Goal: Task Accomplishment & Management: Manage account settings

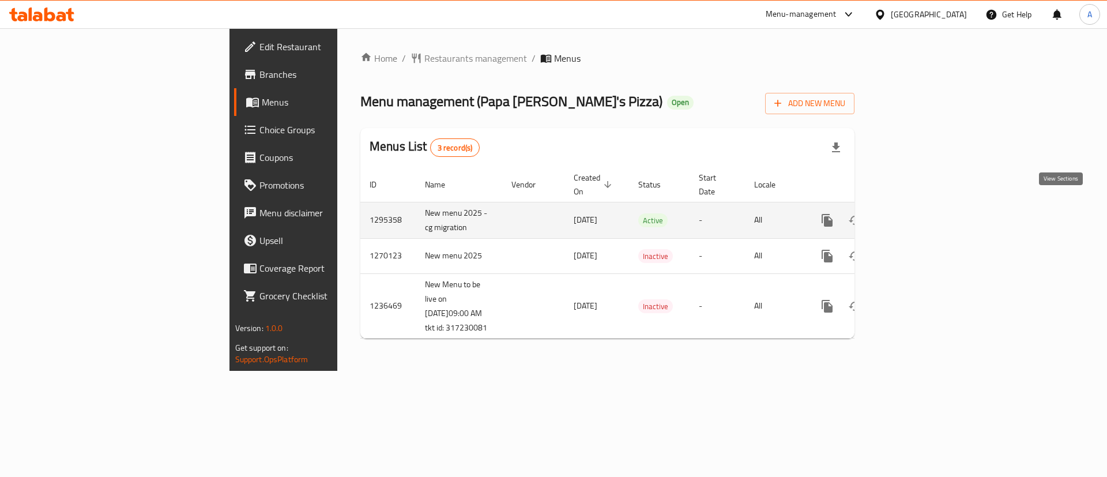
click at [925, 212] on link "enhanced table" at bounding box center [911, 220] width 28 height 28
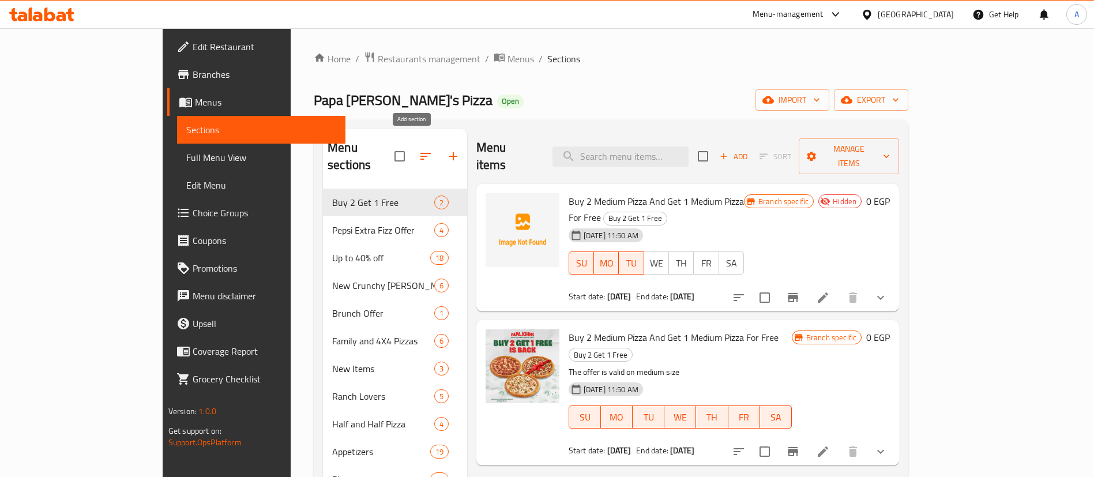
click at [446, 152] on icon "button" at bounding box center [453, 156] width 14 height 14
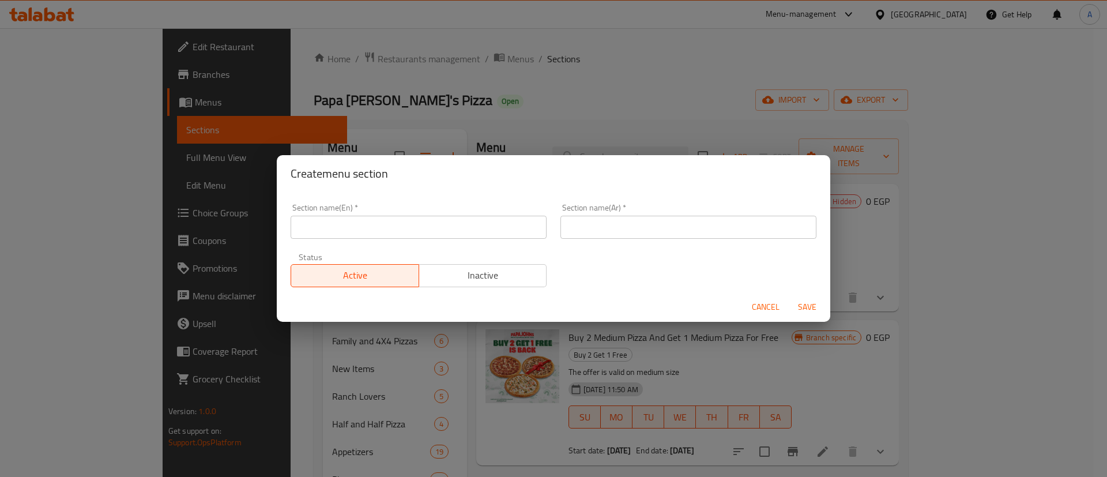
click at [478, 269] on span "Inactive" at bounding box center [483, 275] width 119 height 17
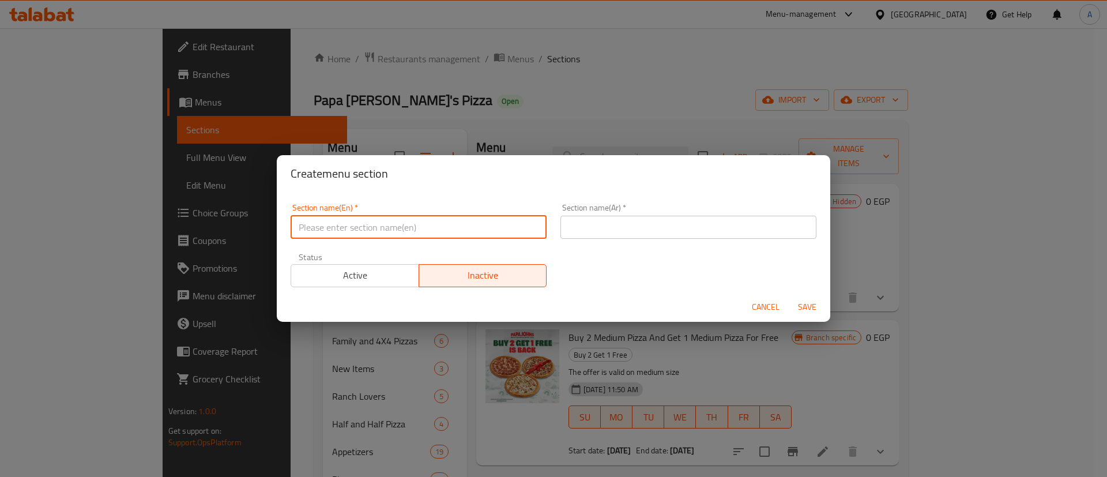
click at [446, 235] on input "text" at bounding box center [419, 227] width 256 height 23
type input "Pota"
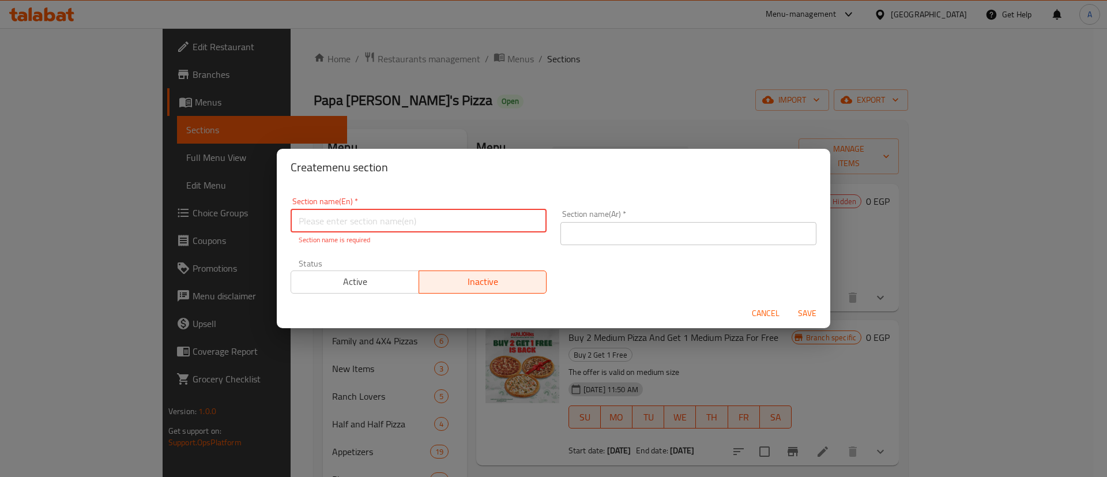
paste input "[DATE]"
type input "[DATE]"
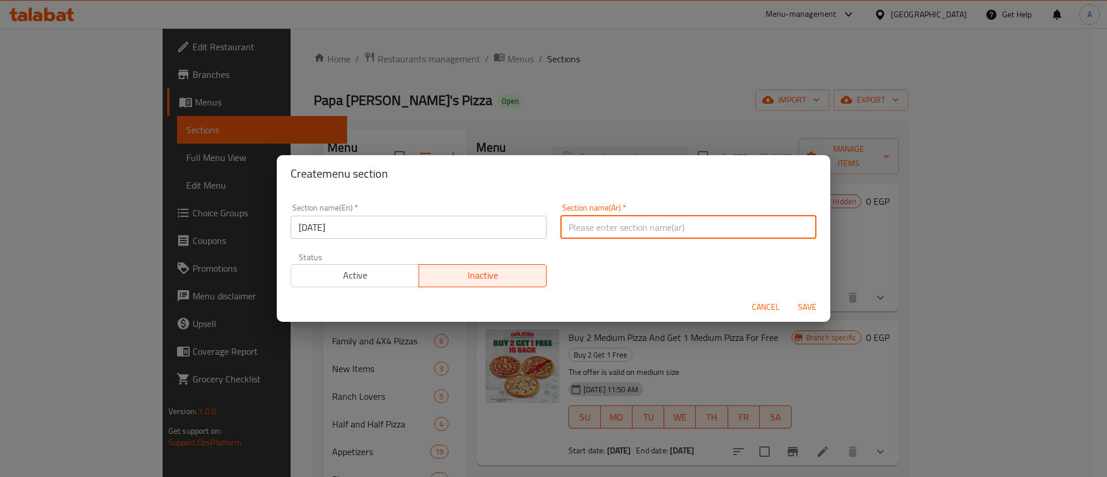
click at [565, 235] on input "text" at bounding box center [689, 227] width 256 height 23
type input "ي"
type input "يوم البطاطس"
click at [813, 309] on span "Save" at bounding box center [808, 307] width 28 height 14
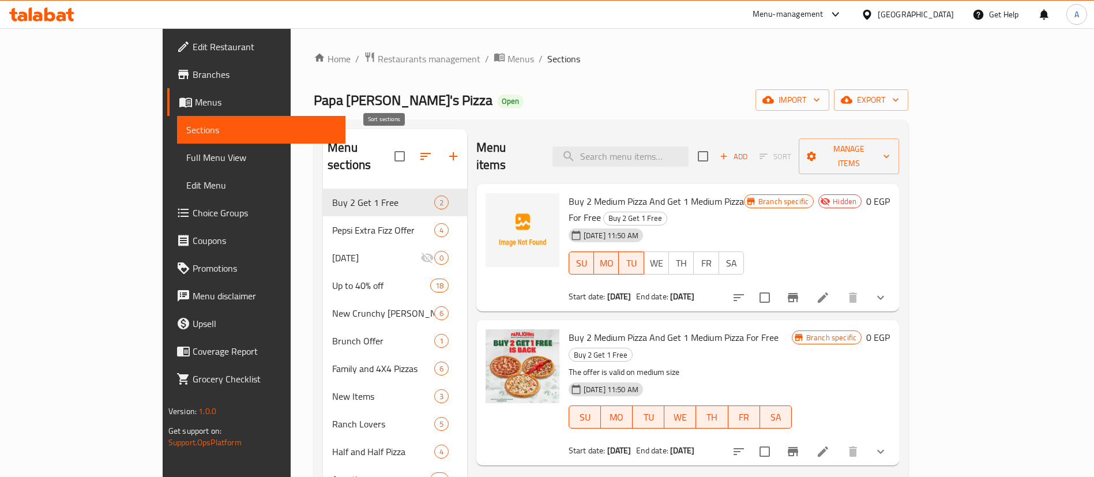
click at [419, 152] on icon "button" at bounding box center [426, 156] width 14 height 14
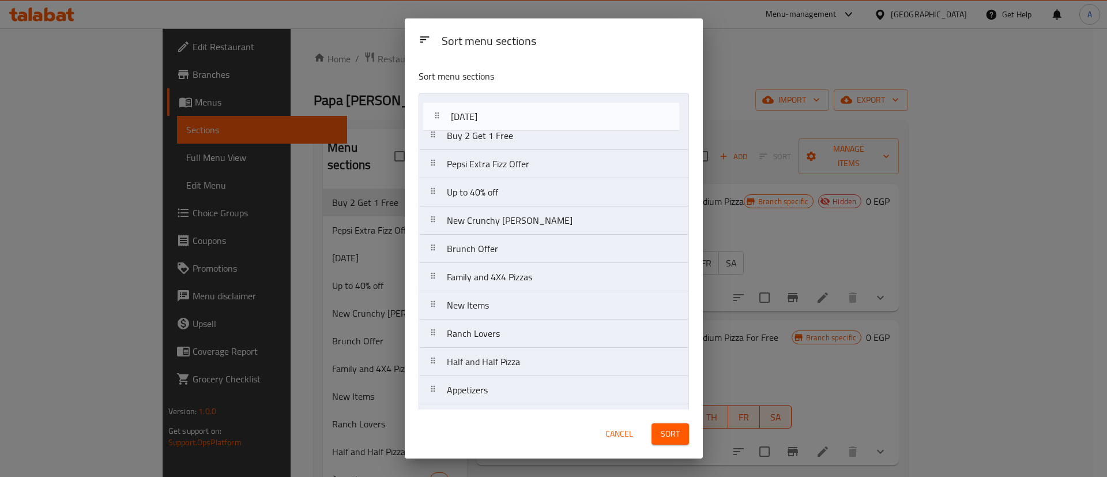
drag, startPoint x: 465, startPoint y: 171, endPoint x: 469, endPoint y: 105, distance: 66.5
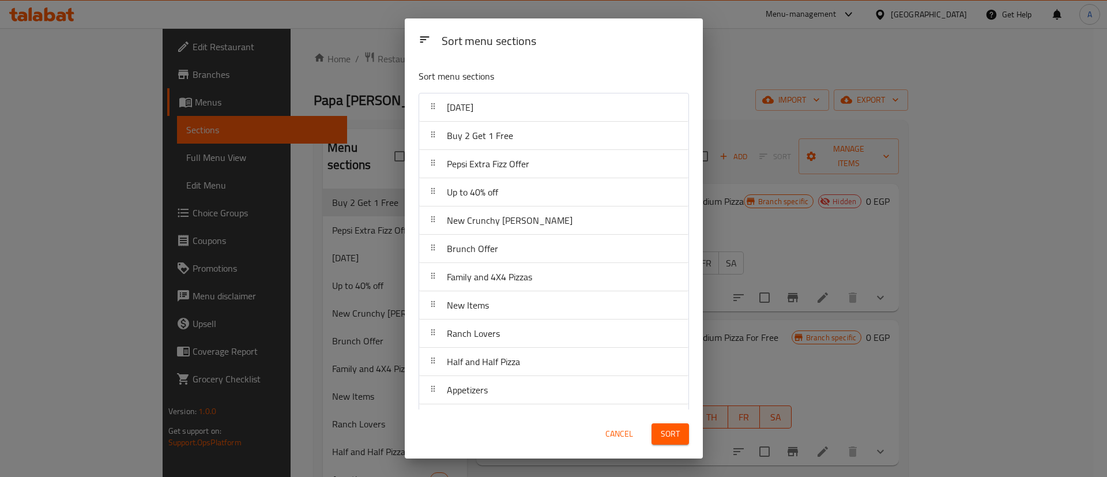
click at [671, 433] on span "Sort" at bounding box center [670, 434] width 19 height 14
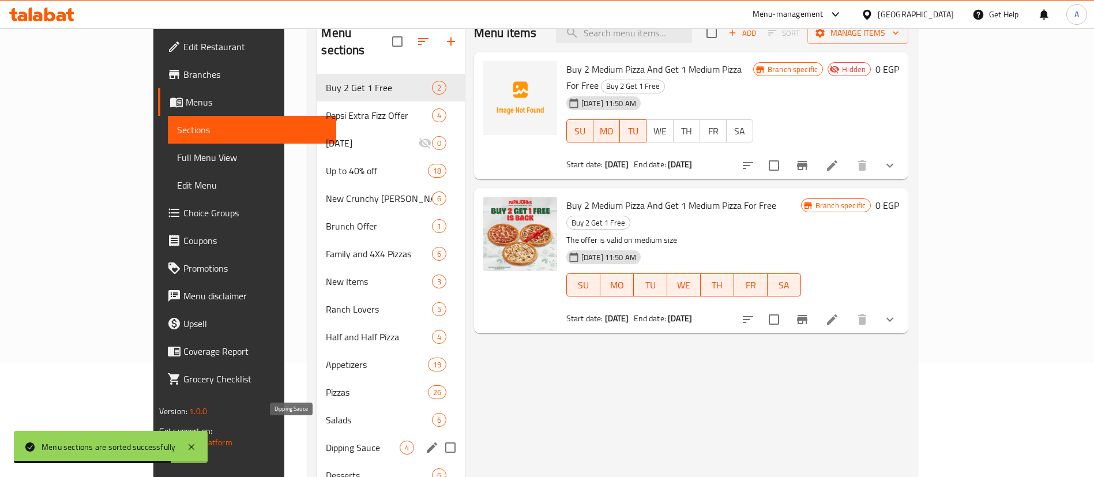
scroll to position [115, 0]
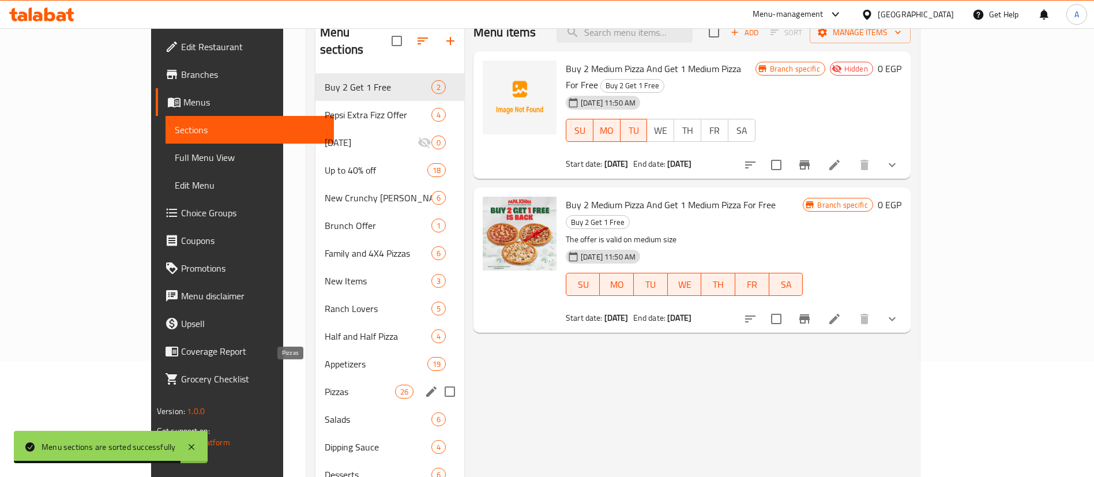
click at [325, 385] on span "Pizzas" at bounding box center [360, 392] width 70 height 14
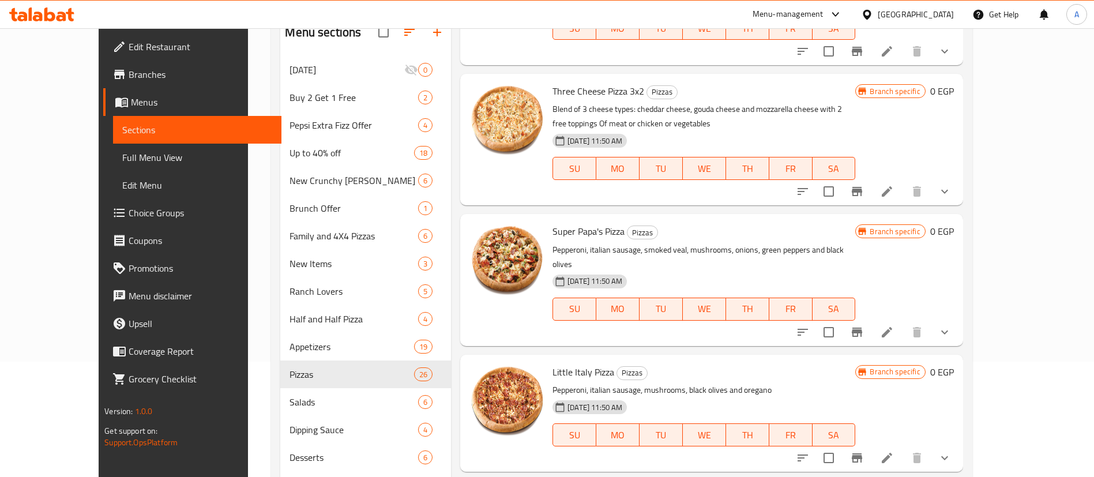
scroll to position [1919, 0]
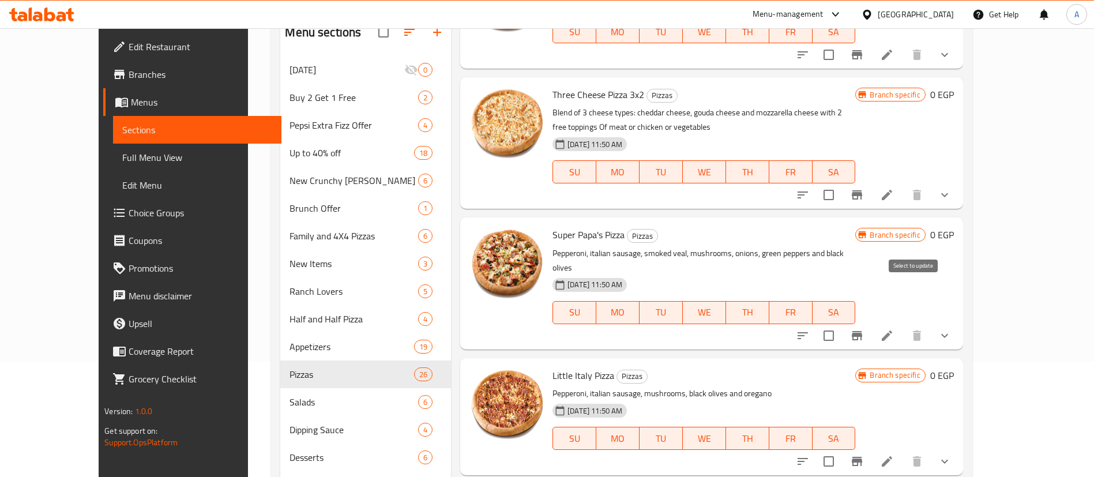
click at [841, 324] on input "checkbox" at bounding box center [829, 336] width 24 height 24
checkbox input "true"
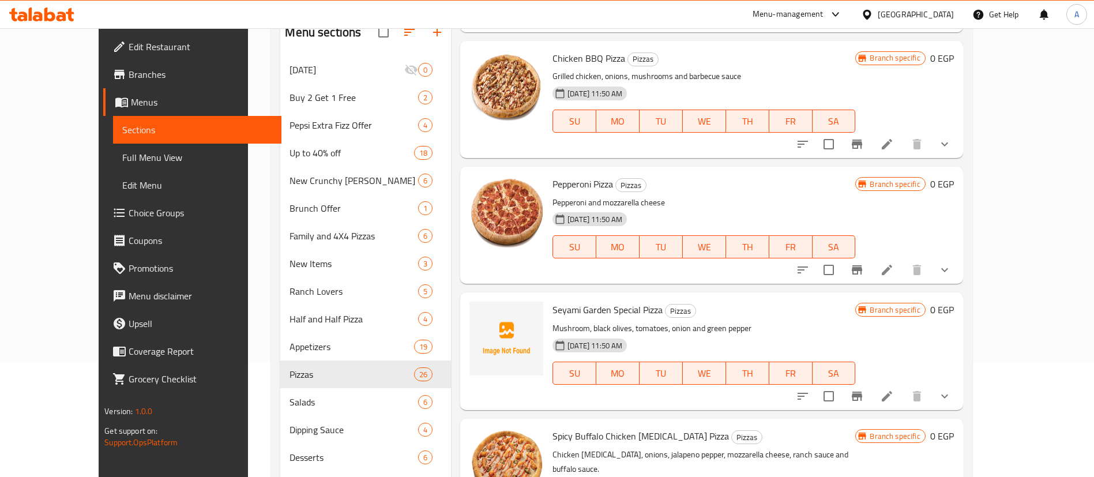
scroll to position [1310, 0]
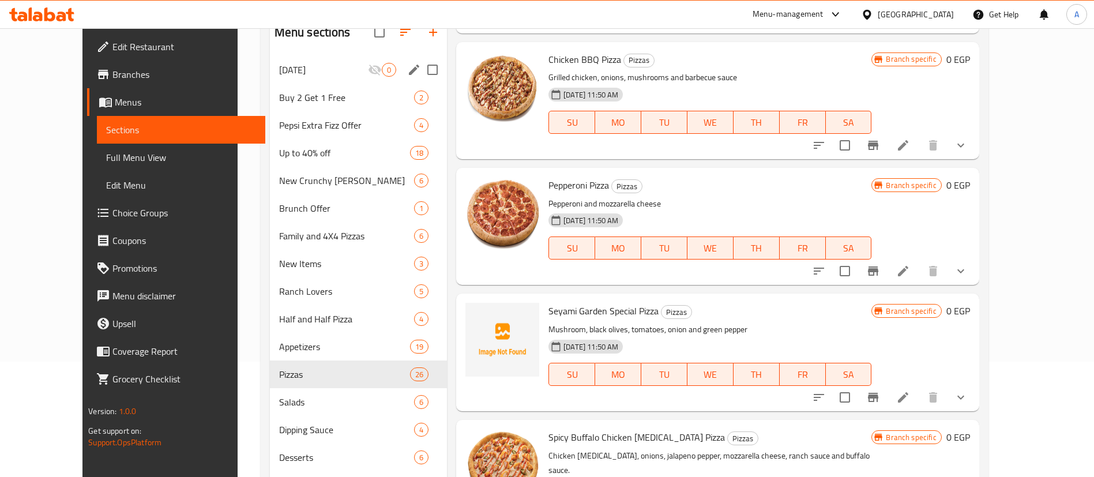
click at [300, 78] on div "Potato Day 0" at bounding box center [359, 70] width 178 height 28
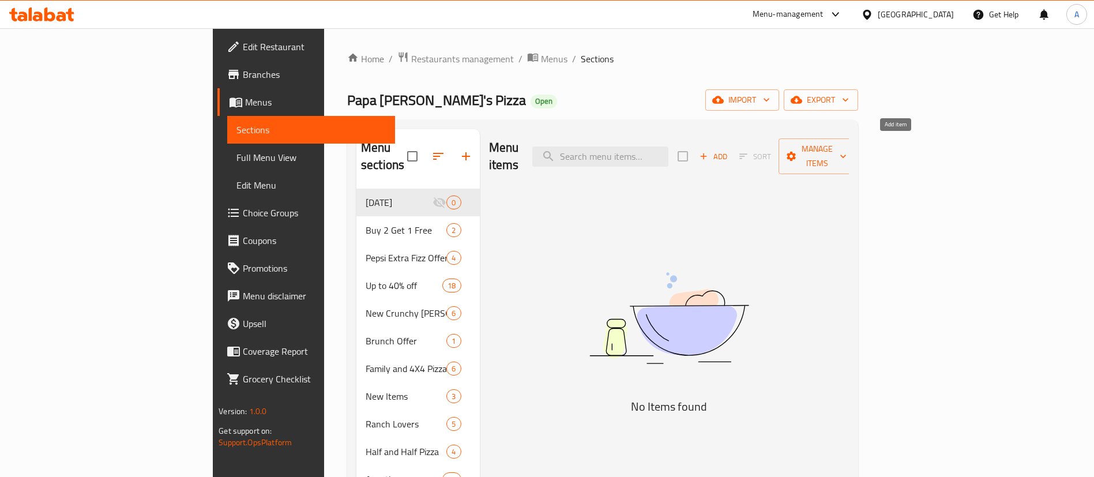
click at [729, 150] on span "Add" at bounding box center [713, 156] width 31 height 13
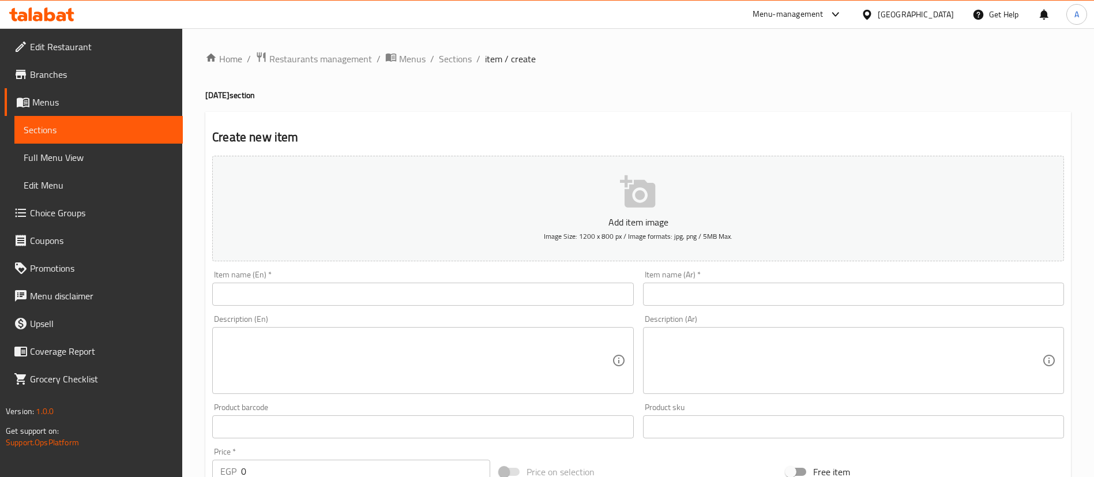
click at [594, 132] on h2 "Create new item" at bounding box center [638, 137] width 852 height 17
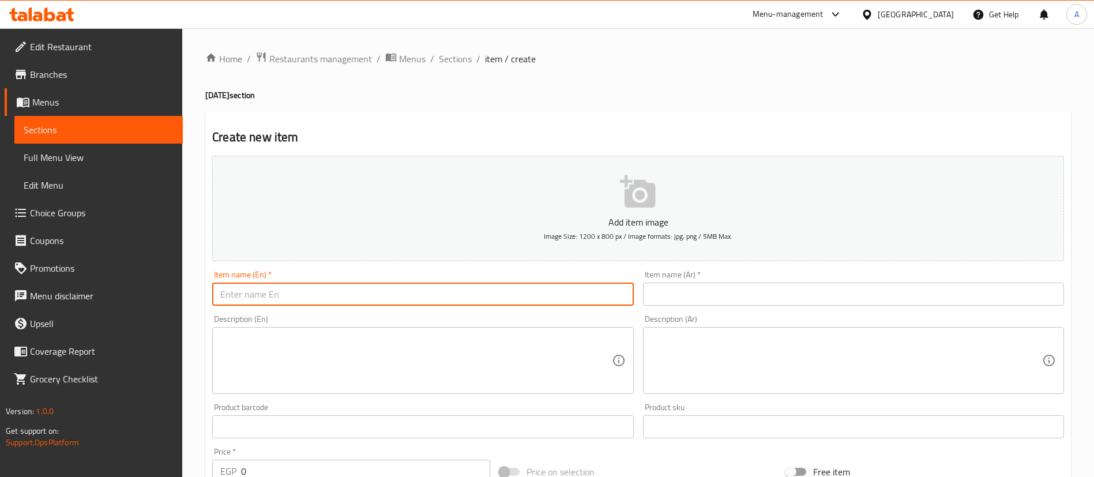
click at [307, 287] on input "text" at bounding box center [422, 294] width 421 height 23
paste input "Super Papa"
type input "Super Papa"
click at [448, 60] on span "Sections" at bounding box center [455, 59] width 33 height 14
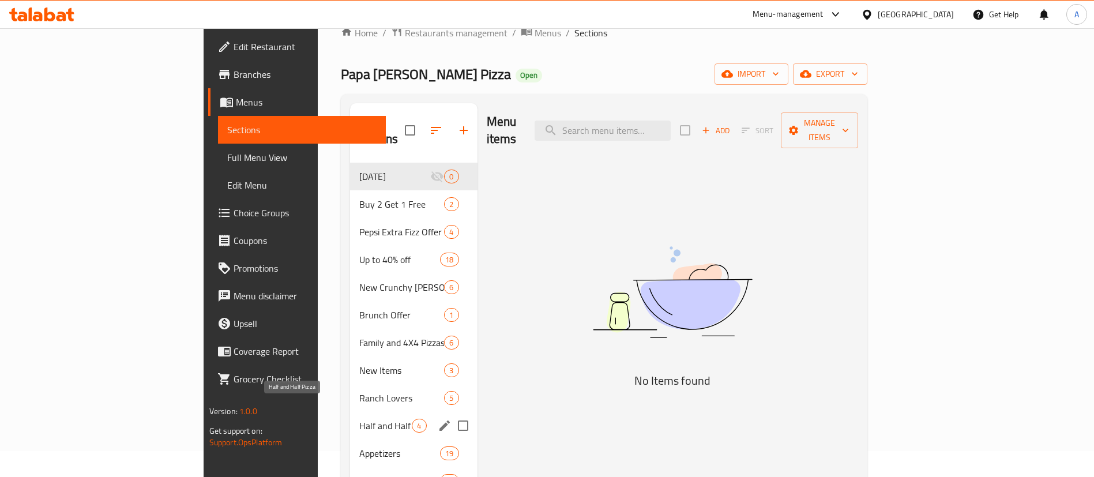
scroll to position [87, 0]
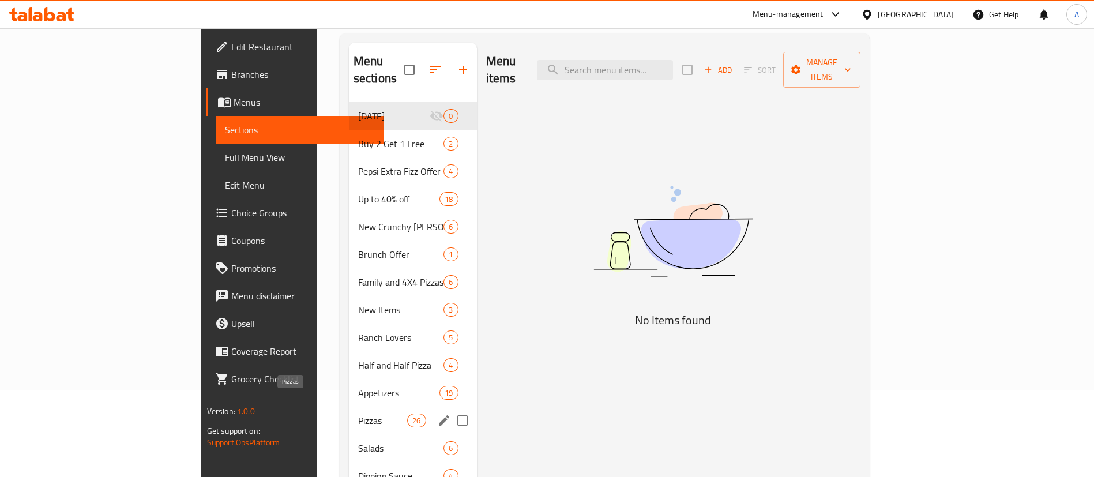
click at [358, 414] on span "Pizzas" at bounding box center [382, 421] width 49 height 14
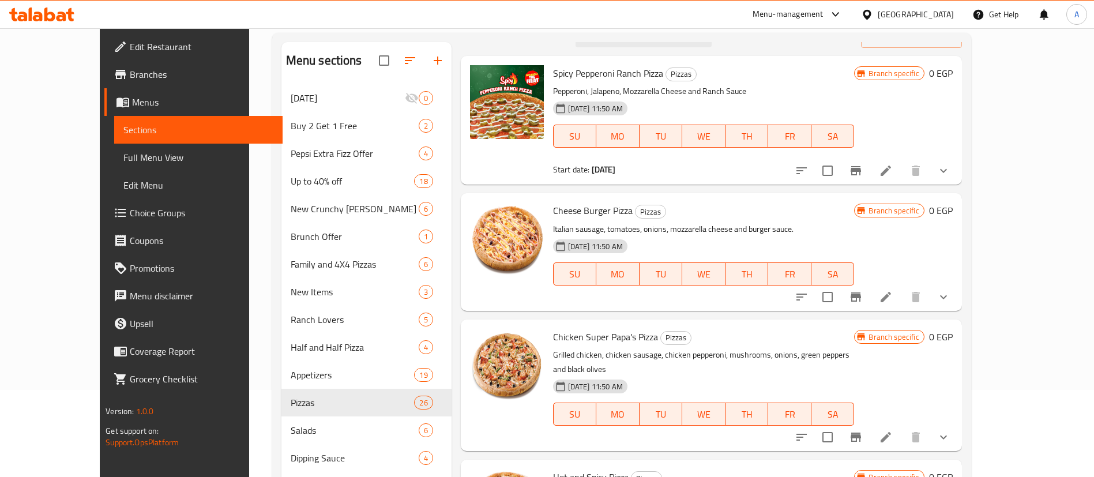
scroll to position [58, 0]
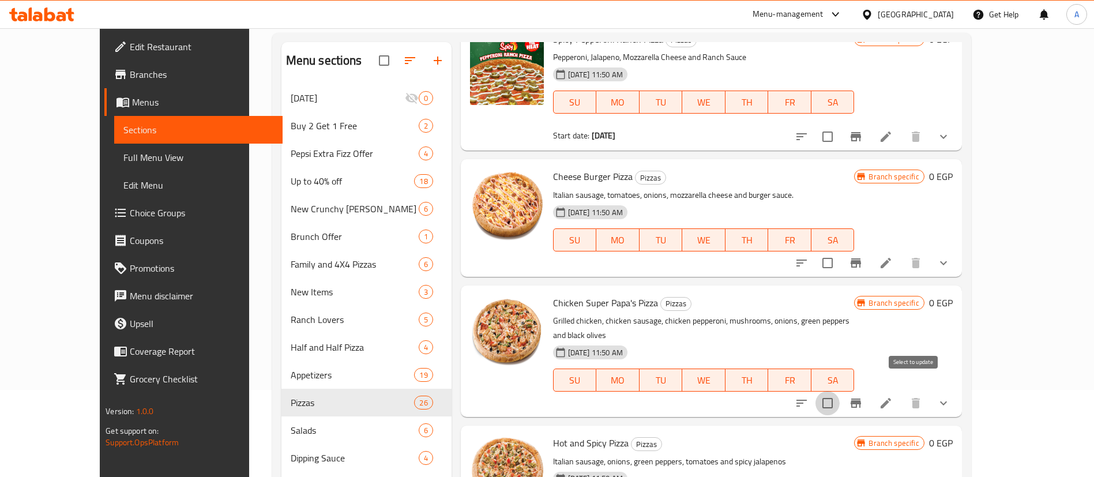
click at [840, 391] on input "checkbox" at bounding box center [828, 403] width 24 height 24
checkbox input "true"
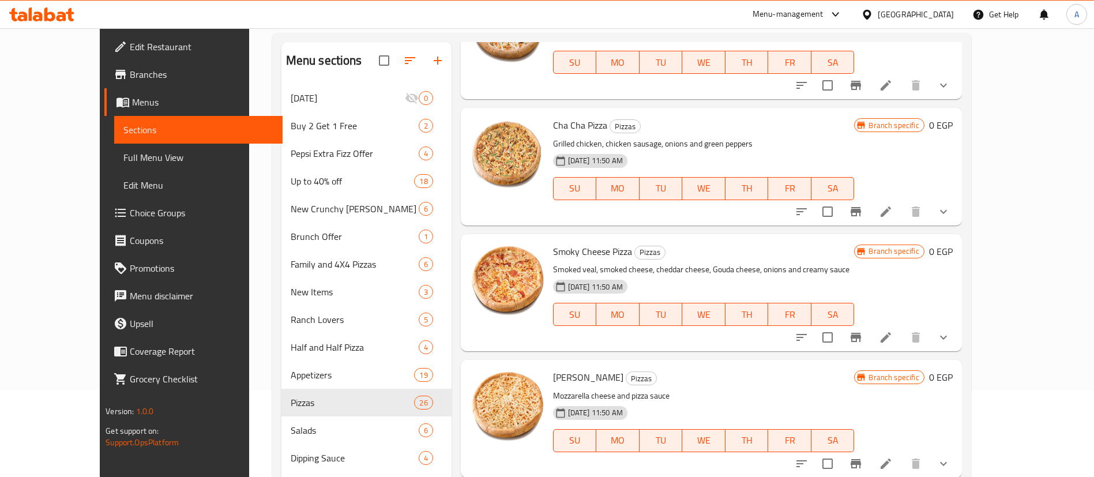
scroll to position [653, 0]
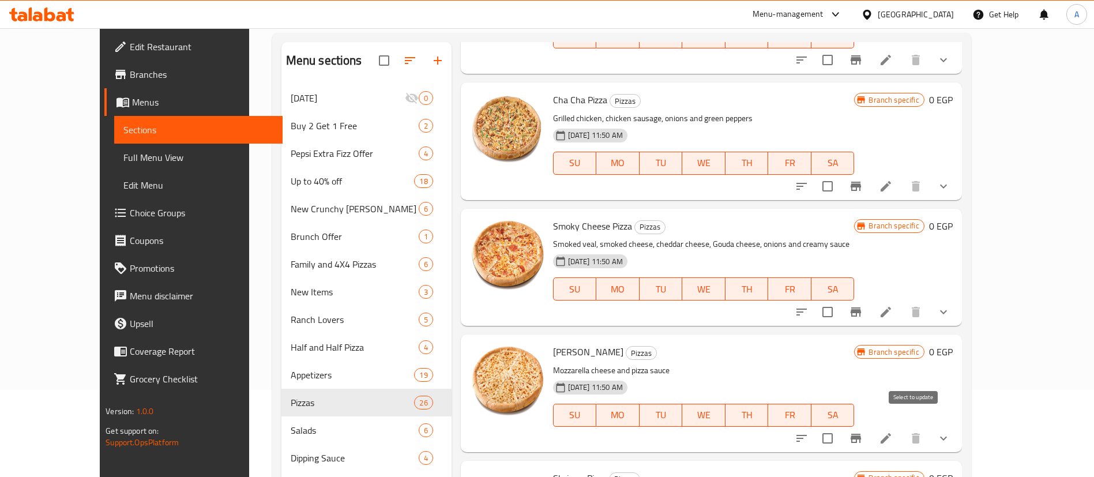
click at [840, 426] on input "checkbox" at bounding box center [828, 438] width 24 height 24
checkbox input "true"
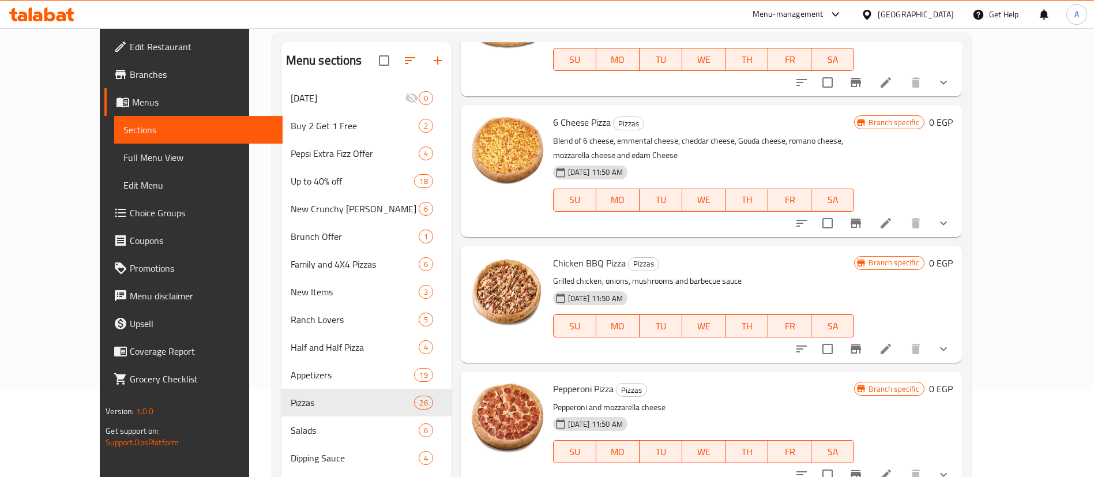
scroll to position [1200, 0]
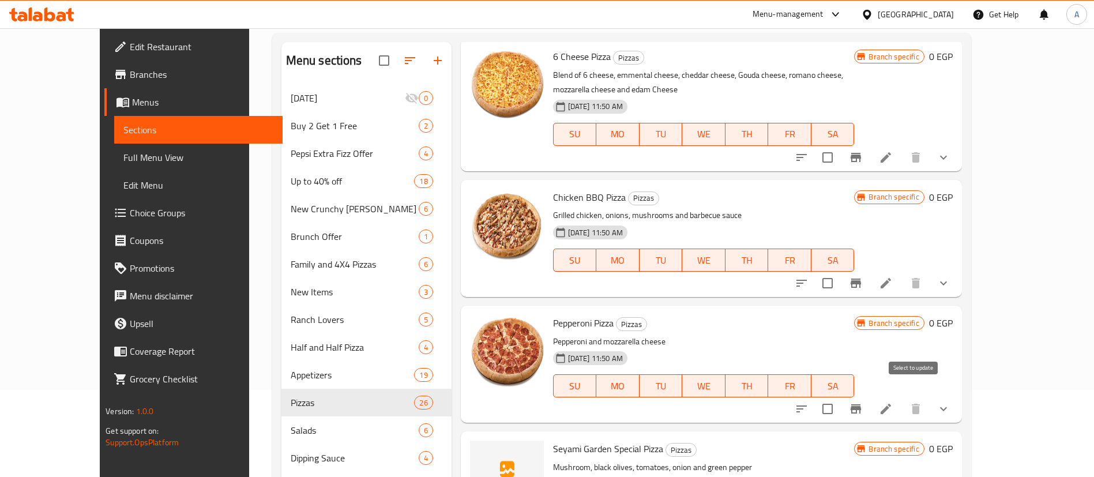
click at [840, 397] on input "checkbox" at bounding box center [828, 409] width 24 height 24
checkbox input "true"
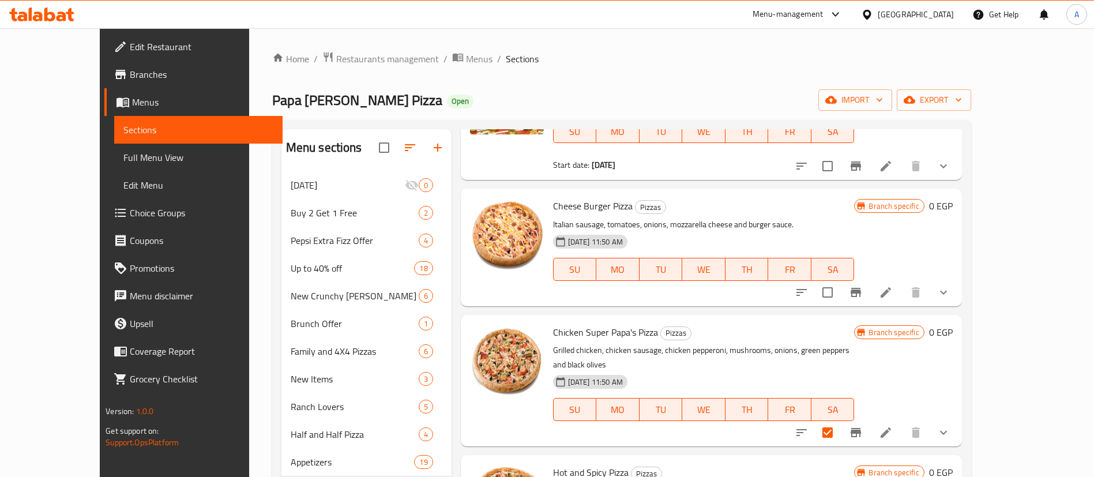
scroll to position [346, 0]
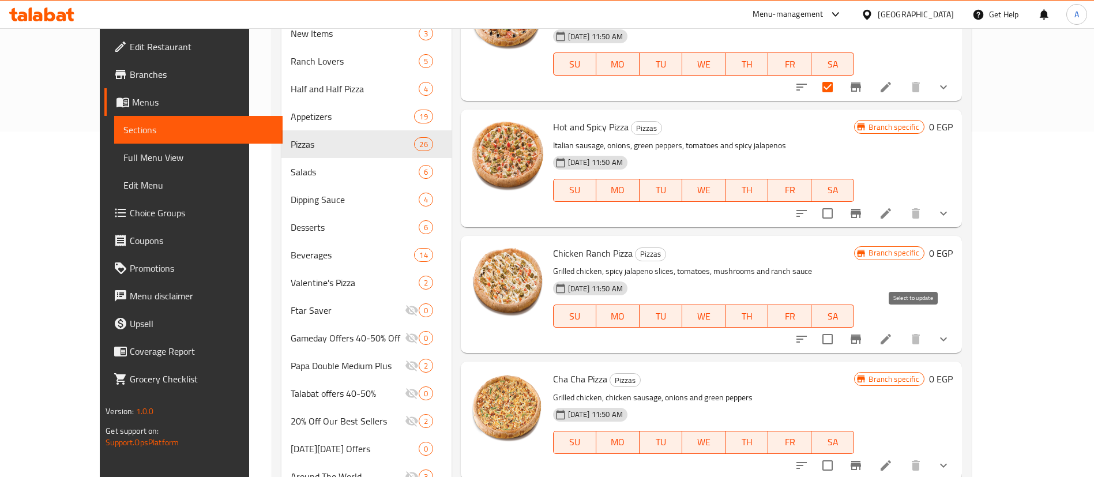
click at [840, 327] on input "checkbox" at bounding box center [828, 339] width 24 height 24
checkbox input "true"
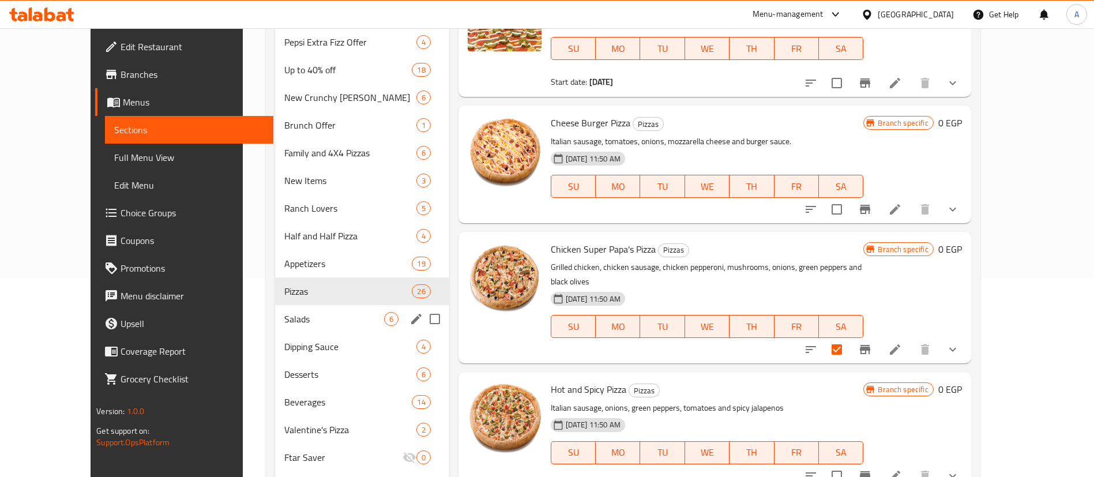
scroll to position [199, 0]
click at [284, 210] on span "Ranch Lovers" at bounding box center [334, 208] width 100 height 14
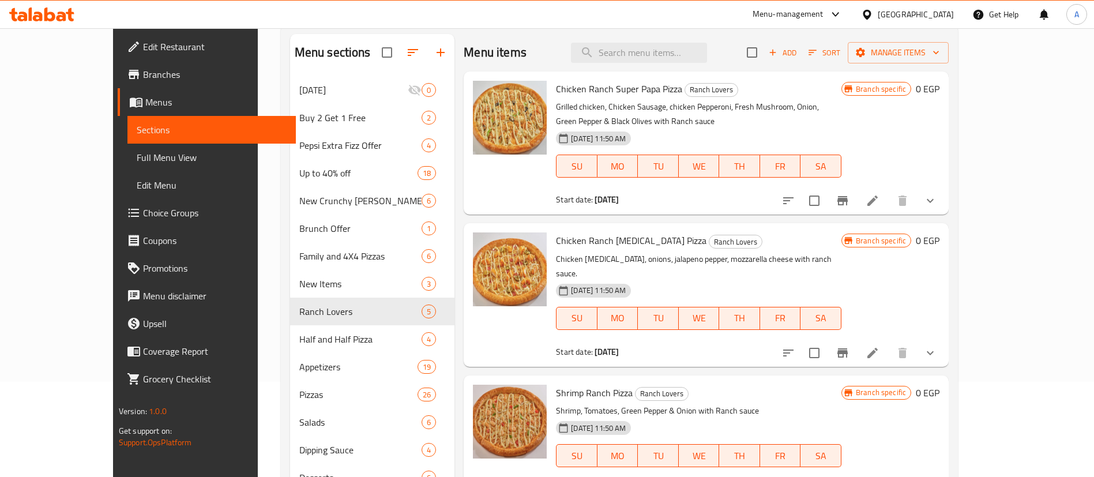
scroll to position [91, 0]
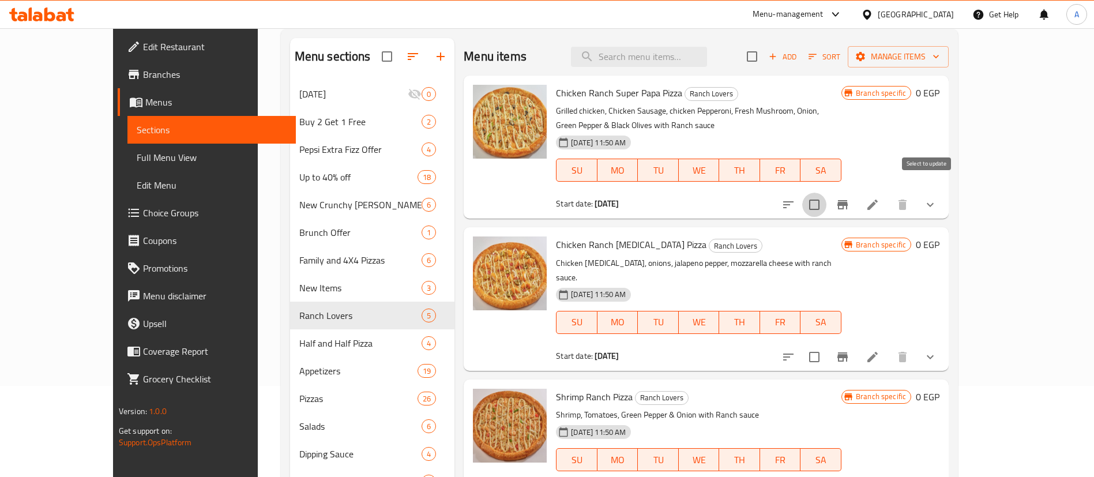
click at [827, 193] on input "checkbox" at bounding box center [814, 205] width 24 height 24
checkbox input "true"
click at [692, 61] on input "search" at bounding box center [639, 57] width 136 height 20
paste input "Chicken BBQ Pizza"
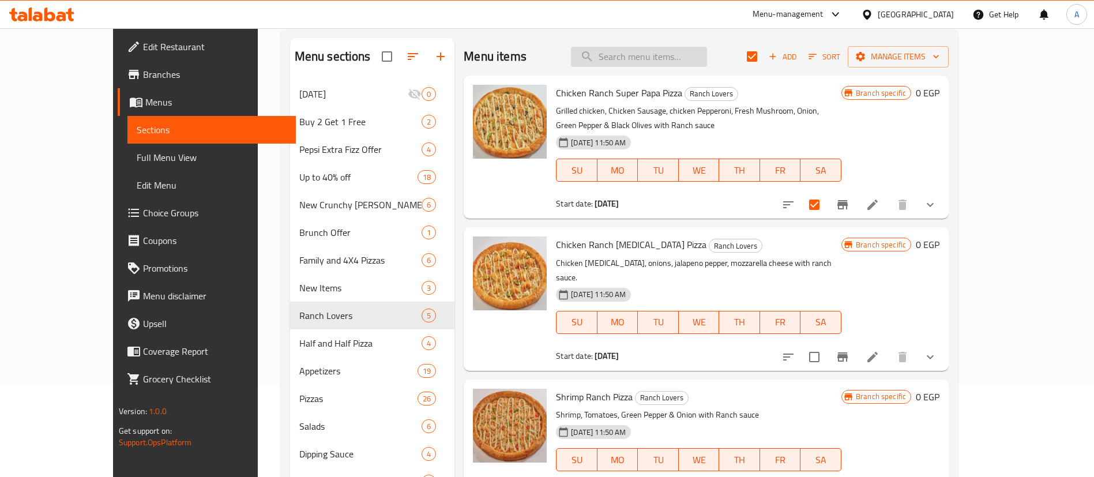
type input "Chicken BBQ Pizza"
checkbox input "false"
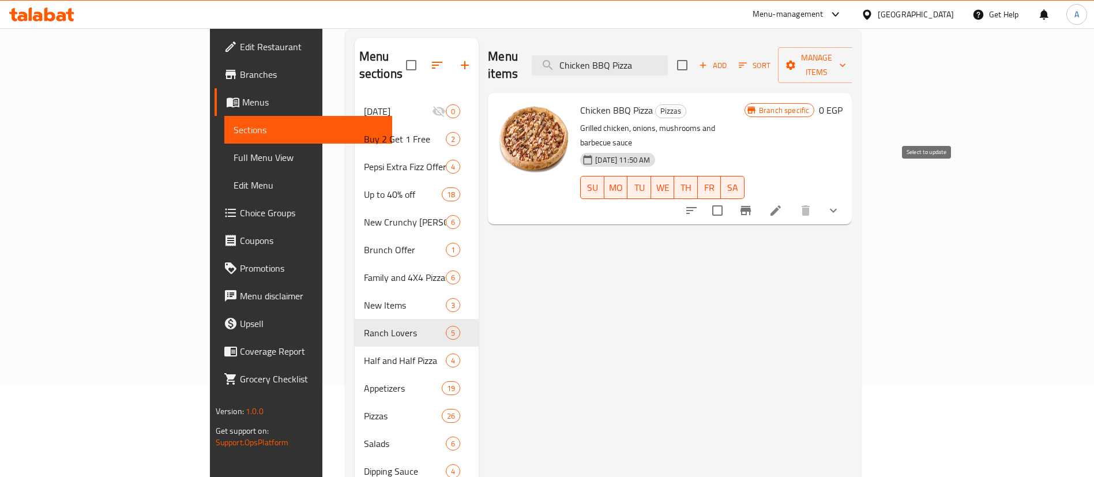
type input "Chicken BBQ Pizza"
click at [730, 198] on input "checkbox" at bounding box center [717, 210] width 24 height 24
checkbox input "true"
click at [668, 58] on input "Chicken BBQ Pizza" at bounding box center [600, 65] width 136 height 20
paste input "Super Papa's"
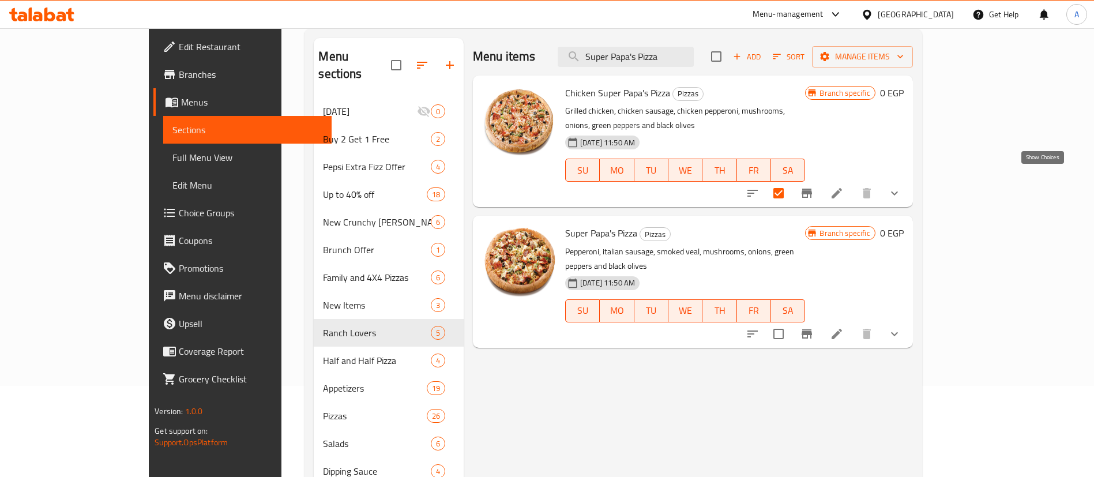
type input "Super Papa's Pizza"
click at [898, 192] on icon "show more" at bounding box center [894, 194] width 7 height 4
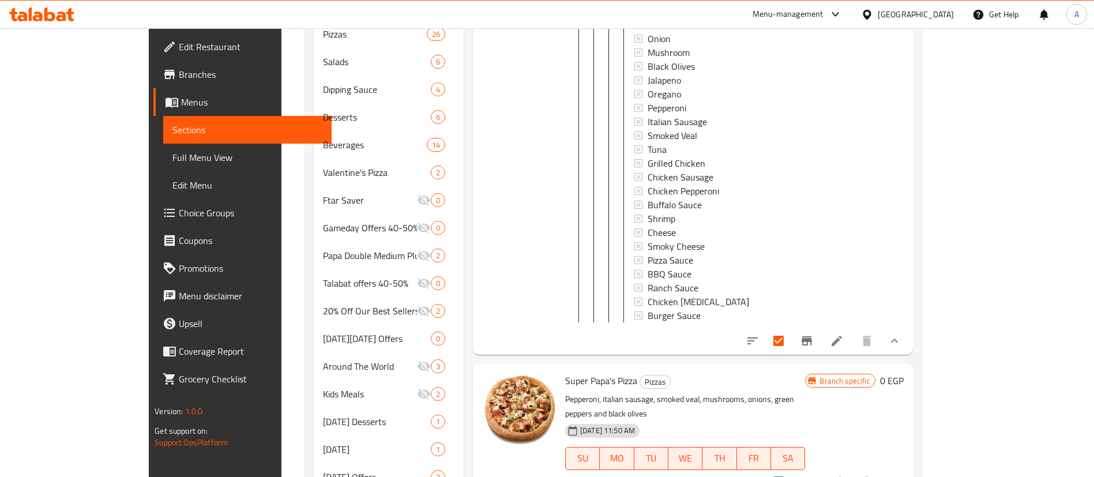
scroll to position [506, 0]
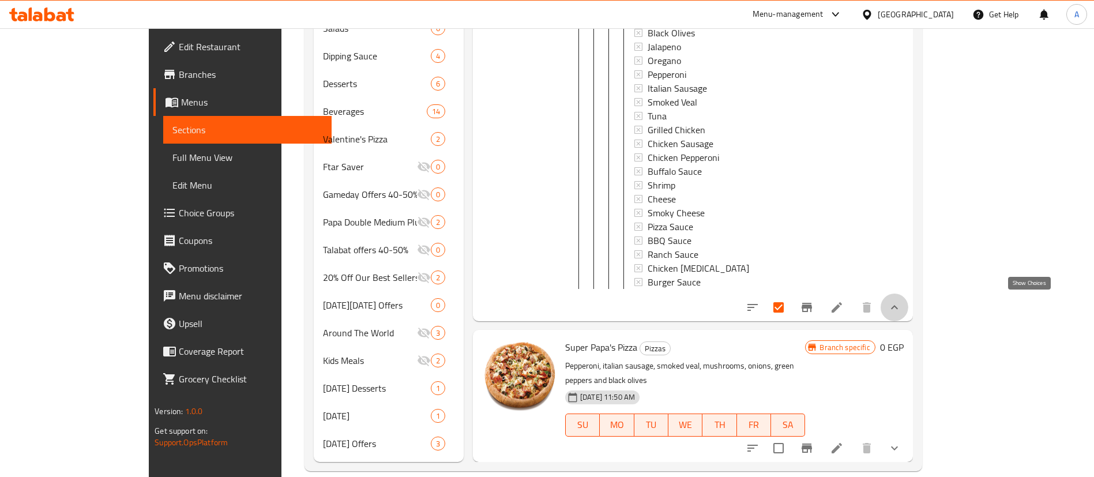
click at [902, 301] on icon "show more" at bounding box center [895, 308] width 14 height 14
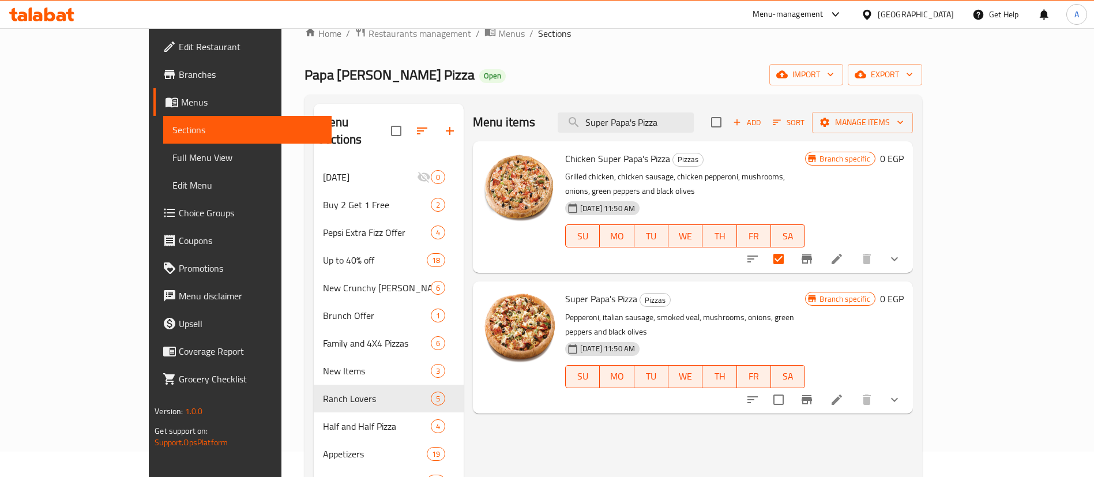
scroll to position [0, 0]
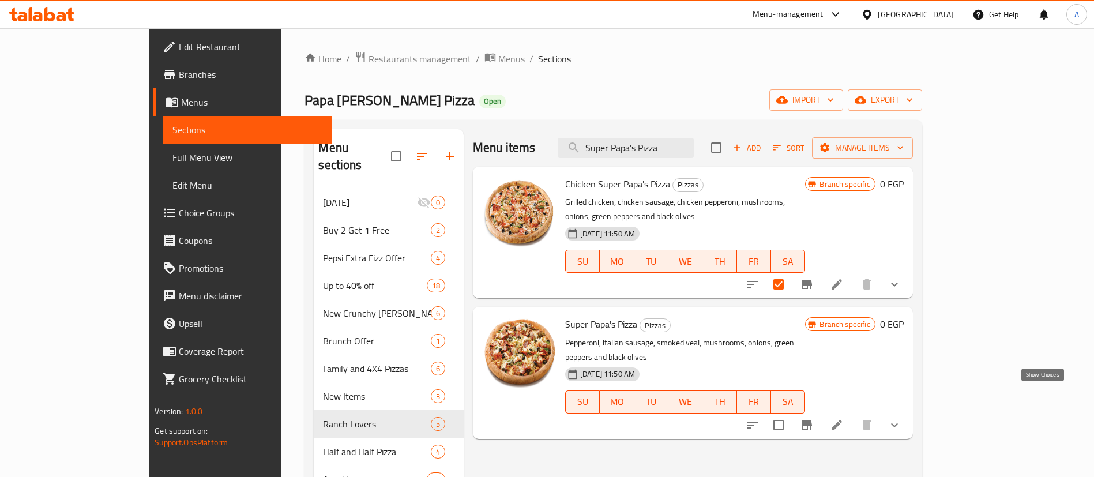
click at [902, 418] on icon "show more" at bounding box center [895, 425] width 14 height 14
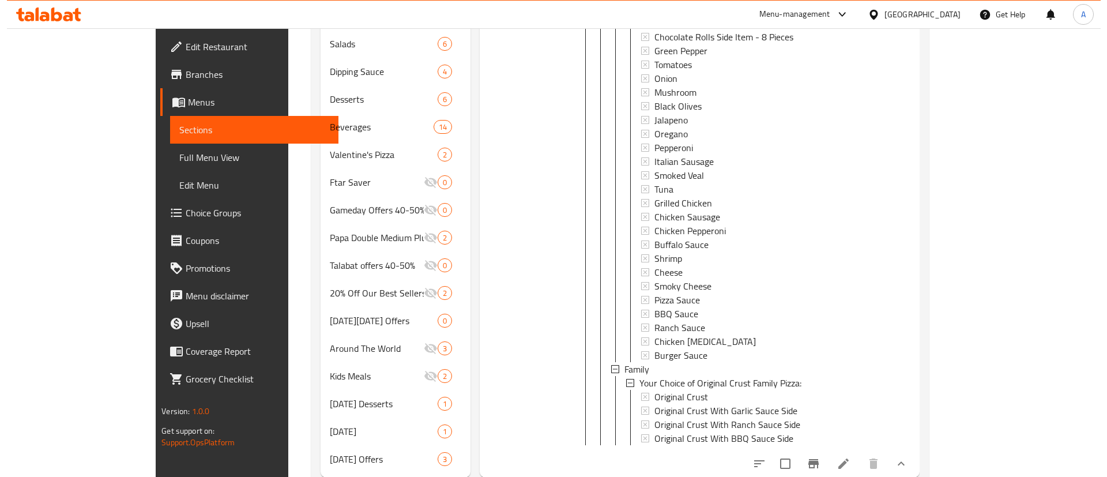
scroll to position [506, 0]
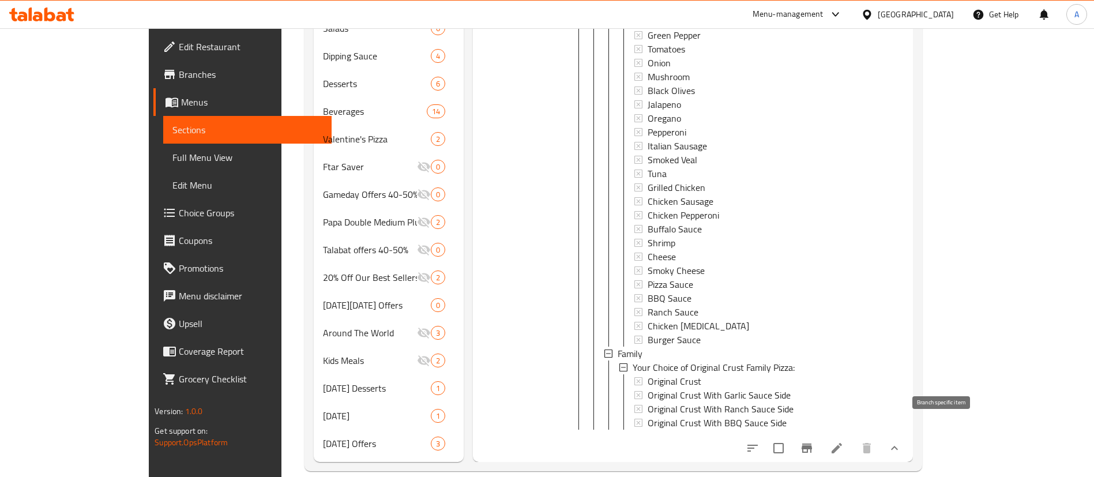
click at [814, 441] on icon "Branch-specific-item" at bounding box center [807, 448] width 14 height 14
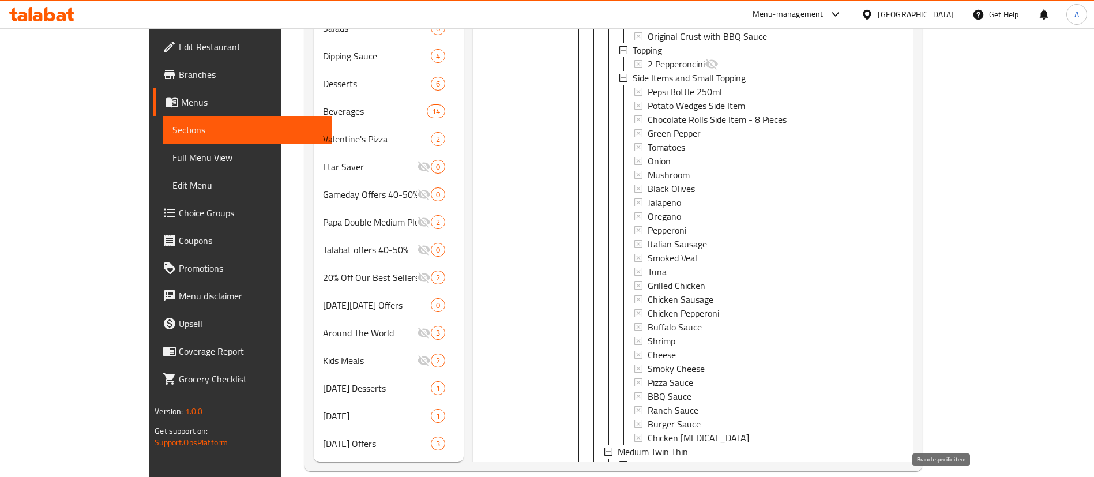
scroll to position [0, 0]
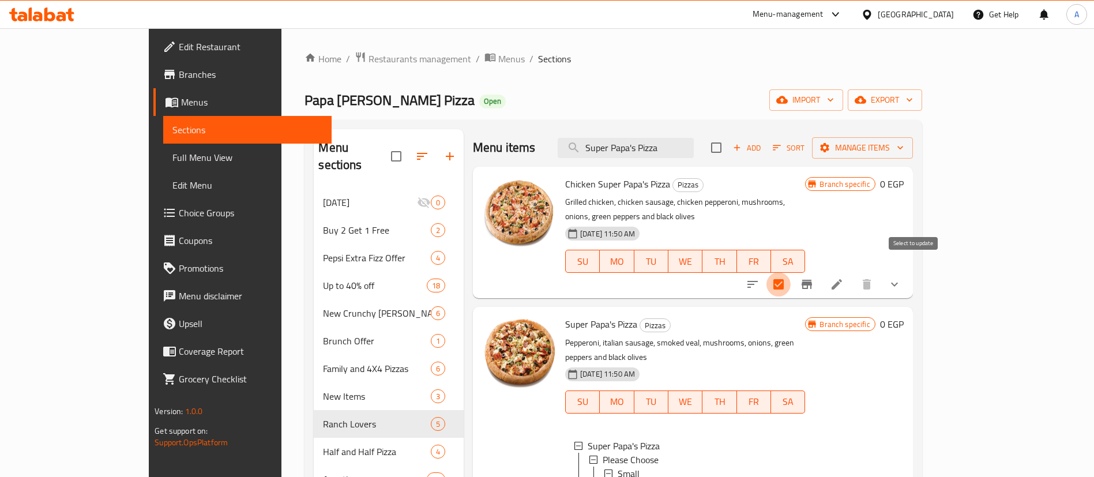
click at [791, 279] on input "checkbox" at bounding box center [779, 284] width 24 height 24
checkbox input "false"
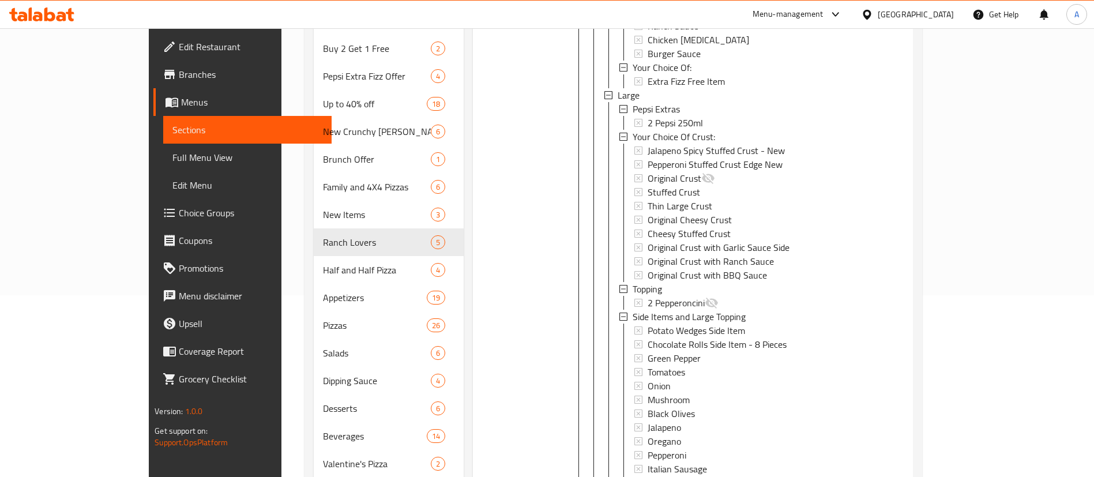
scroll to position [506, 0]
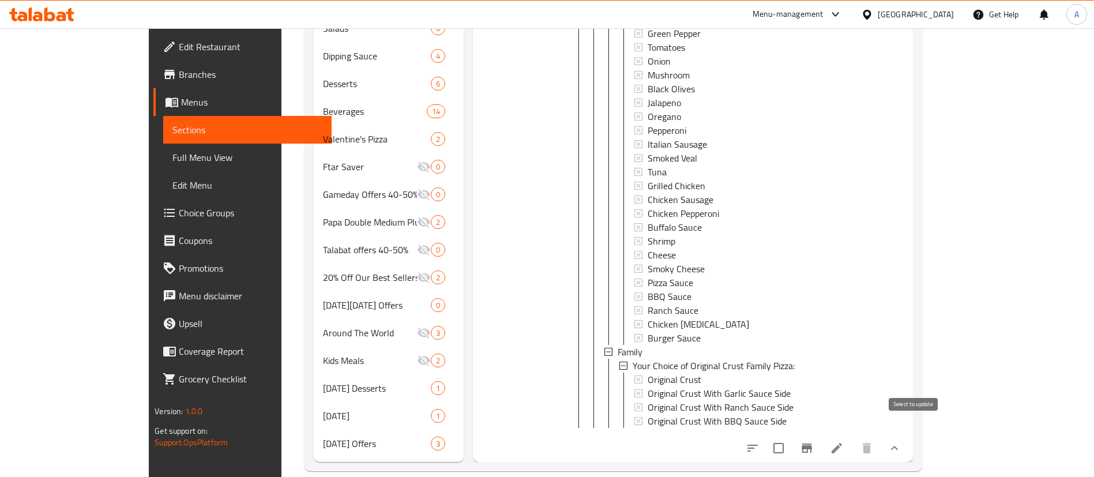
click at [791, 436] on input "checkbox" at bounding box center [779, 448] width 24 height 24
checkbox input "true"
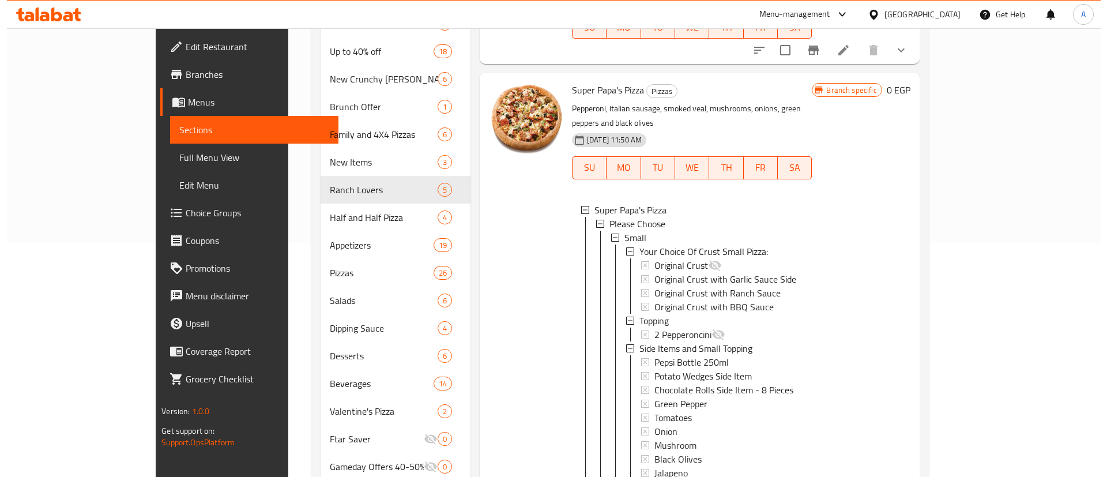
scroll to position [0, 0]
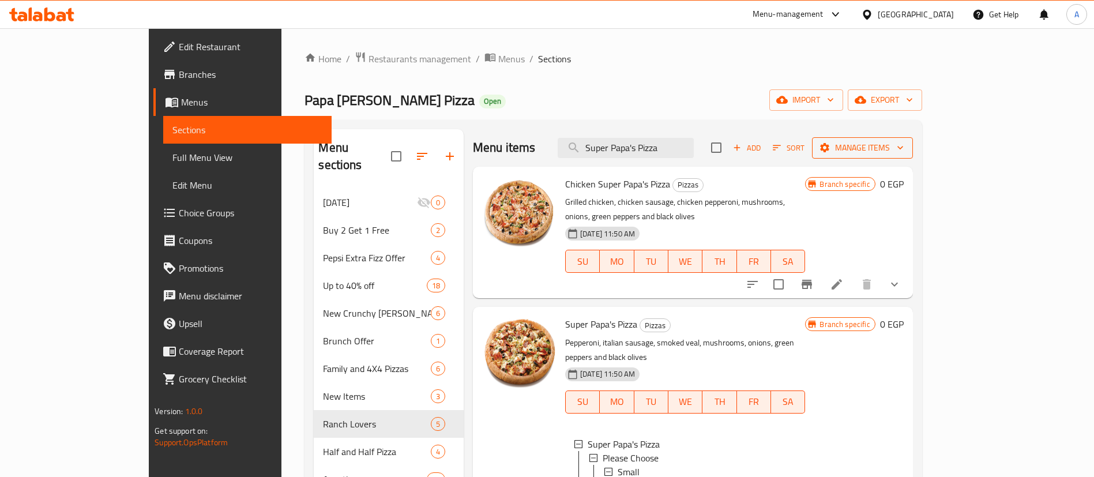
click at [904, 152] on span "Manage items" at bounding box center [862, 148] width 82 height 14
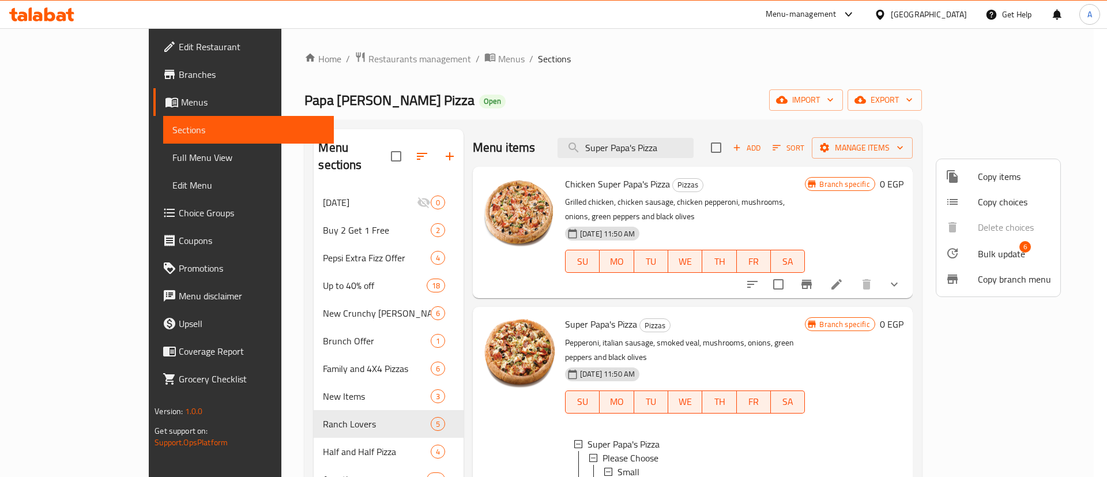
click at [986, 171] on span "Copy items" at bounding box center [1014, 177] width 73 height 14
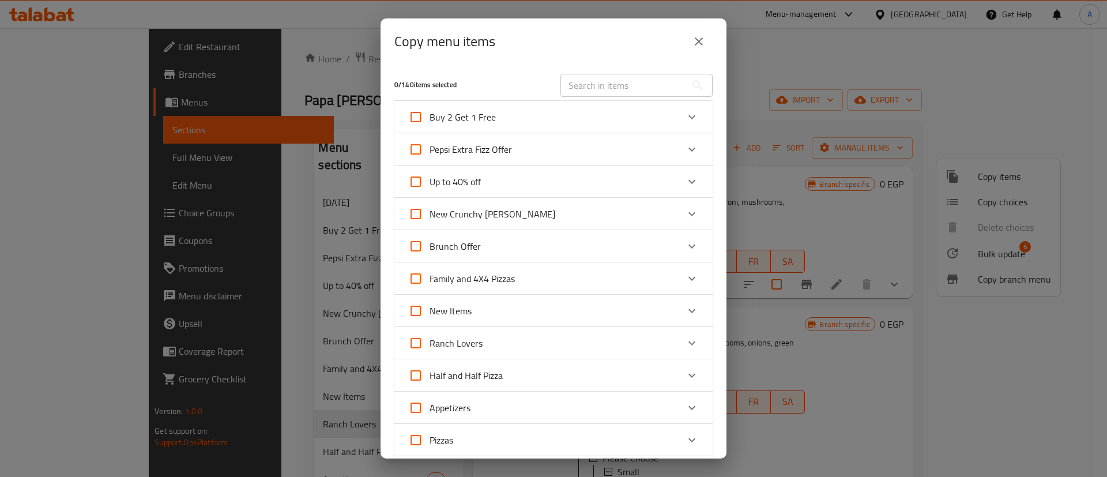
click at [653, 81] on input "text" at bounding box center [624, 85] width 126 height 23
paste input "Chicken Ranch Pizza"
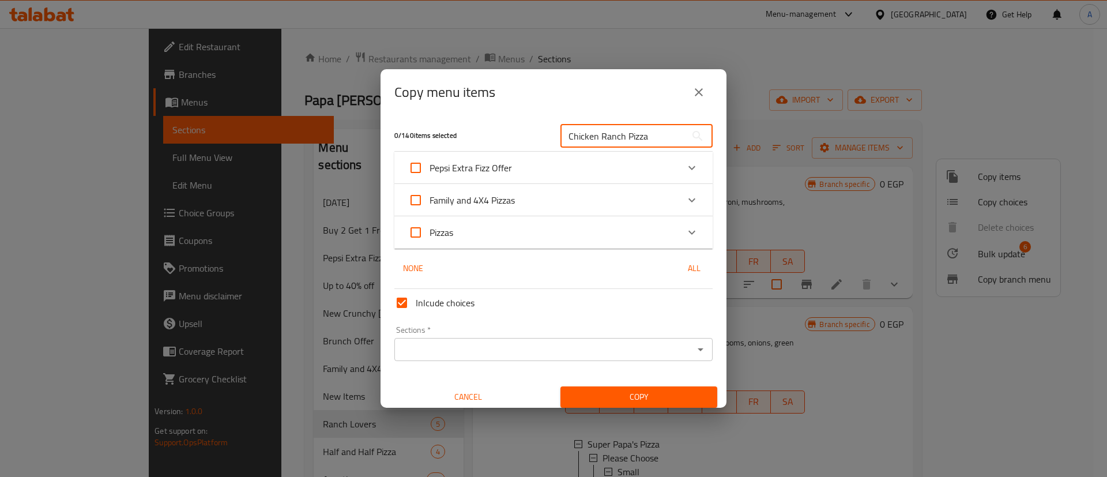
type input "Chicken Ranch Pizza"
click at [685, 230] on icon "Expand" at bounding box center [692, 233] width 14 height 14
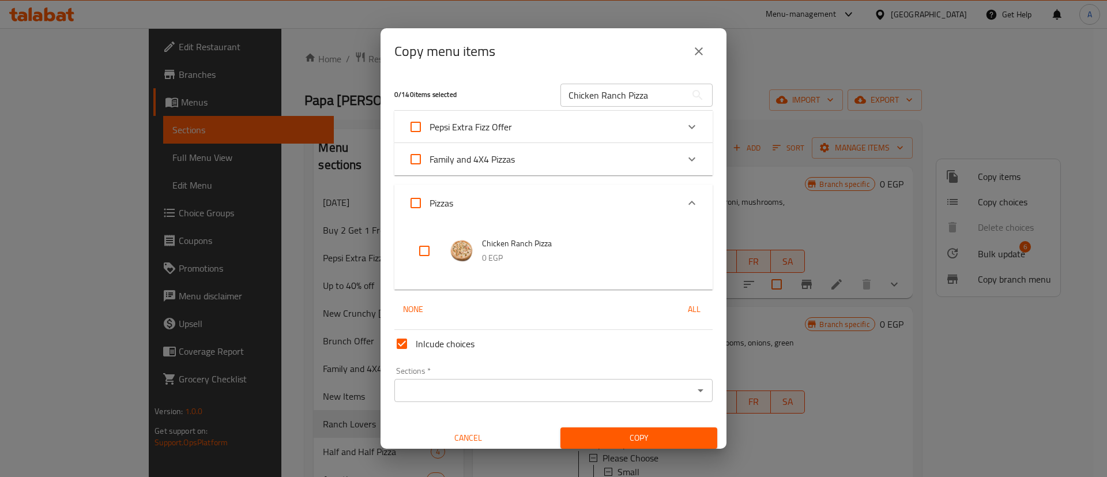
click at [420, 255] on input "checkbox" at bounding box center [425, 251] width 28 height 28
checkbox input "true"
click at [402, 341] on input "Inlcude choices" at bounding box center [402, 344] width 28 height 28
checkbox input "false"
click at [623, 102] on input "Chicken Ranch Pizza" at bounding box center [624, 95] width 126 height 23
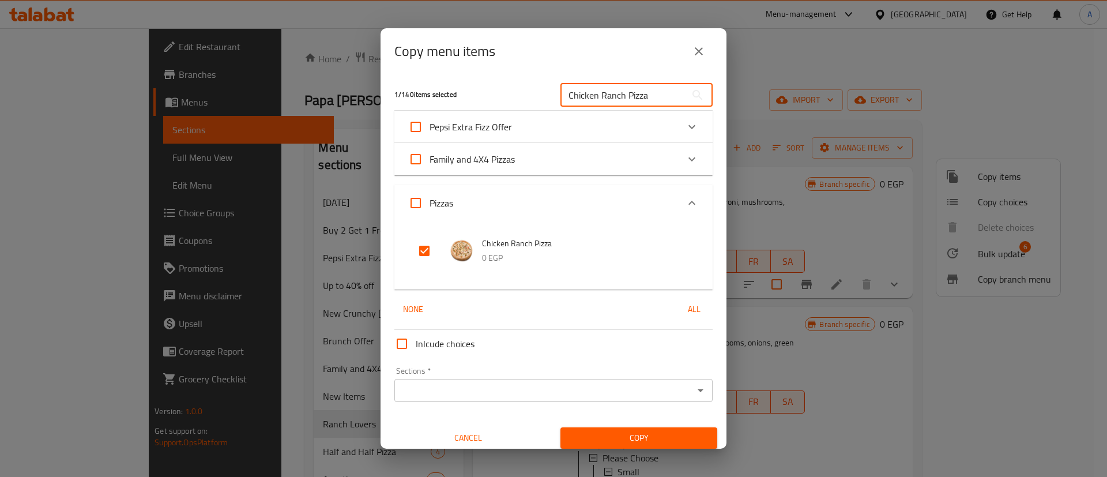
paste input "Margherita"
type input "Margherita Pizza"
click at [423, 253] on input "checkbox" at bounding box center [425, 251] width 28 height 28
checkbox input "true"
click at [619, 93] on input "Margherita Pizza" at bounding box center [624, 95] width 126 height 23
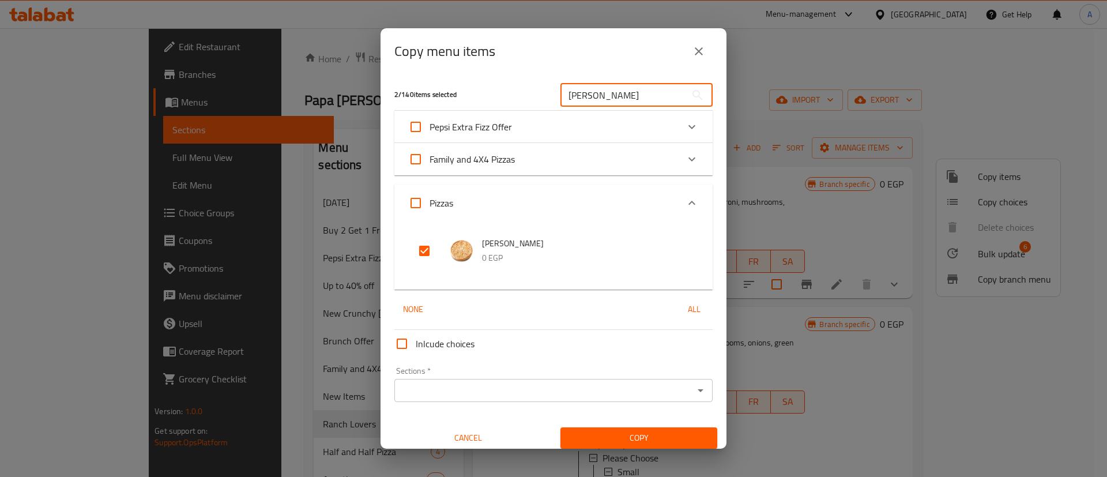
paste input "Pepperoni"
type input "Pepperoni Pizza"
click at [427, 243] on input "checkbox" at bounding box center [425, 251] width 28 height 28
checkbox input "true"
click at [618, 85] on input "Pepperoni Pizza" at bounding box center [624, 95] width 126 height 23
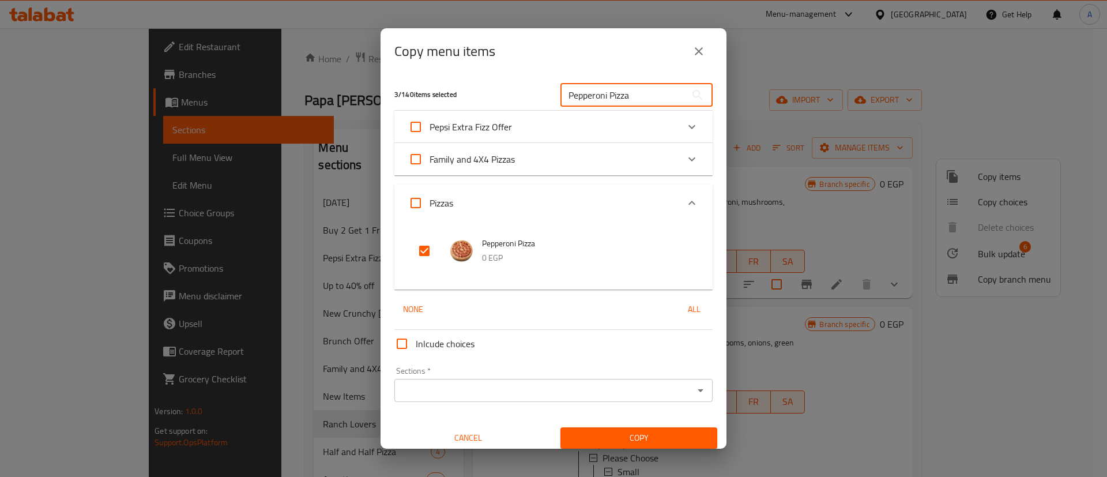
paste input "Chicken Ranch Super Papa"
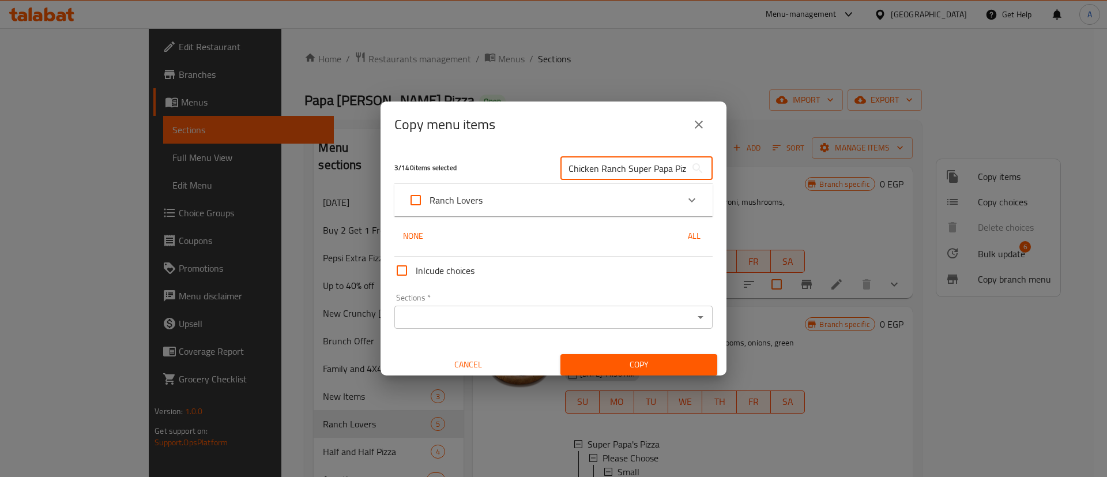
scroll to position [0, 14]
type input "Chicken Ranch Super Papa Pizza"
click at [490, 196] on div "Ranch Lovers" at bounding box center [543, 200] width 270 height 28
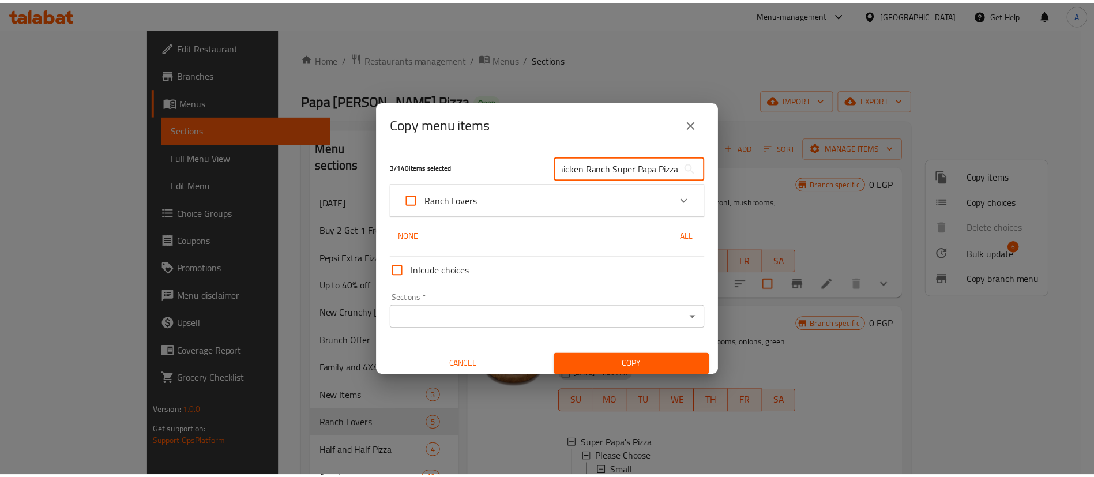
scroll to position [0, 0]
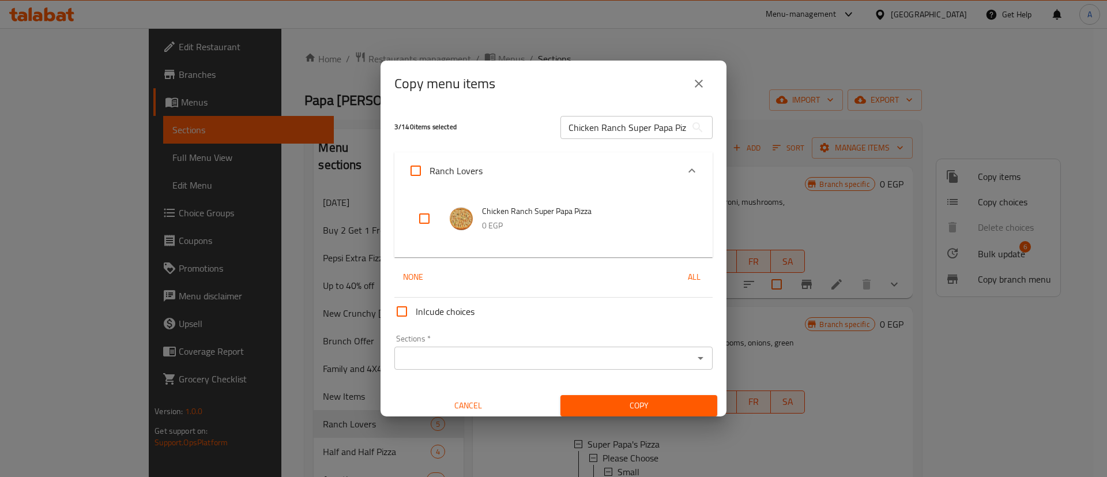
click at [423, 216] on input "checkbox" at bounding box center [425, 219] width 28 height 28
checkbox input "true"
click at [642, 130] on input "Chicken Ranch Super Papa Pizza" at bounding box center [624, 127] width 126 height 23
paste input "BBQ"
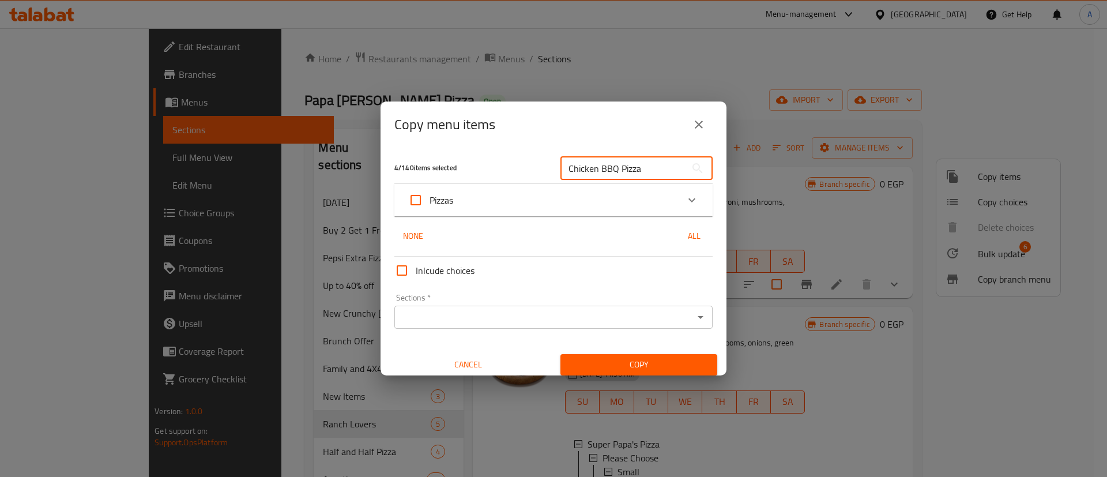
type input "Chicken BBQ Pizza"
click at [498, 196] on div "Pizzas" at bounding box center [543, 200] width 270 height 28
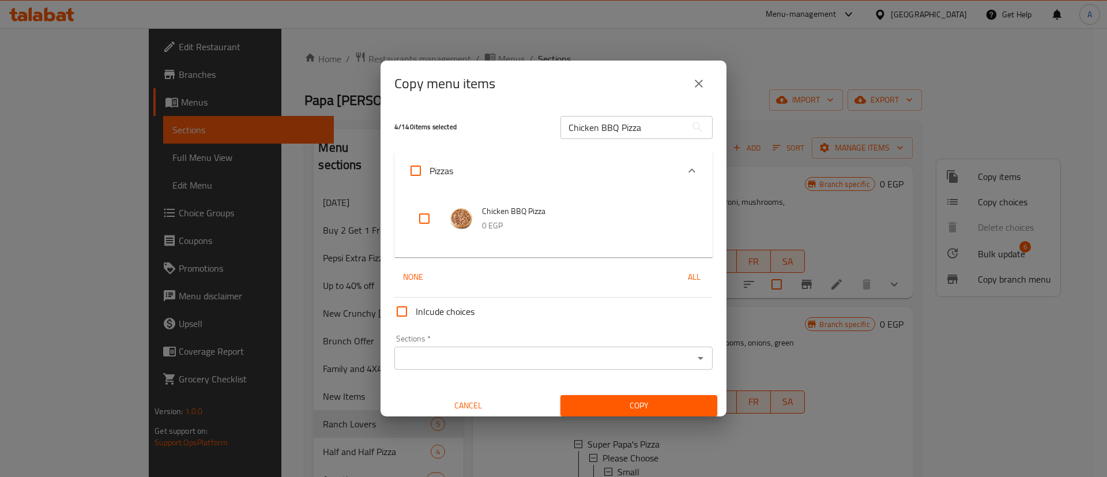
click at [430, 221] on input "checkbox" at bounding box center [425, 219] width 28 height 28
checkbox input "true"
click at [600, 127] on input "Chicken BBQ Pizza" at bounding box center [624, 127] width 126 height 23
paste input "Super Papa's"
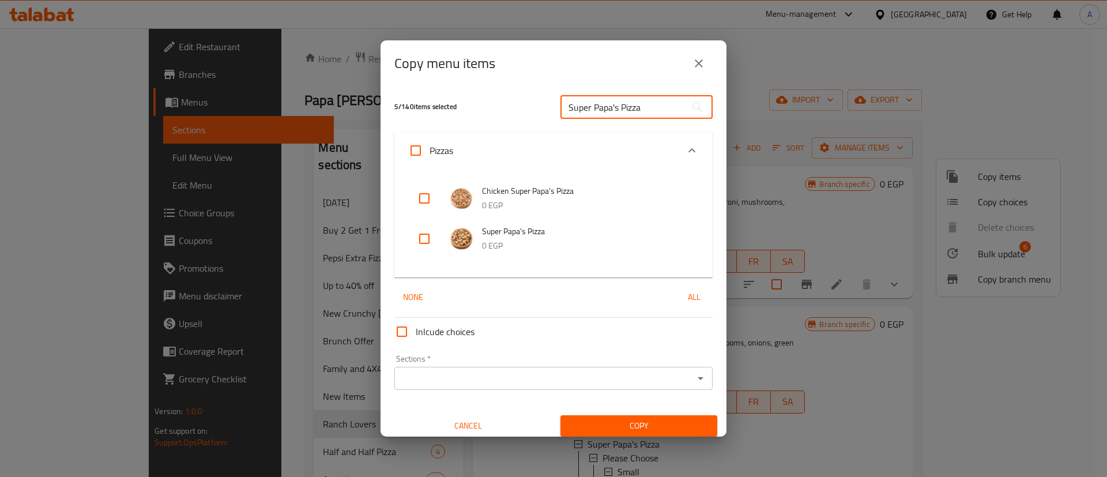
type input "Super Papa's Pizza"
click at [415, 239] on input "checkbox" at bounding box center [425, 239] width 28 height 28
checkbox input "true"
click at [553, 384] on input "Sections   *" at bounding box center [544, 378] width 292 height 16
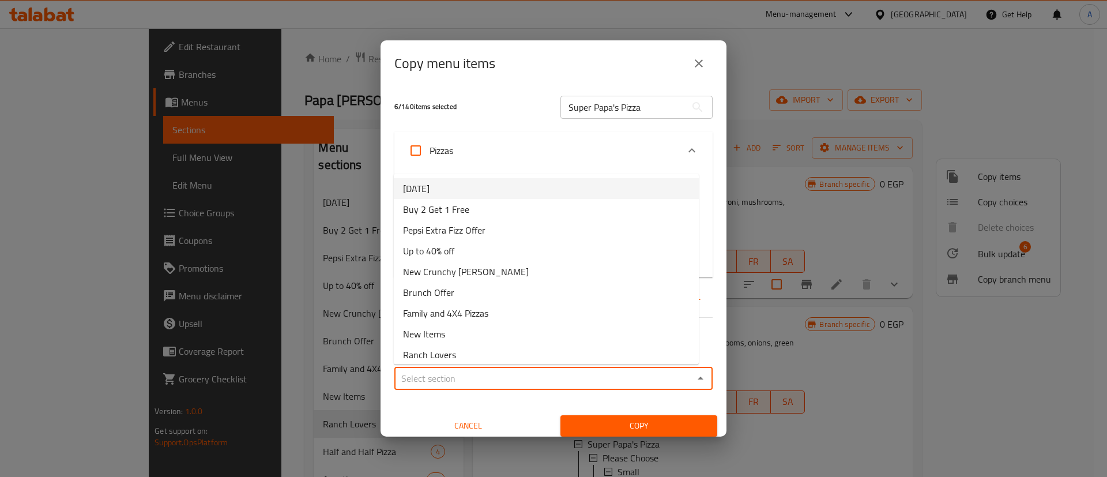
click at [464, 189] on li "[DATE]" at bounding box center [546, 188] width 305 height 21
type input "[DATE]"
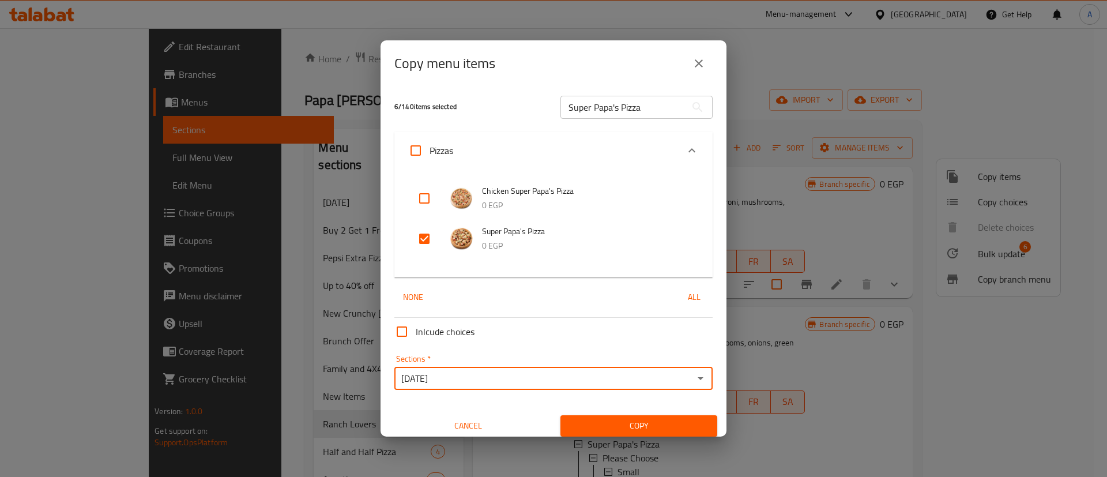
click at [641, 430] on span "Copy" at bounding box center [639, 426] width 138 height 14
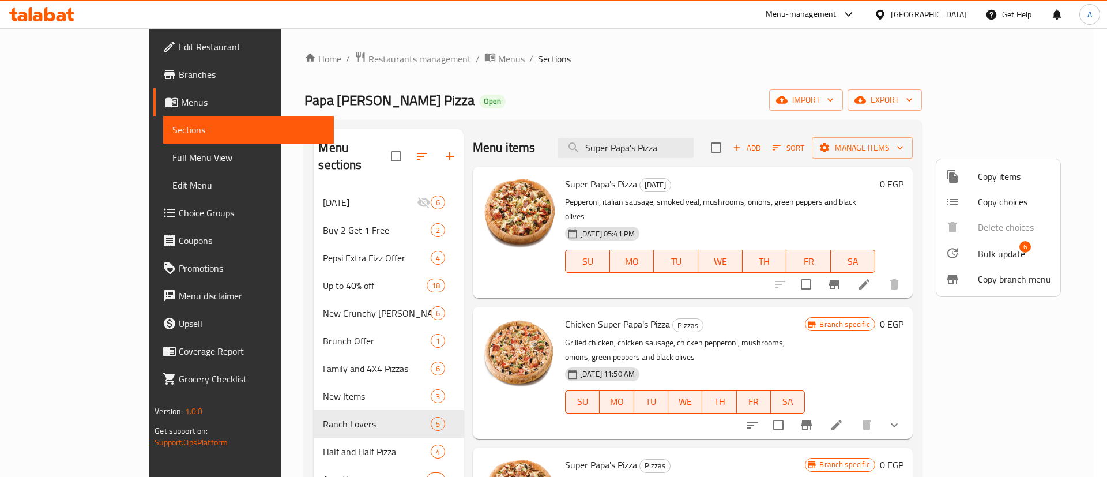
click at [789, 172] on div at bounding box center [553, 238] width 1107 height 477
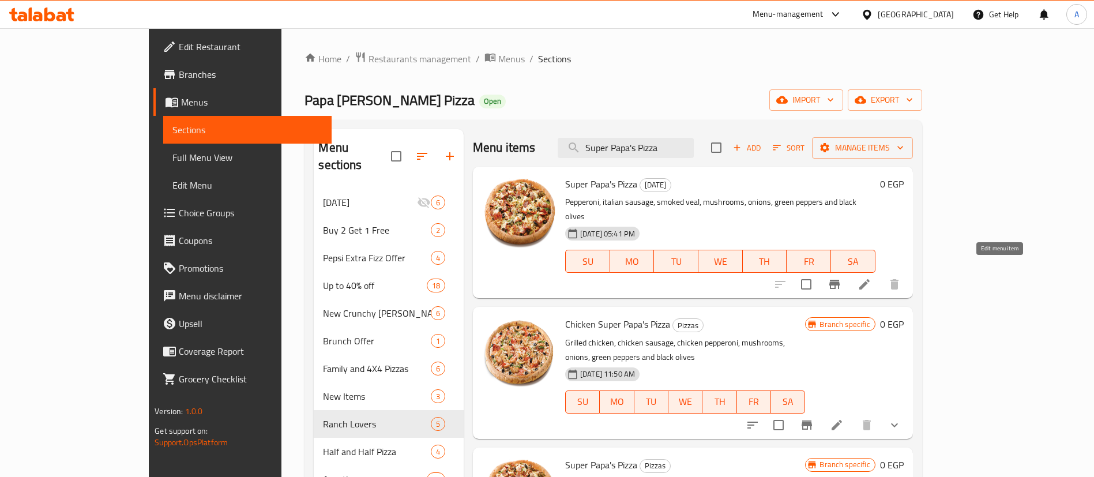
click at [872, 277] on icon at bounding box center [865, 284] width 14 height 14
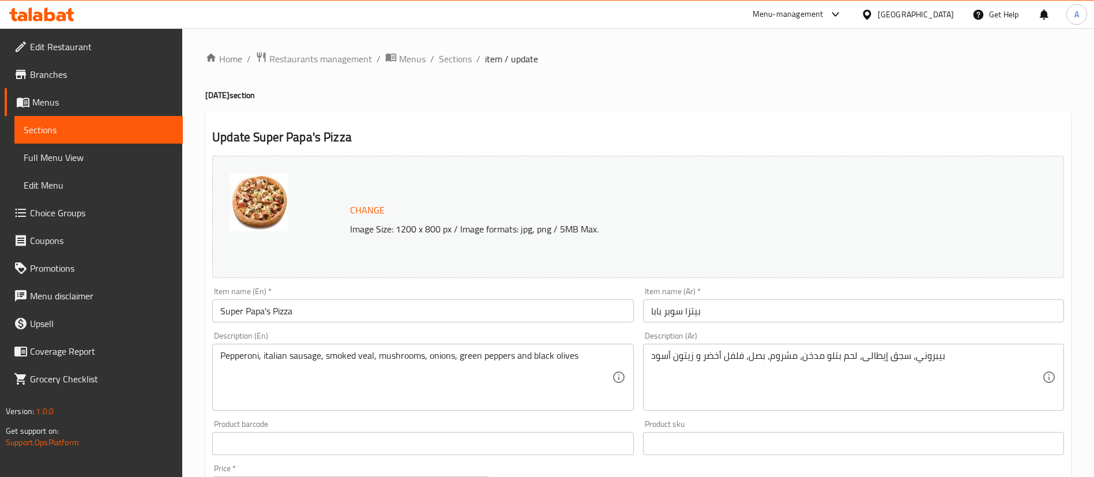
click at [370, 305] on input "Super Papa's Pizza" at bounding box center [422, 310] width 421 height 23
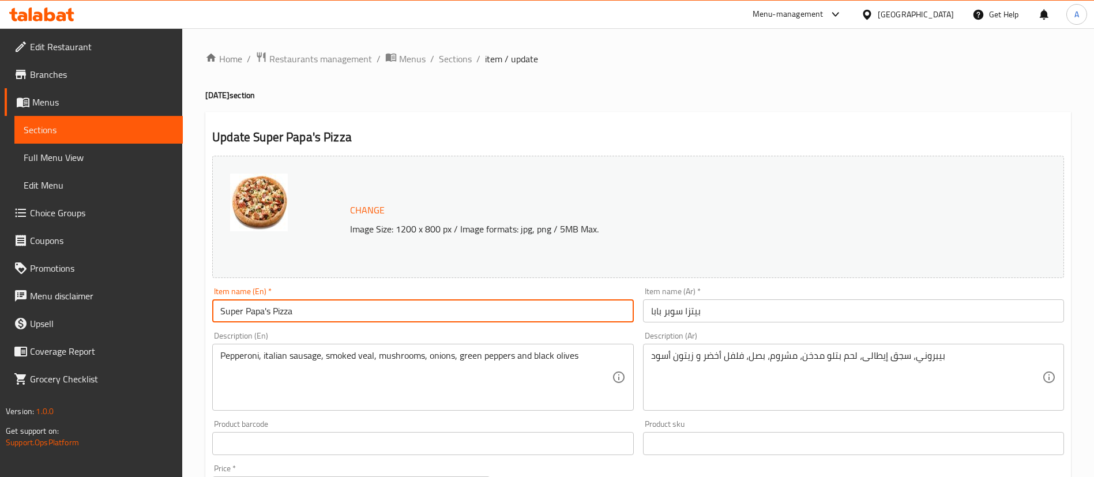
paste input "with Free wedges"
type input "Super Papa's Pizza with Free wedges"
click at [752, 304] on input "بيتزا سوبر بابا" at bounding box center [853, 310] width 421 height 23
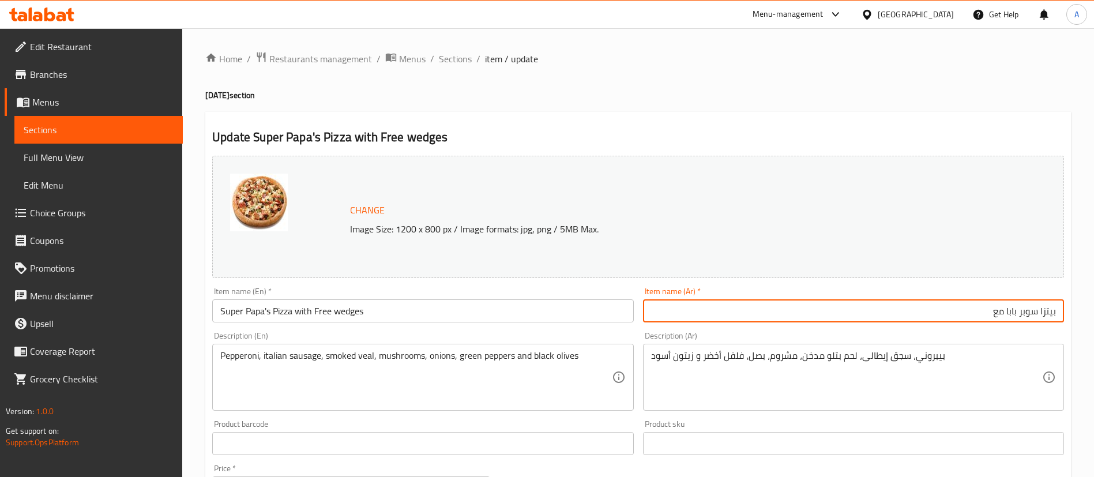
type input "بيتزا سوبر بابا مع"
click at [217, 309] on input "Super Papa's Pizza with Free wedges" at bounding box center [422, 310] width 421 height 23
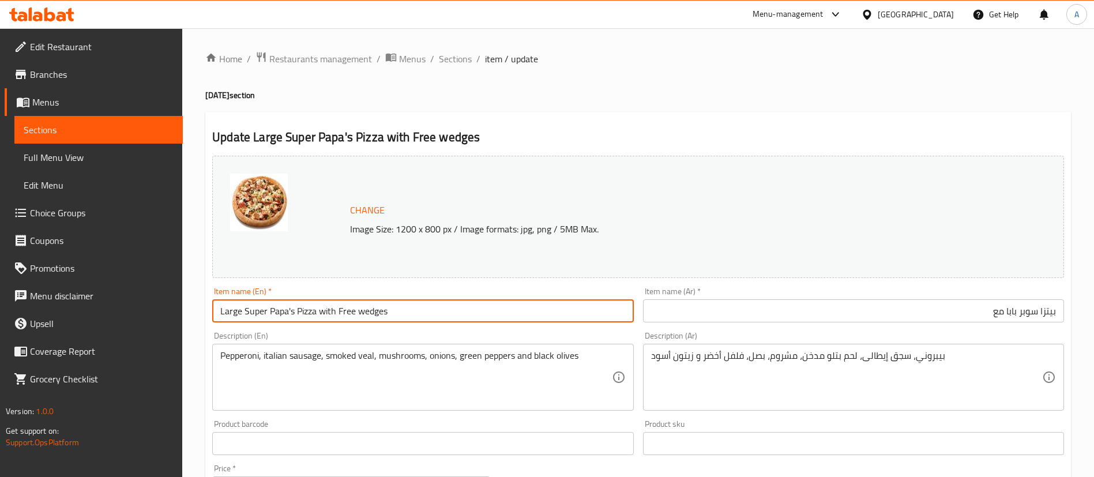
type input "Large Super Papa's Pizza with Free wedges"
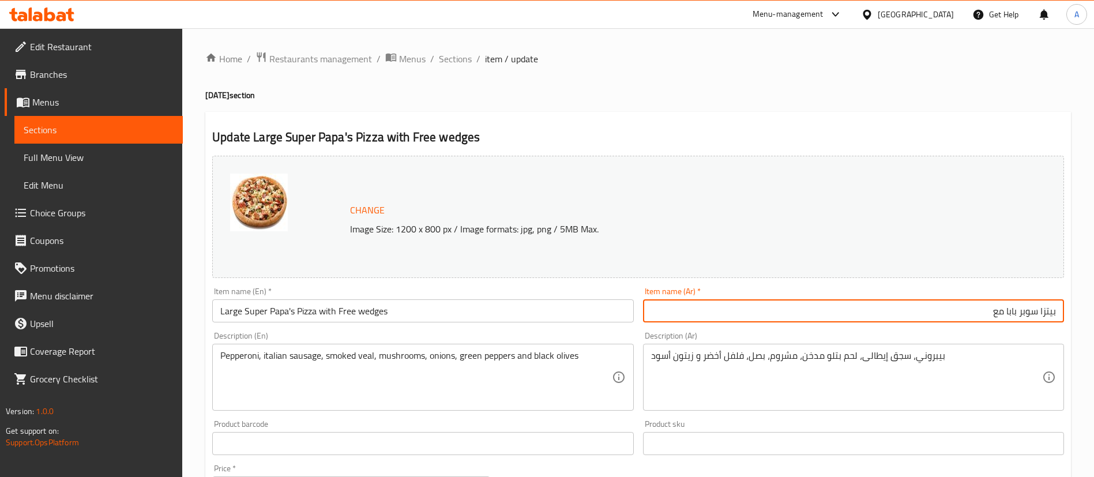
click at [947, 308] on input "بيتزا سوبر بابا مع" at bounding box center [853, 310] width 421 height 23
click at [954, 310] on input "بيتزا سوبر بابا كبيرة" at bounding box center [853, 310] width 421 height 23
type input "بيتزا سوبر بابا كبيرة مع بطاطس ويدجز"
drag, startPoint x: 457, startPoint y: 57, endPoint x: 476, endPoint y: 80, distance: 29.9
click at [457, 57] on span "Sections" at bounding box center [455, 59] width 33 height 14
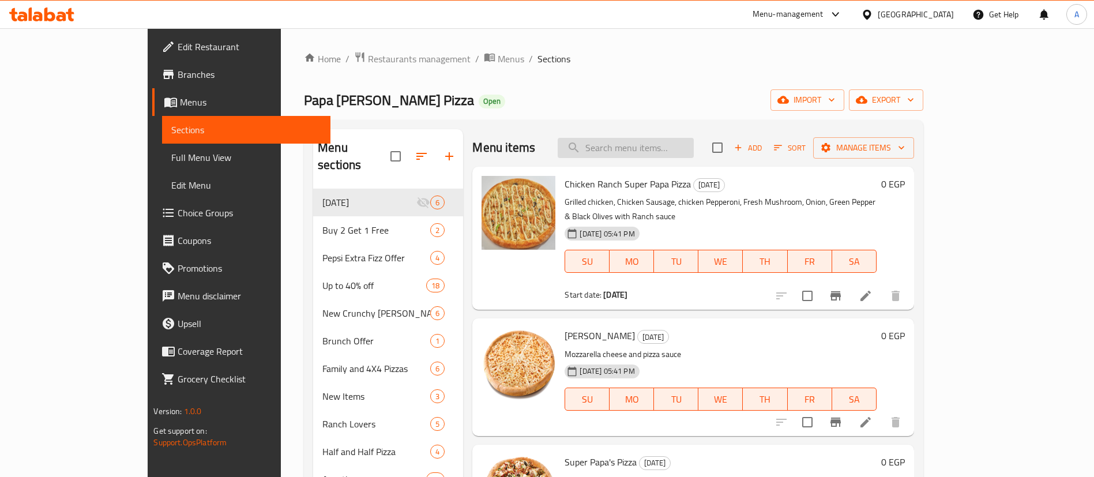
click at [693, 140] on input "search" at bounding box center [626, 148] width 136 height 20
type input "حخفث"
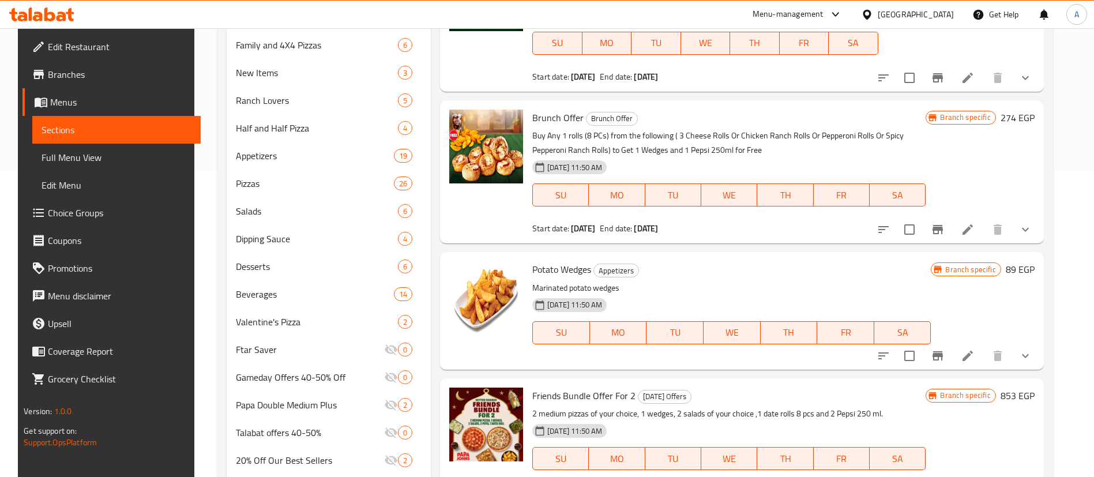
scroll to position [322, 0]
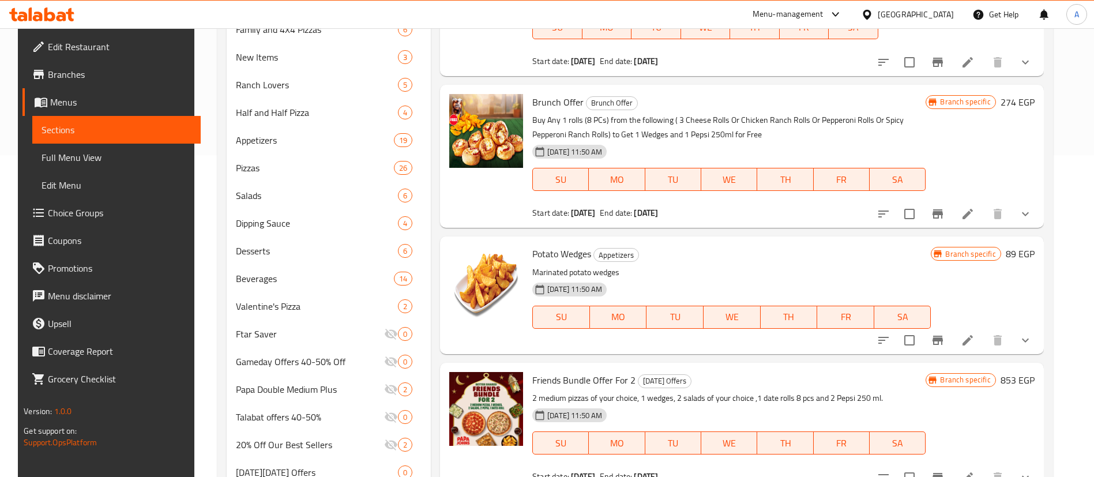
type input "wedg"
click at [1032, 338] on icon "show more" at bounding box center [1026, 340] width 14 height 14
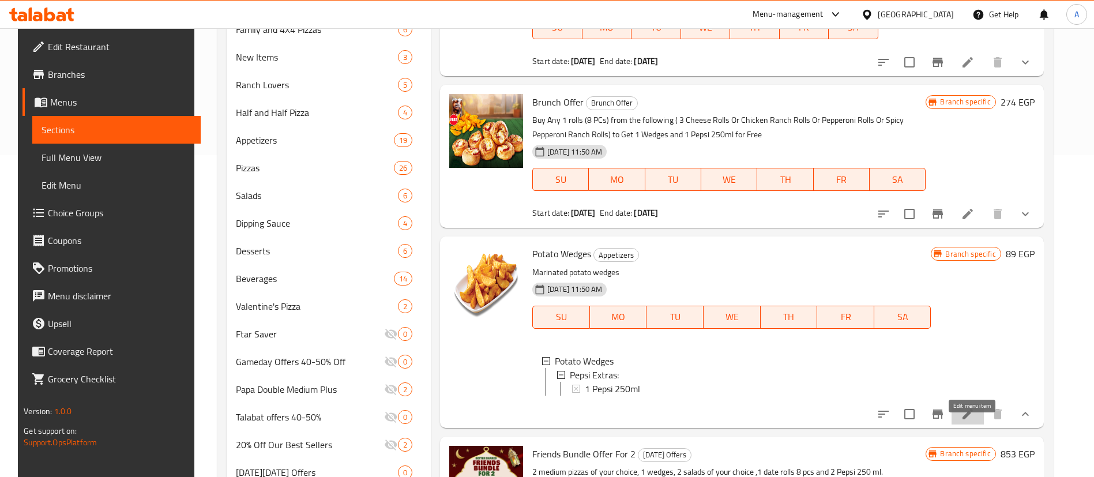
click at [970, 421] on icon at bounding box center [968, 414] width 14 height 14
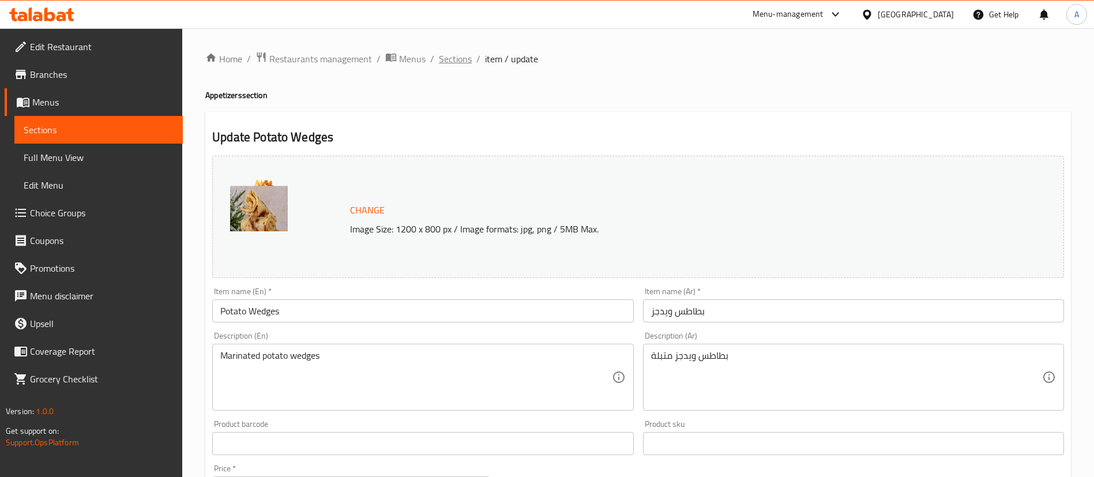
click at [456, 52] on span "Sections" at bounding box center [455, 59] width 33 height 14
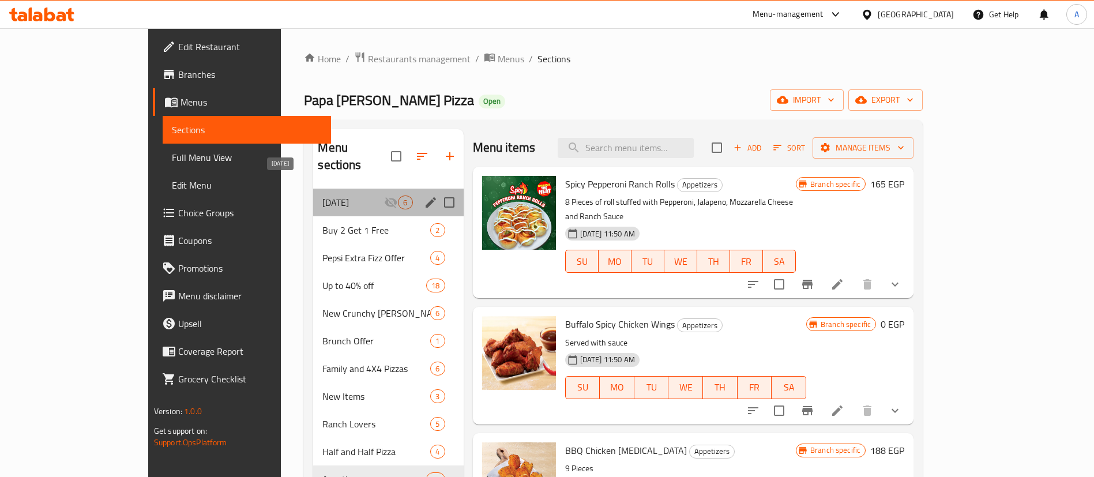
click at [322, 196] on span "[DATE]" at bounding box center [353, 203] width 62 height 14
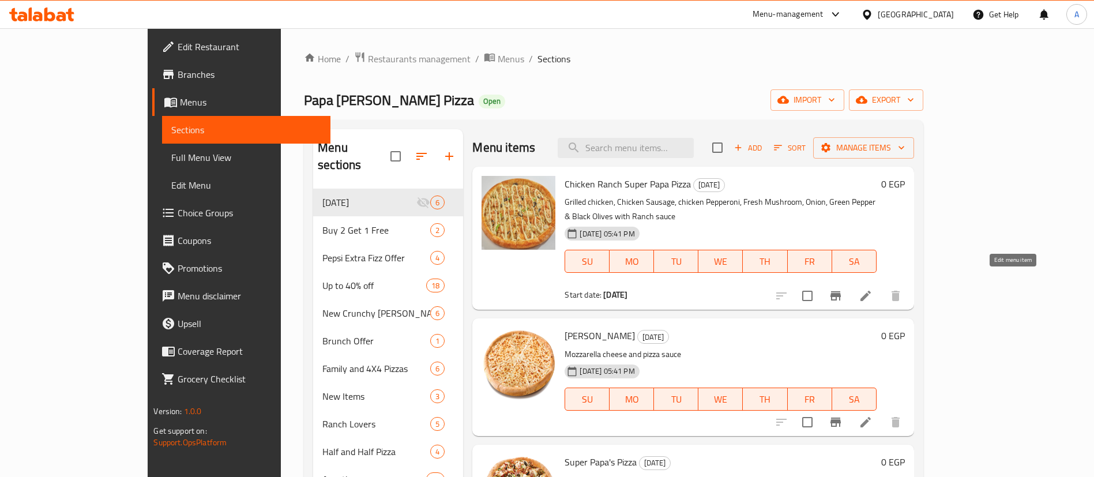
click at [873, 289] on icon at bounding box center [866, 296] width 14 height 14
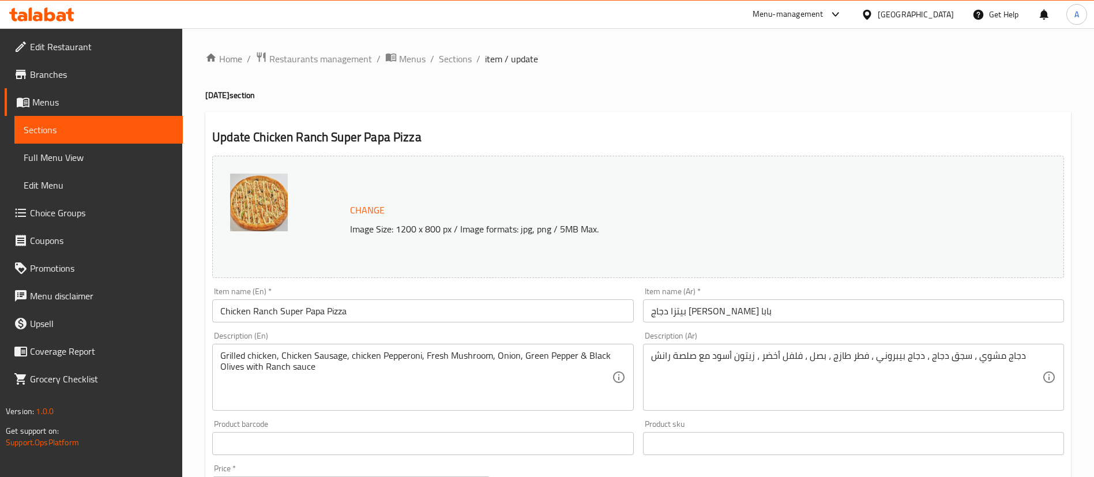
click at [365, 308] on input "Chicken Ranch Super Papa Pizza" at bounding box center [422, 310] width 421 height 23
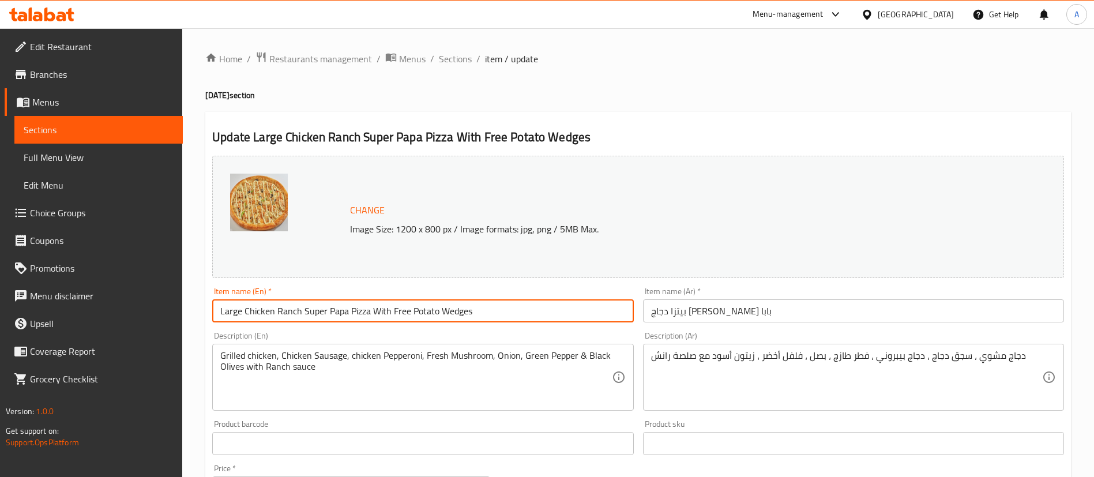
type input "Large Chicken Ranch Super Papa Pizza With Free Potato Wedges"
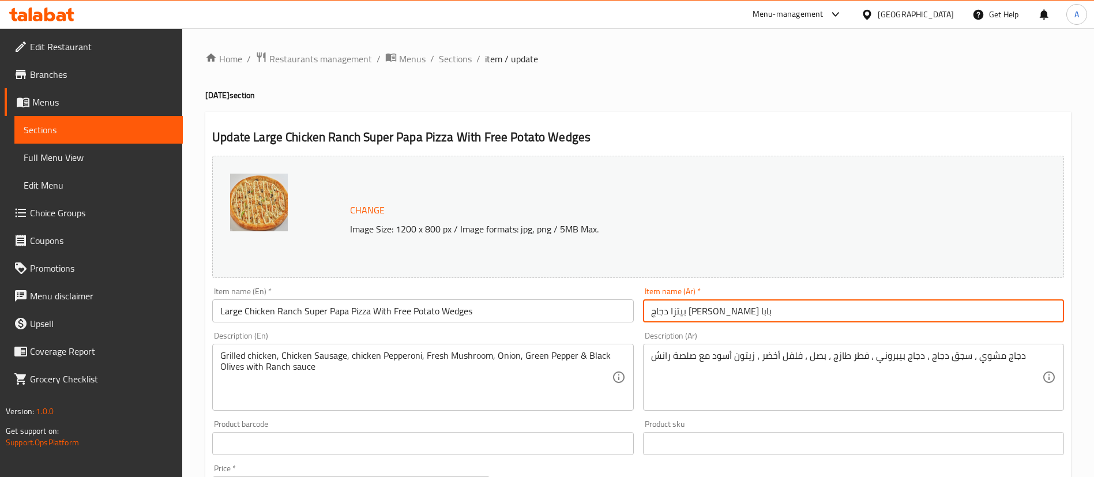
click at [843, 318] on input "بيتزا دجاج رانش سوبر بابا" at bounding box center [853, 310] width 421 height 23
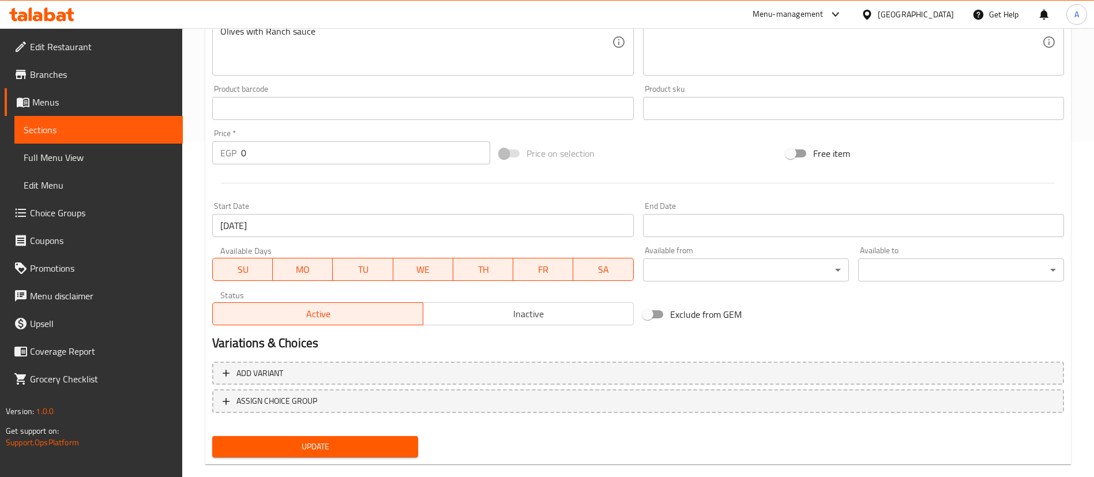
scroll to position [355, 0]
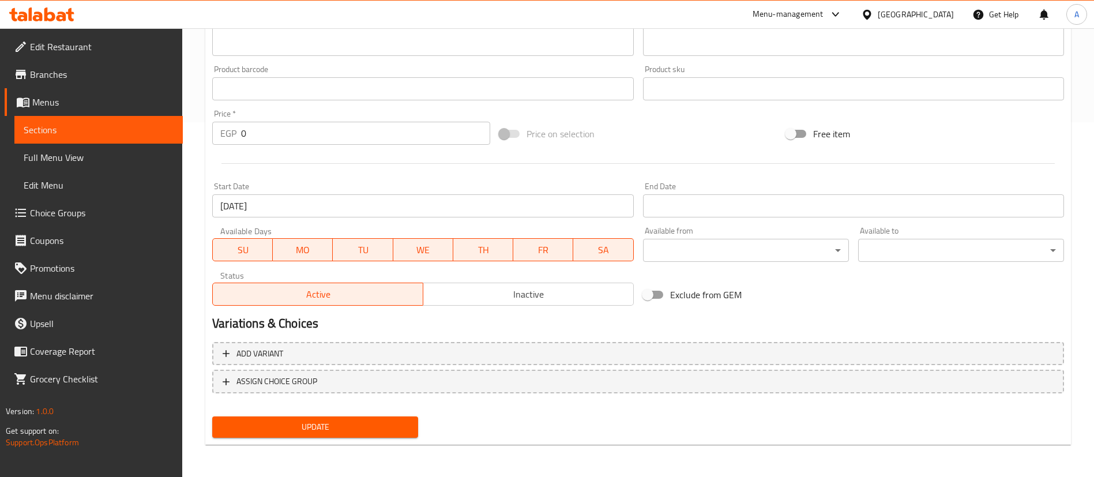
type input "بيتزا دجاج رانش سوبر بابا كبيرة مع بطاطس ويدجيز"
click at [329, 425] on span "Update" at bounding box center [314, 427] width 187 height 14
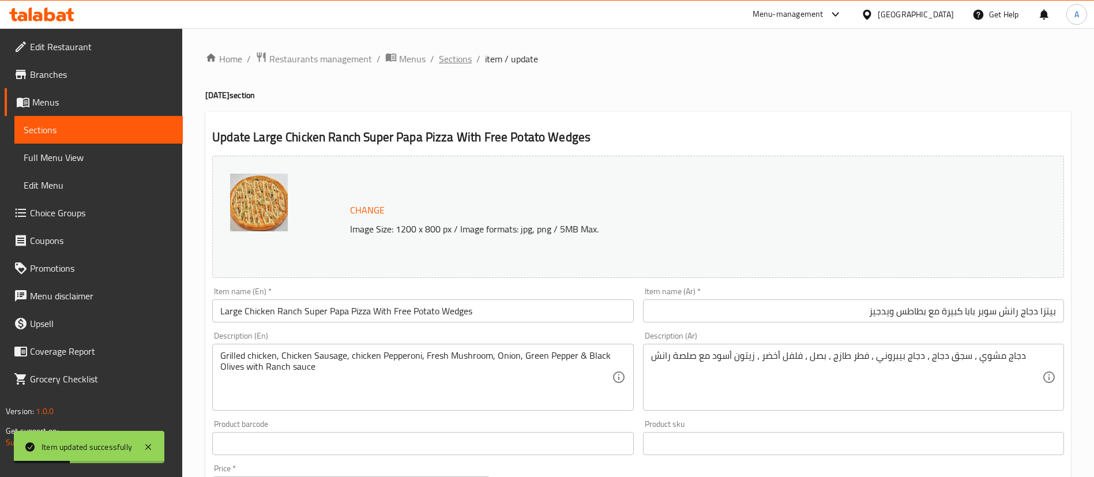
click at [458, 56] on span "Sections" at bounding box center [455, 59] width 33 height 14
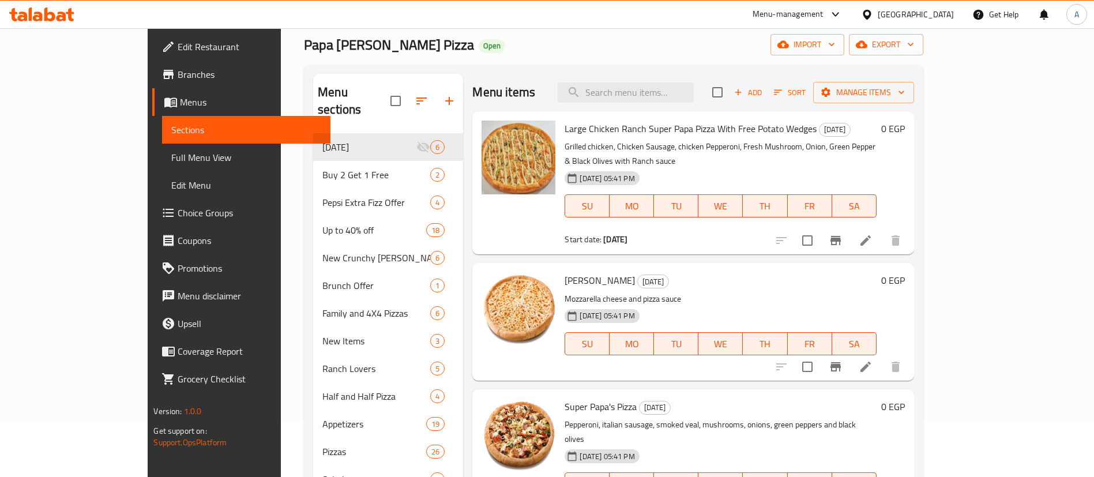
scroll to position [58, 0]
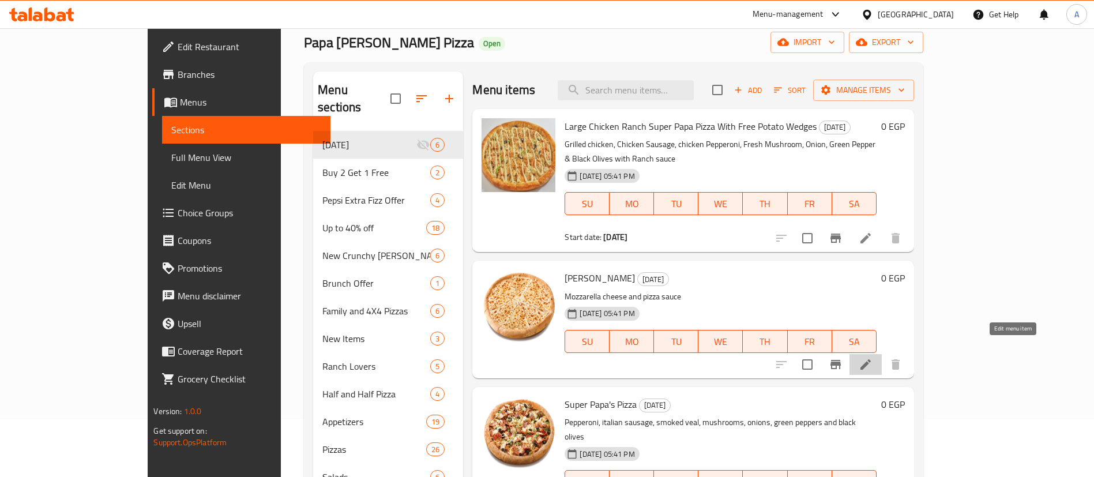
click at [871, 359] on icon at bounding box center [866, 364] width 10 height 10
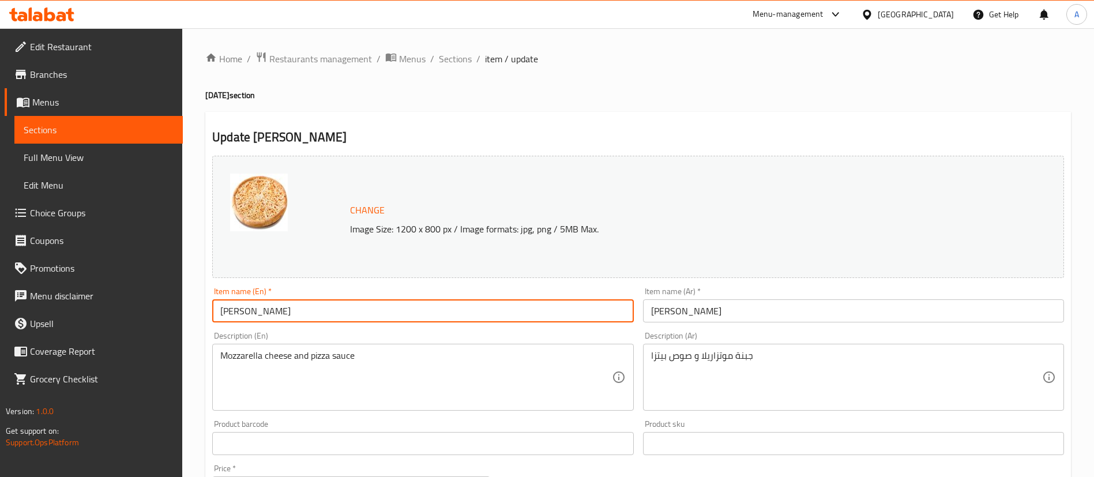
click at [479, 302] on input "Margherita Pizza" at bounding box center [422, 310] width 421 height 23
type input "Large Margherita Pizza With Free Potato Wedges"
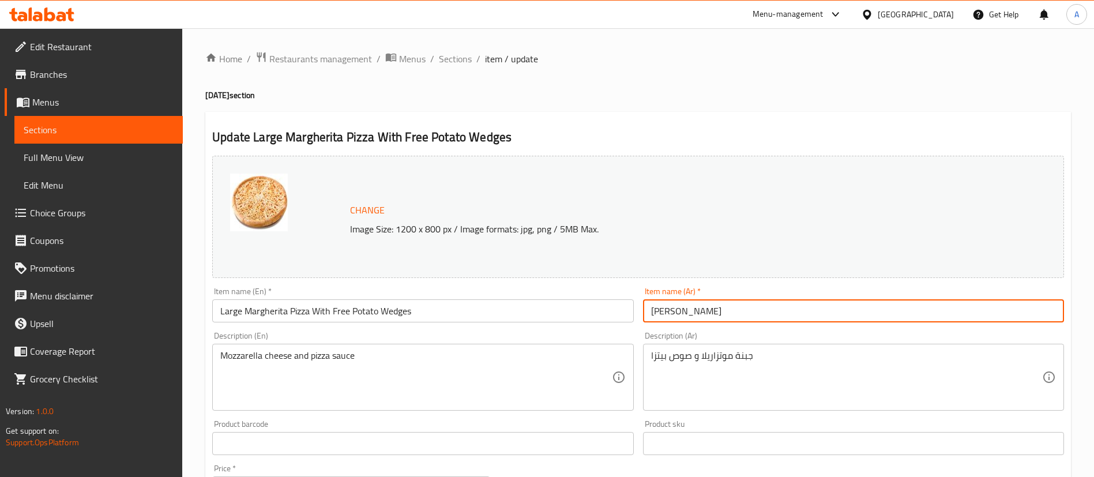
click at [767, 306] on input "بيتزا مارجريتا" at bounding box center [853, 310] width 421 height 23
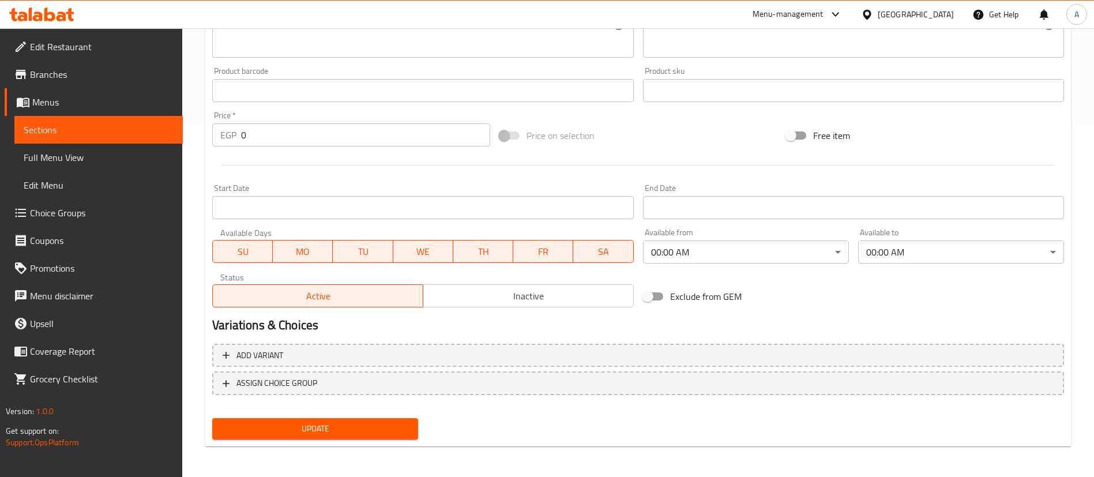
scroll to position [355, 0]
type input "بيتزا مارجريتا كبيرة مع بطاطس ويدجيز"
click at [308, 424] on span "Update" at bounding box center [314, 427] width 187 height 14
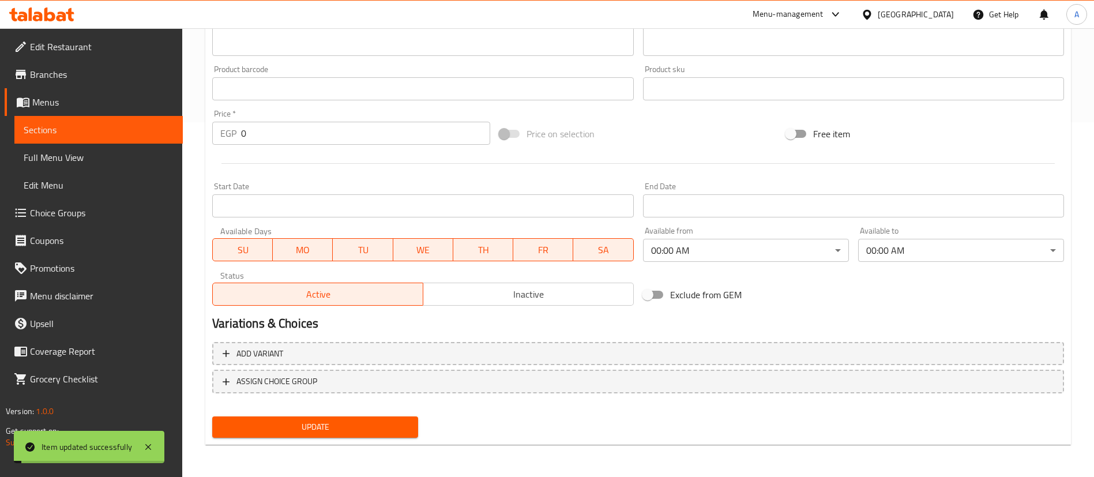
scroll to position [0, 0]
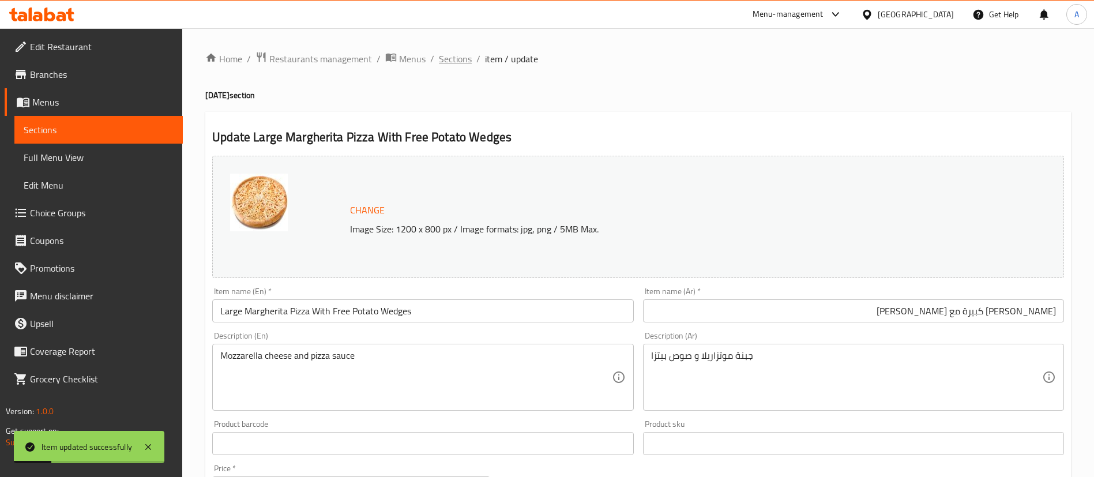
click at [462, 52] on span "Sections" at bounding box center [455, 59] width 33 height 14
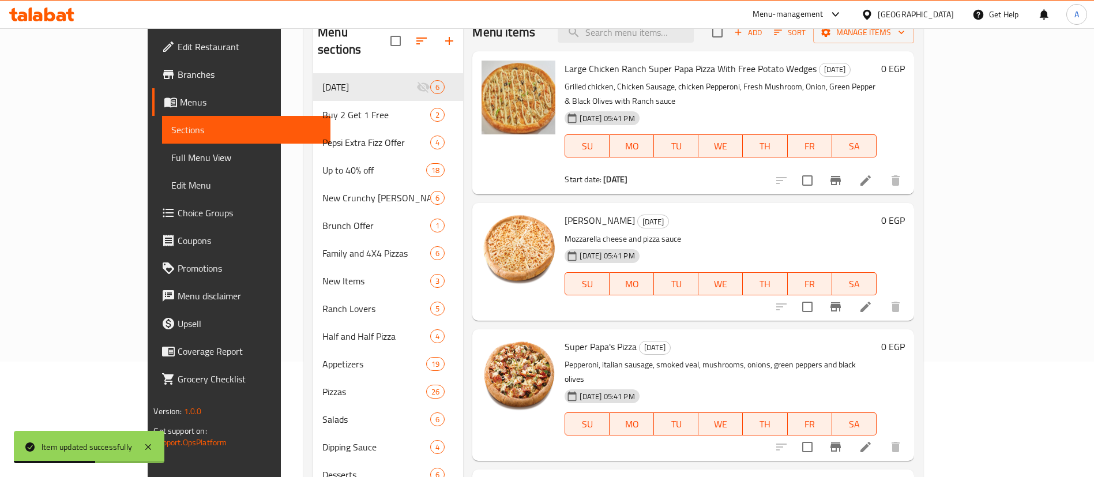
scroll to position [144, 0]
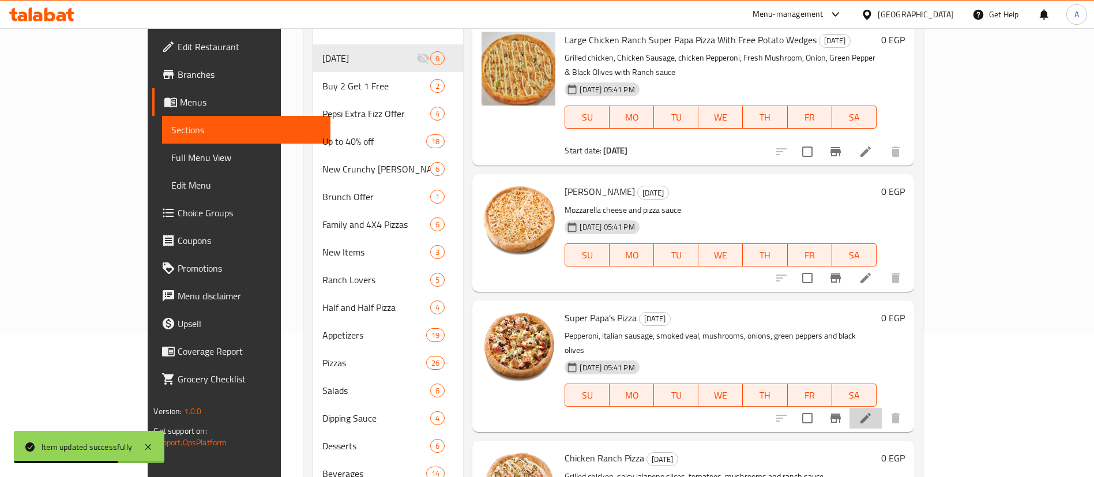
click at [882, 408] on li at bounding box center [866, 418] width 32 height 21
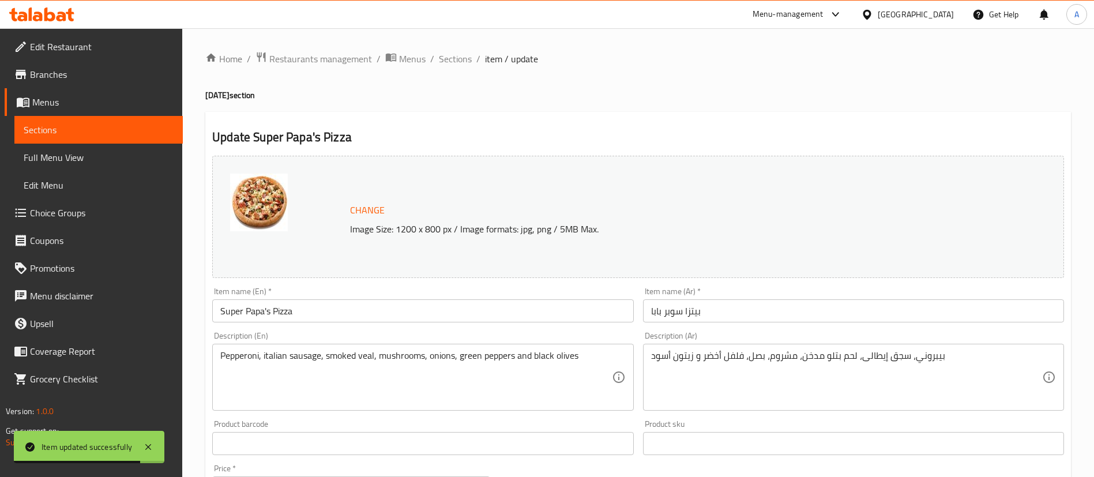
click at [411, 309] on input "Super Papa's Pizza" at bounding box center [422, 310] width 421 height 23
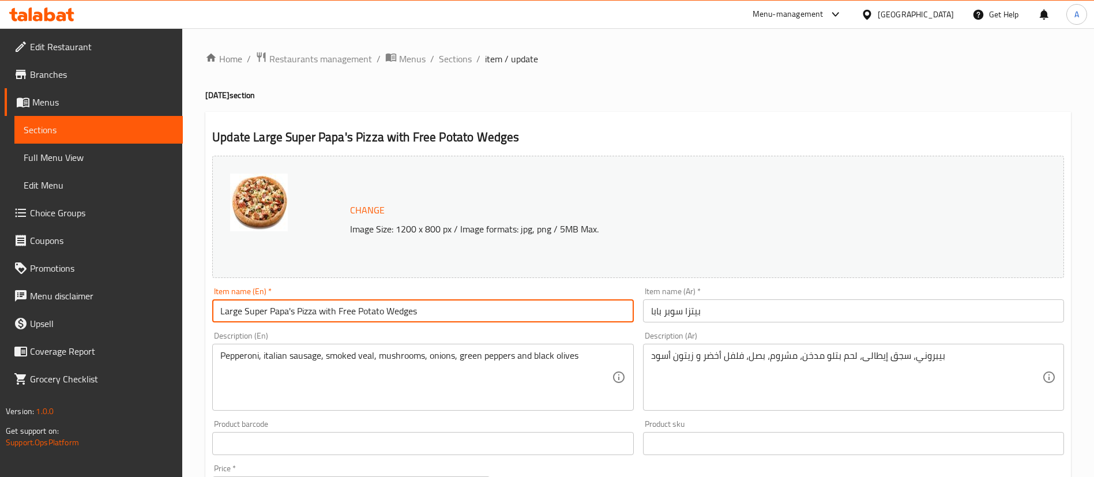
click at [754, 314] on input "بيتزا سوبر بابا" at bounding box center [853, 310] width 421 height 23
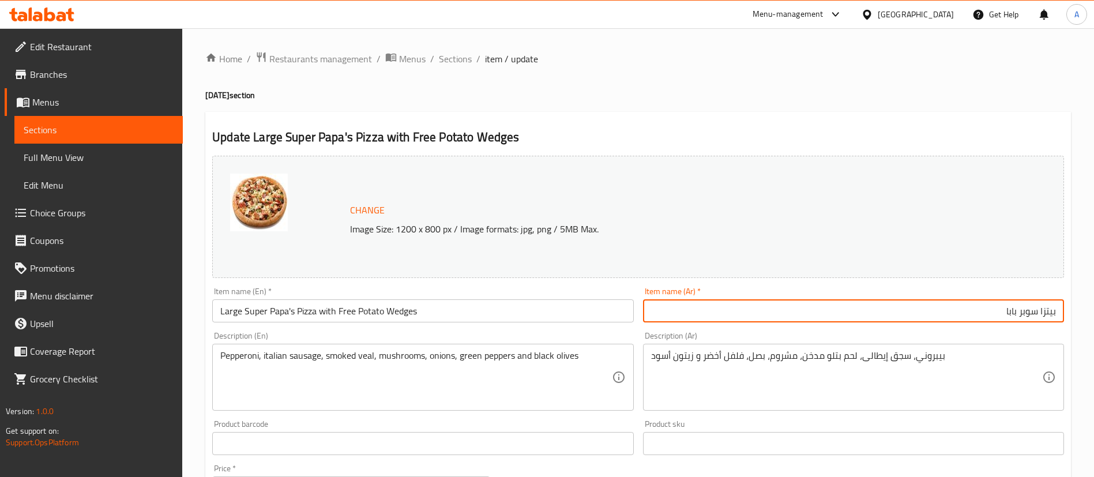
click at [952, 99] on h4 "Potato Day section" at bounding box center [638, 95] width 866 height 12
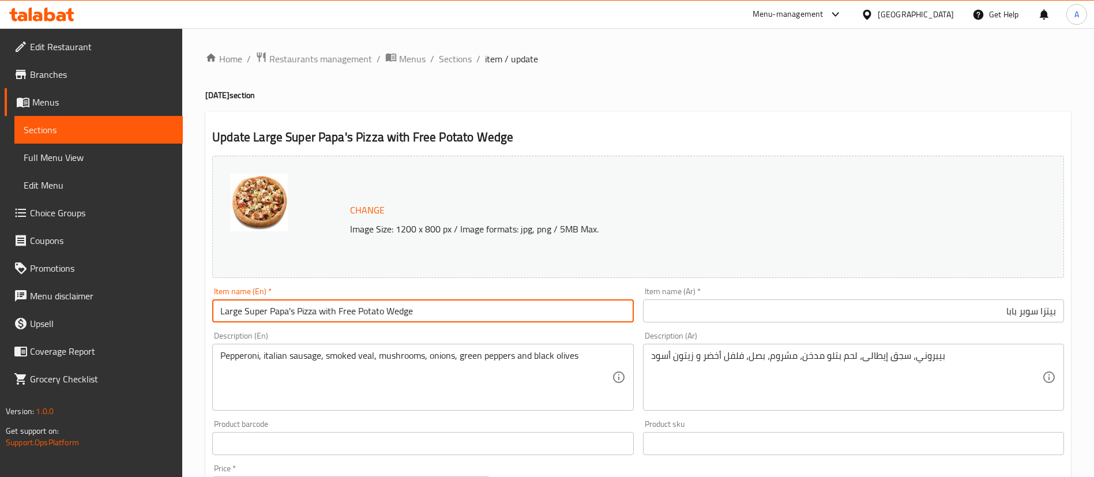
type input "Large Super Papa's Pizza with Free Potato Wedge"
click at [973, 299] on input "بيتزا سوبر بابا" at bounding box center [853, 310] width 421 height 23
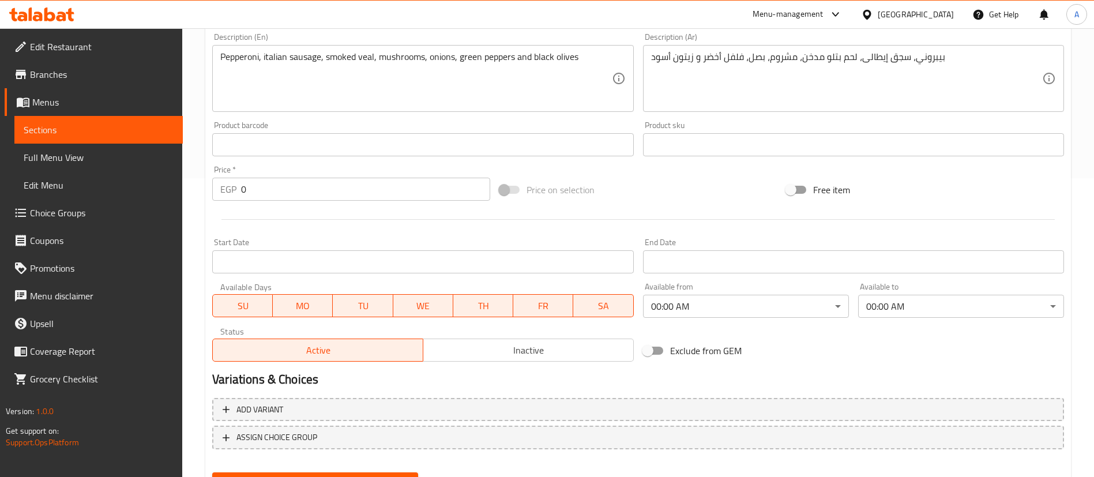
scroll to position [355, 0]
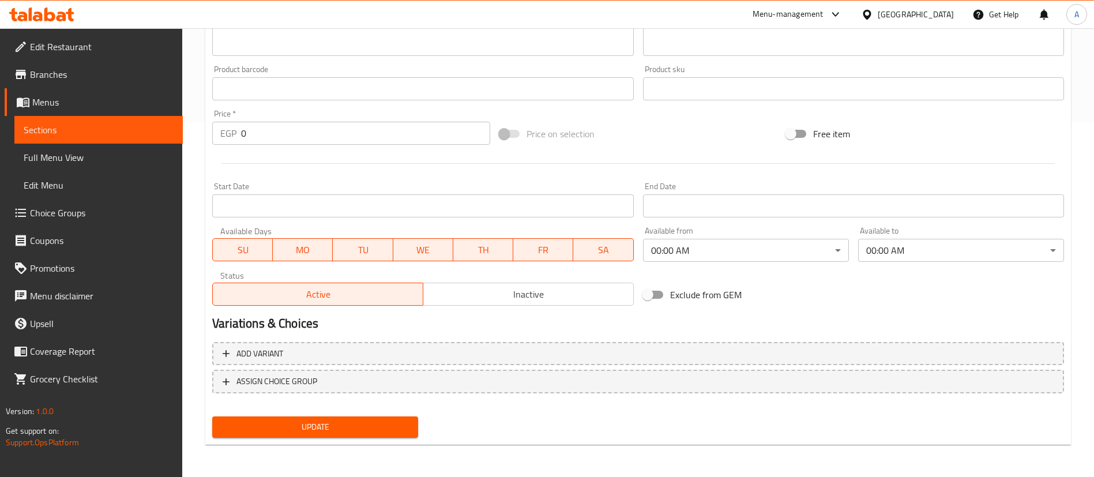
type input "بيتزا سوبر بابا كبيرة مع بطاطس ويدجيز"
click at [315, 423] on span "Update" at bounding box center [314, 427] width 187 height 14
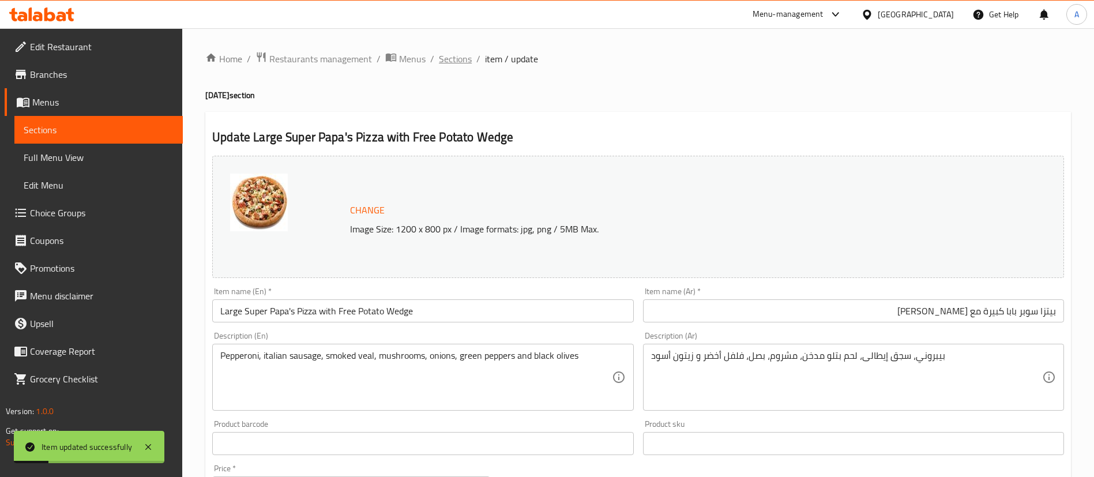
click at [459, 62] on span "Sections" at bounding box center [455, 59] width 33 height 14
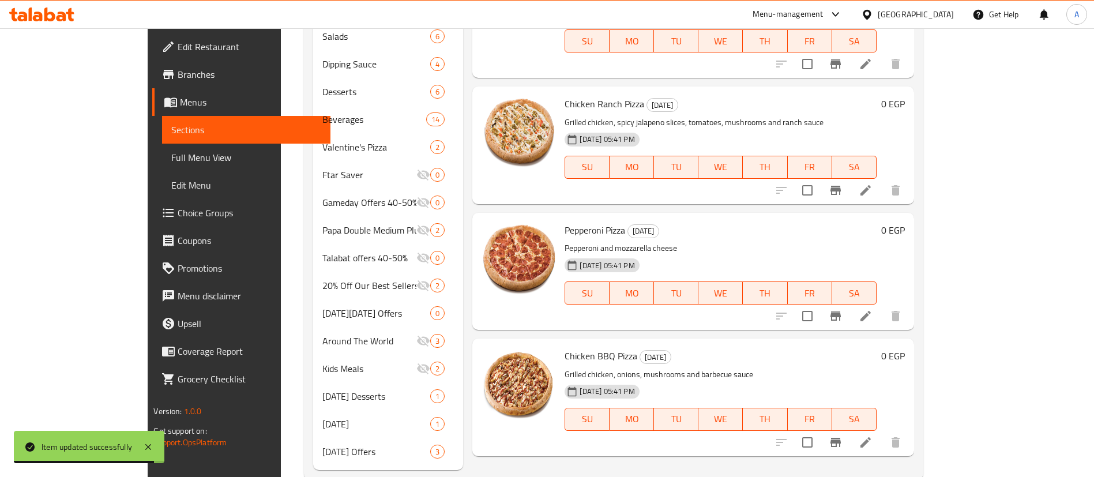
scroll to position [506, 0]
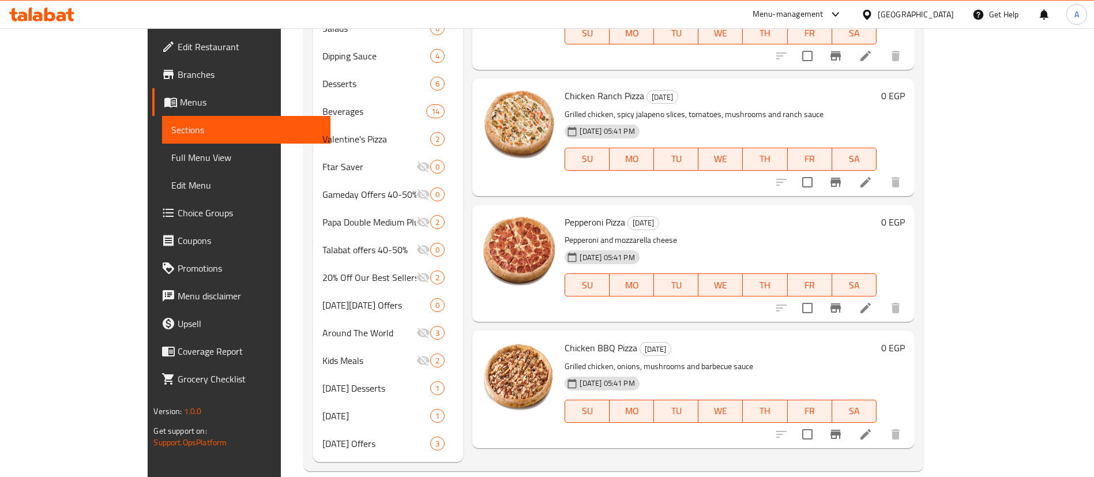
click at [871, 177] on icon at bounding box center [866, 182] width 10 height 10
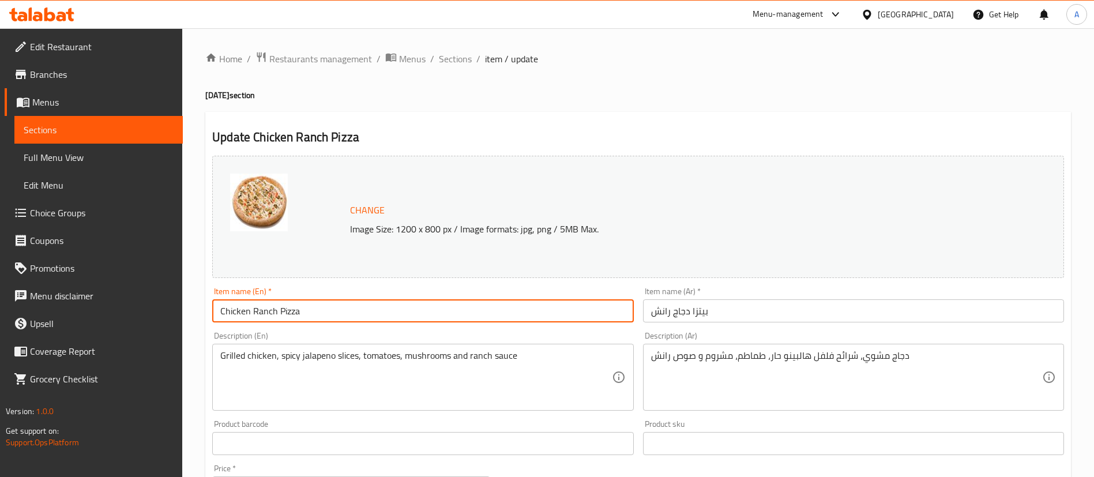
click at [325, 305] on input "Chicken Ranch Pizza" at bounding box center [422, 310] width 421 height 23
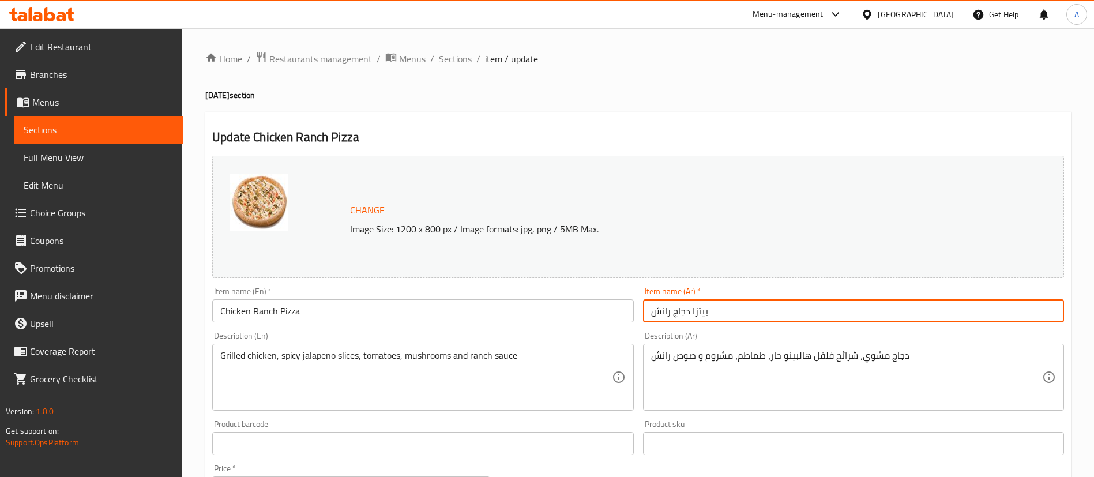
click at [884, 316] on input "بيتزا دجاج رانش" at bounding box center [853, 310] width 421 height 23
type input "بيتزا دجاج رانش كبيرة مع بطاطس ويدجز مجانية"
click at [356, 306] on input "Chicken Ranch Pizza" at bounding box center [422, 310] width 421 height 23
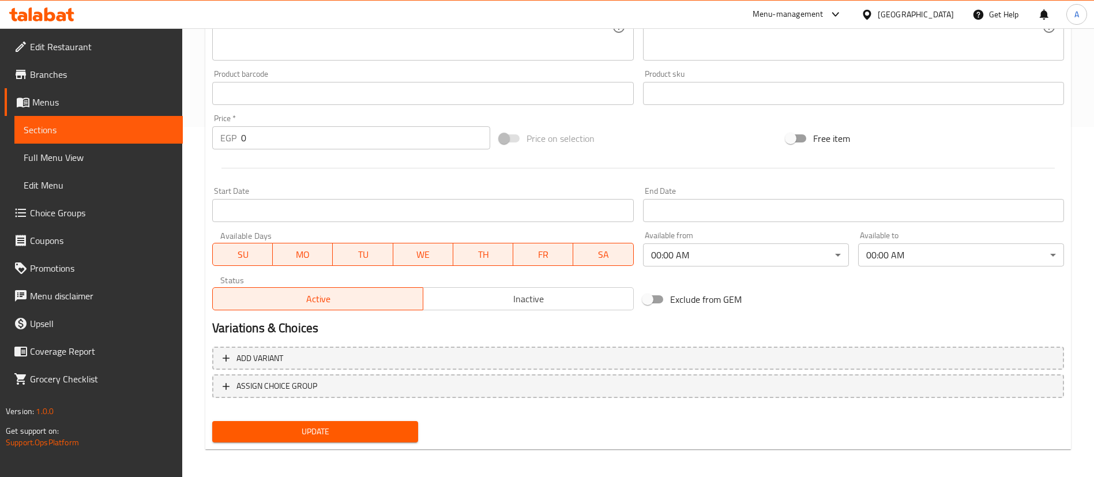
scroll to position [355, 0]
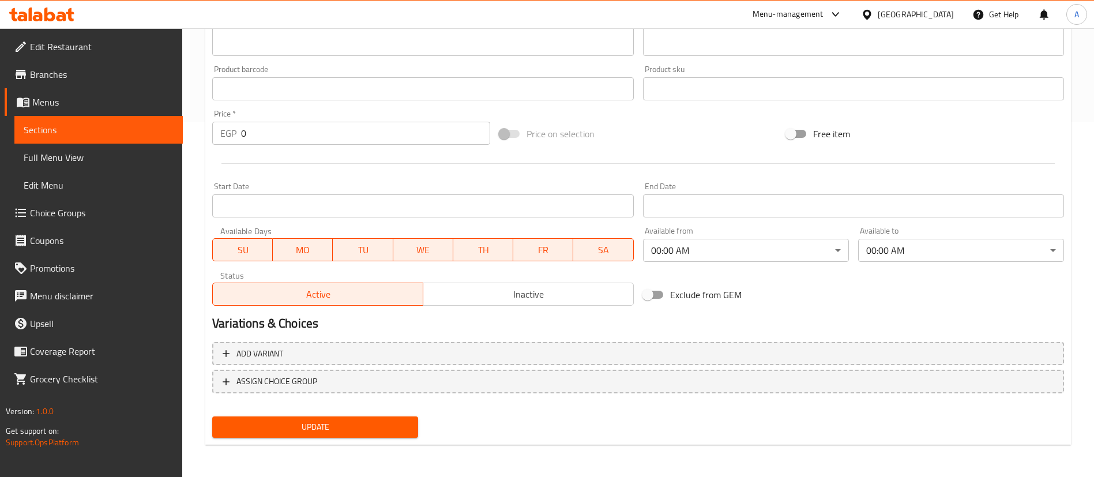
type input "Large Chicken Ranch Pizza with Free Potato Wedges"
click at [297, 433] on span "Update" at bounding box center [314, 427] width 187 height 14
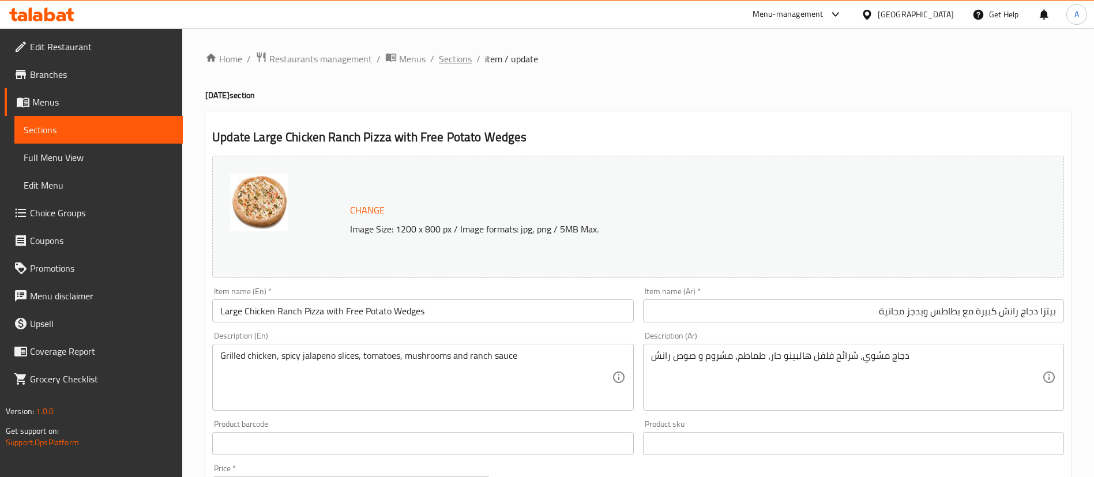
click at [444, 54] on span "Sections" at bounding box center [455, 59] width 33 height 14
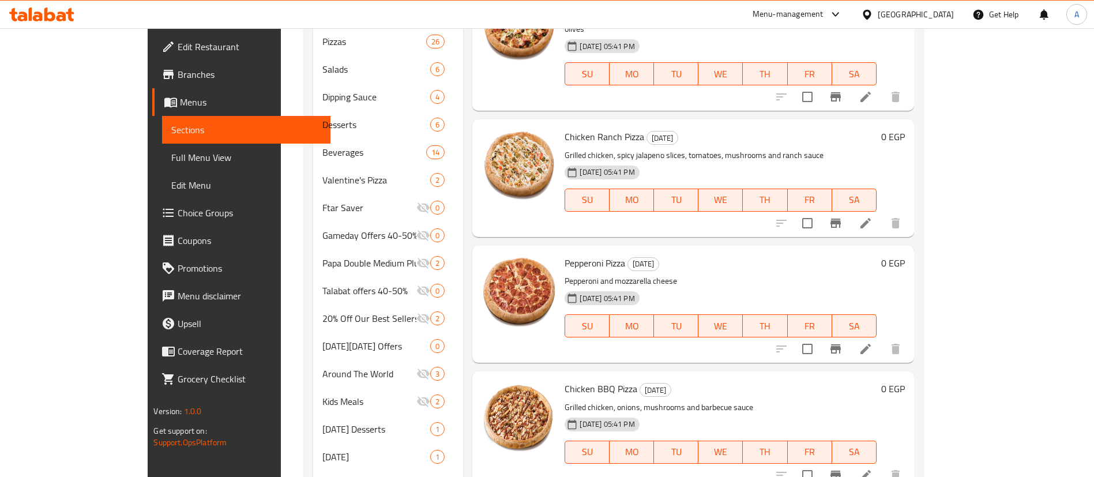
scroll to position [506, 0]
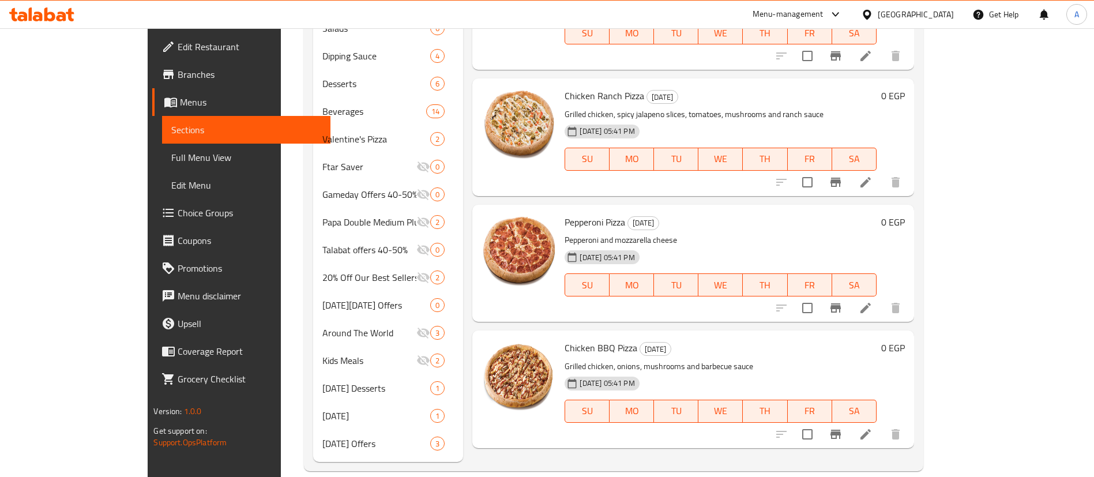
click at [882, 298] on li at bounding box center [866, 308] width 32 height 21
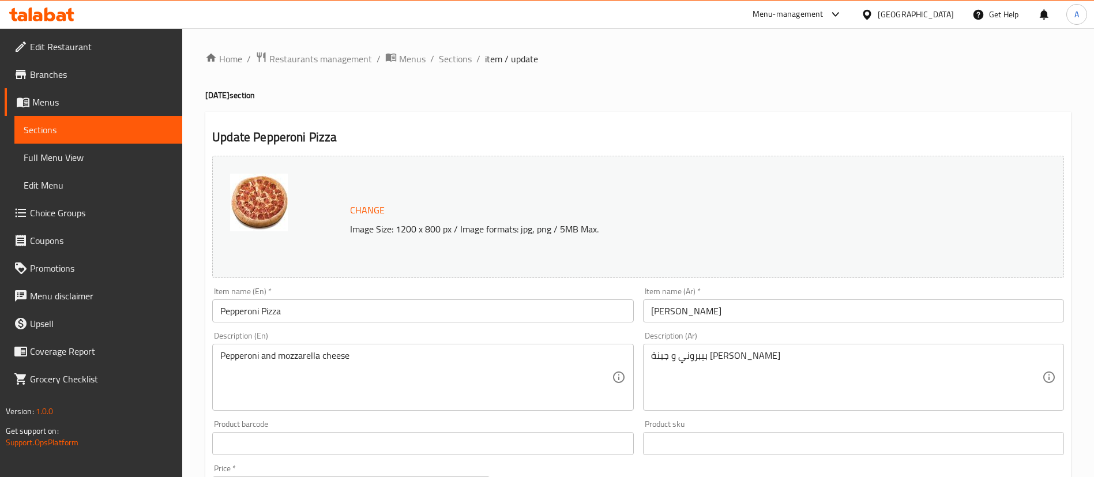
click at [444, 308] on input "Pepperoni Pizza" at bounding box center [422, 310] width 421 height 23
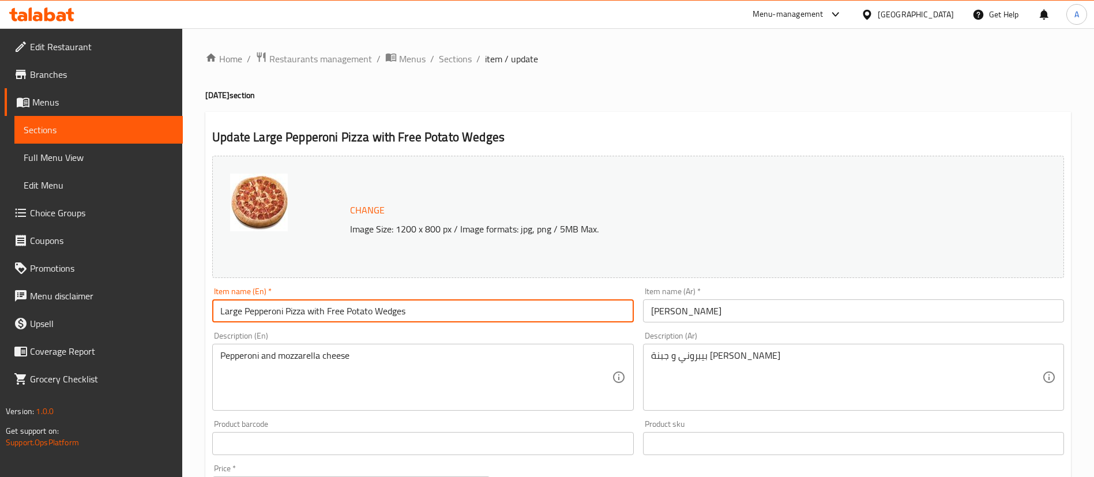
type input "Large Pepperoni Pizza with Free Potato Wedges"
click at [790, 305] on input "بيتزا بيبروني" at bounding box center [853, 310] width 421 height 23
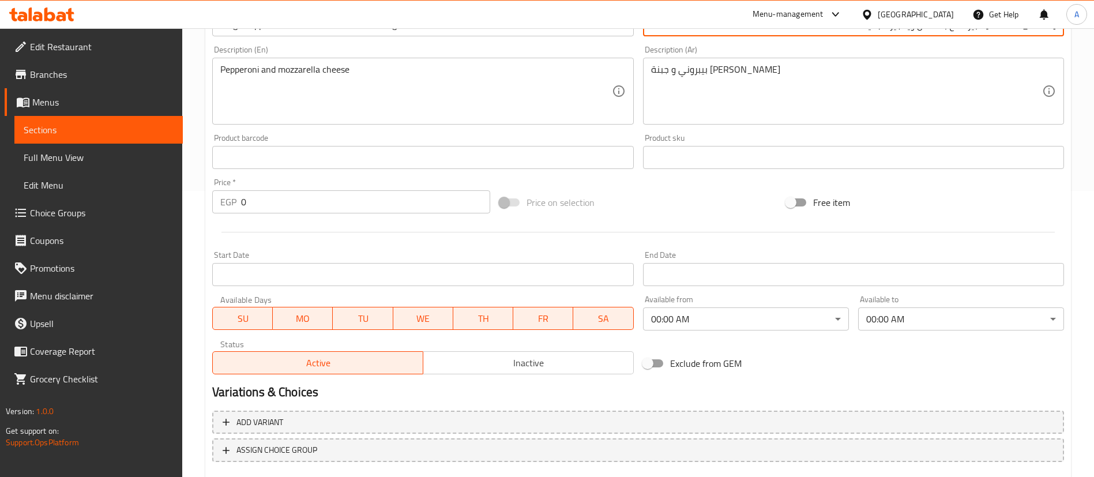
scroll to position [355, 0]
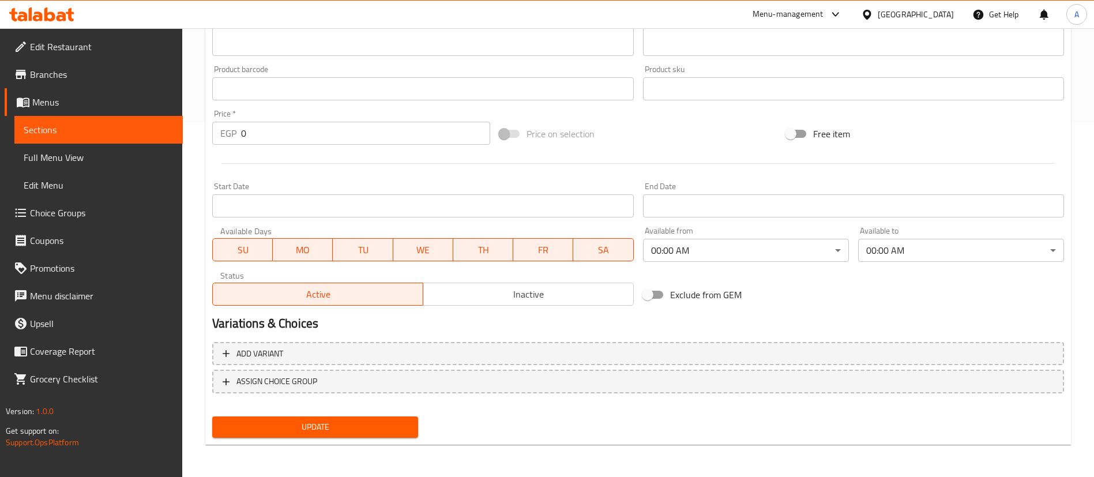
type input "بيتزا بيبروني كبيرة مع بطاطس ويدجيز مجانية"
click at [281, 423] on span "Update" at bounding box center [314, 427] width 187 height 14
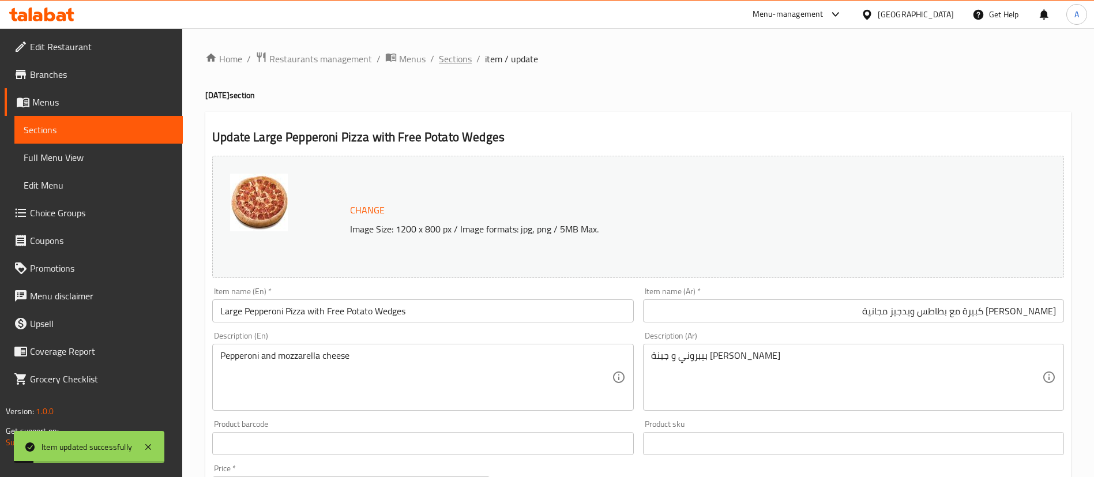
click at [455, 53] on span "Sections" at bounding box center [455, 59] width 33 height 14
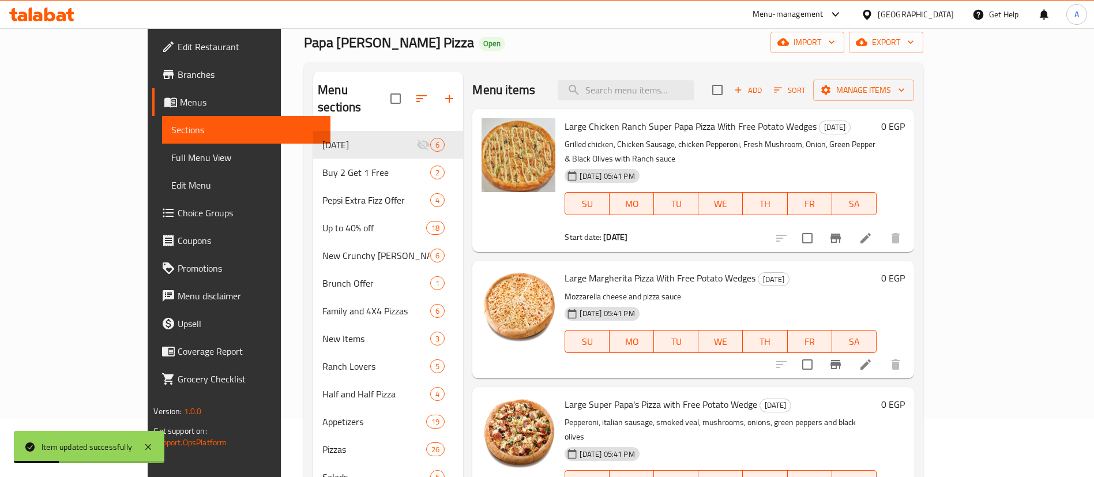
scroll to position [506, 0]
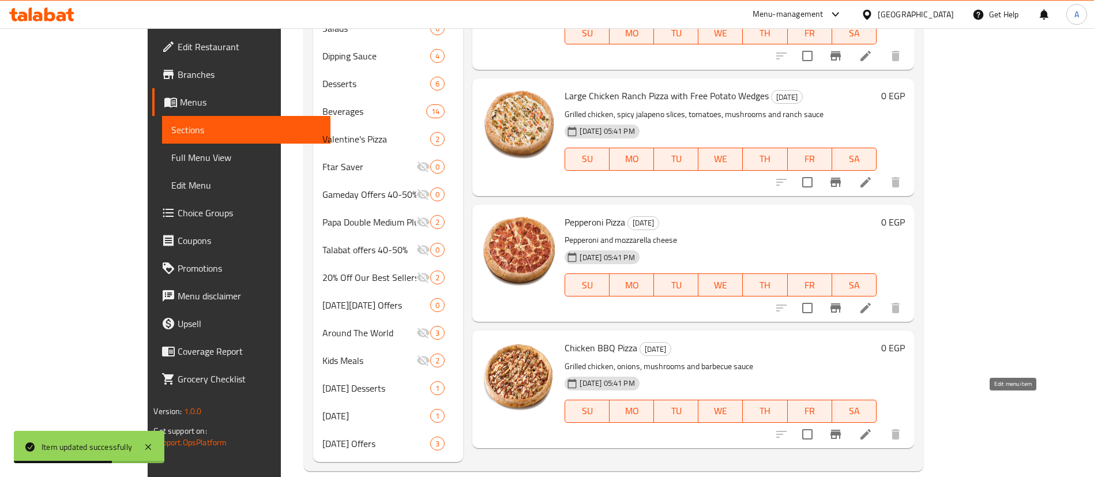
click at [871, 429] on icon at bounding box center [866, 434] width 10 height 10
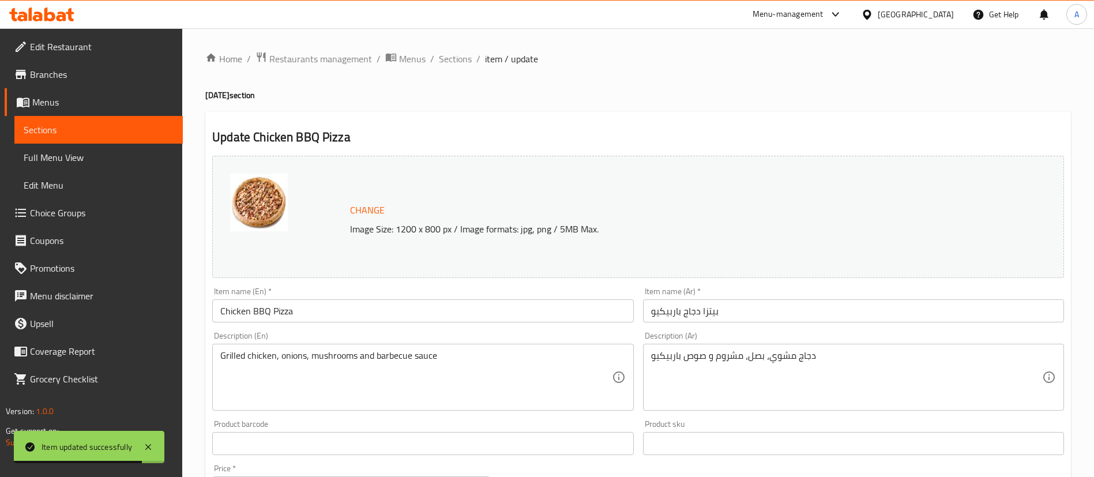
drag, startPoint x: 795, startPoint y: 318, endPoint x: 798, endPoint y: 301, distance: 17.0
click at [796, 309] on input "بيتزا دجاج باربيكيو" at bounding box center [853, 310] width 421 height 23
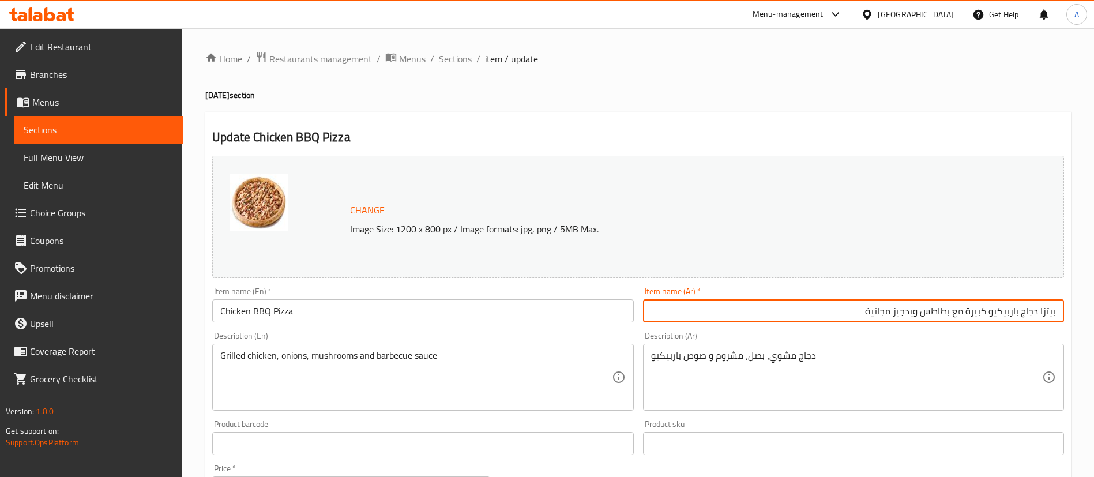
type input "بيتزا دجاج باربيكيو كبيرة مع بطاطس ويدجيز مجانية"
click at [427, 311] on input "Chicken BBQ Pizza" at bounding box center [422, 310] width 421 height 23
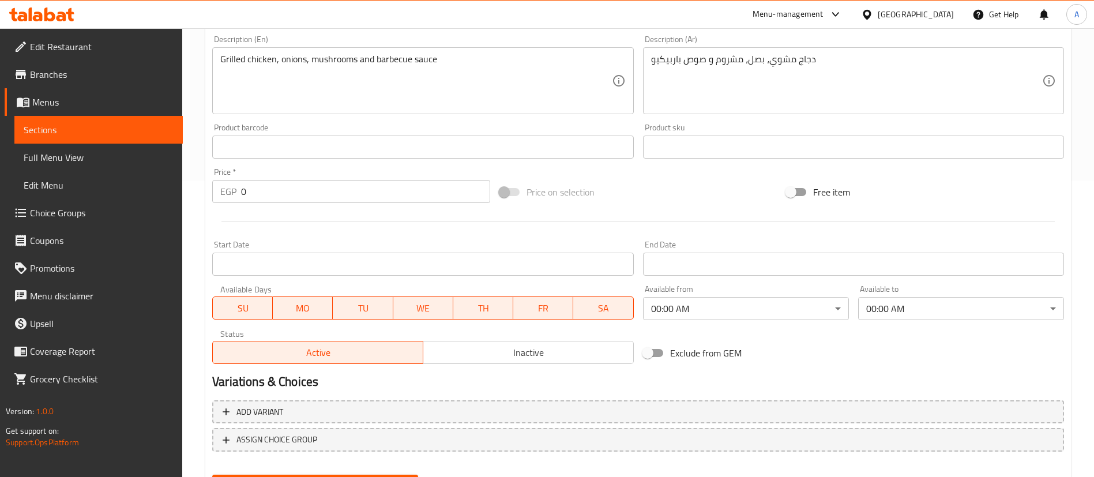
scroll to position [355, 0]
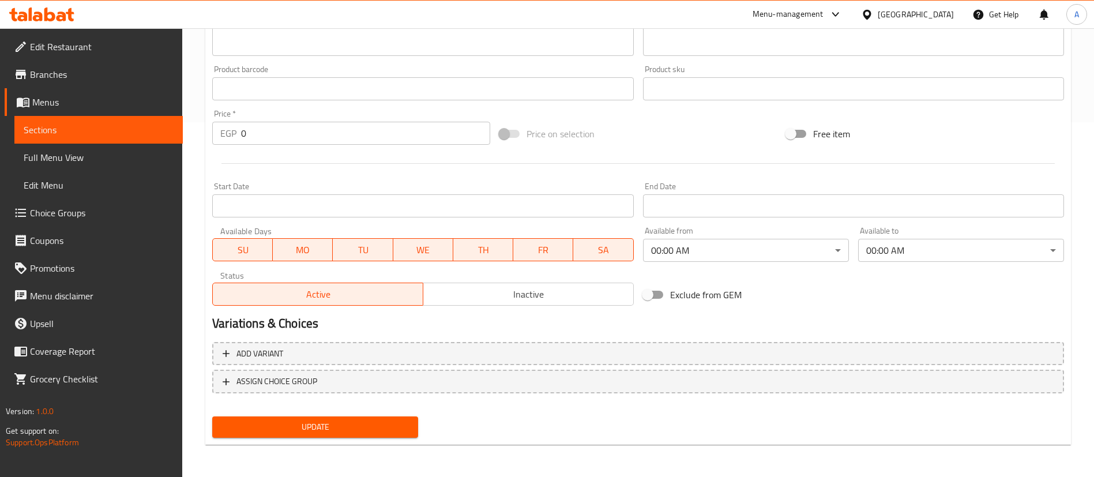
type input "Large Chicken BBQ Pizza with Free Potato Wedges"
click at [294, 434] on span "Update" at bounding box center [314, 427] width 187 height 14
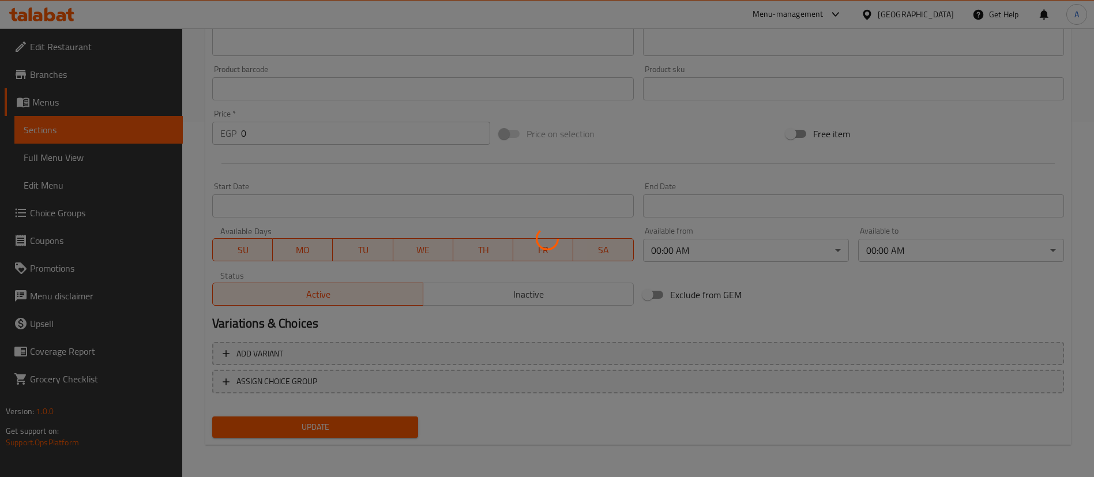
scroll to position [0, 0]
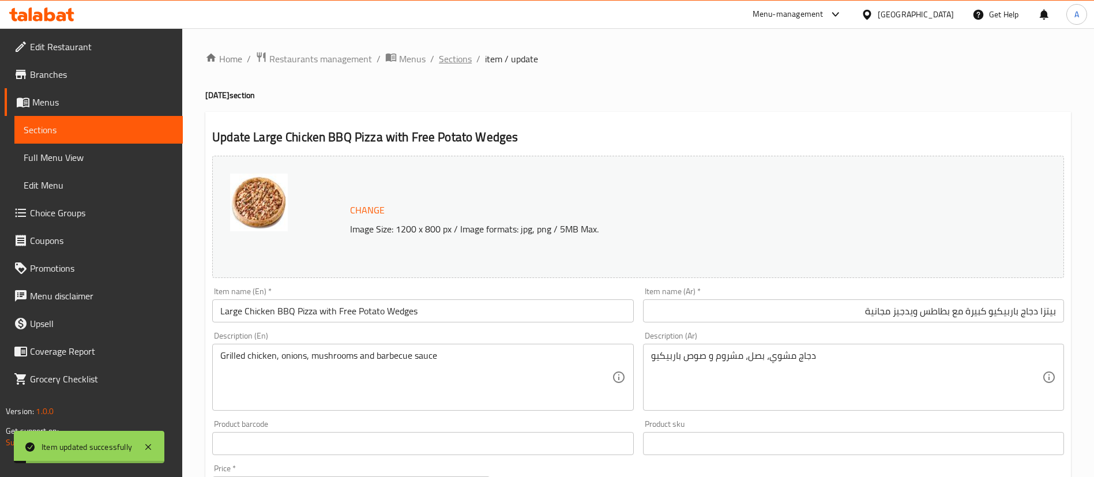
click at [461, 60] on span "Sections" at bounding box center [455, 59] width 33 height 14
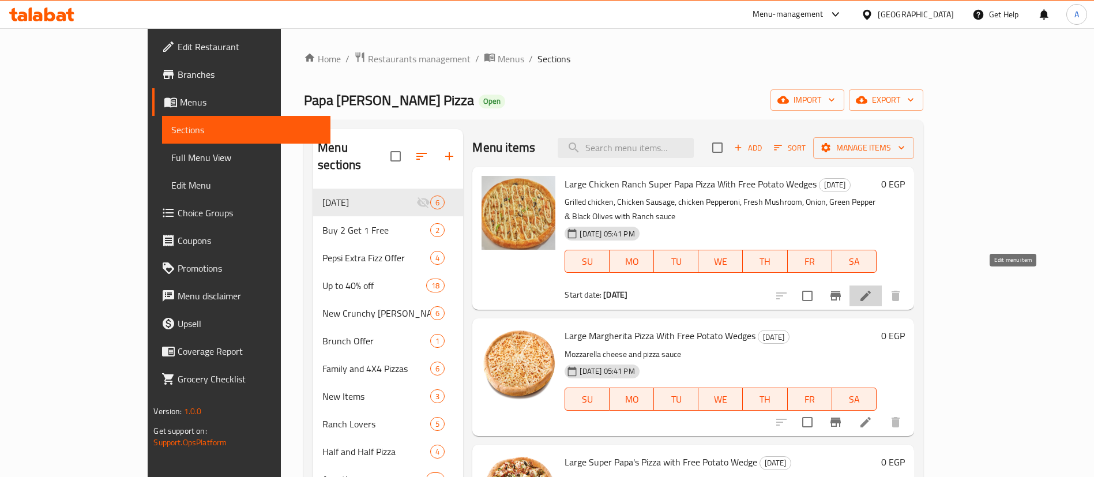
click at [871, 291] on icon at bounding box center [866, 296] width 10 height 10
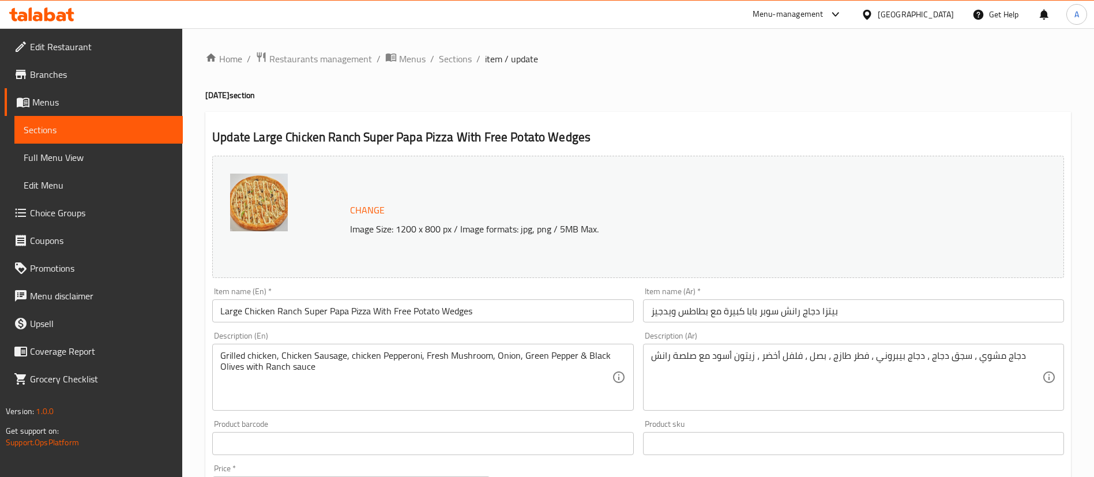
click at [910, 311] on input "بيتزا دجاج رانش سوبر بابا كبيرة مع بطاطس ويدجيز" at bounding box center [853, 310] width 421 height 23
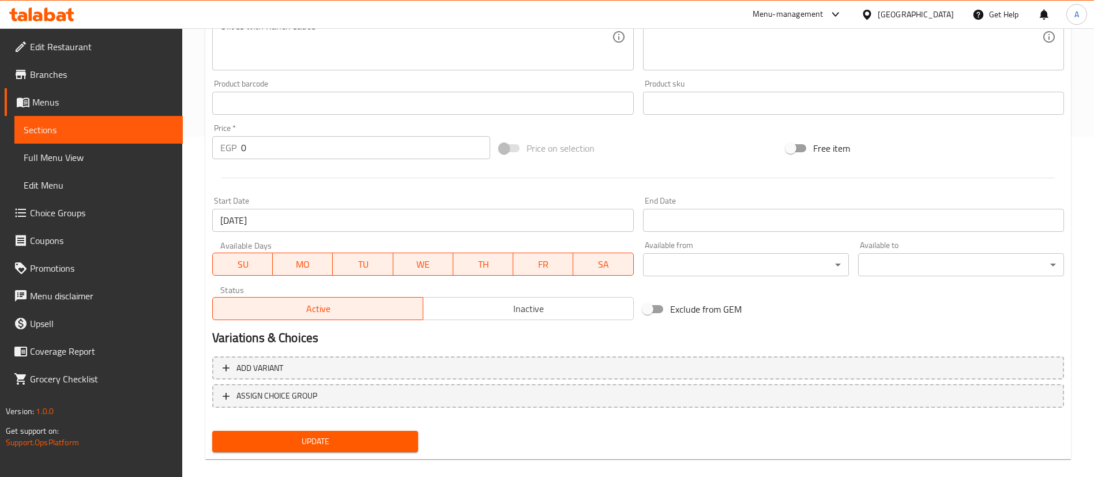
scroll to position [355, 0]
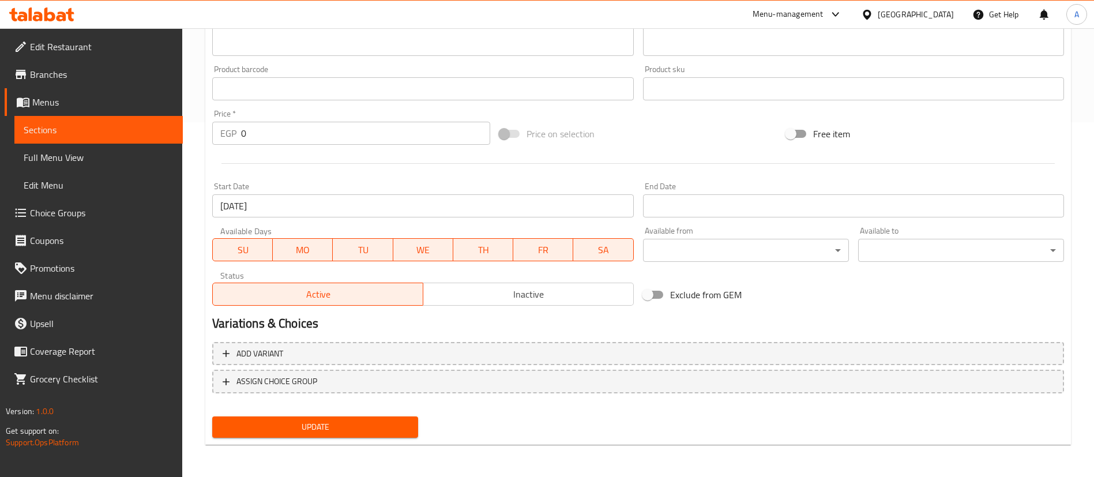
type input "بيتزا دجاج رانش سوبر بابا كبيرة مع بطاطس ويدجيز مجانية"
click at [309, 442] on div "Update Large Chicken Ranch Super Papa Pizza With Free Potato Wedges Change Imag…" at bounding box center [638, 101] width 866 height 688
click at [310, 427] on span "Update" at bounding box center [314, 427] width 187 height 14
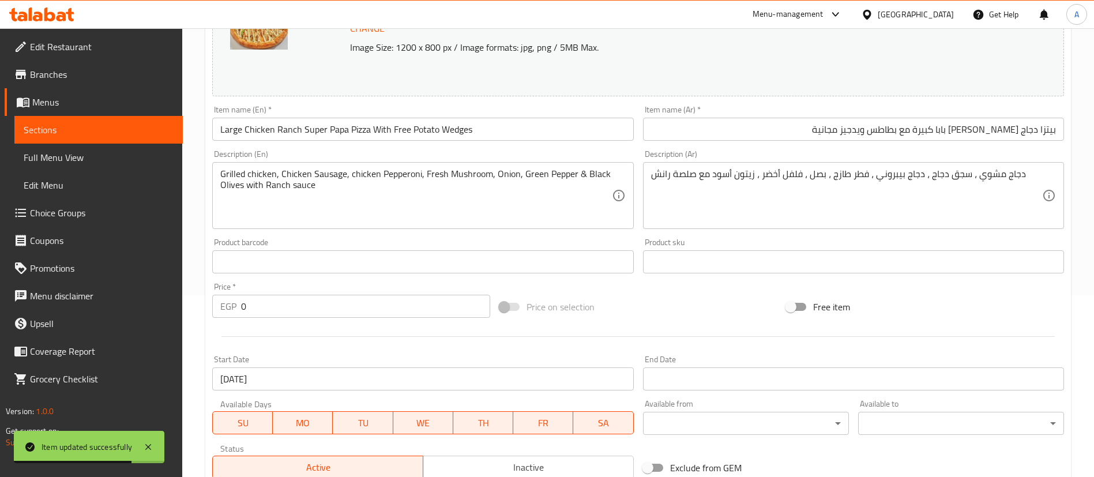
scroll to position [0, 0]
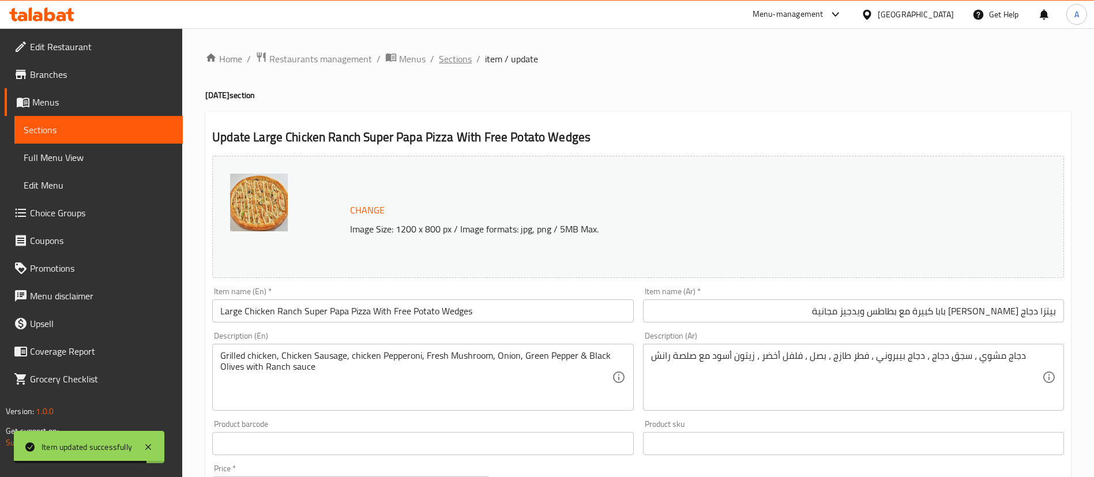
click at [458, 60] on span "Sections" at bounding box center [455, 59] width 33 height 14
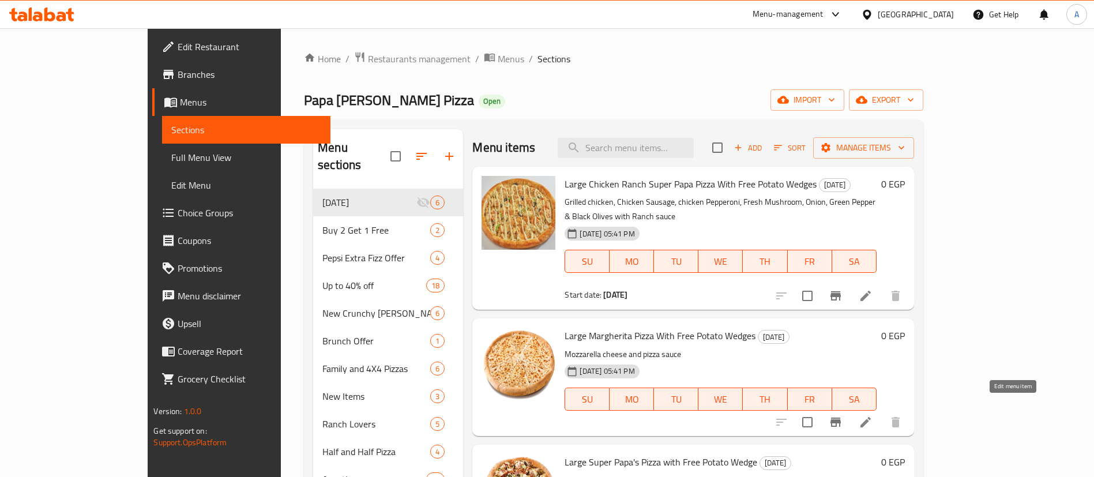
click at [873, 415] on icon at bounding box center [866, 422] width 14 height 14
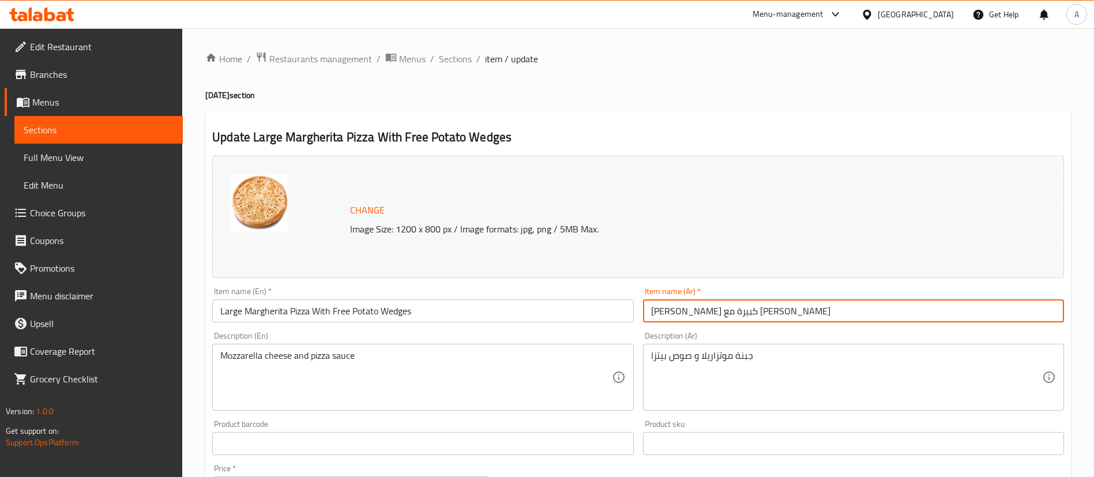
click at [817, 306] on input "بيتزا مارجريتا كبيرة مع بطاطس ويدجيز" at bounding box center [853, 310] width 421 height 23
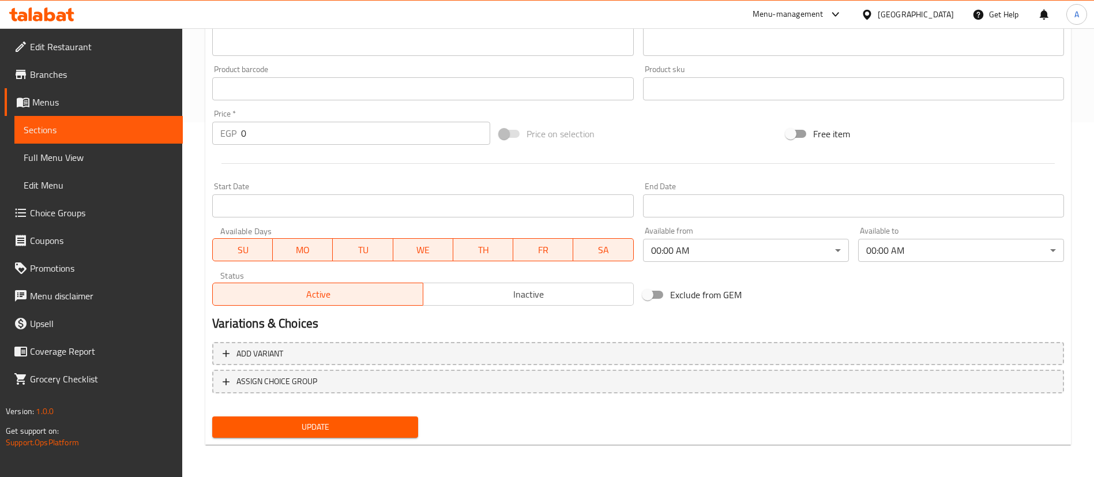
type input "[PERSON_NAME] كبيرة مع بطاطس ويدجيز مجانية"
click at [313, 435] on button "Update" at bounding box center [315, 426] width 206 height 21
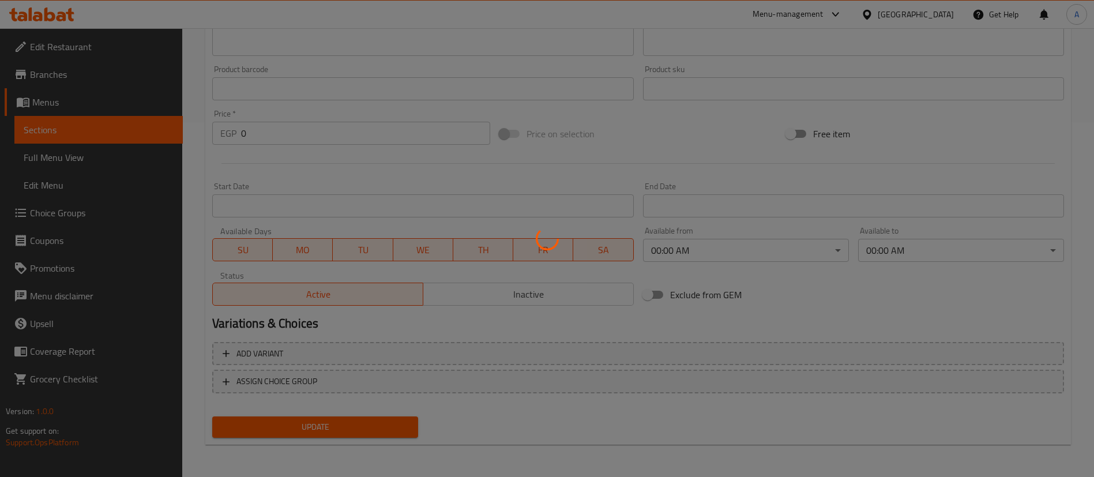
scroll to position [0, 0]
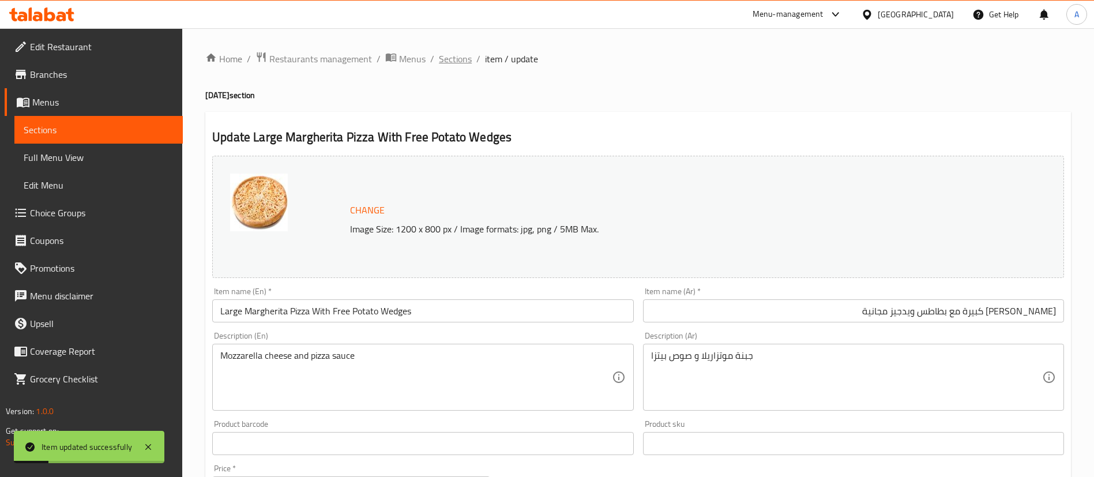
click at [451, 61] on span "Sections" at bounding box center [455, 59] width 33 height 14
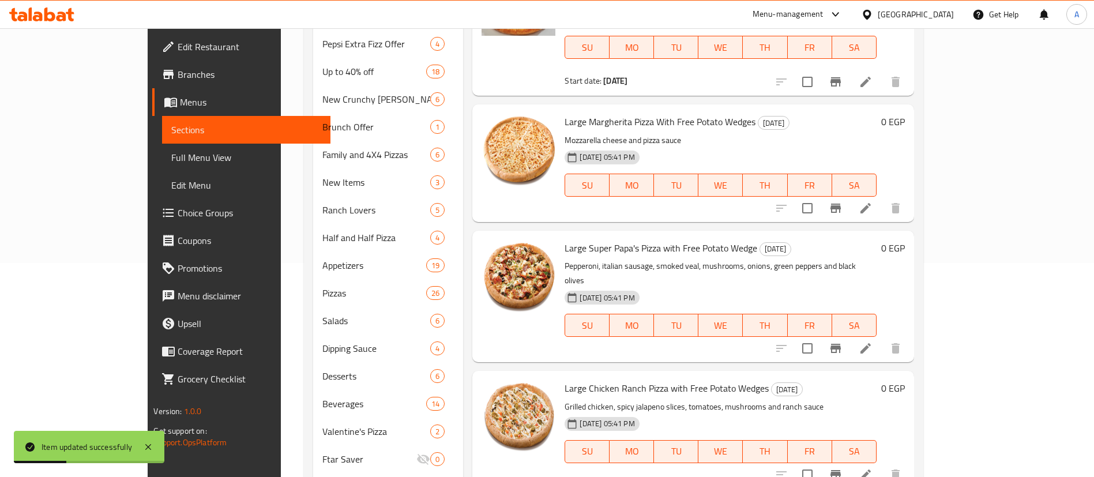
scroll to position [215, 0]
click at [871, 343] on icon at bounding box center [866, 348] width 10 height 10
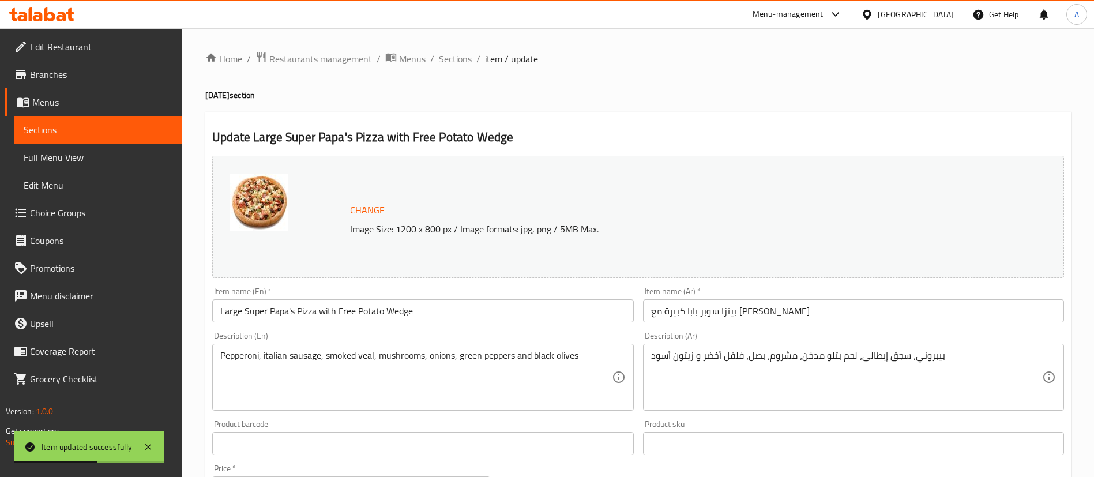
click at [831, 305] on input "بيتزا سوبر بابا كبيرة مع بطاطس ويدجيز" at bounding box center [853, 310] width 421 height 23
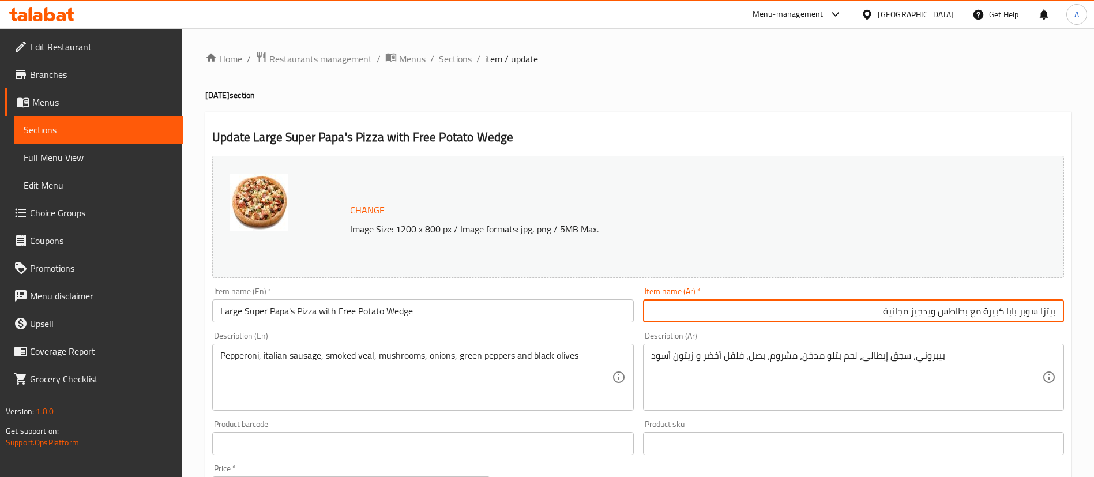
scroll to position [355, 0]
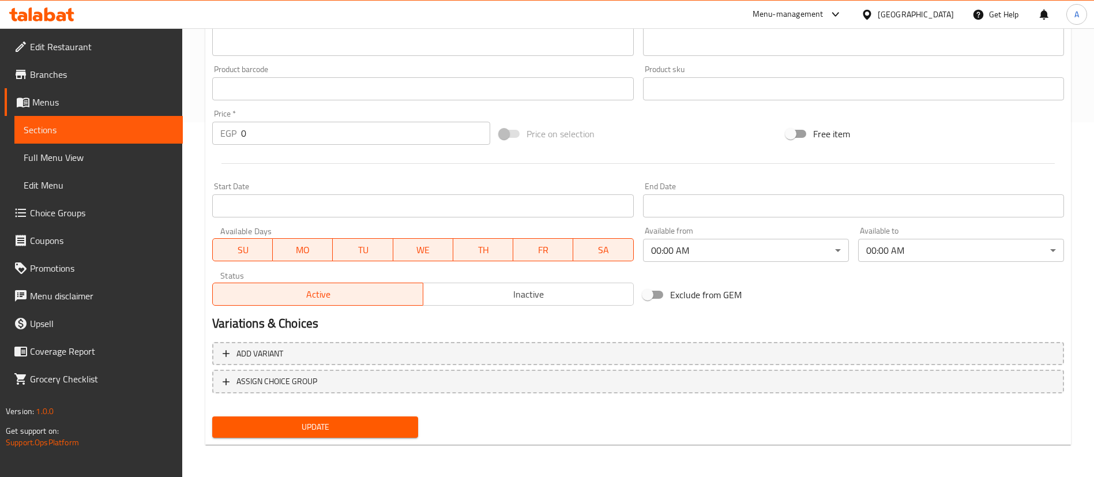
type input "بيتزا سوبر بابا كبيرة مع بطاطس ويدجيز مجانية"
click at [330, 422] on span "Update" at bounding box center [314, 427] width 187 height 14
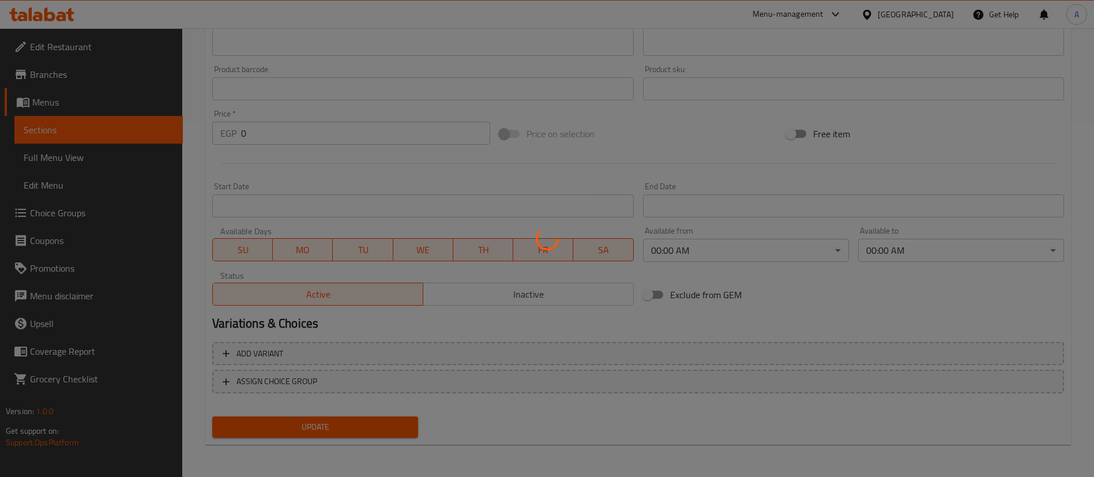
scroll to position [0, 0]
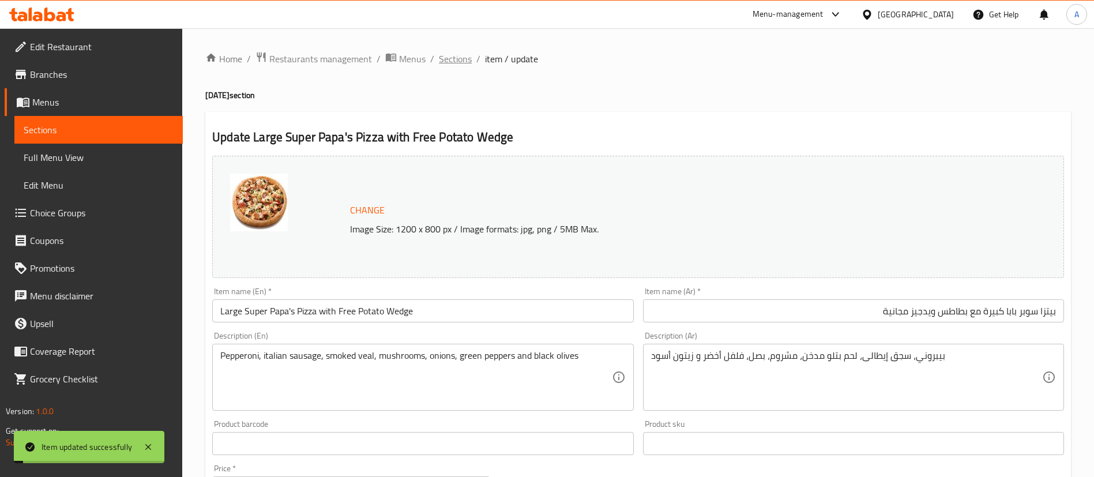
click at [456, 59] on span "Sections" at bounding box center [455, 59] width 33 height 14
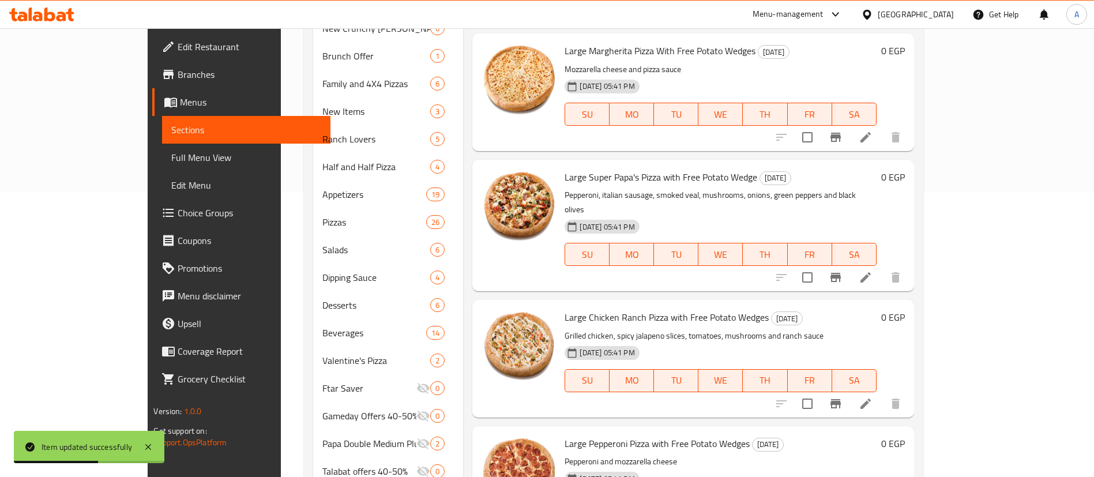
scroll to position [288, 0]
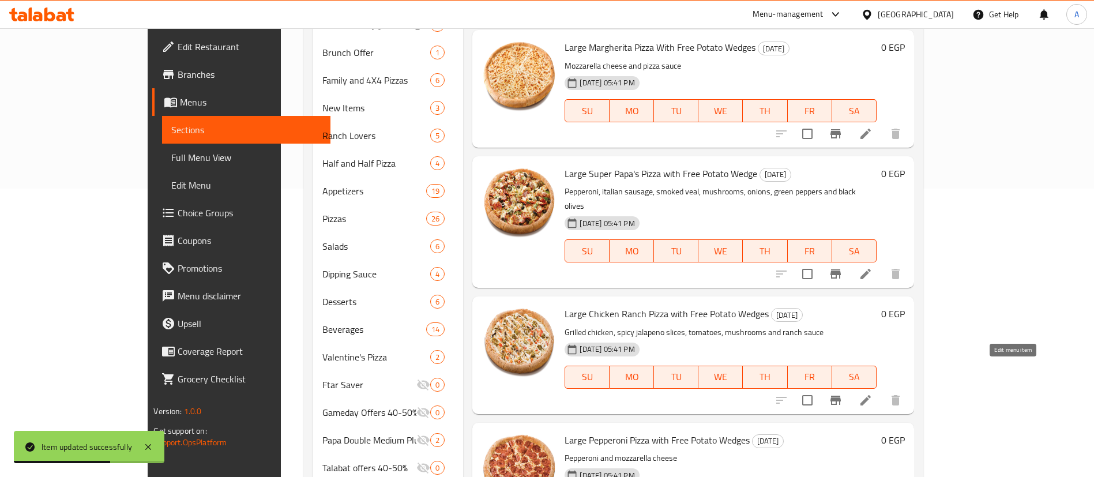
click at [873, 393] on icon at bounding box center [866, 400] width 14 height 14
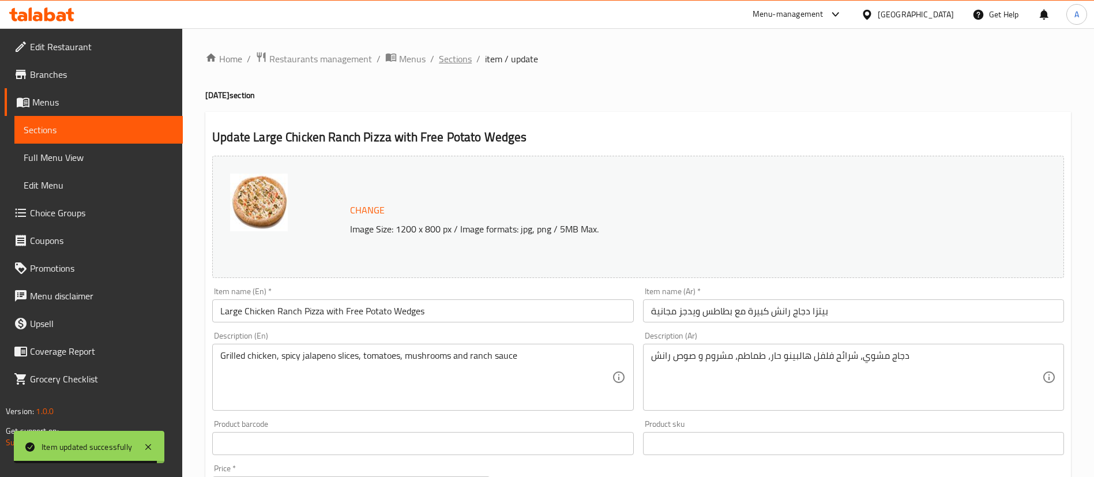
click at [460, 57] on span "Sections" at bounding box center [455, 59] width 33 height 14
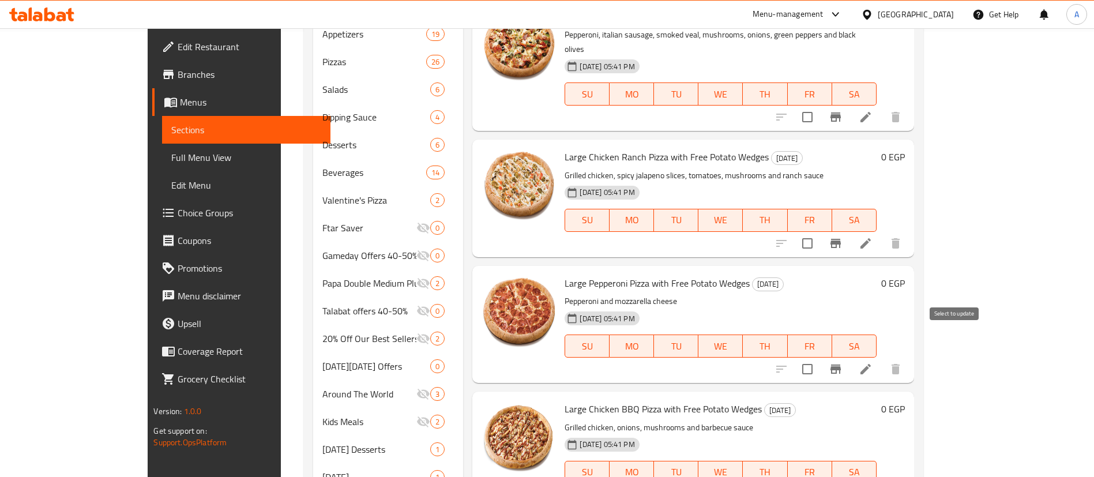
scroll to position [461, 0]
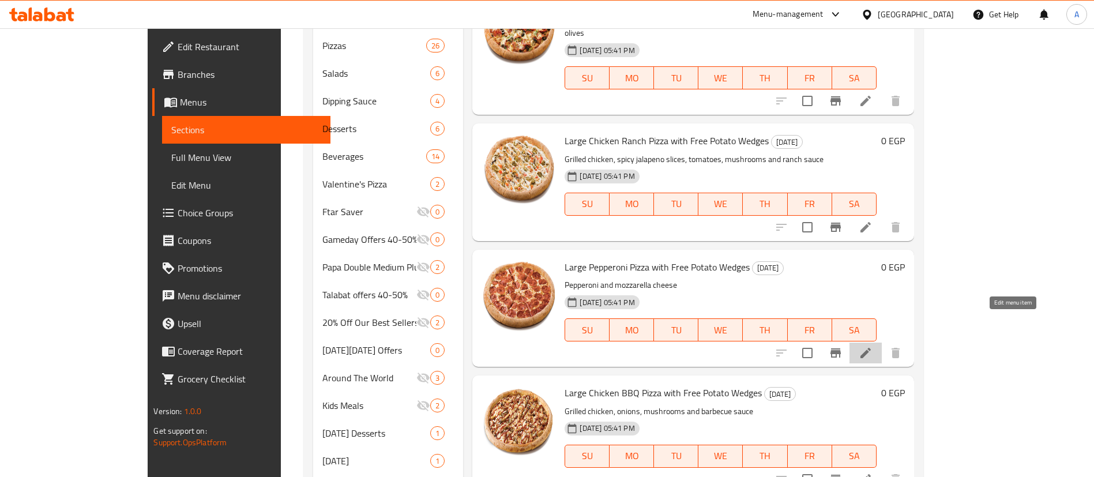
click at [873, 346] on icon at bounding box center [866, 353] width 14 height 14
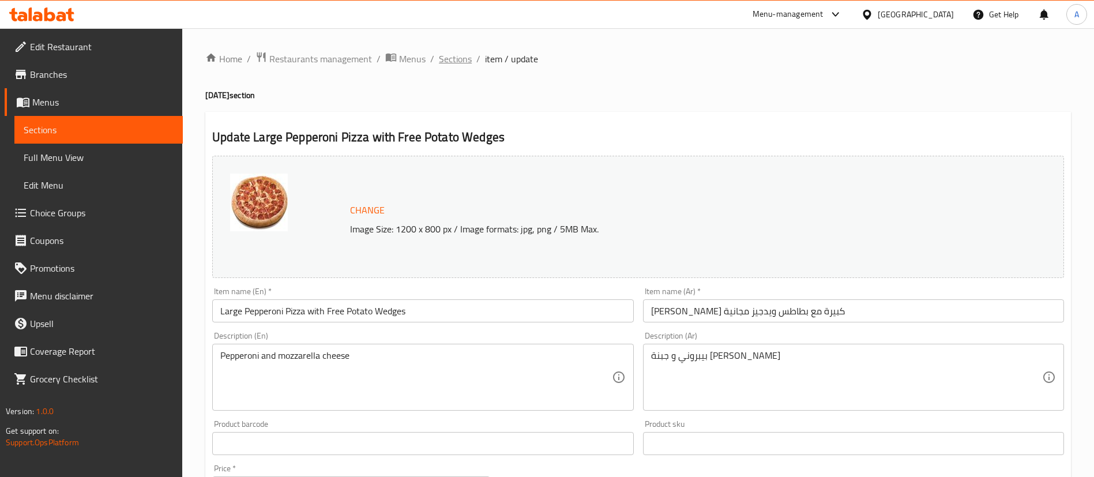
click at [459, 54] on span "Sections" at bounding box center [455, 59] width 33 height 14
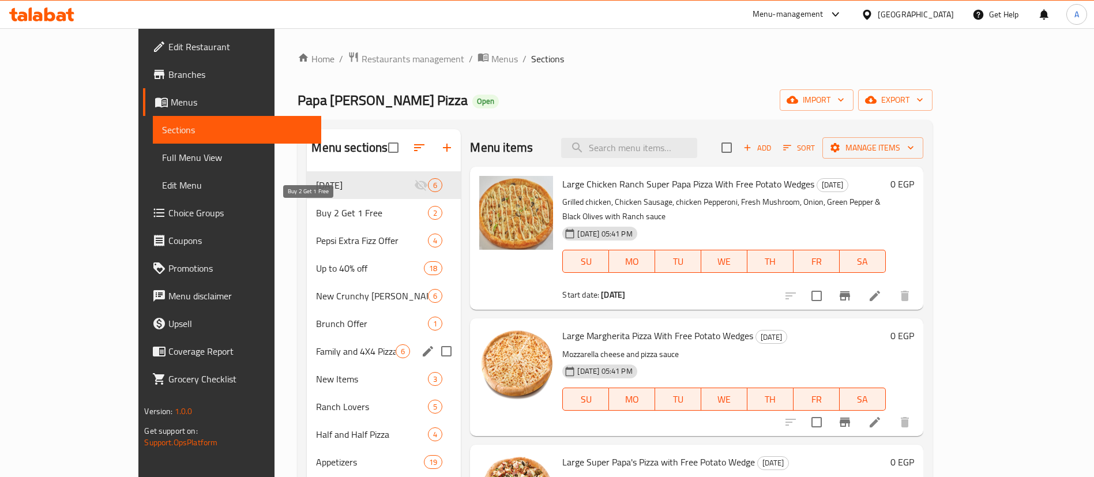
scroll to position [202, 0]
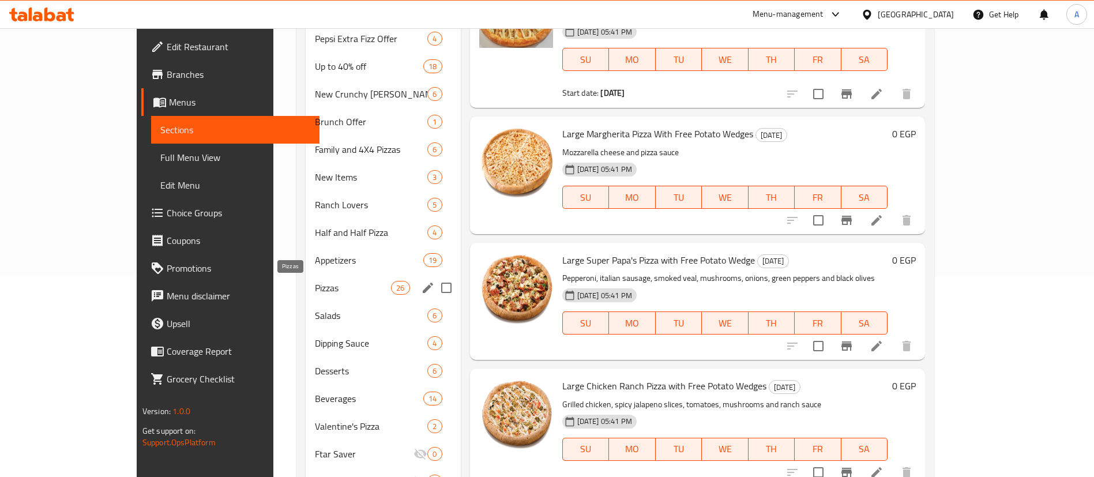
click at [315, 292] on span "Pizzas" at bounding box center [353, 288] width 76 height 14
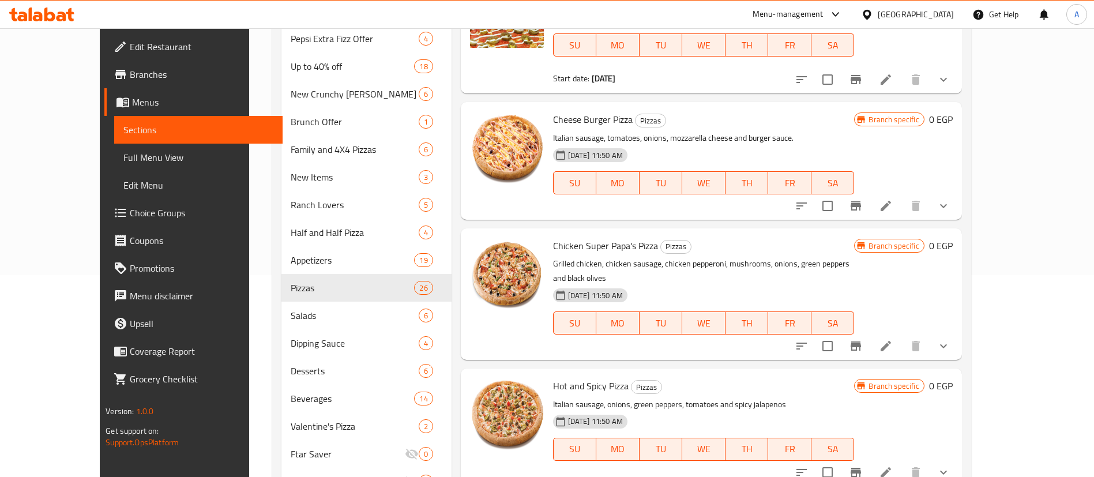
click at [951, 339] on icon "show more" at bounding box center [944, 346] width 14 height 14
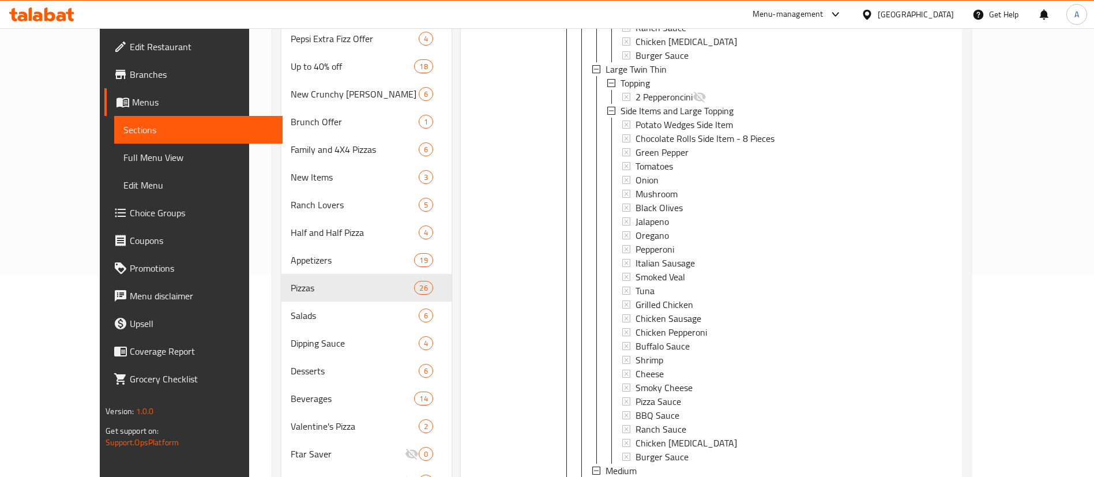
scroll to position [243, 0]
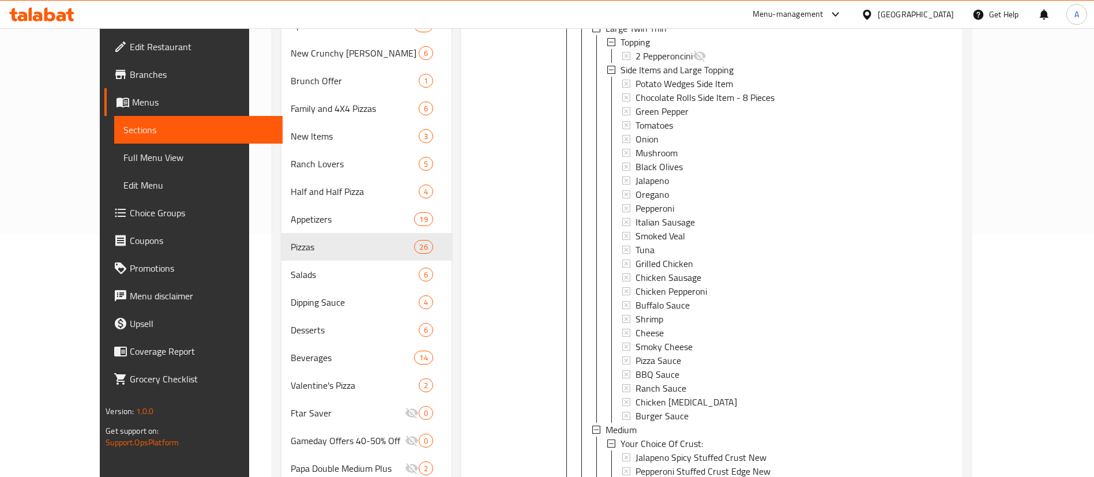
click at [693, 95] on div "Small Your Choice Of Crust Small Pizza: Original Crust Original Crust with Garl…" at bounding box center [718, 353] width 253 height 2436
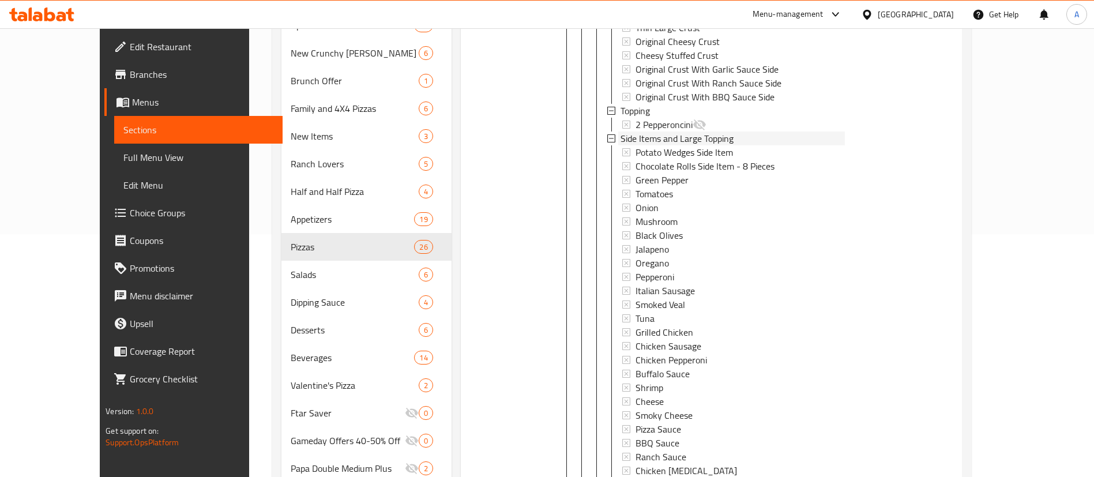
click at [680, 132] on span "Side Items and Large Topping" at bounding box center [677, 139] width 113 height 14
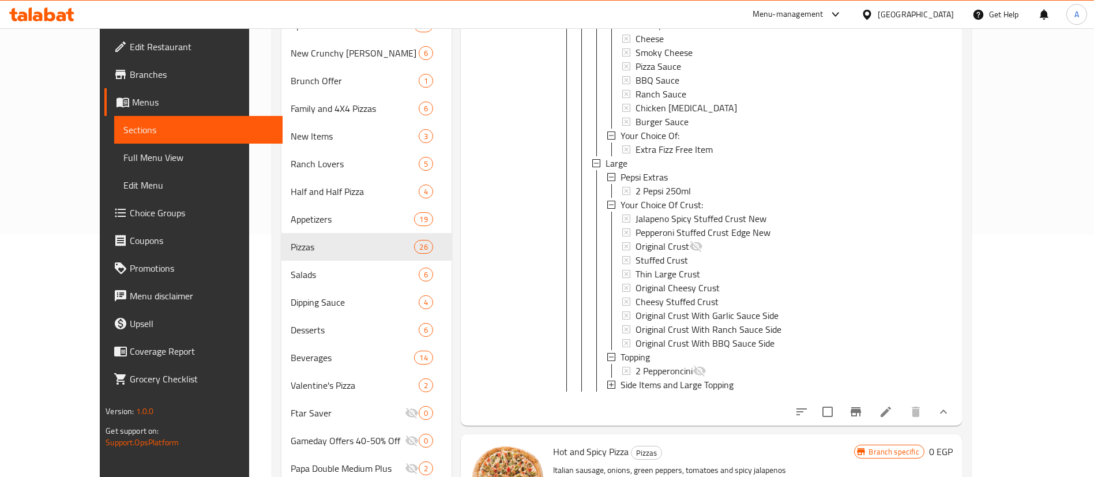
scroll to position [1696, 0]
drag, startPoint x: 713, startPoint y: 373, endPoint x: 589, endPoint y: 390, distance: 125.1
copy span "Side Items and Large Topping"
click at [130, 206] on span "Choice Groups" at bounding box center [202, 213] width 144 height 14
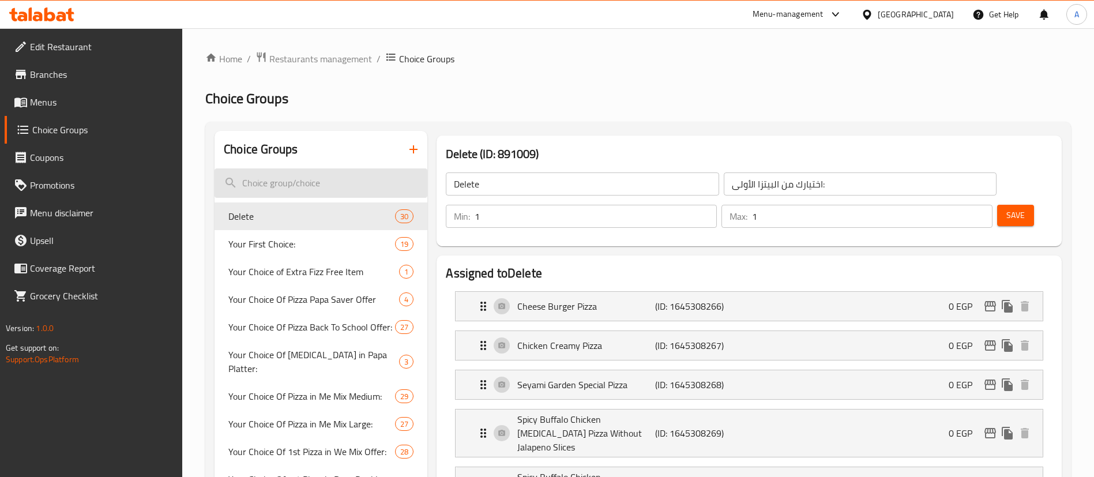
click at [305, 174] on input "search" at bounding box center [321, 182] width 213 height 29
paste input "Side Items and Large Topping"
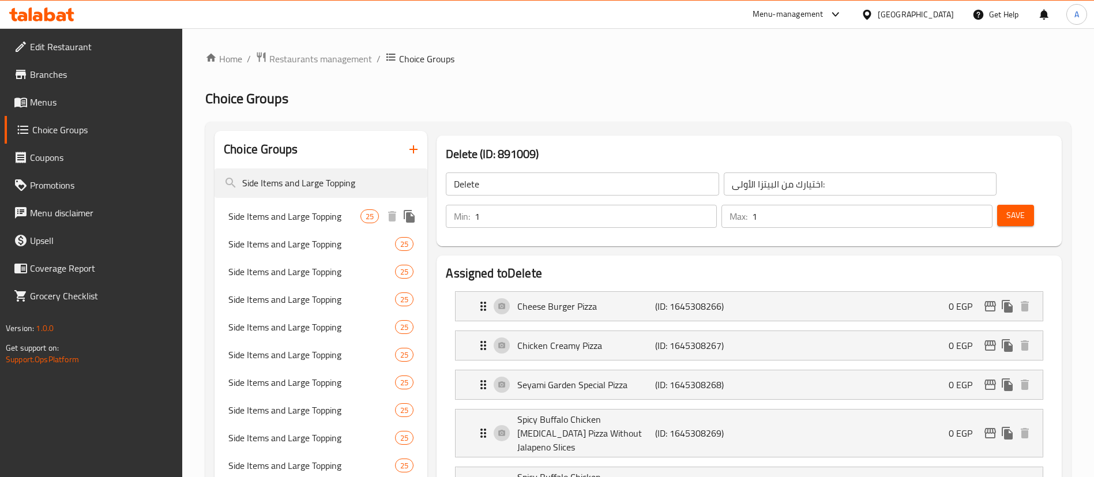
type input "Side Items and Large Topping"
click at [302, 215] on span "Side Items and Large Topping" at bounding box center [294, 216] width 132 height 14
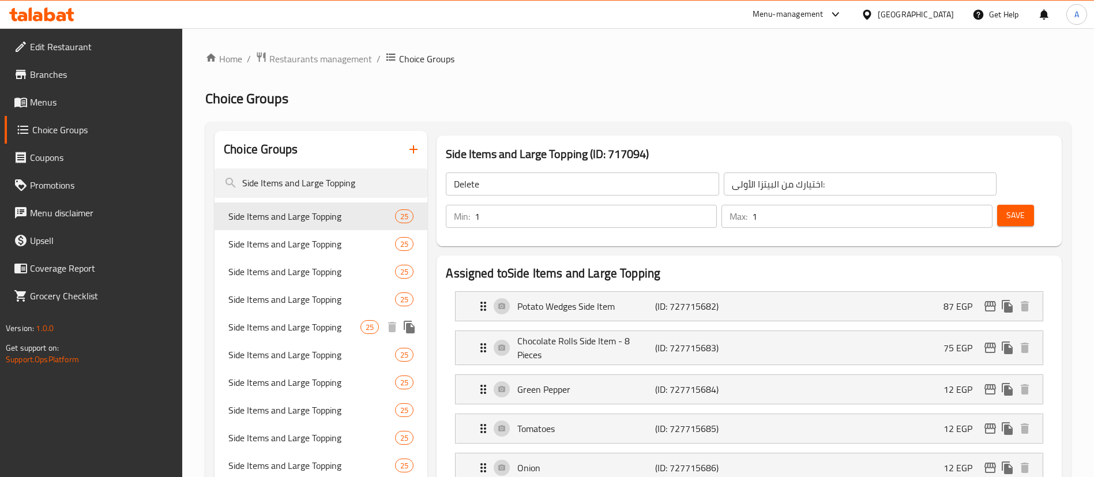
type input "Side Items and Large Topping"
type input "الاصناف الجانبية و الإضافات الكبيرة"
type input "0"
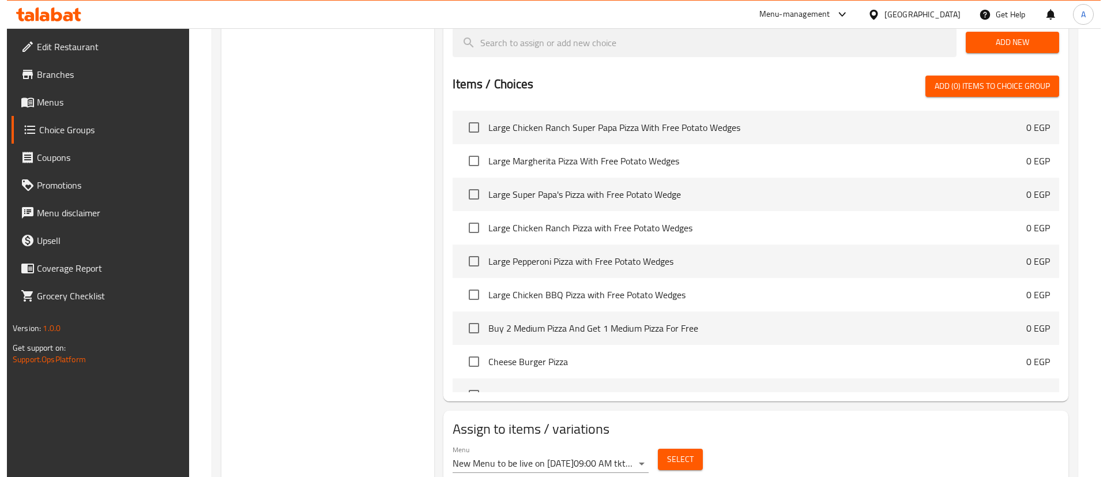
scroll to position [1268, 0]
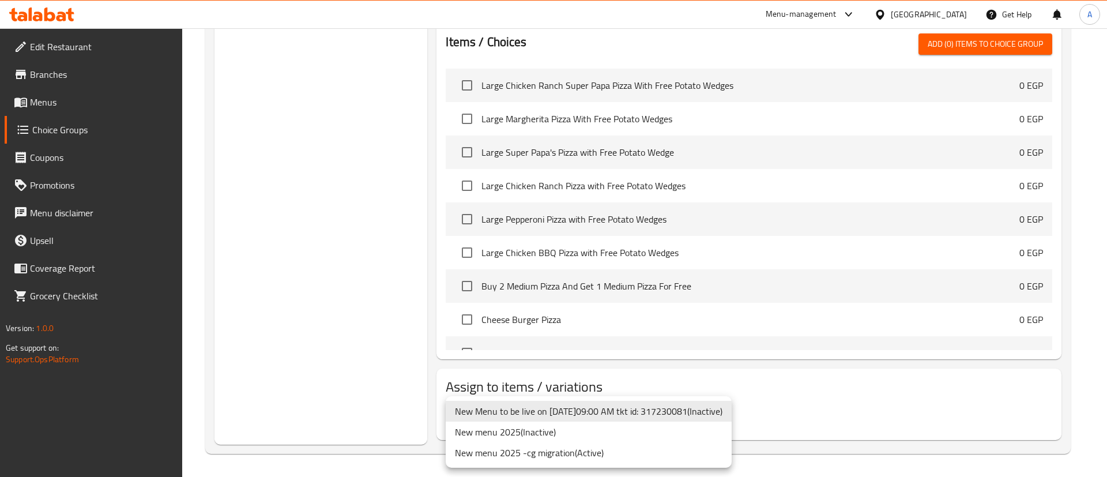
click at [576, 457] on li "New menu 2025 -cg migration ( Active )" at bounding box center [589, 452] width 286 height 21
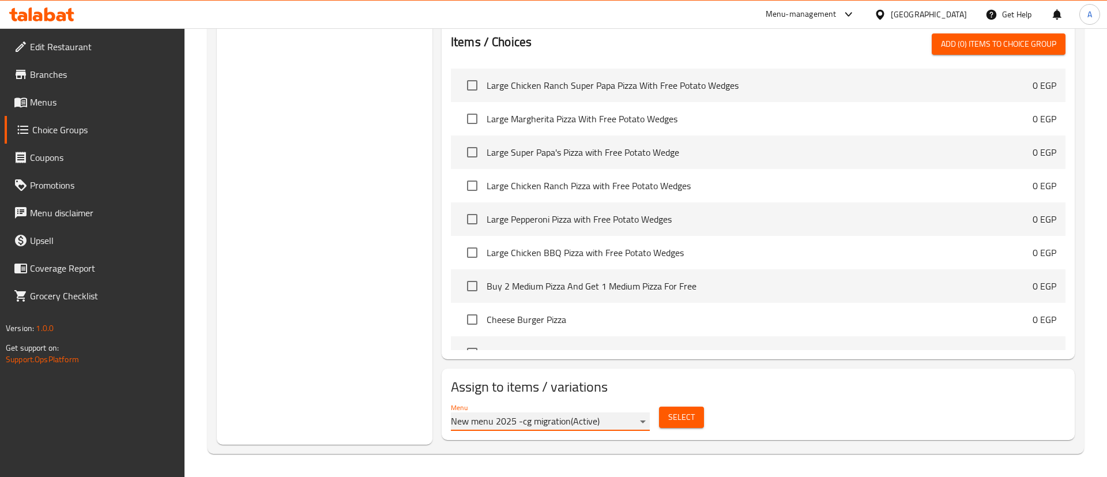
scroll to position [1263, 0]
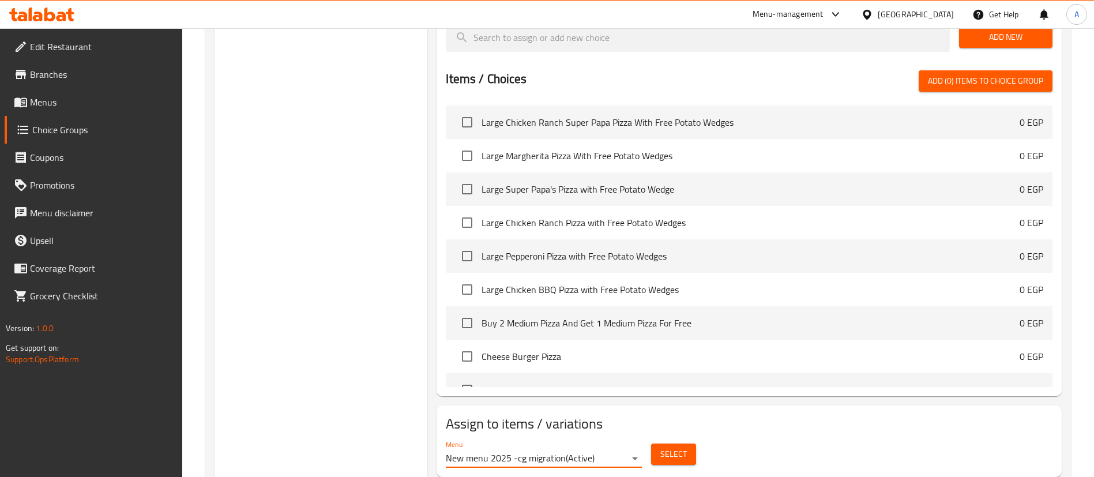
click at [673, 447] on span "Select" at bounding box center [673, 454] width 27 height 14
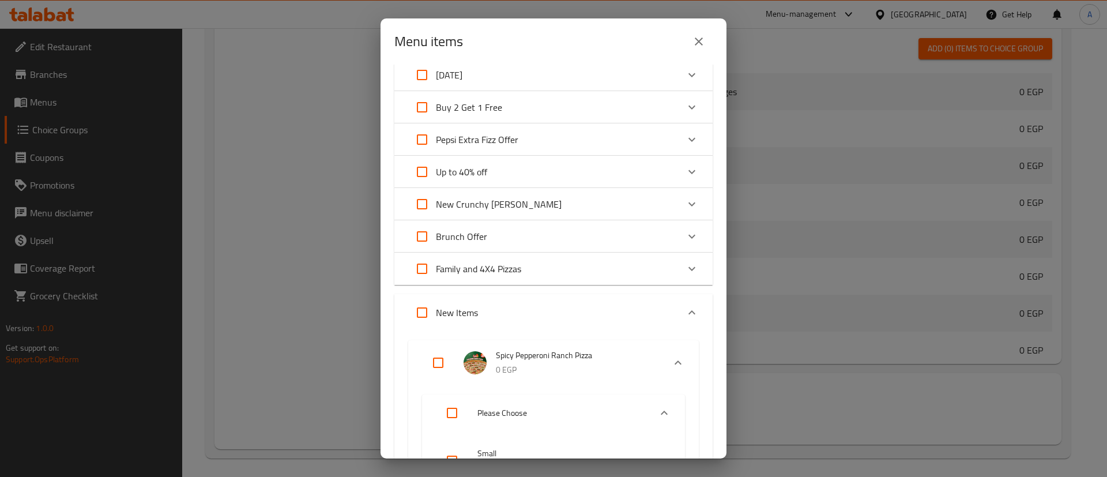
scroll to position [0, 0]
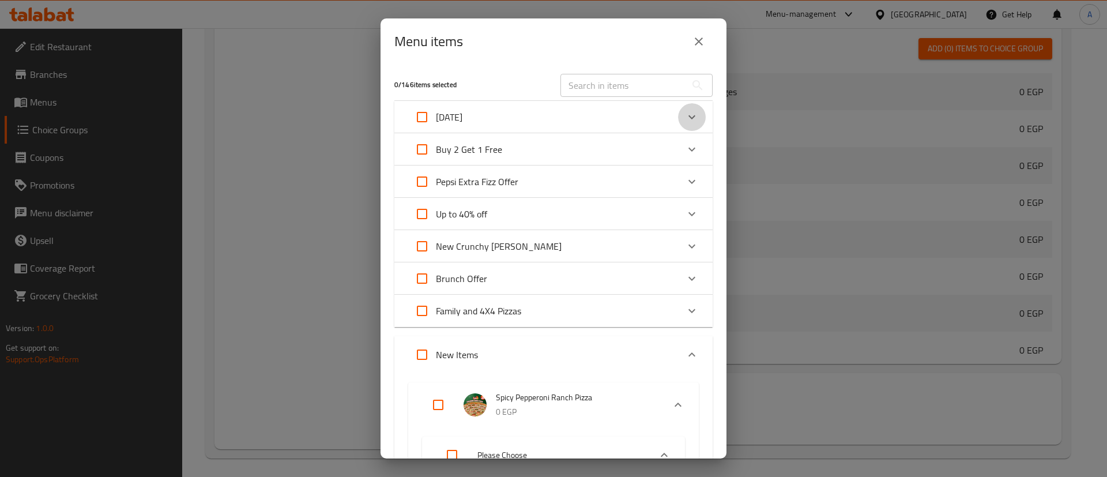
click at [678, 108] on div "Expand" at bounding box center [692, 117] width 28 height 28
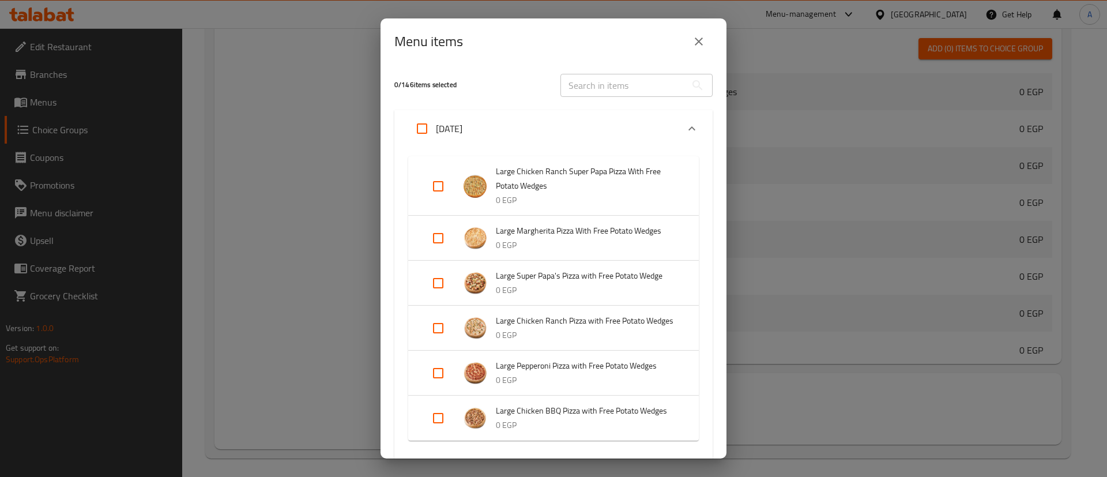
click at [434, 185] on input "Expand" at bounding box center [439, 186] width 28 height 28
checkbox input "true"
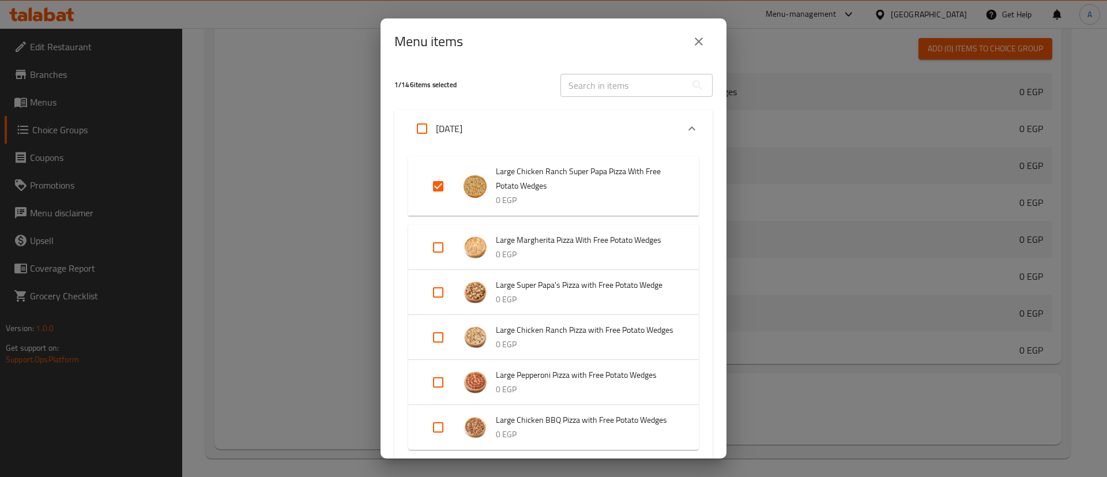
click at [425, 126] on input "Expand" at bounding box center [422, 129] width 28 height 28
checkbox input "true"
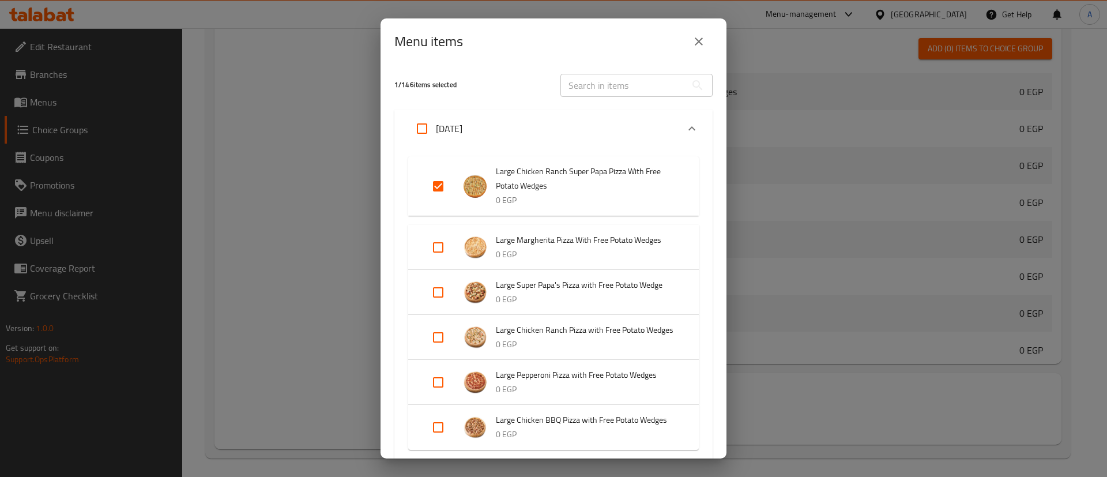
checkbox input "true"
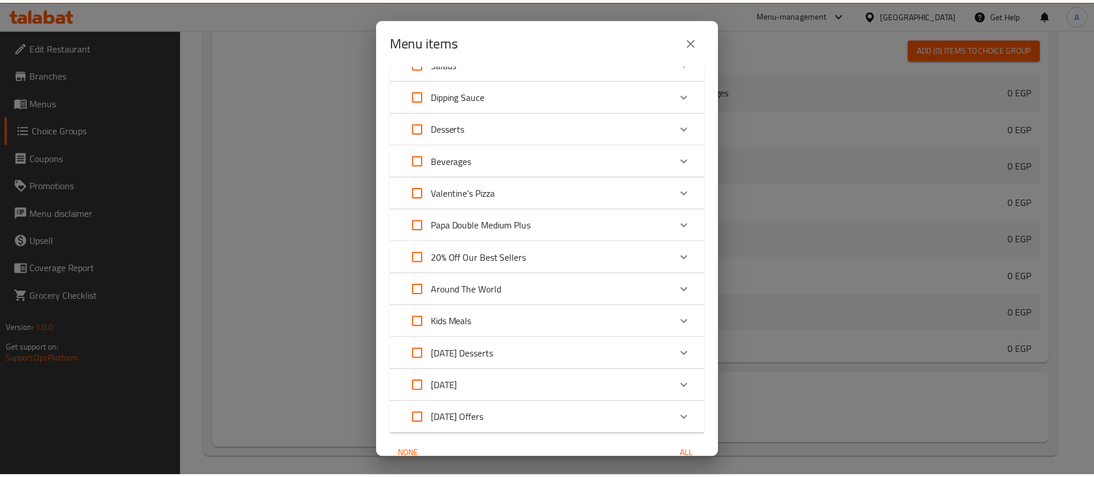
scroll to position [3817, 0]
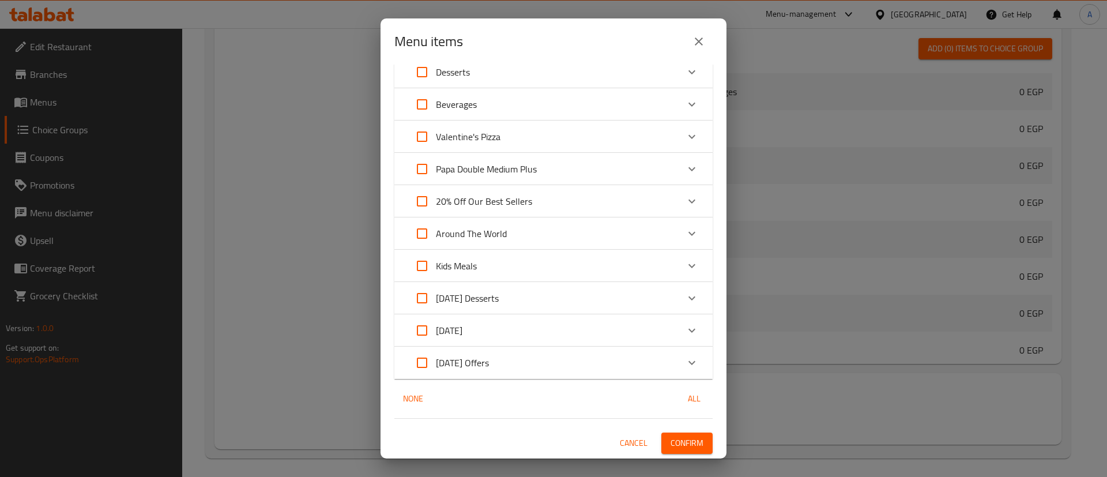
click at [680, 442] on span "Confirm" at bounding box center [687, 443] width 33 height 14
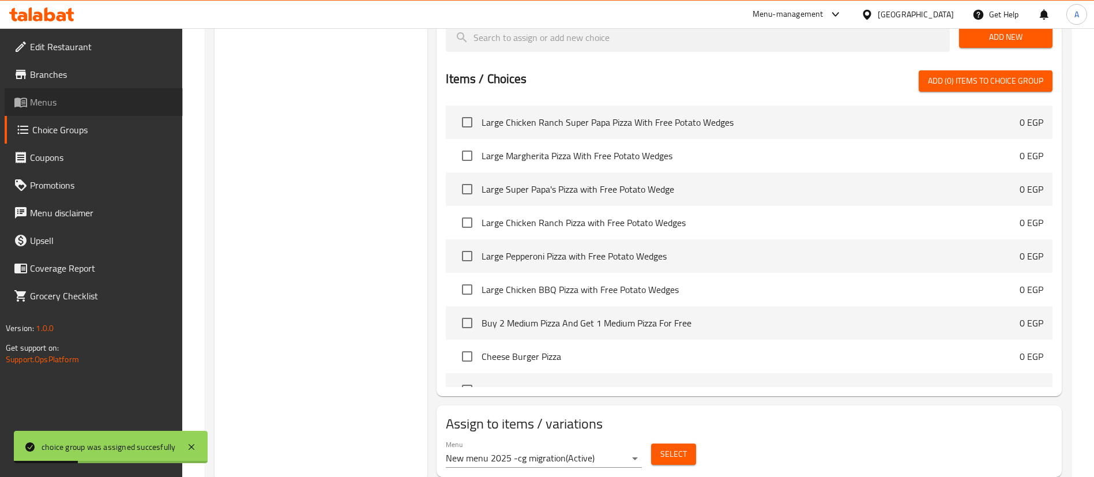
click at [58, 102] on span "Menus" at bounding box center [102, 102] width 144 height 14
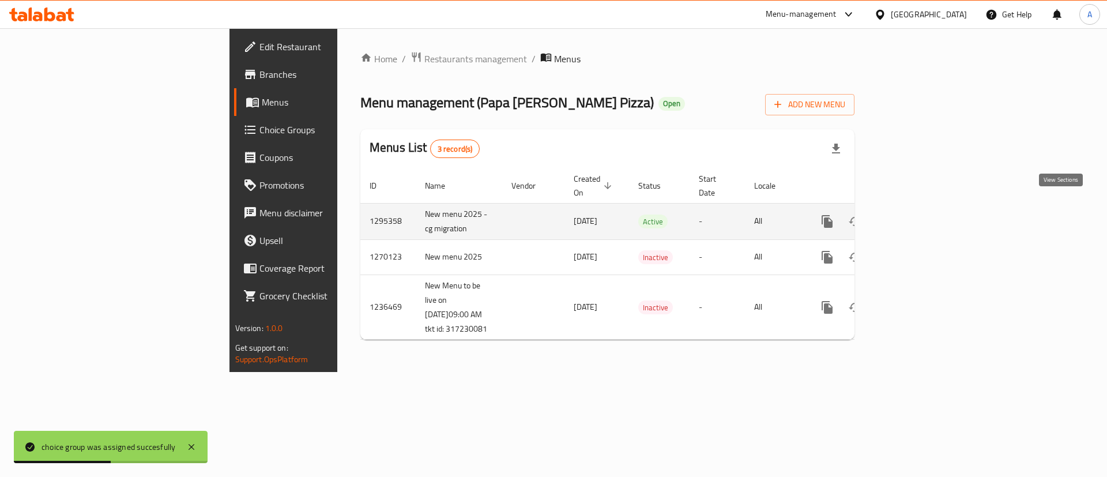
click at [916, 216] on icon "enhanced table" at bounding box center [911, 221] width 10 height 10
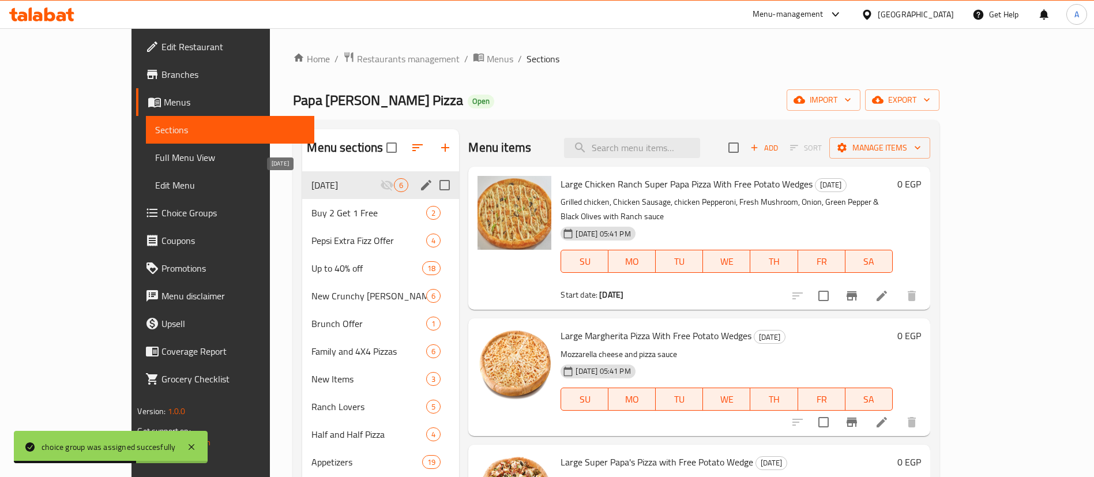
click at [311, 184] on span "[DATE]" at bounding box center [345, 185] width 69 height 14
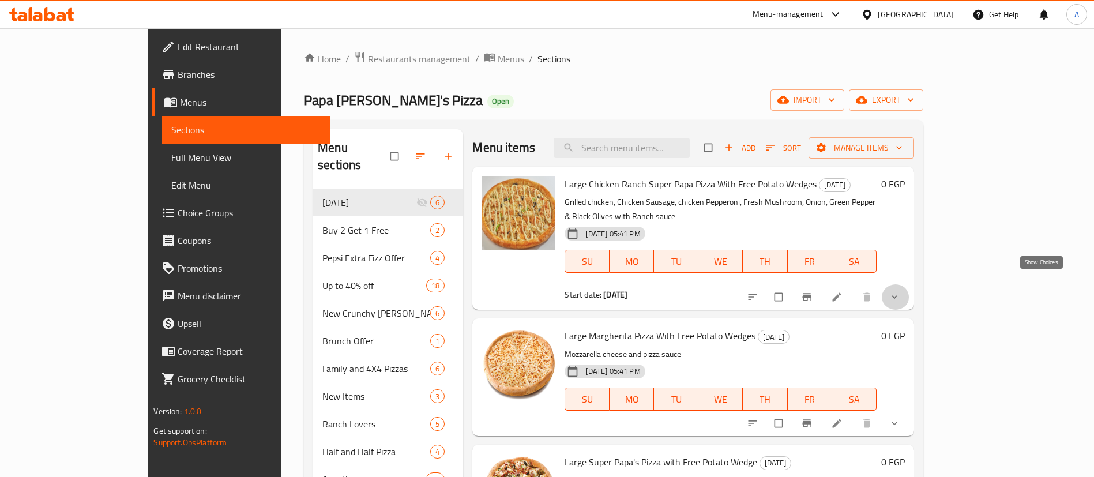
click at [900, 291] on icon "show more" at bounding box center [895, 297] width 12 height 12
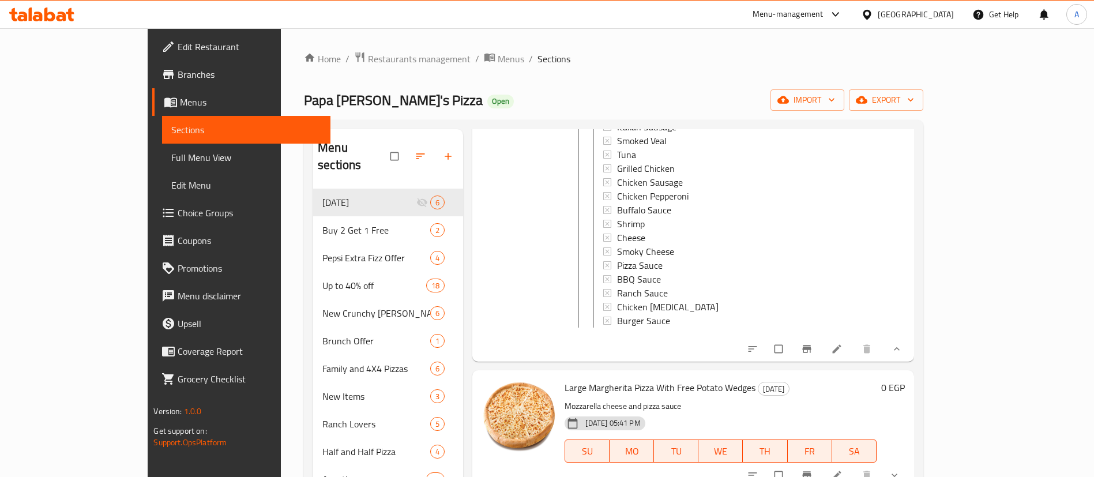
scroll to position [375, 0]
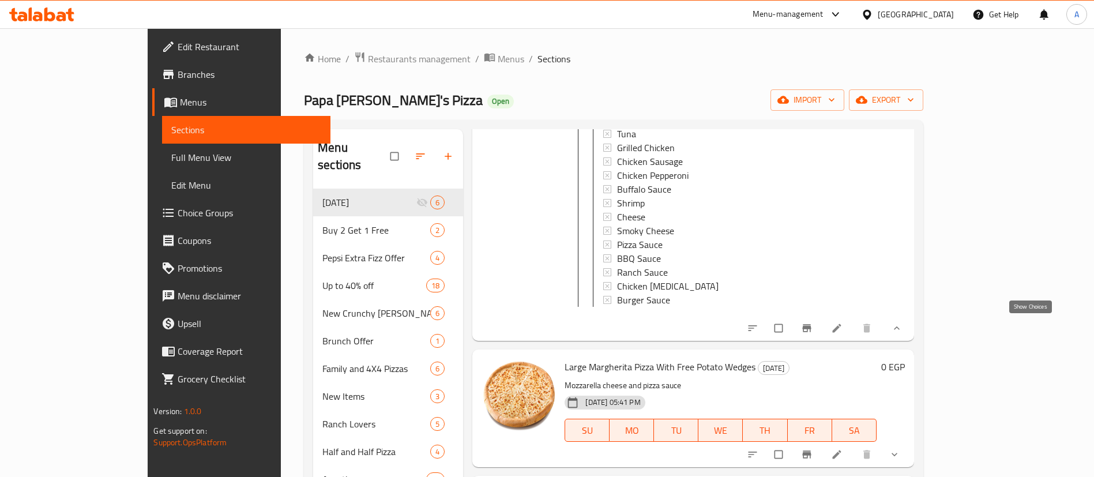
click at [903, 324] on icon "show more" at bounding box center [897, 328] width 12 height 12
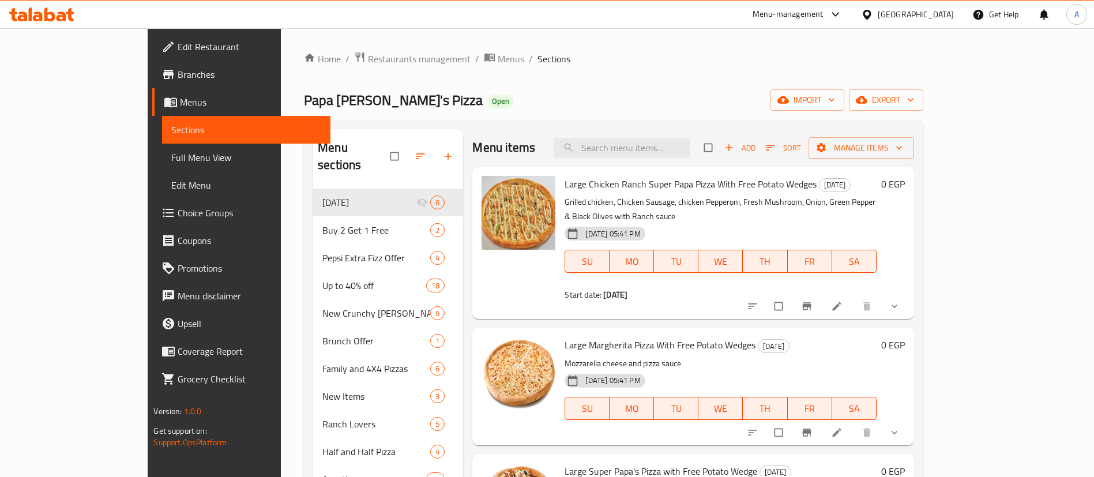
scroll to position [0, 0]
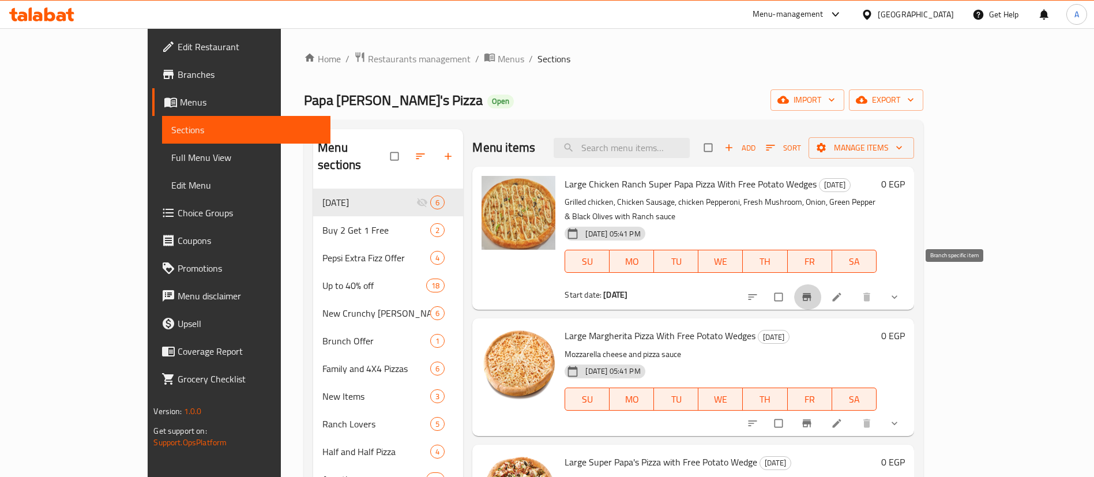
click at [811, 294] on icon "Branch-specific-item" at bounding box center [806, 297] width 9 height 7
click at [905, 186] on h6 "0 EGP" at bounding box center [893, 184] width 24 height 16
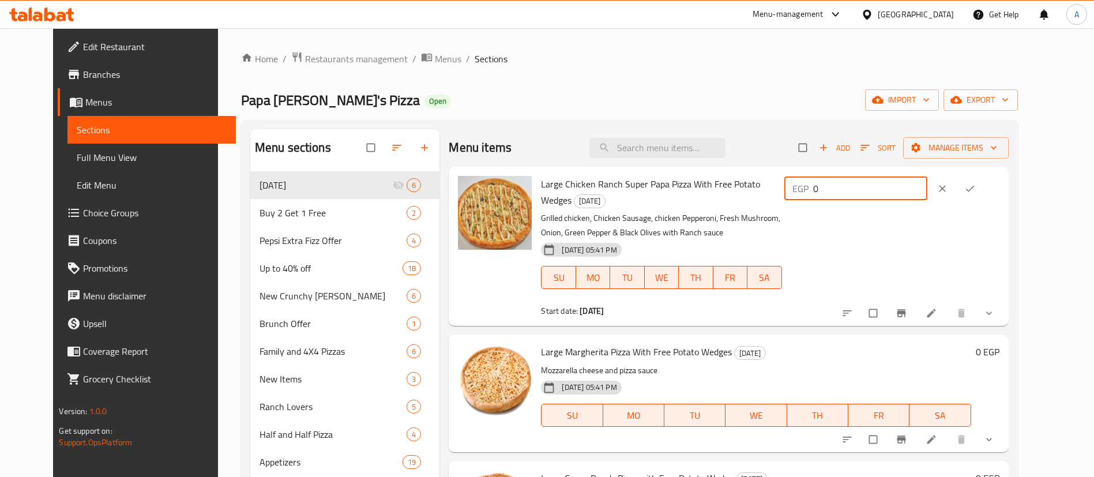
click at [928, 183] on input "0" at bounding box center [870, 188] width 115 height 23
type input "338"
click at [976, 188] on icon "ok" at bounding box center [970, 189] width 12 height 12
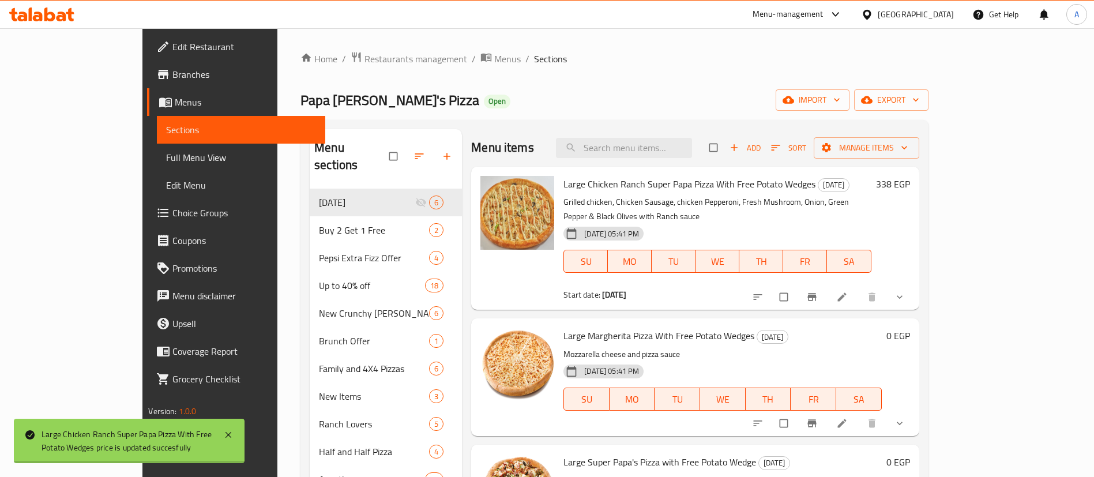
click at [572, 347] on p "Mozzarella cheese and pizza sauce" at bounding box center [723, 354] width 318 height 14
click at [573, 327] on span "Large Margherita Pizza With Free Potato Wedges" at bounding box center [659, 335] width 191 height 17
drag, startPoint x: 573, startPoint y: 323, endPoint x: 610, endPoint y: 318, distance: 36.7
click at [610, 327] on span "Large Margherita Pizza With Free Potato Wedges" at bounding box center [659, 335] width 191 height 17
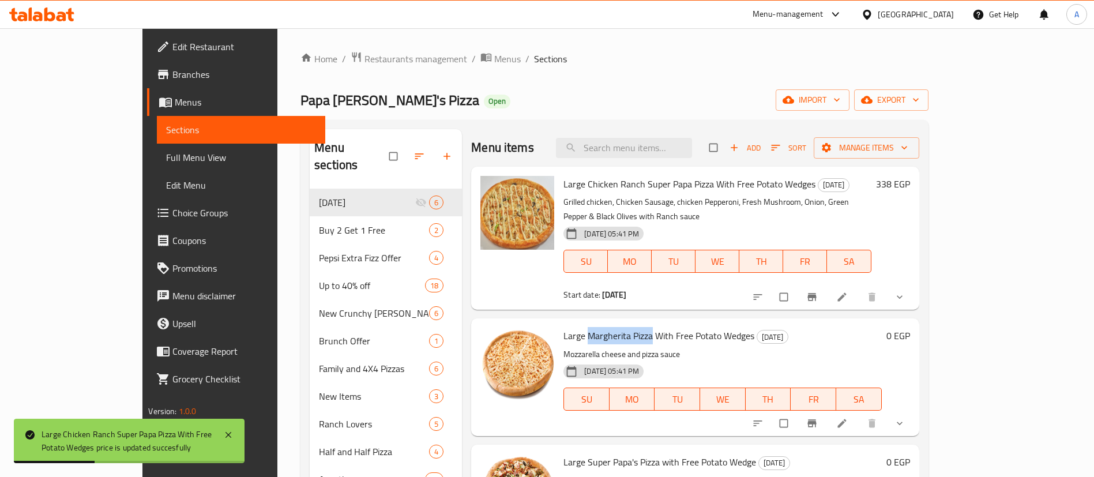
copy span "[PERSON_NAME]"
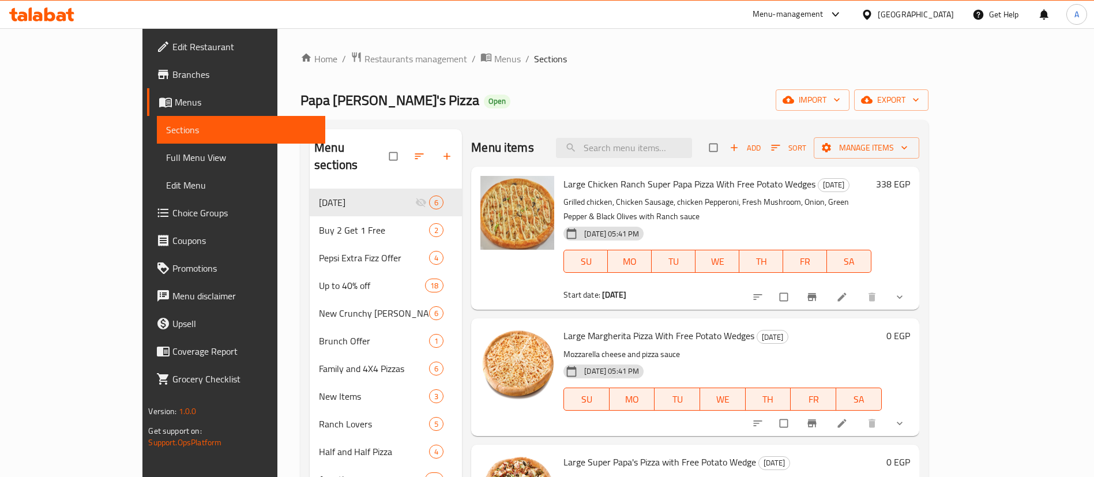
click at [572, 183] on span "Large Chicken Ranch Super Papa Pizza With Free Potato Wedges" at bounding box center [690, 183] width 252 height 17
drag, startPoint x: 572, startPoint y: 183, endPoint x: 643, endPoint y: 181, distance: 71.6
click at [643, 181] on span "Large Chicken Ranch Super Papa Pizza With Free Potato Wedges" at bounding box center [690, 183] width 252 height 17
click at [569, 184] on span "Large Chicken Ranch Super Papa Pizza With Free Potato Wedges" at bounding box center [690, 183] width 252 height 17
drag, startPoint x: 569, startPoint y: 184, endPoint x: 663, endPoint y: 185, distance: 93.4
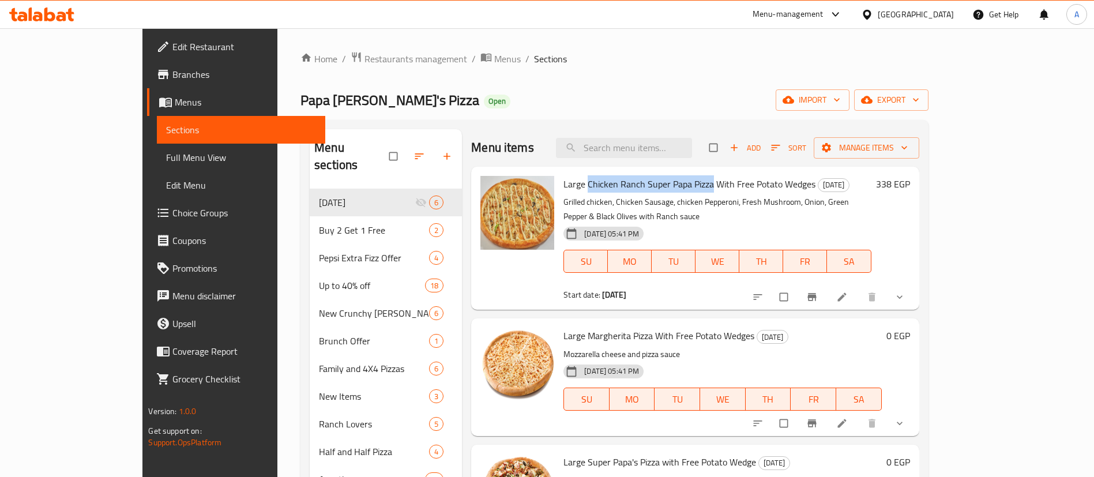
click at [663, 185] on span "Large Chicken Ranch Super Papa Pizza With Free Potato Wedges" at bounding box center [690, 183] width 252 height 17
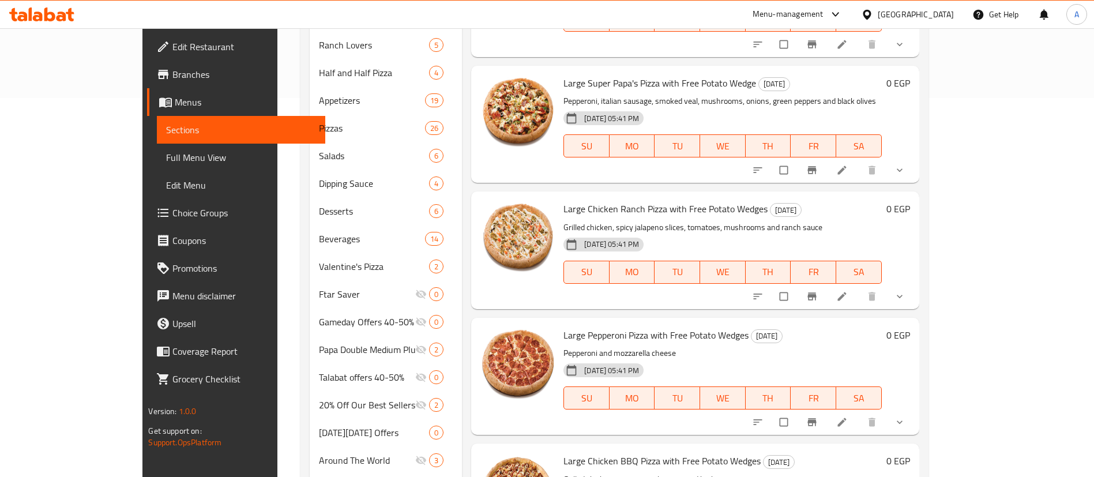
scroll to position [378, 0]
click at [910, 201] on h6 "0 EGP" at bounding box center [899, 209] width 24 height 16
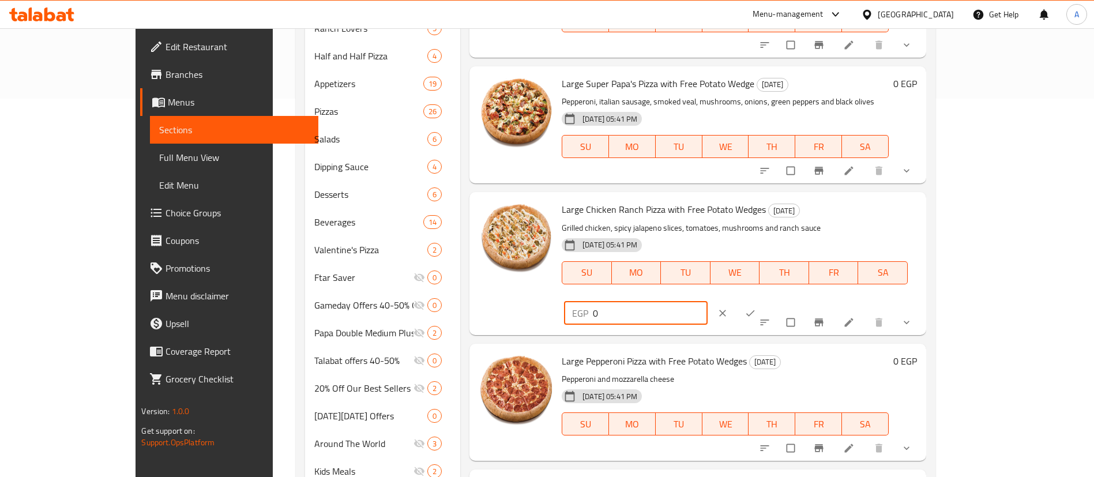
click at [708, 302] on input "0" at bounding box center [650, 313] width 115 height 23
type input "338"
click at [756, 307] on icon "ok" at bounding box center [751, 313] width 12 height 12
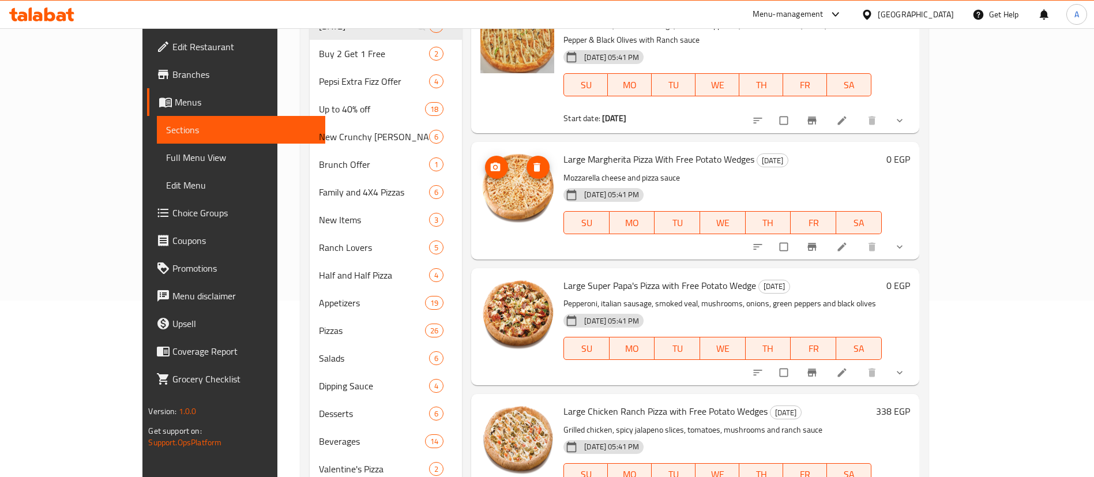
scroll to position [32, 0]
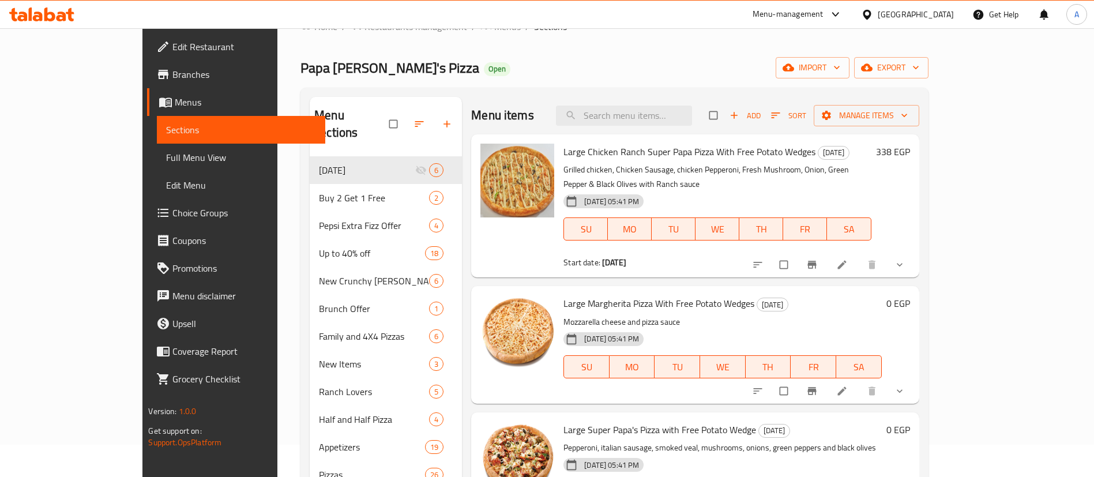
click at [910, 295] on h6 "0 EGP" at bounding box center [899, 303] width 24 height 16
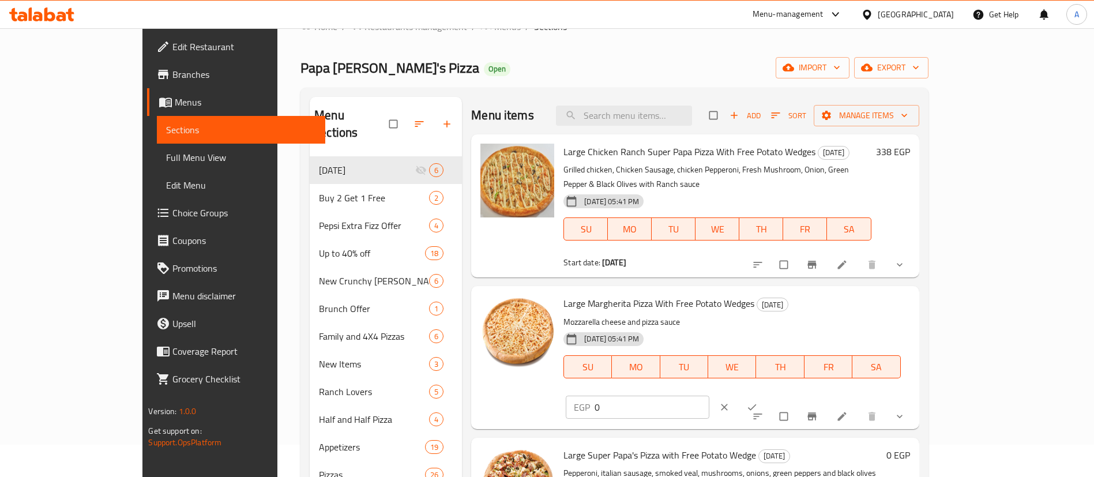
click at [709, 396] on input "0" at bounding box center [652, 407] width 115 height 23
type input "253"
click at [760, 401] on span "ok" at bounding box center [753, 407] width 14 height 12
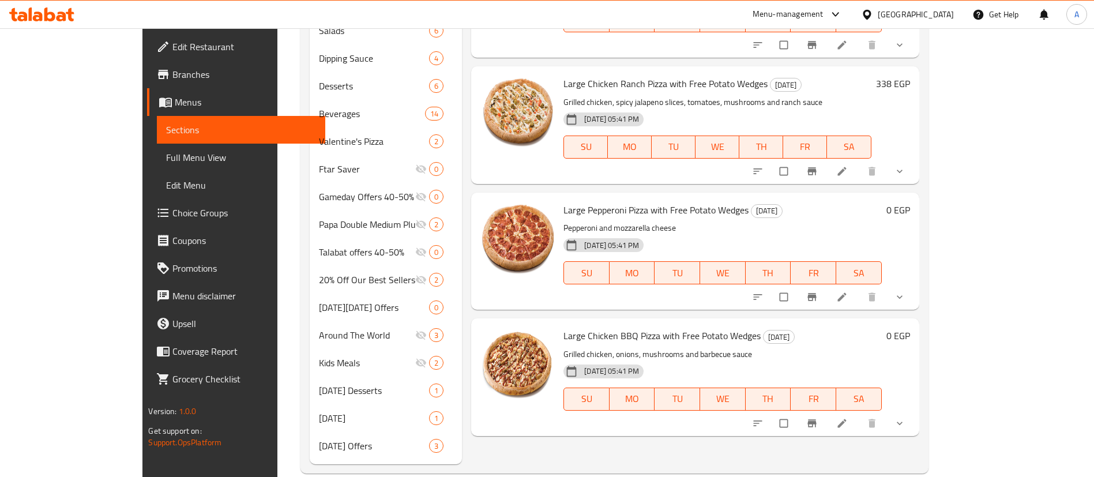
scroll to position [506, 0]
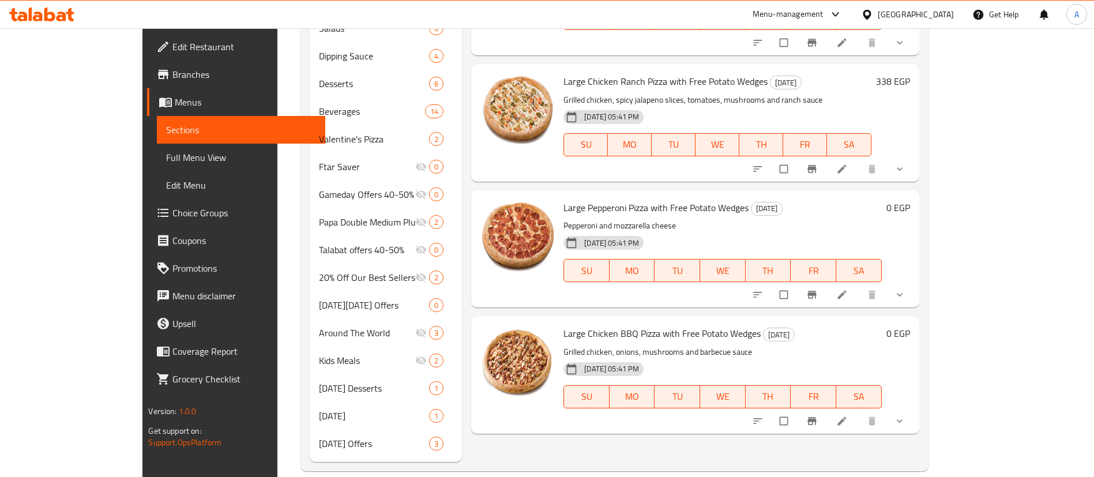
click at [910, 200] on h6 "0 EGP" at bounding box center [899, 208] width 24 height 16
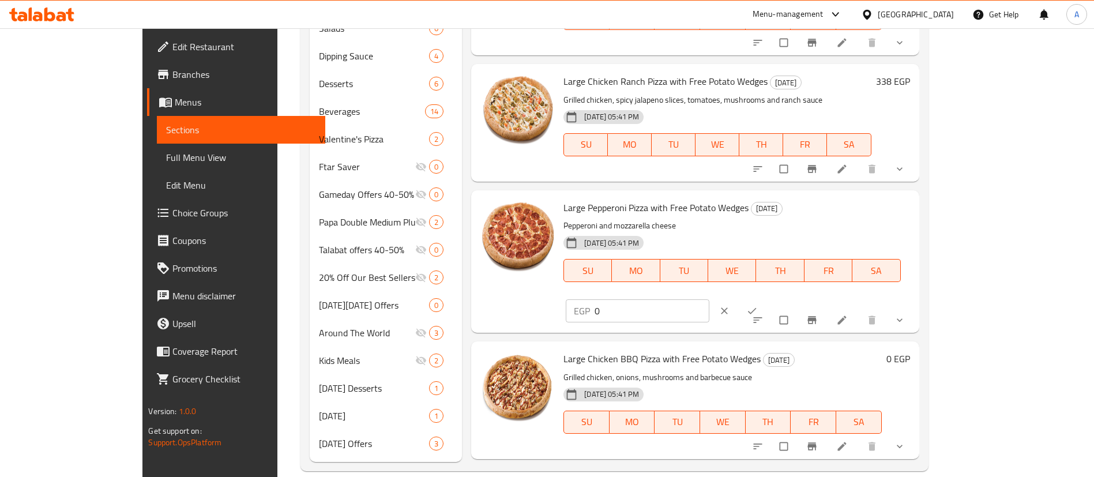
click at [709, 299] on input "0" at bounding box center [652, 310] width 115 height 23
type input "308"
click at [767, 298] on button "ok" at bounding box center [753, 310] width 28 height 25
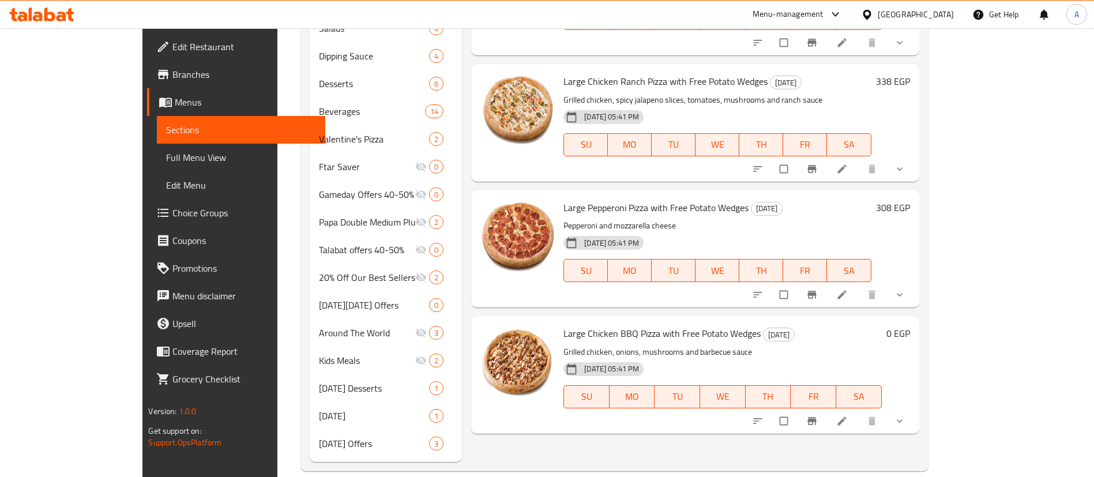
scroll to position [0, 0]
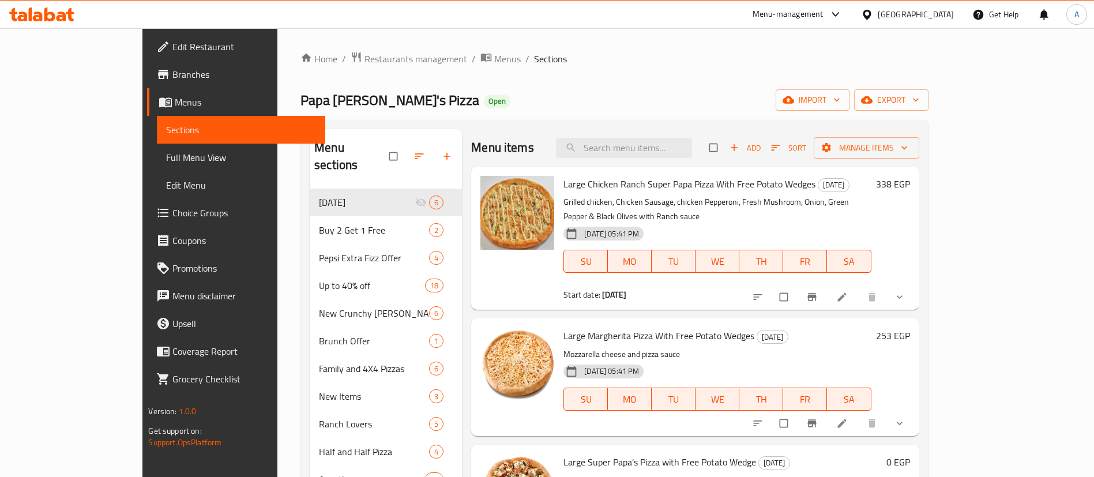
click at [910, 179] on h6 "338 EGP" at bounding box center [893, 184] width 34 height 16
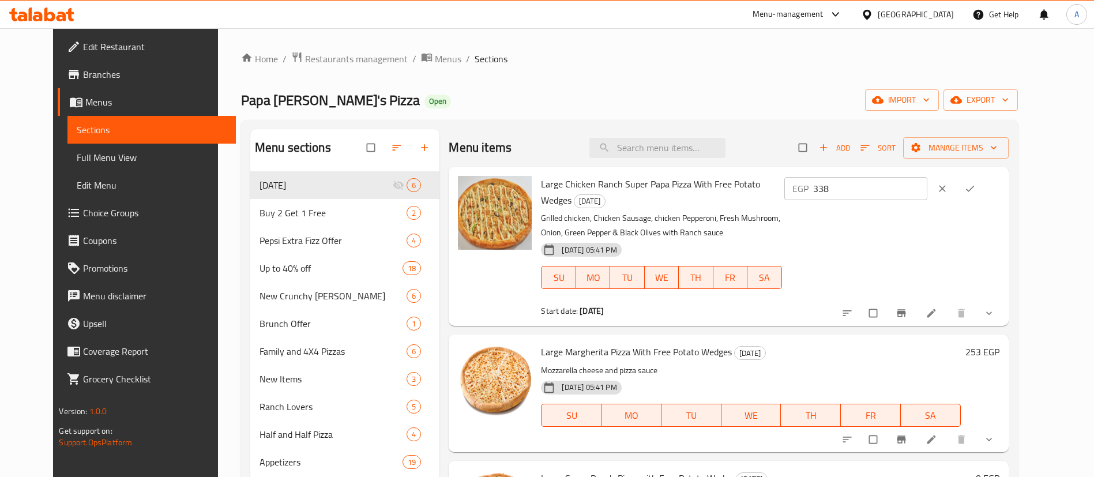
click at [928, 185] on input "338" at bounding box center [870, 188] width 115 height 23
type input "308"
click at [976, 187] on icon "ok" at bounding box center [970, 189] width 12 height 12
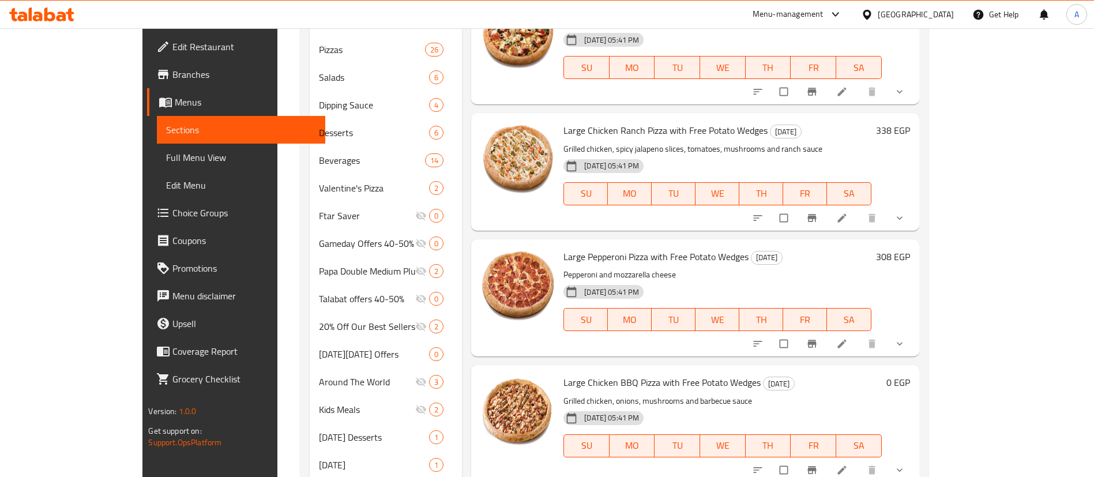
scroll to position [506, 0]
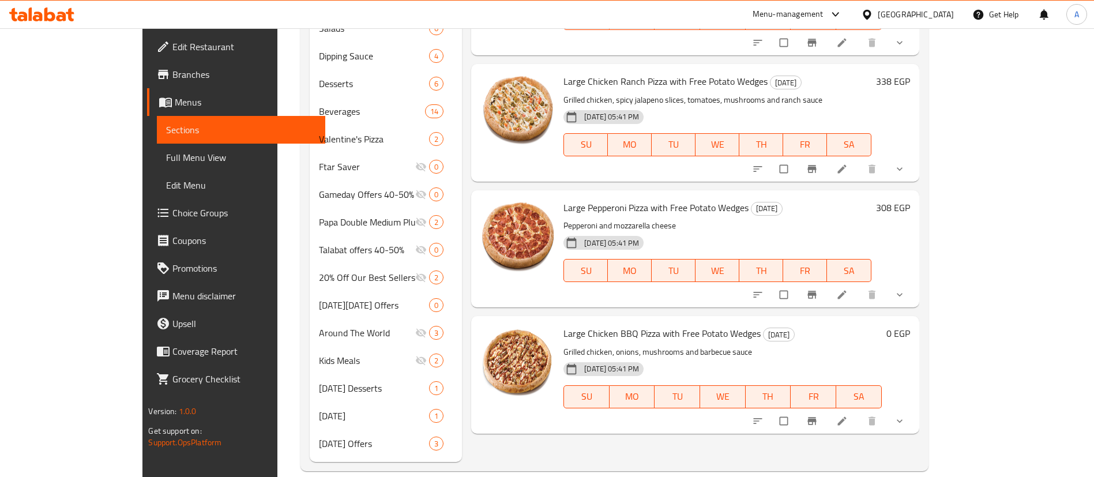
click at [910, 325] on h6 "0 EGP" at bounding box center [899, 333] width 24 height 16
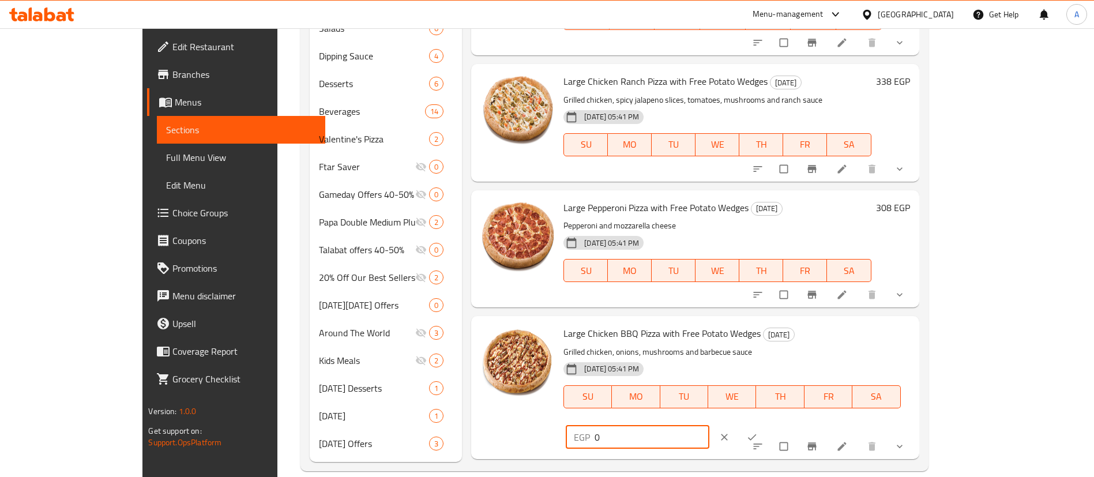
click at [709, 426] on input "0" at bounding box center [652, 437] width 115 height 23
type input "308"
click at [767, 425] on button "ok" at bounding box center [753, 437] width 28 height 25
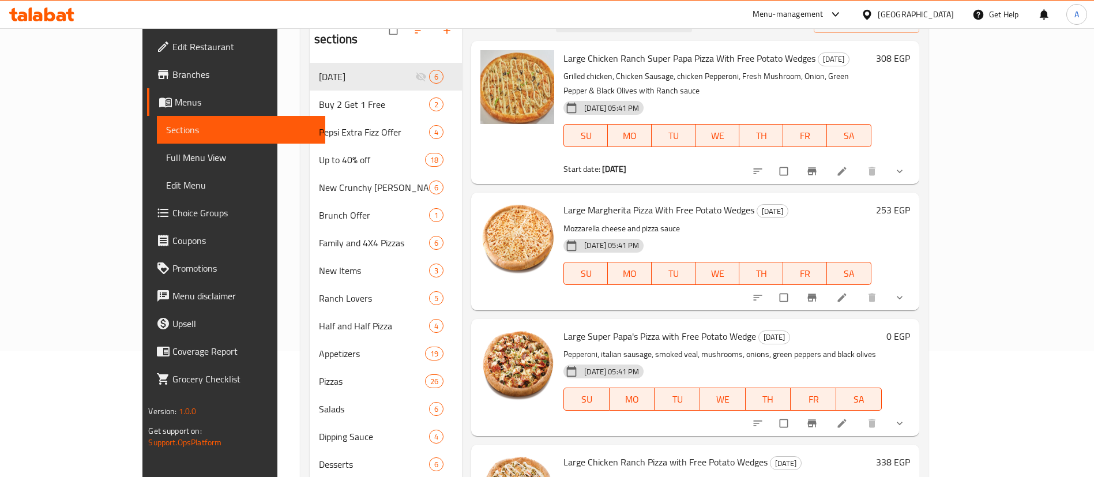
scroll to position [128, 0]
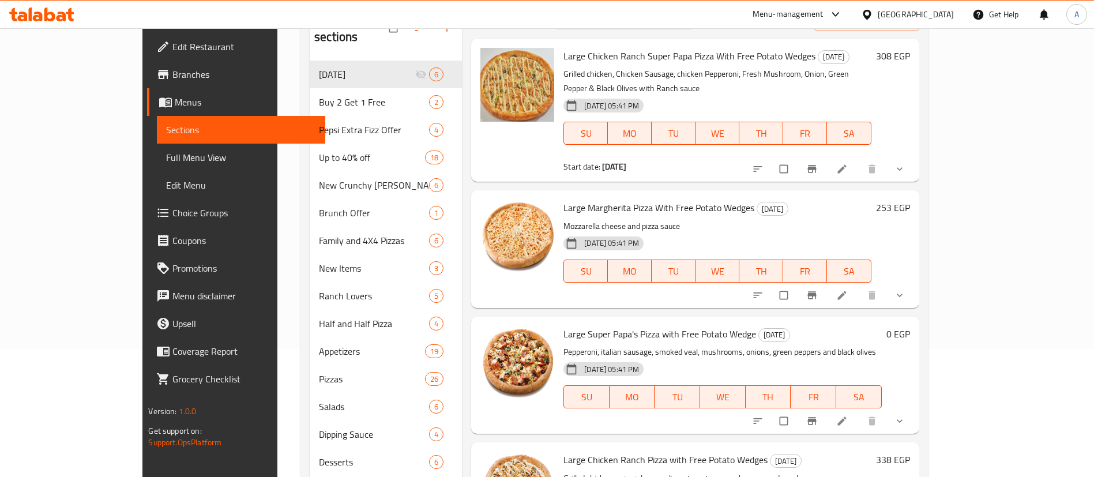
click at [910, 326] on h6 "0 EGP" at bounding box center [899, 334] width 24 height 16
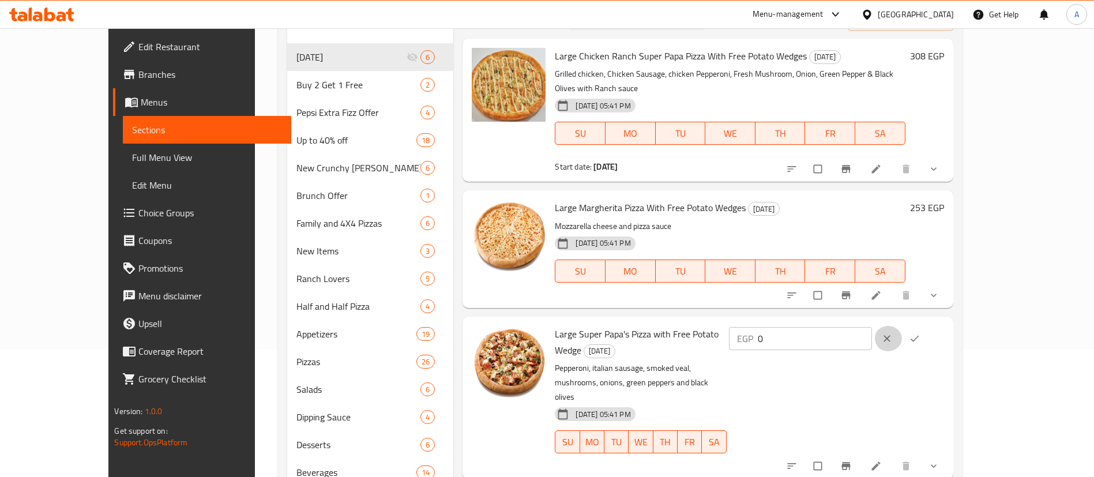
click at [902, 326] on button "clear" at bounding box center [888, 338] width 28 height 25
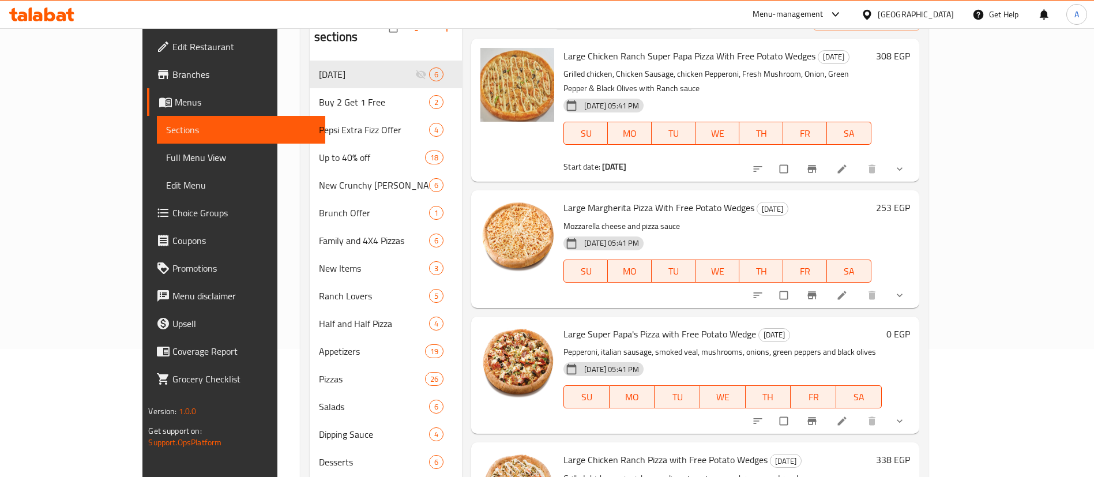
click at [910, 326] on h6 "0 EGP" at bounding box center [899, 334] width 24 height 16
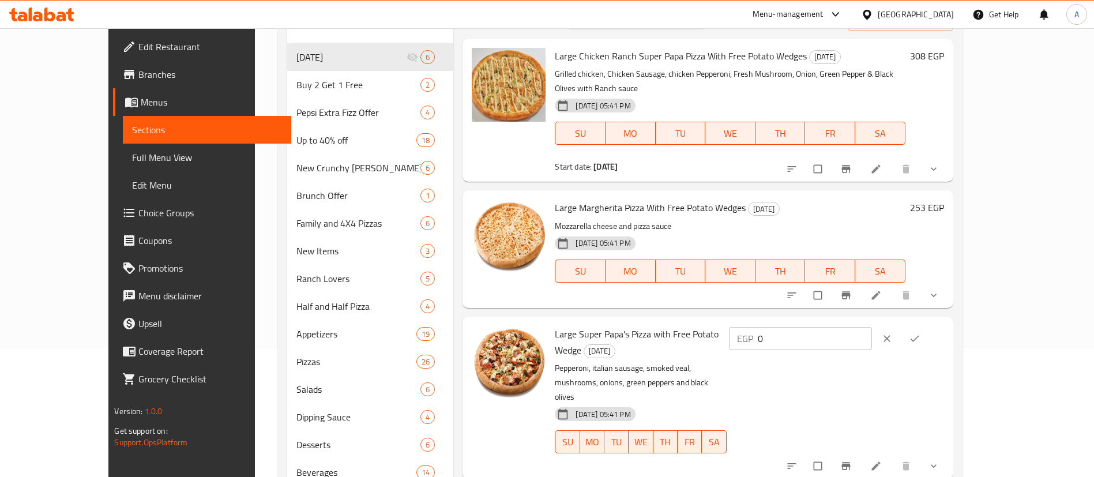
click at [873, 327] on input "0" at bounding box center [815, 338] width 115 height 23
type input "308"
click at [919, 335] on icon "ok" at bounding box center [915, 338] width 9 height 6
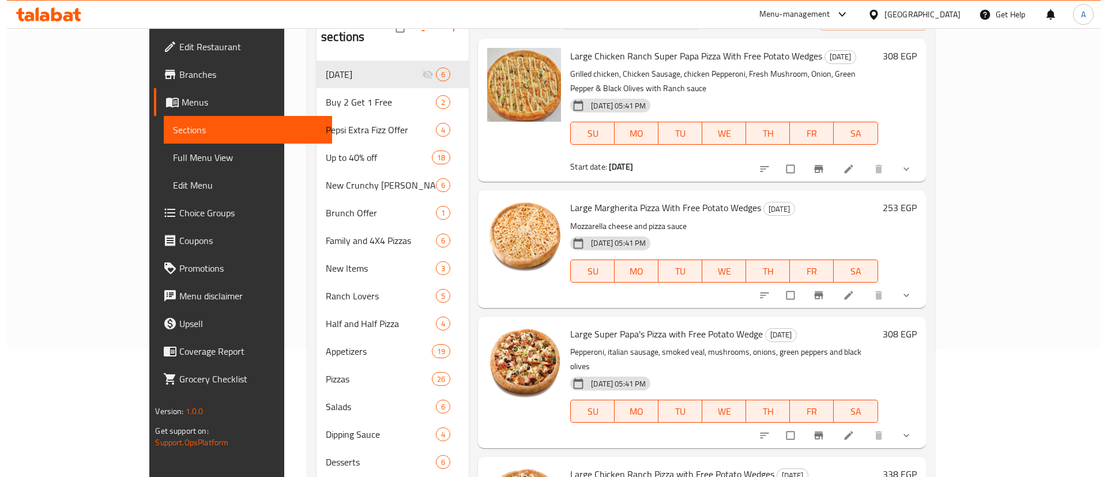
scroll to position [0, 0]
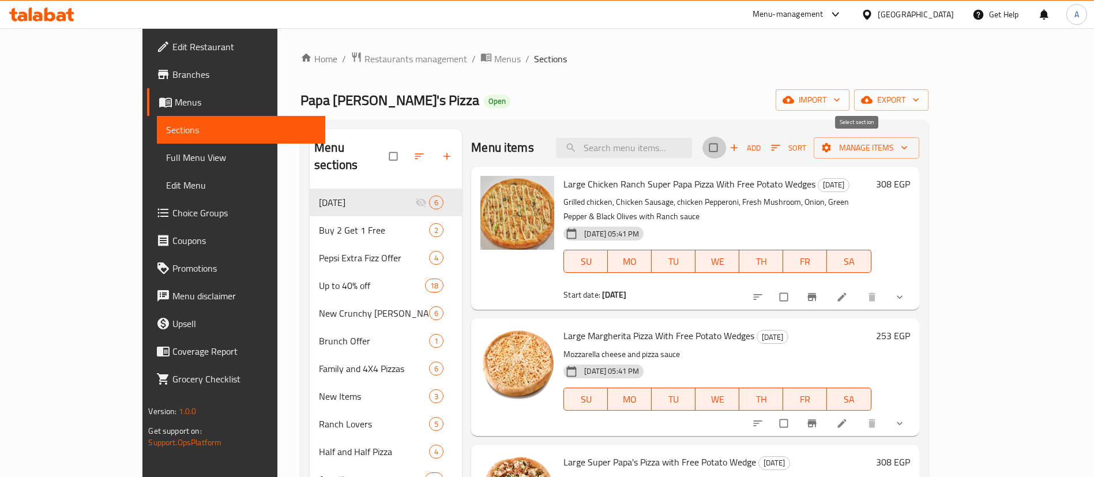
click at [727, 145] on input "checkbox" at bounding box center [715, 148] width 24 height 22
checkbox input "true"
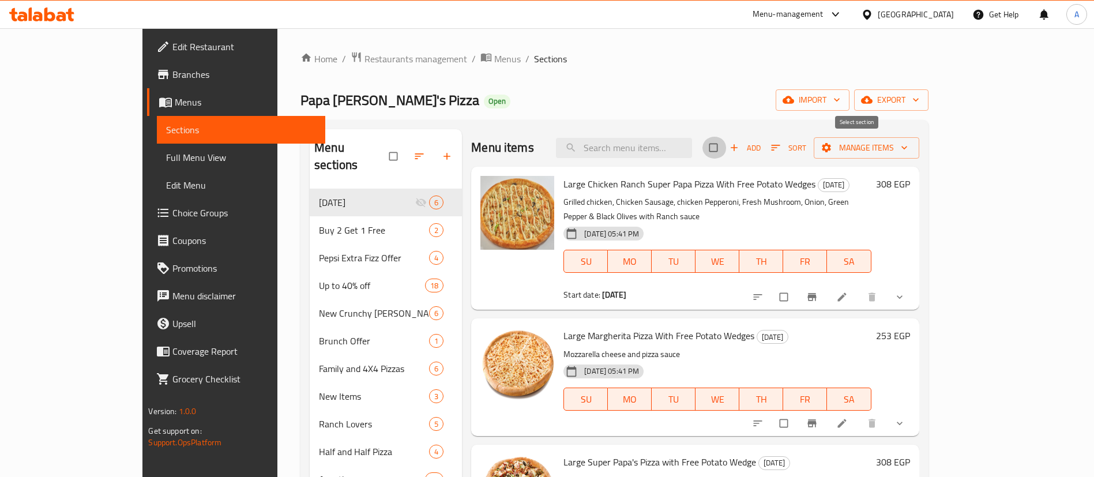
checkbox input "true"
click at [910, 141] on span "Manage items" at bounding box center [866, 148] width 87 height 14
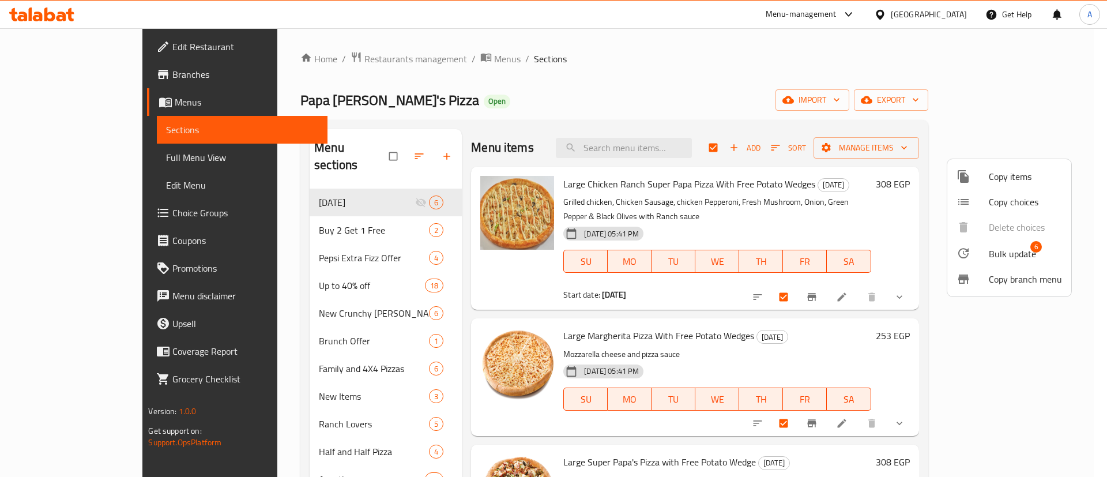
click at [1013, 256] on span "Bulk update" at bounding box center [1012, 254] width 47 height 14
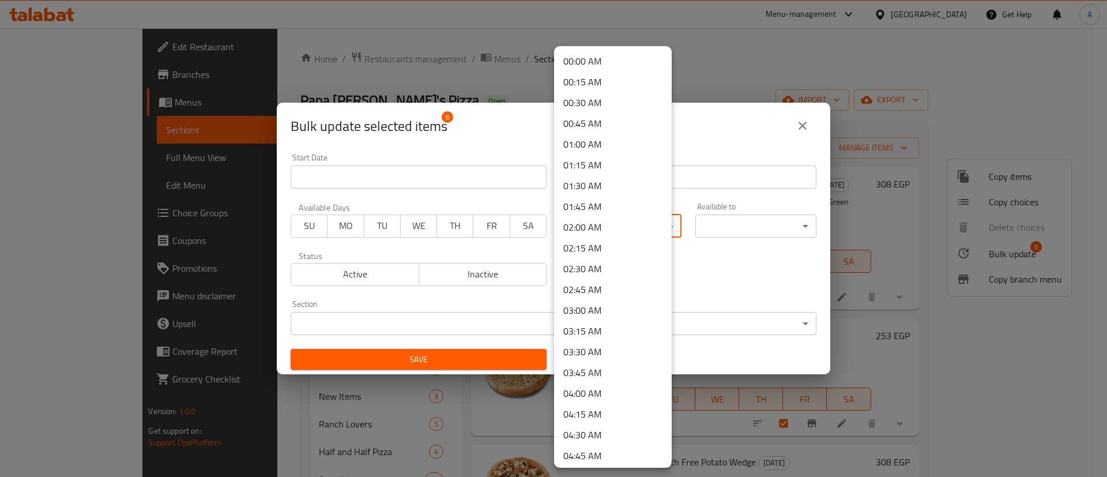
click at [622, 225] on body "​ Menu-management Egypt Get Help A Edit Restaurant Branches Menus Sections Full…" at bounding box center [553, 252] width 1107 height 449
click at [795, 48] on div at bounding box center [553, 238] width 1107 height 477
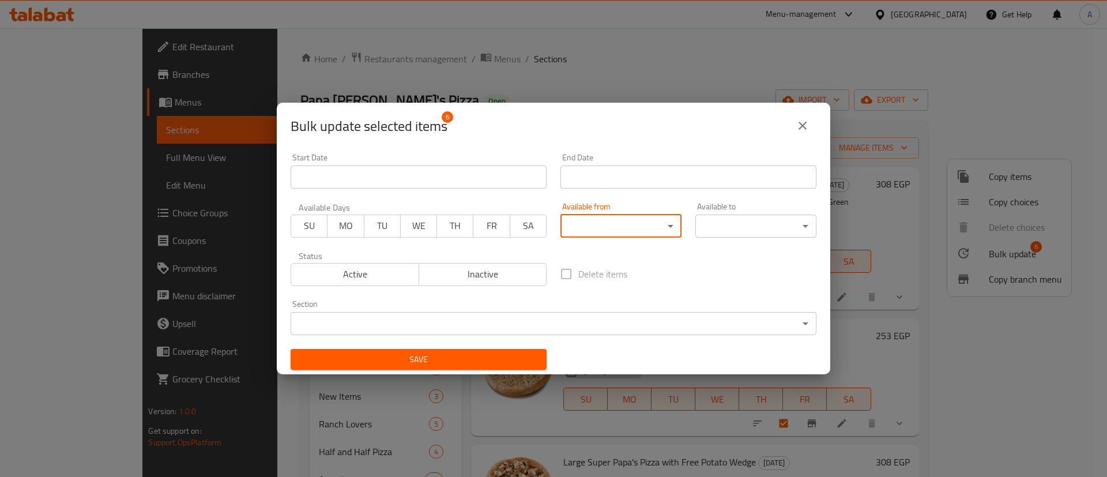
click at [808, 121] on icon "close" at bounding box center [803, 126] width 14 height 14
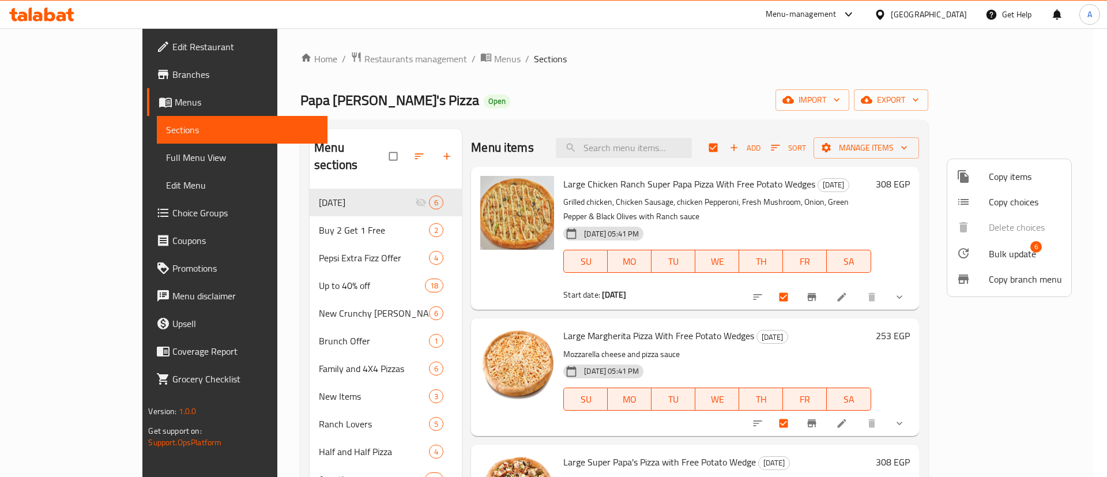
click at [362, 213] on div at bounding box center [553, 238] width 1107 height 477
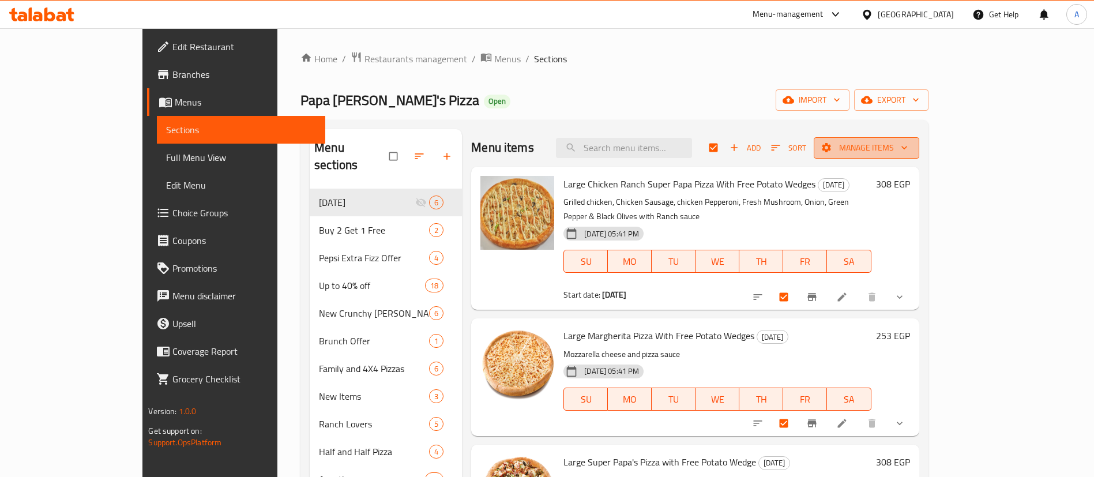
click at [910, 142] on span "Manage items" at bounding box center [866, 148] width 87 height 14
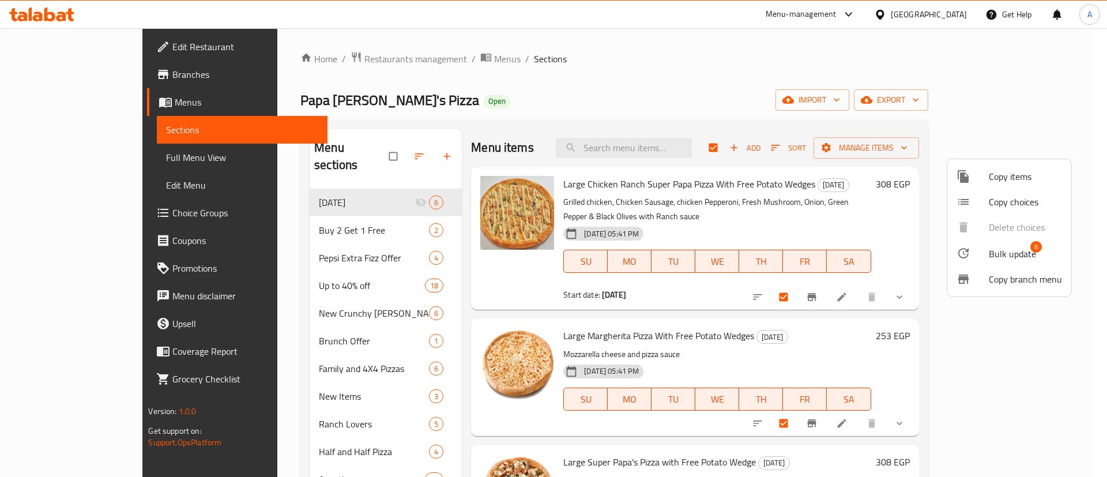
click at [1001, 247] on span "Bulk update" at bounding box center [1012, 254] width 47 height 14
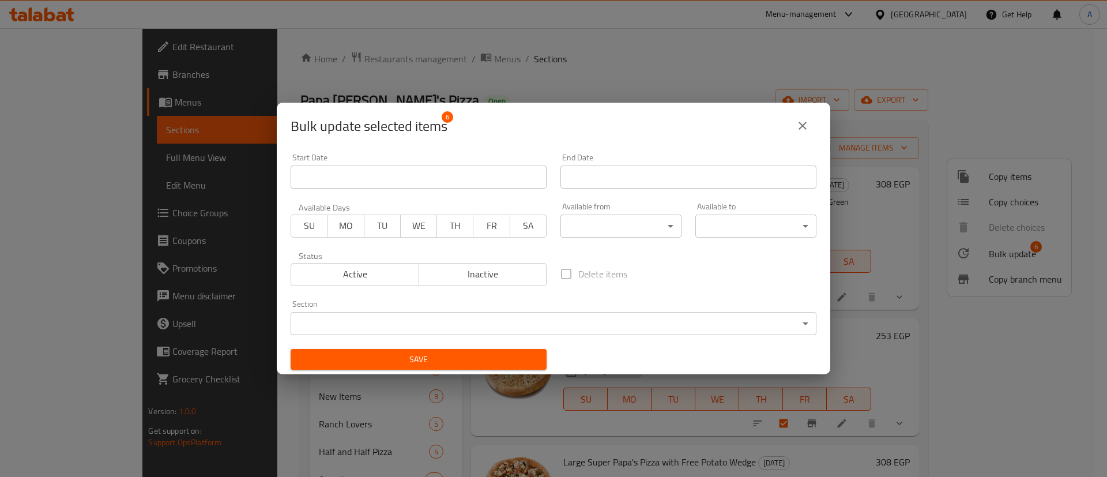
click at [493, 183] on input "Start Date" at bounding box center [419, 177] width 256 height 23
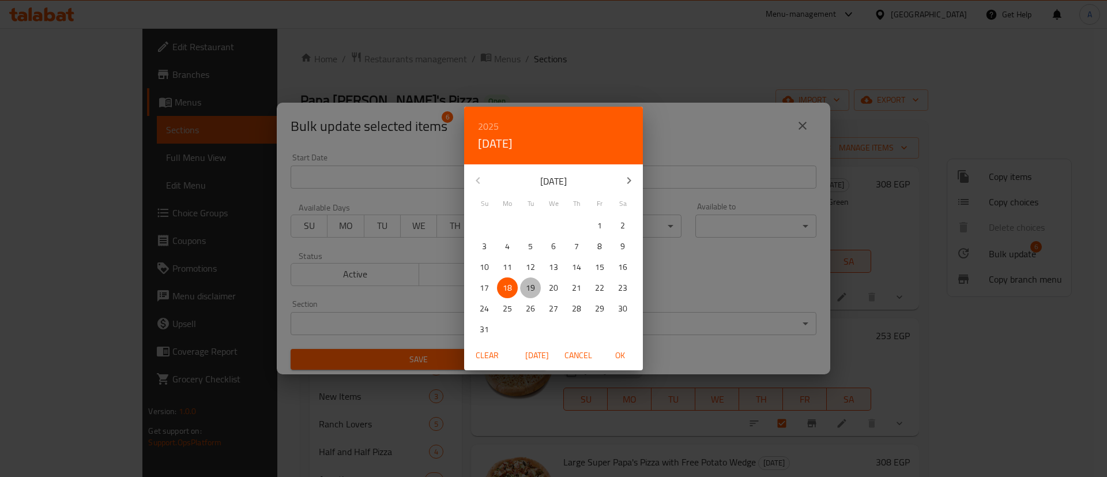
click at [534, 283] on p "19" at bounding box center [530, 288] width 9 height 14
click at [677, 269] on div "2025 Tue, Aug 19 August 2025 Su Mo Tu We Th Fr Sa 27 28 29 30 31 1 2 3 4 5 6 7 …" at bounding box center [553, 238] width 1107 height 477
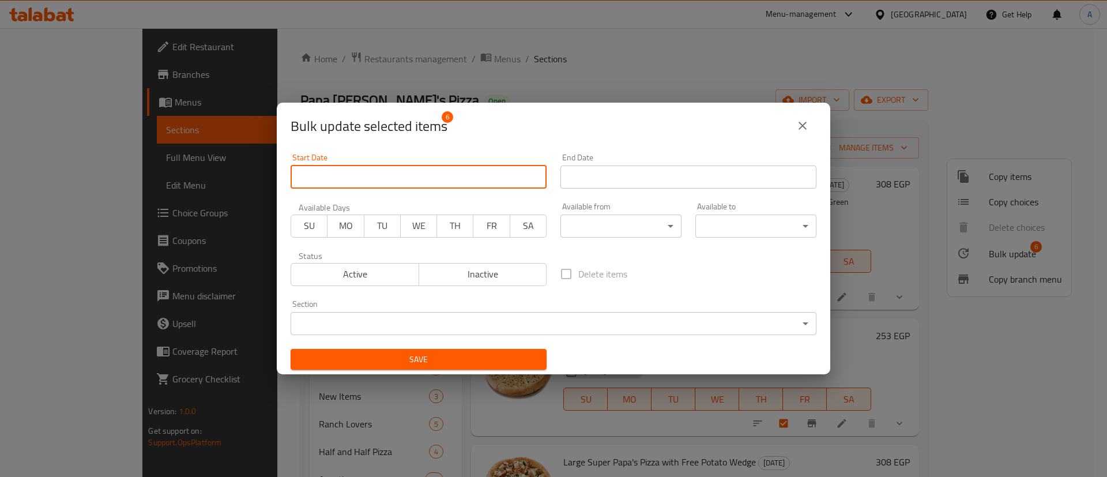
click at [685, 176] on input "Start Date" at bounding box center [689, 177] width 256 height 23
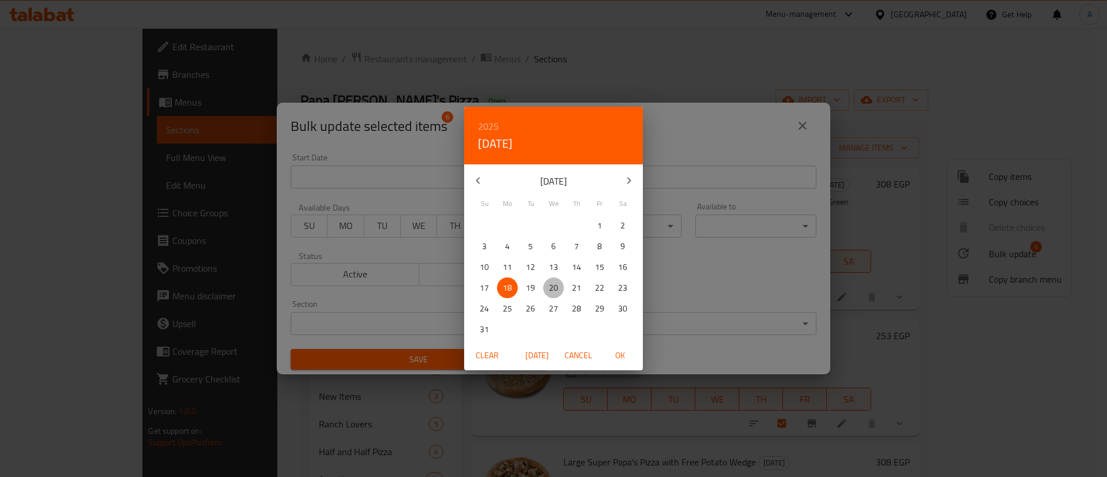
click at [551, 288] on p "20" at bounding box center [553, 288] width 9 height 14
click at [657, 281] on div "2025 Wed, Aug 20 August 2025 Su Mo Tu We Th Fr Sa 27 28 29 30 31 1 2 3 4 5 6 7 …" at bounding box center [553, 238] width 1107 height 477
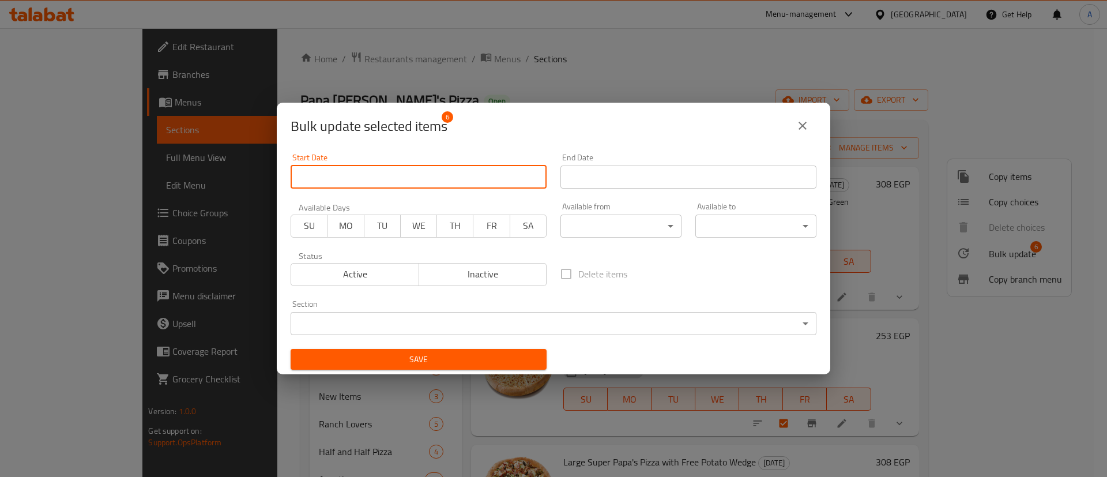
click at [400, 179] on input "Start Date" at bounding box center [419, 177] width 256 height 23
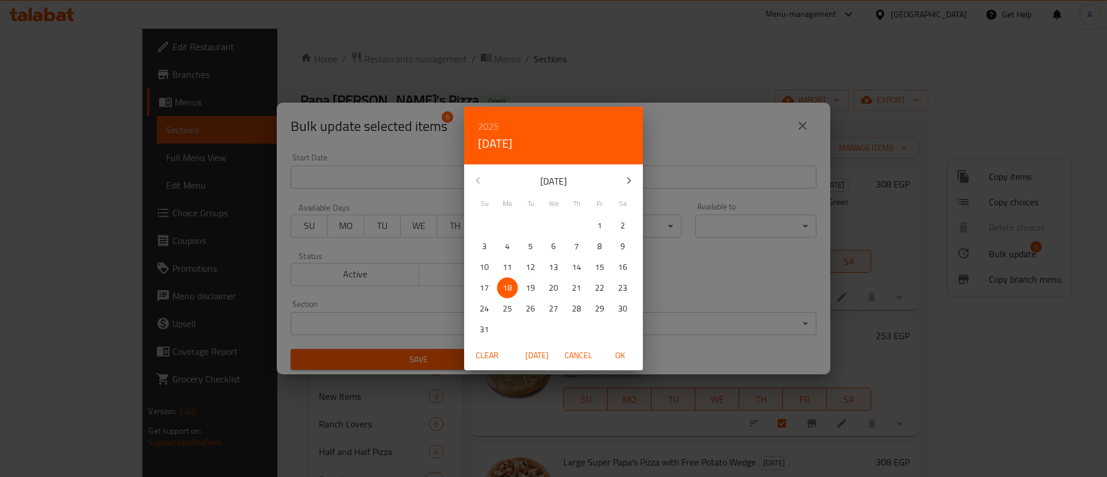
click at [528, 290] on p "19" at bounding box center [530, 288] width 9 height 14
click at [624, 354] on span "OK" at bounding box center [620, 355] width 28 height 14
type input "19-08-2025"
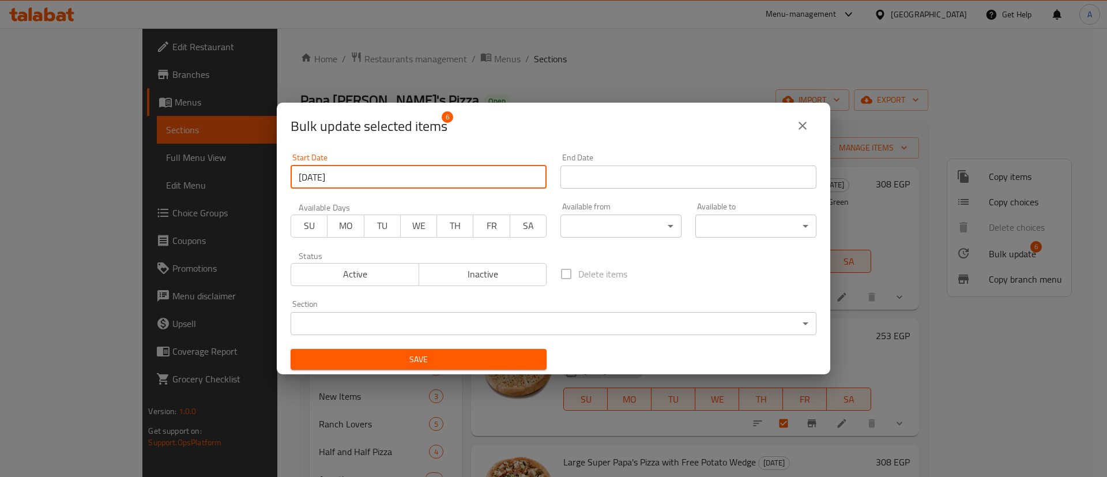
click at [644, 175] on input "Start Date" at bounding box center [689, 177] width 256 height 23
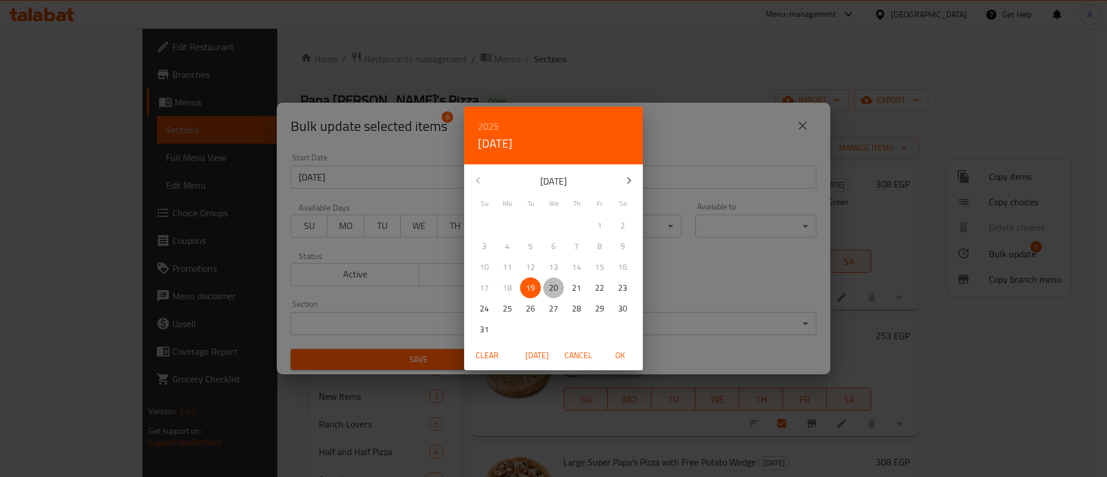
click at [555, 287] on p "20" at bounding box center [553, 288] width 9 height 14
click at [617, 360] on span "OK" at bounding box center [620, 355] width 28 height 14
type input "20-08-2025"
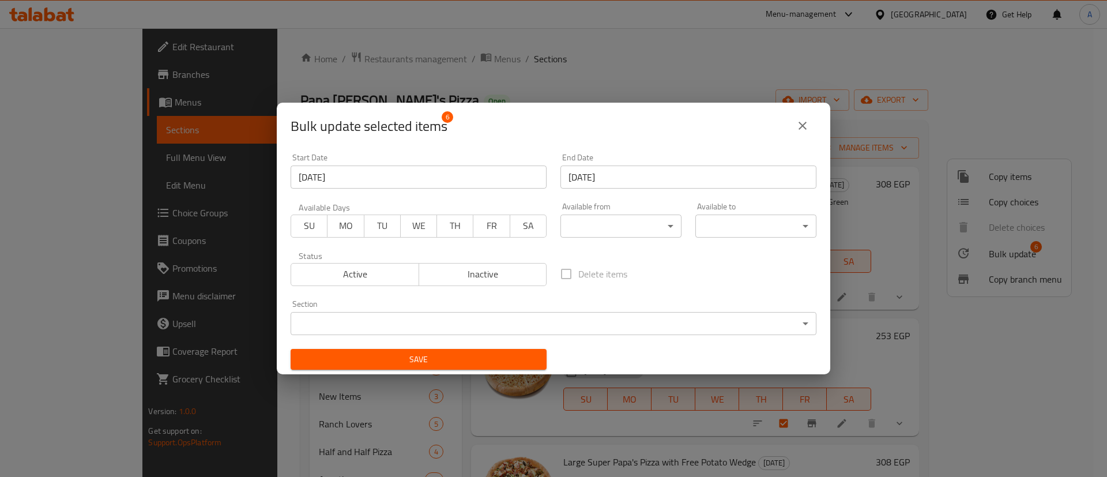
click at [672, 279] on div "Delete items" at bounding box center [689, 274] width 270 height 38
click at [641, 210] on div "Available from ​ ​" at bounding box center [621, 219] width 121 height 35
click at [639, 222] on body "​ Menu-management Egypt Get Help A Edit Restaurant Branches Menus Sections Full…" at bounding box center [553, 252] width 1107 height 449
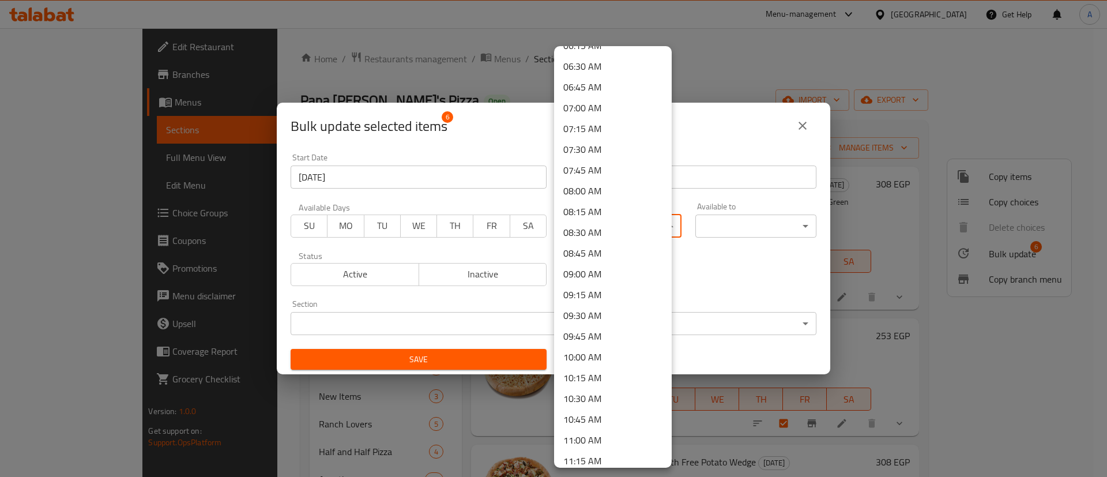
scroll to position [548, 0]
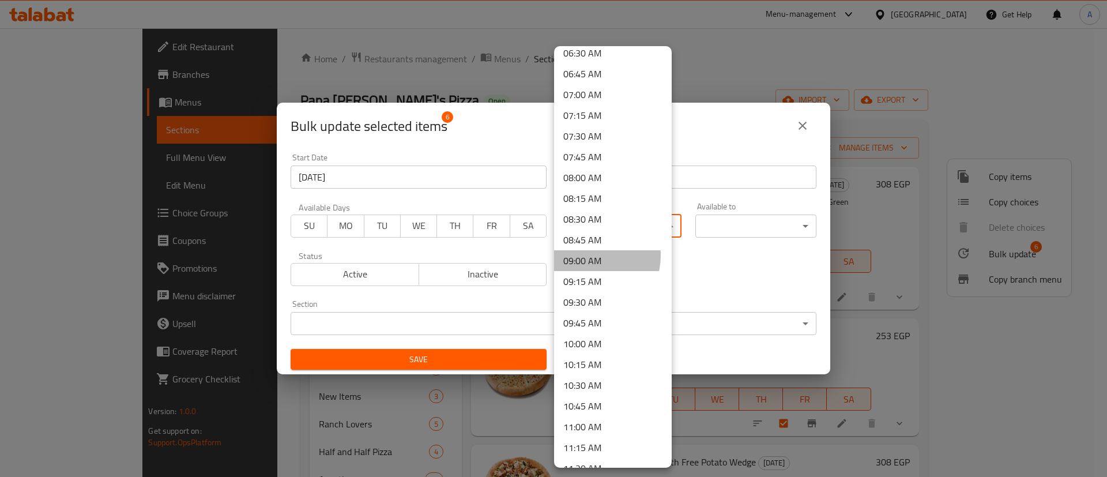
click at [589, 256] on li "09:00 AM" at bounding box center [613, 260] width 118 height 21
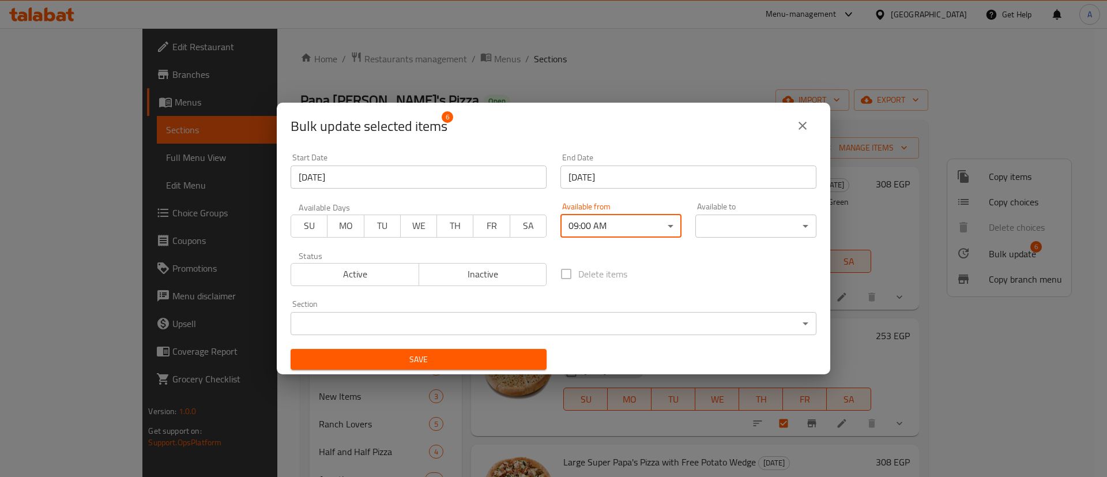
click at [713, 225] on body "​ Menu-management Egypt Get Help A Edit Restaurant Branches Menus Sections Full…" at bounding box center [553, 252] width 1107 height 449
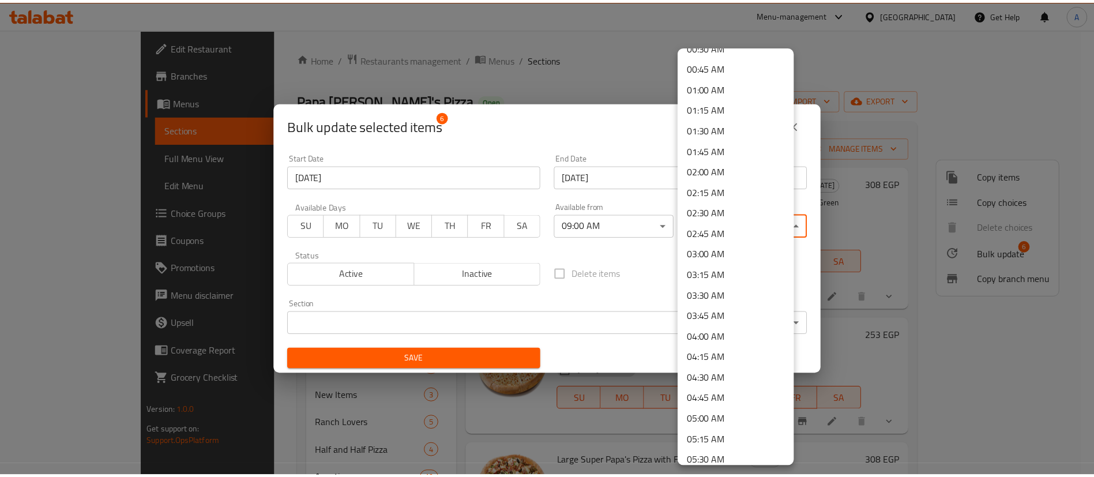
scroll to position [58, 0]
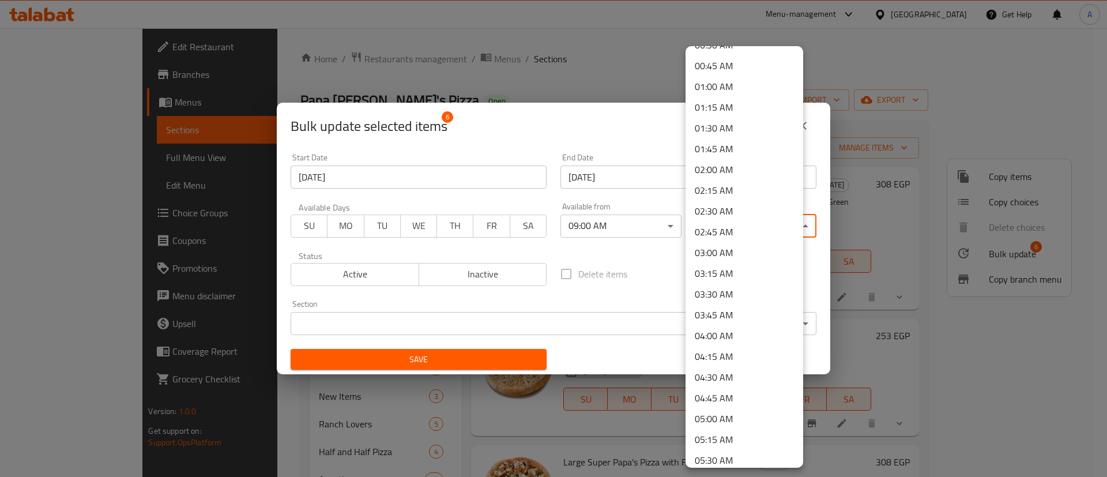
click at [647, 261] on div at bounding box center [553, 238] width 1107 height 477
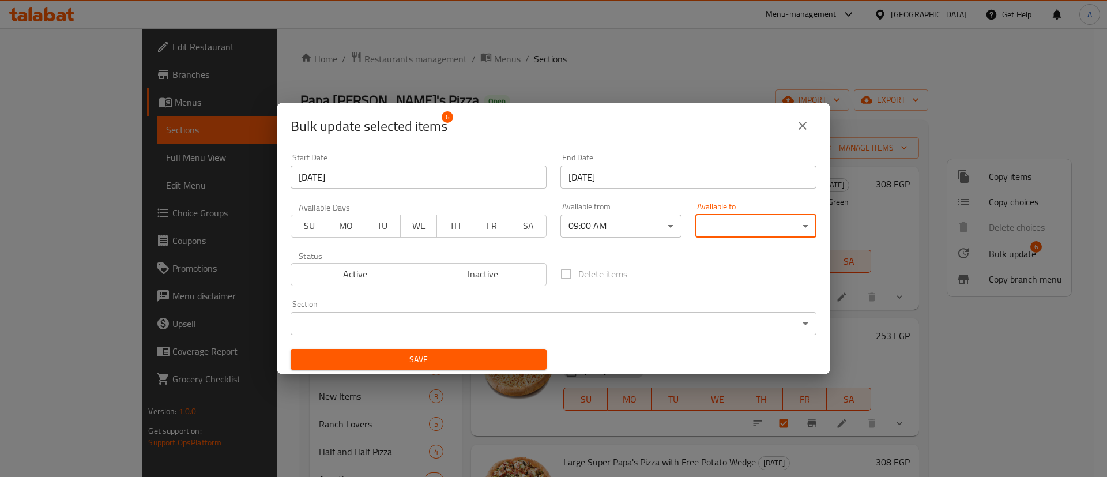
click at [806, 123] on icon "close" at bounding box center [803, 126] width 8 height 8
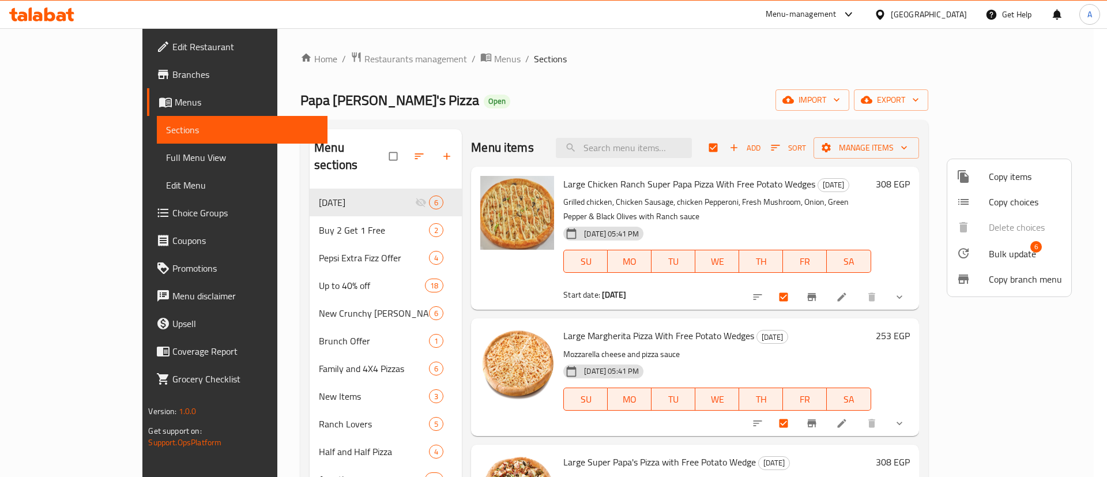
click at [884, 112] on div at bounding box center [553, 238] width 1107 height 477
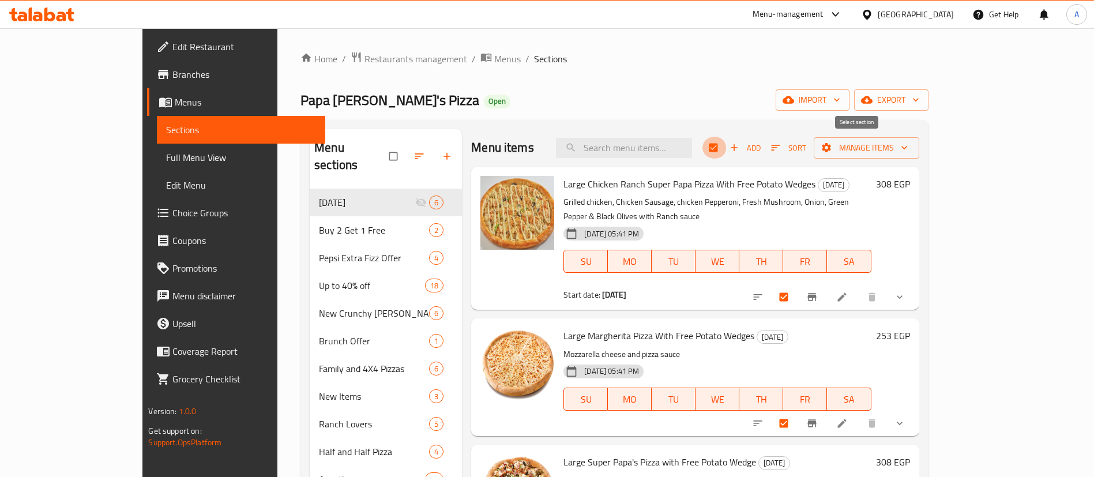
click at [727, 142] on input "checkbox" at bounding box center [715, 148] width 24 height 22
checkbox input "false"
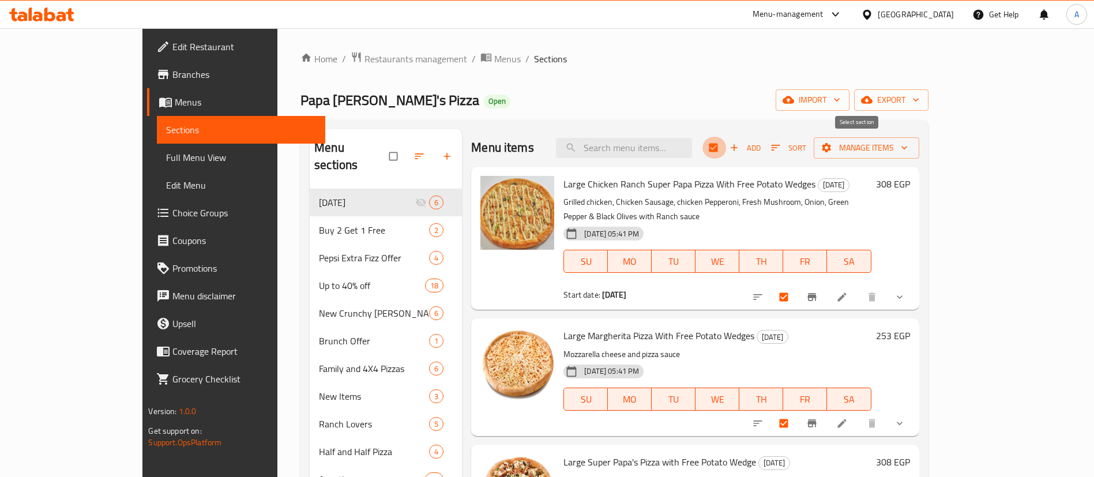
checkbox input "false"
click at [816, 294] on icon "Branch-specific-item" at bounding box center [812, 297] width 9 height 7
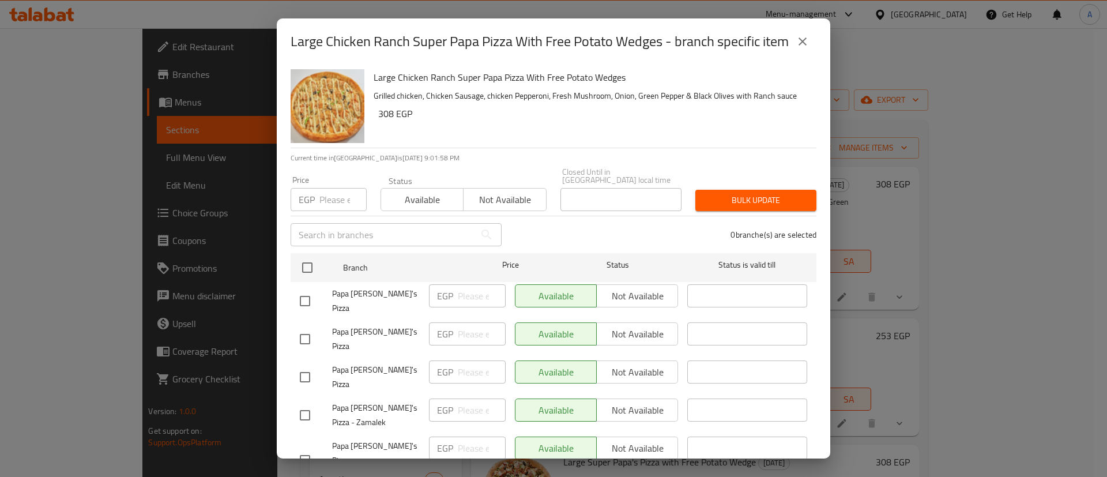
click at [978, 309] on div "Large Chicken Ranch Super Papa Pizza With Free Potato Wedges - branch specific …" at bounding box center [553, 238] width 1107 height 477
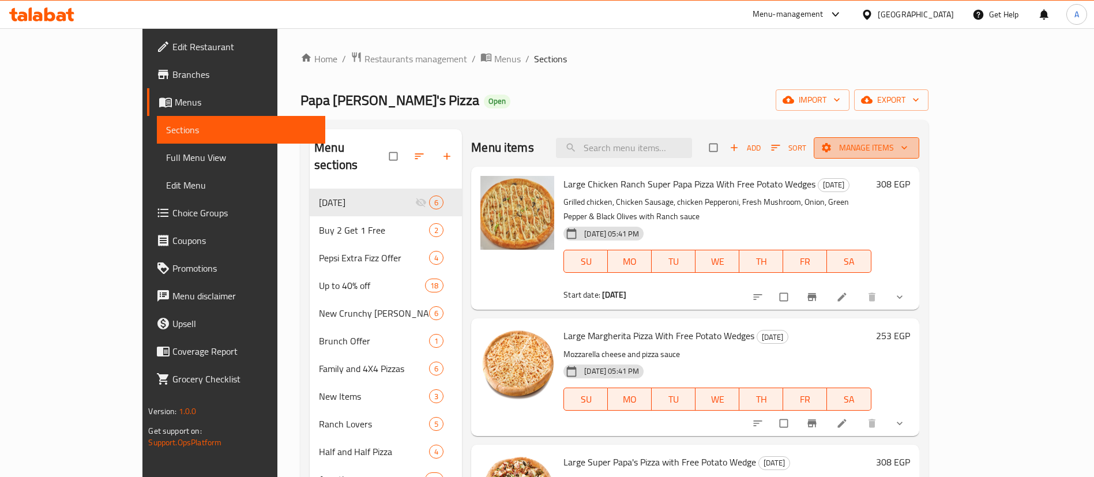
click at [910, 145] on span "Manage items" at bounding box center [866, 148] width 87 height 14
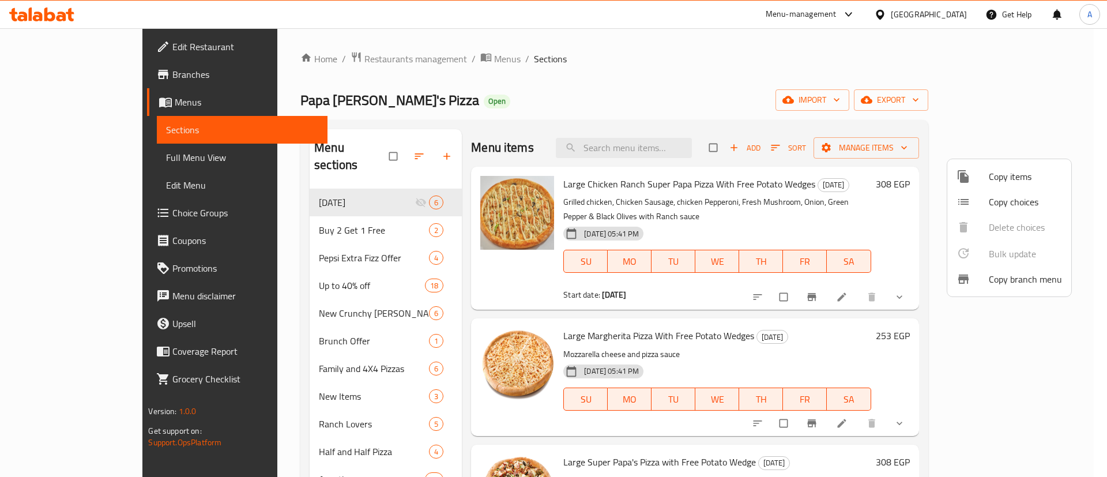
click at [853, 149] on div at bounding box center [553, 238] width 1107 height 477
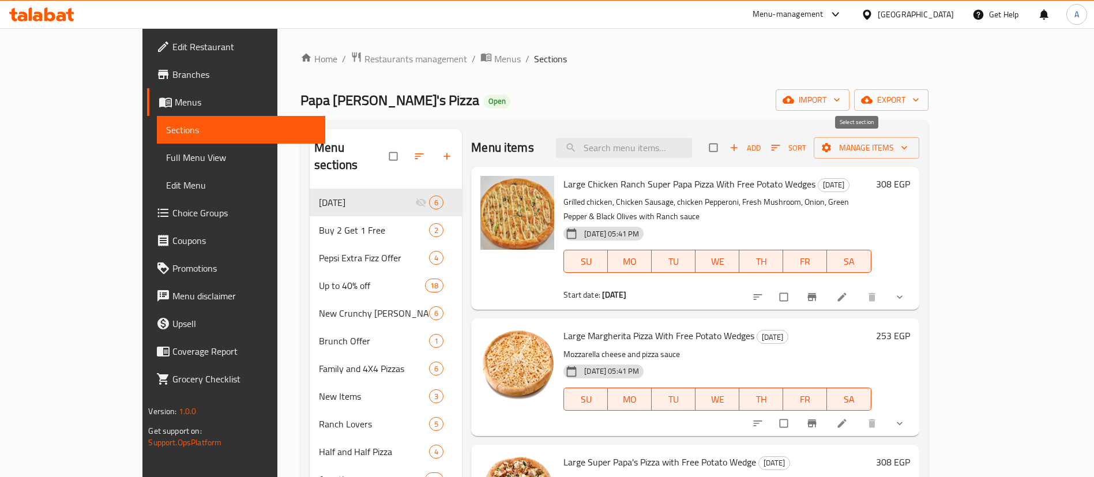
click at [727, 146] on input "checkbox" at bounding box center [715, 148] width 24 height 22
checkbox input "true"
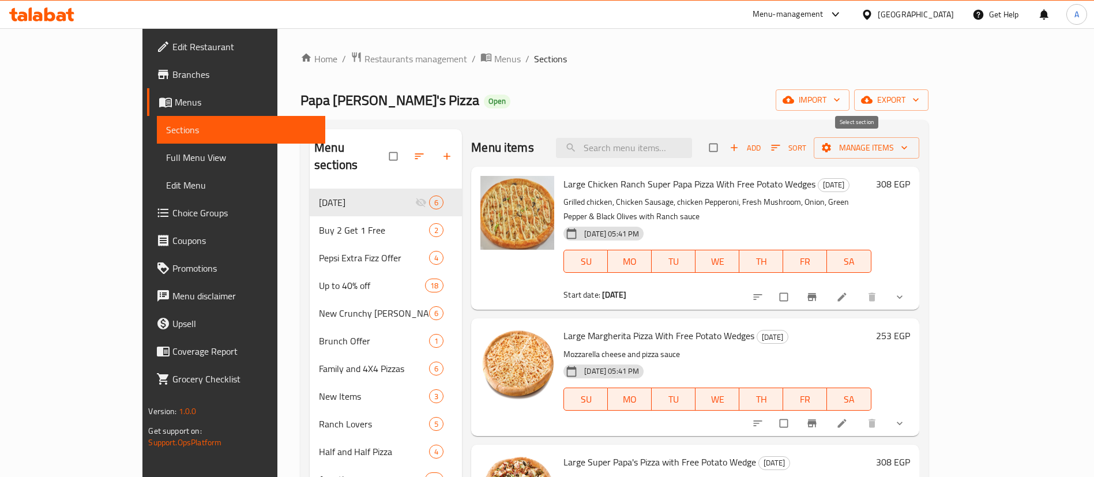
checkbox input "true"
click at [910, 147] on span "Manage items" at bounding box center [866, 148] width 87 height 14
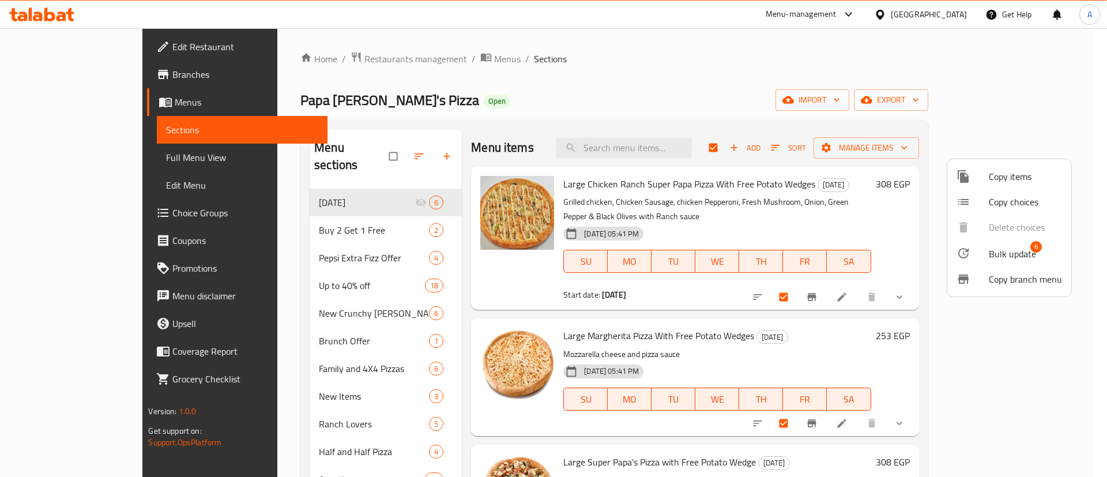
click at [975, 247] on div at bounding box center [973, 253] width 32 height 14
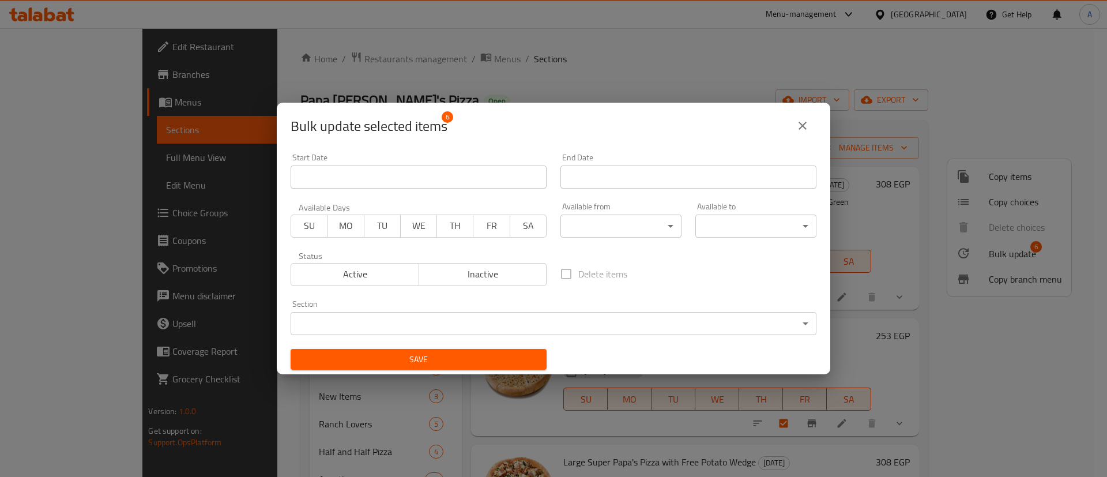
click at [386, 222] on span "TU" at bounding box center [382, 225] width 27 height 17
click at [406, 355] on span "Save" at bounding box center [419, 359] width 238 height 14
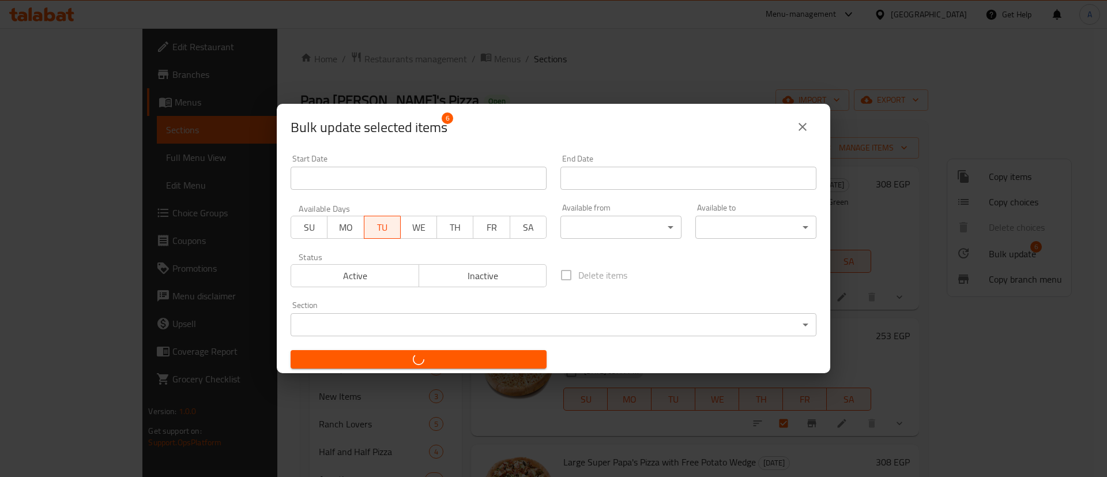
checkbox input "false"
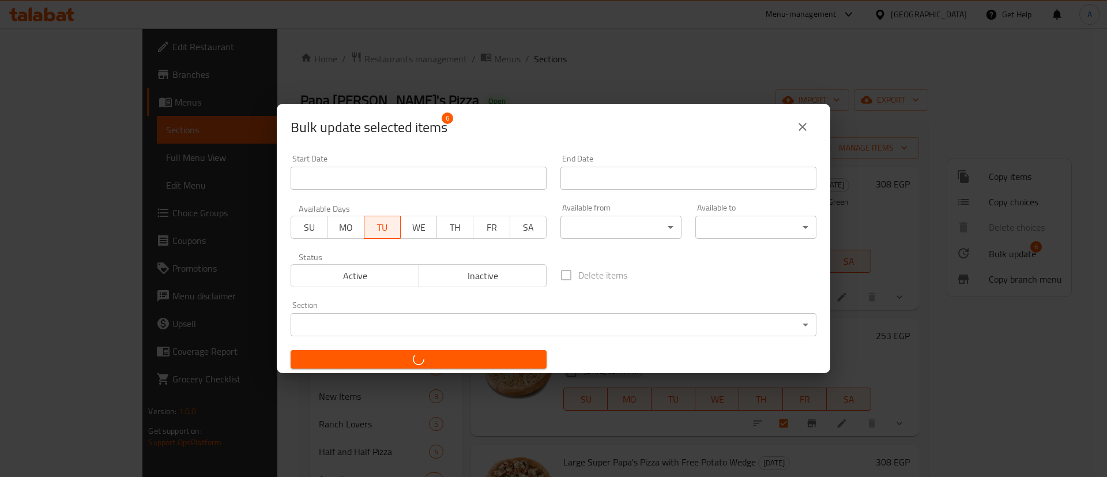
checkbox input "false"
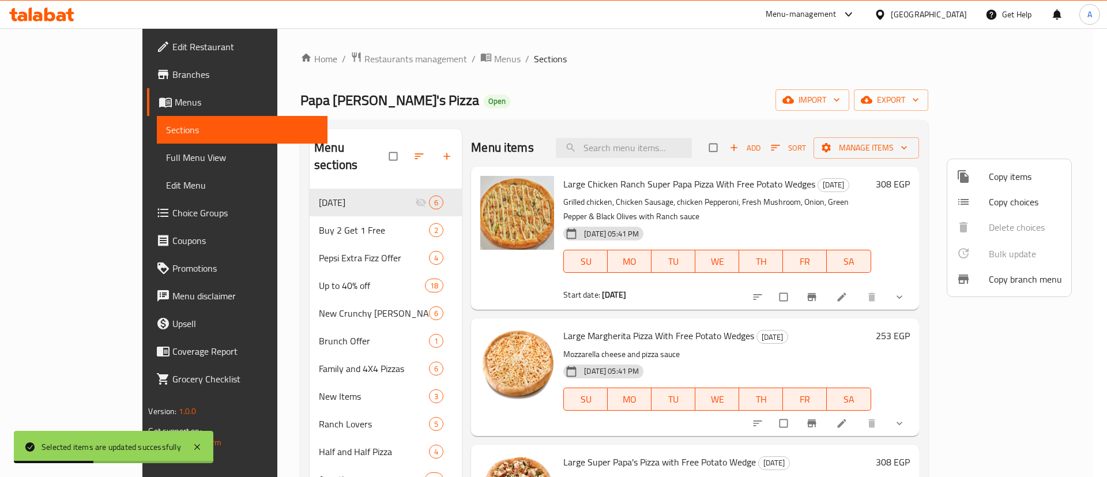
click at [918, 302] on div at bounding box center [553, 238] width 1107 height 477
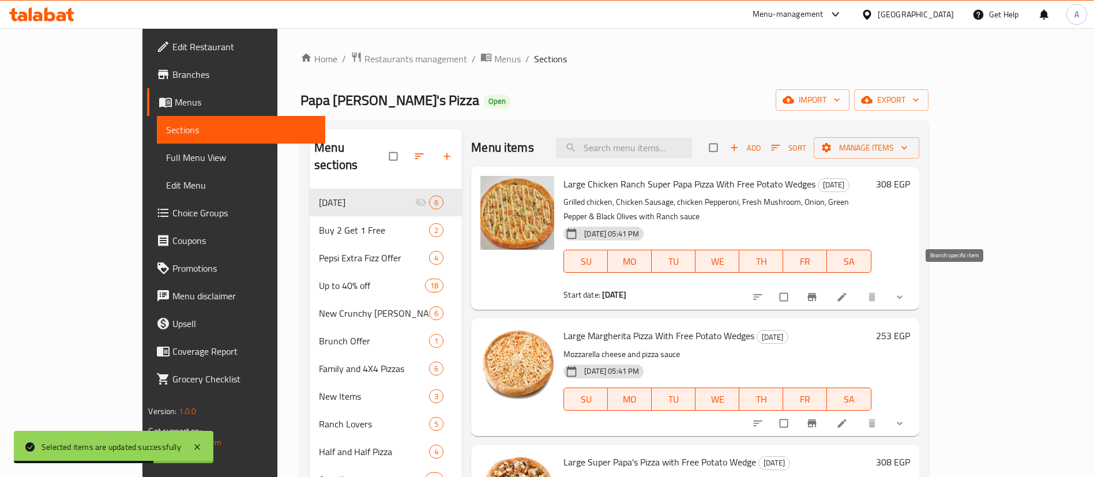
click at [818, 291] on icon "Branch-specific-item" at bounding box center [812, 297] width 12 height 12
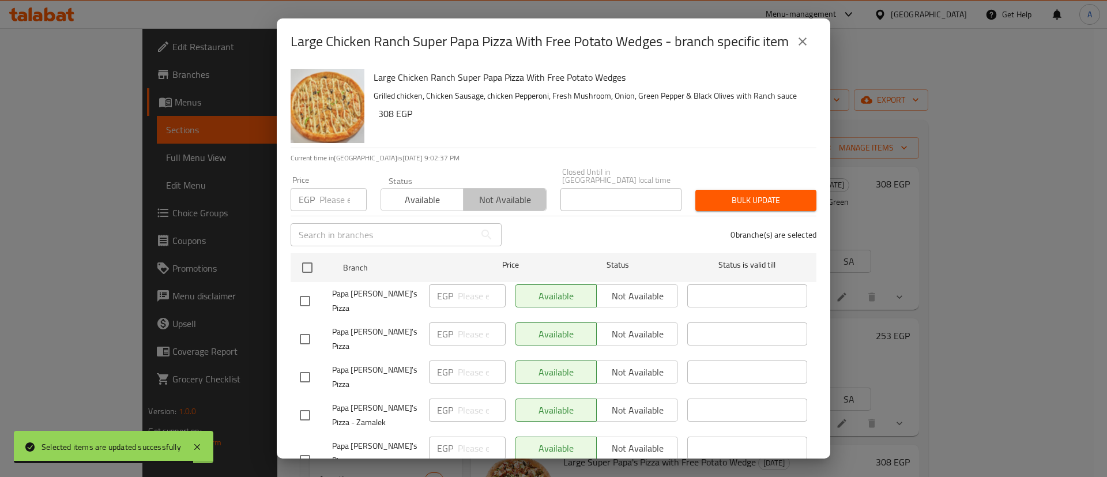
click at [517, 195] on span "Not available" at bounding box center [504, 200] width 73 height 17
click at [317, 283] on div "Papa [PERSON_NAME]'s Pizza" at bounding box center [359, 301] width 129 height 43
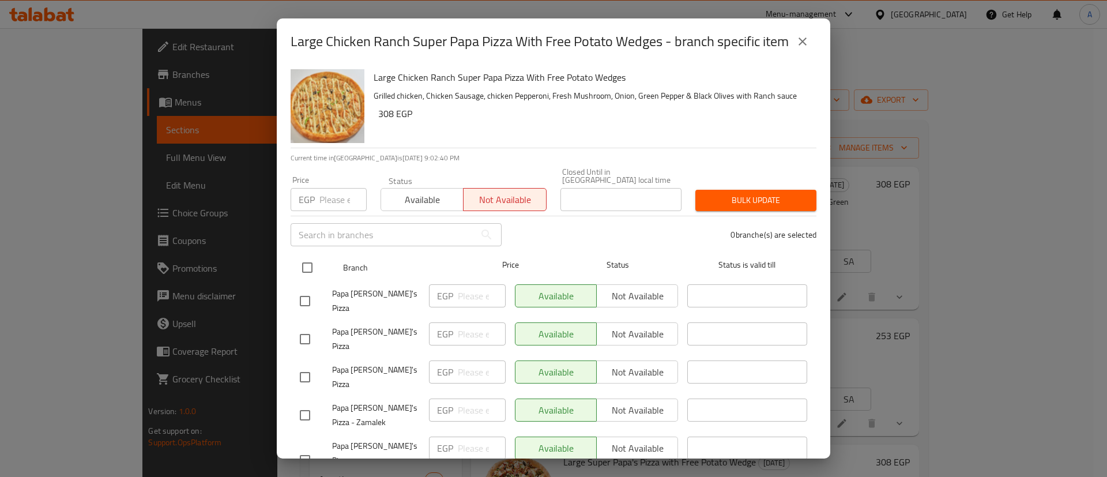
click at [308, 264] on input "checkbox" at bounding box center [307, 268] width 24 height 24
checkbox input "true"
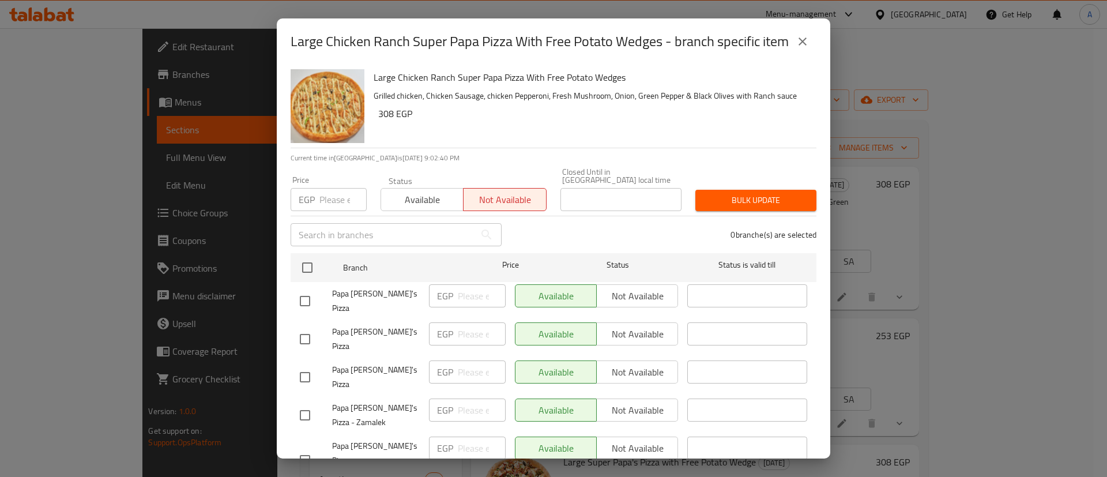
checkbox input "true"
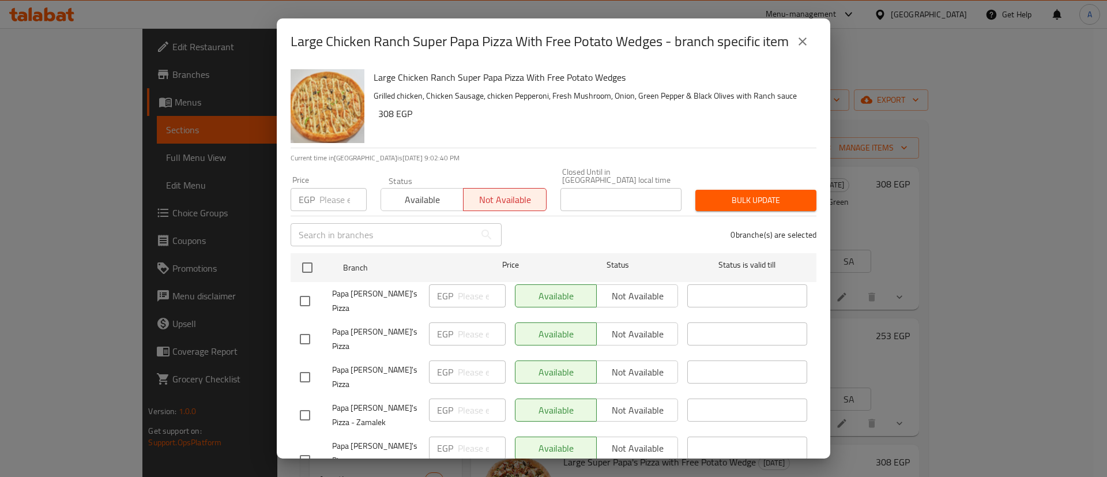
checkbox input "true"
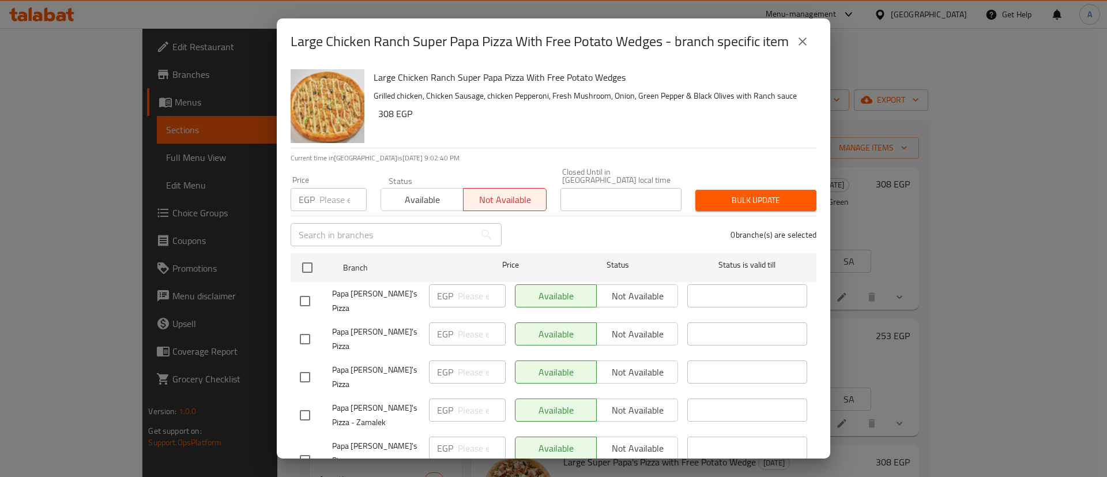
checkbox input "true"
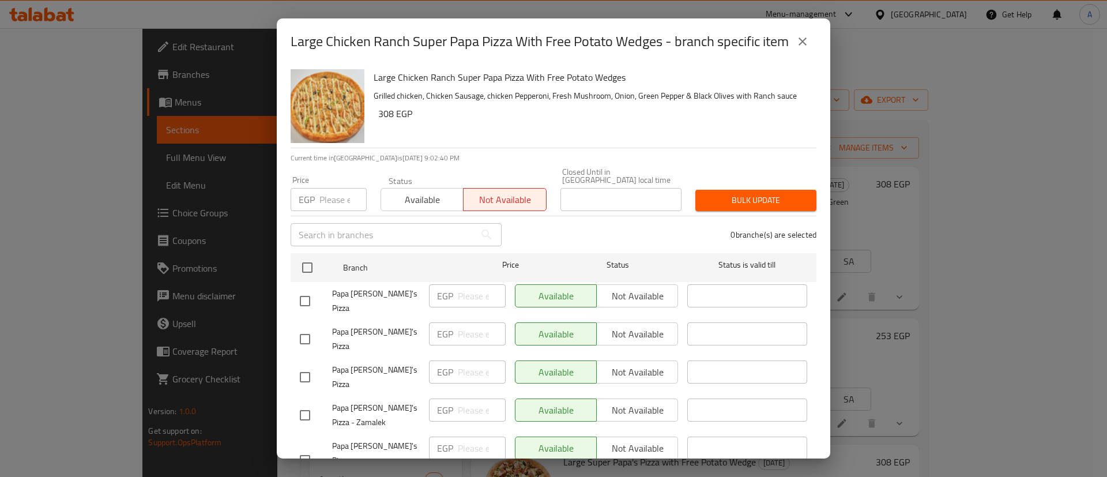
checkbox input "true"
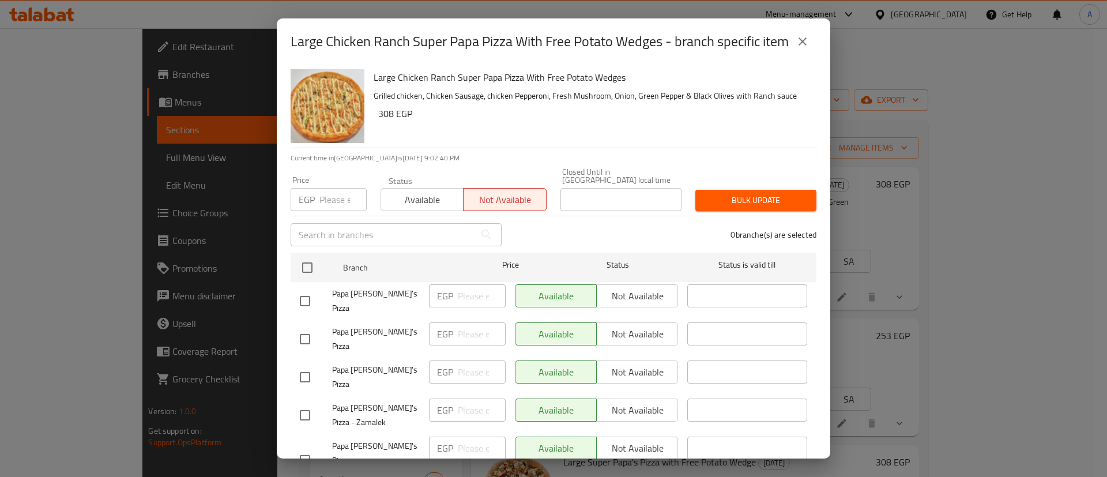
checkbox input "true"
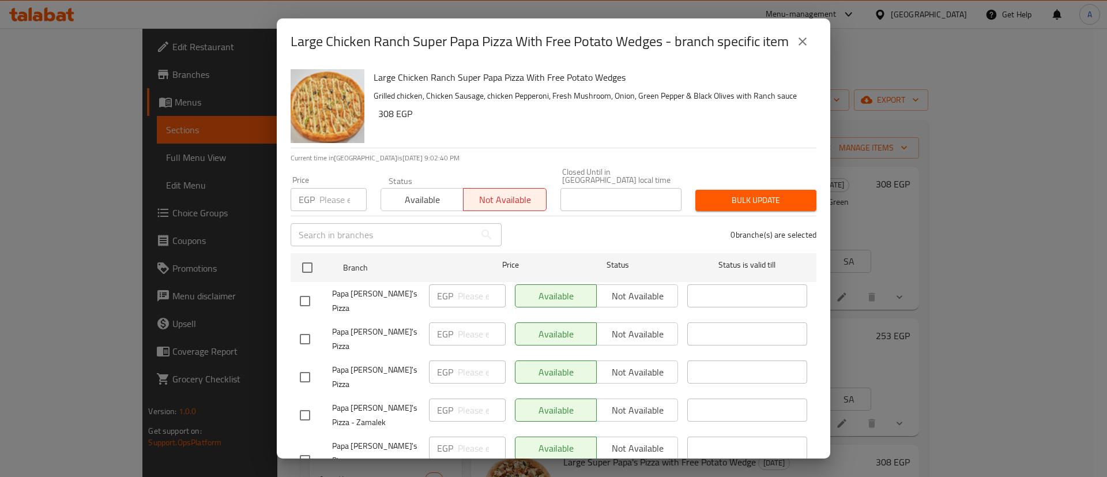
checkbox input "true"
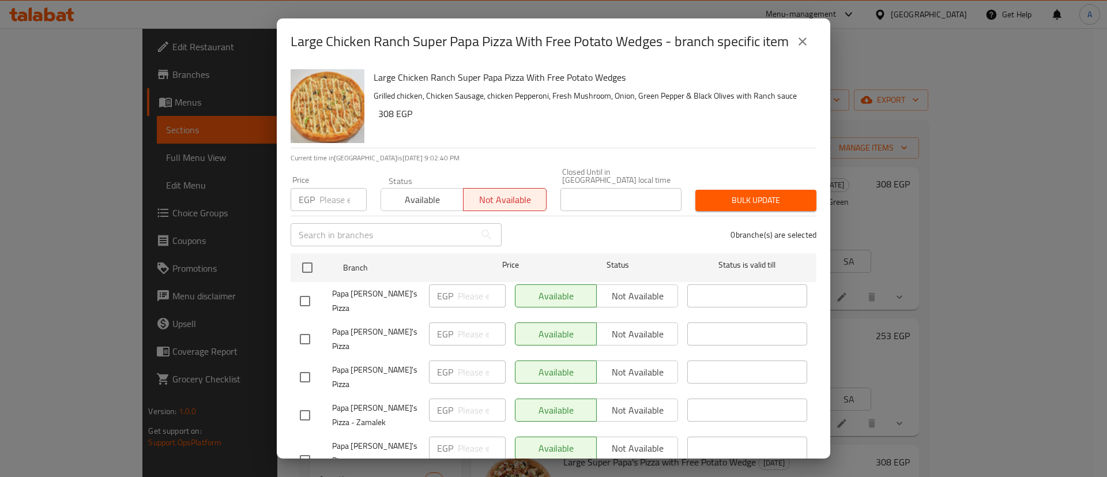
checkbox input "true"
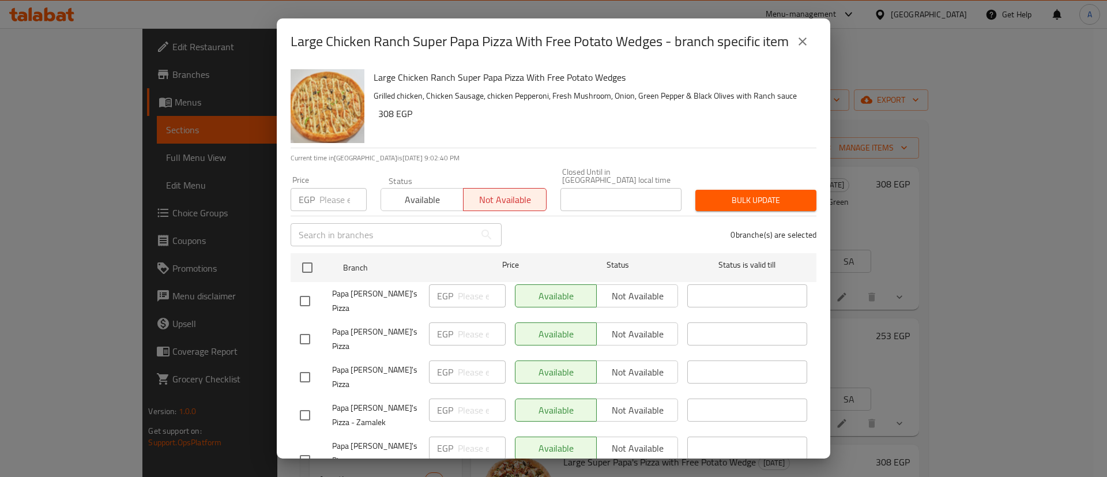
checkbox input "true"
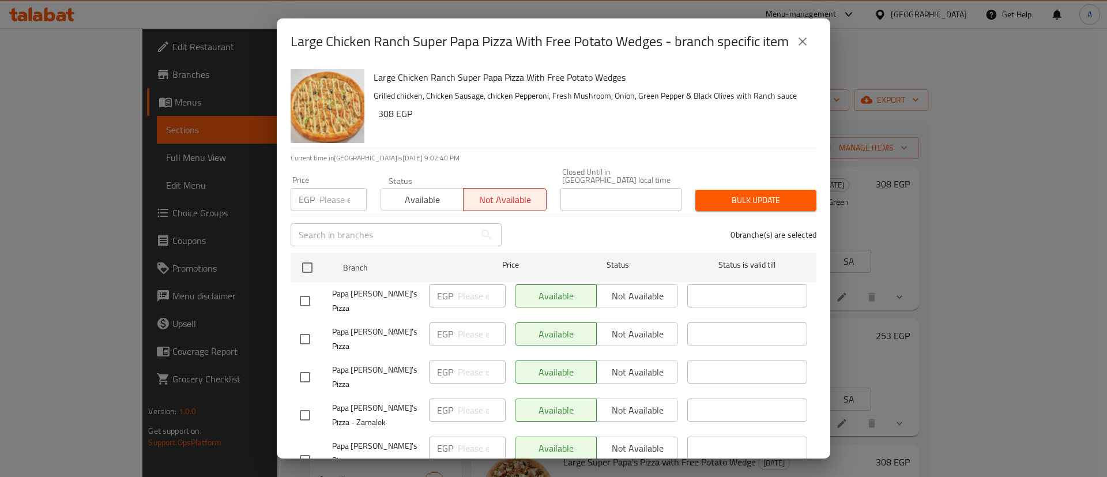
checkbox input "true"
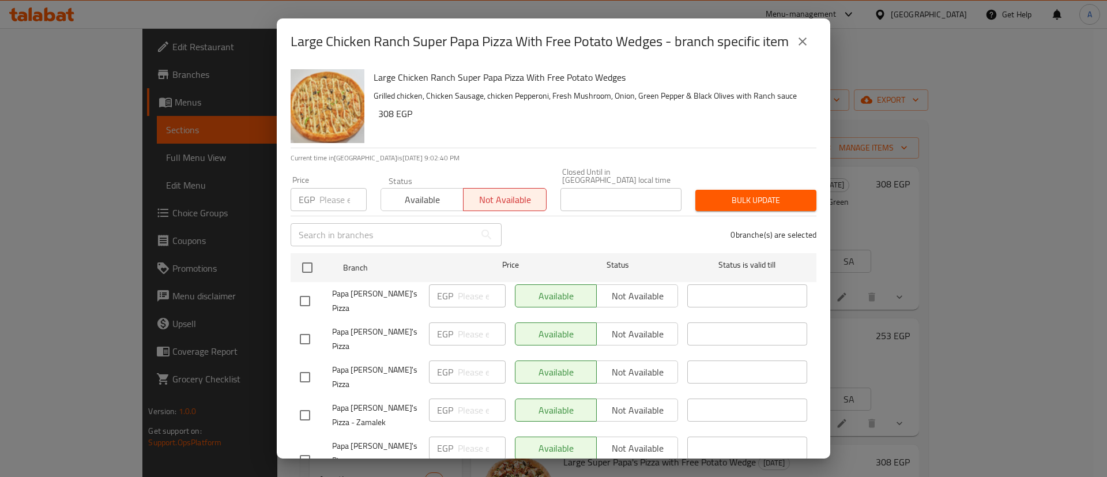
checkbox input "true"
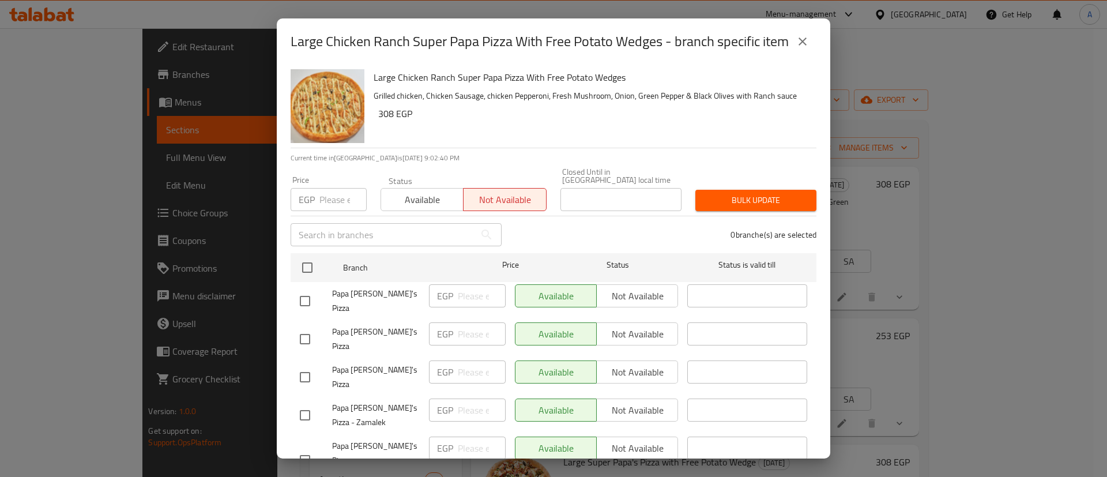
checkbox input "true"
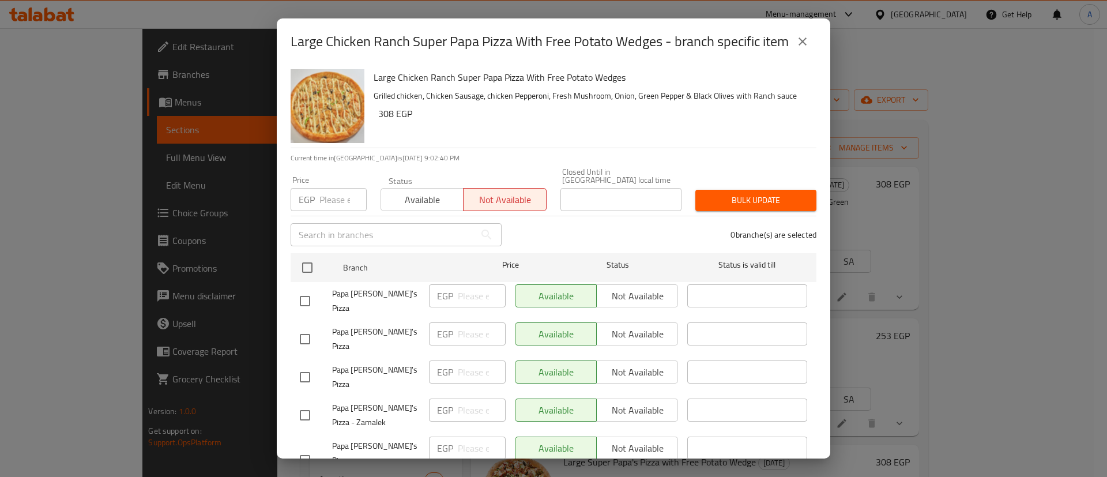
checkbox input "true"
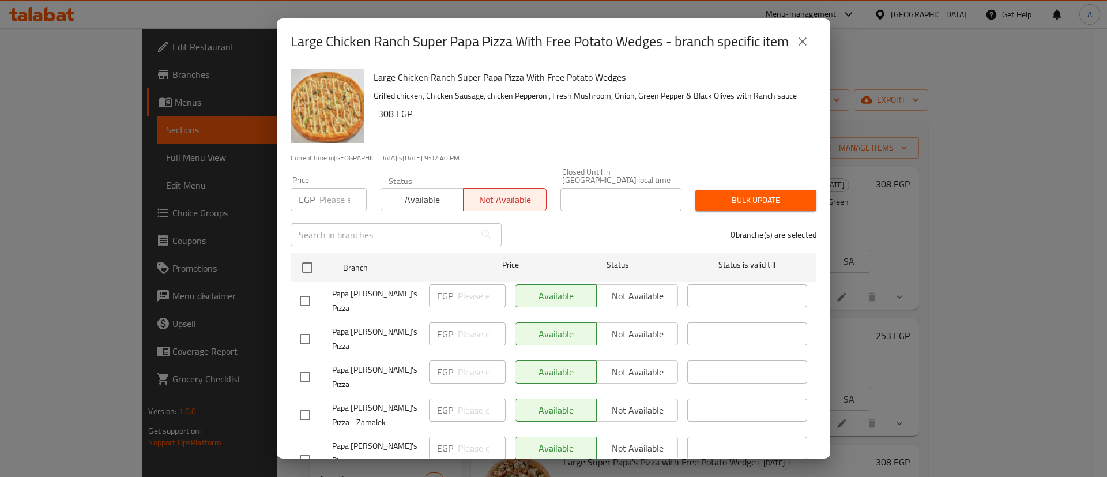
checkbox input "true"
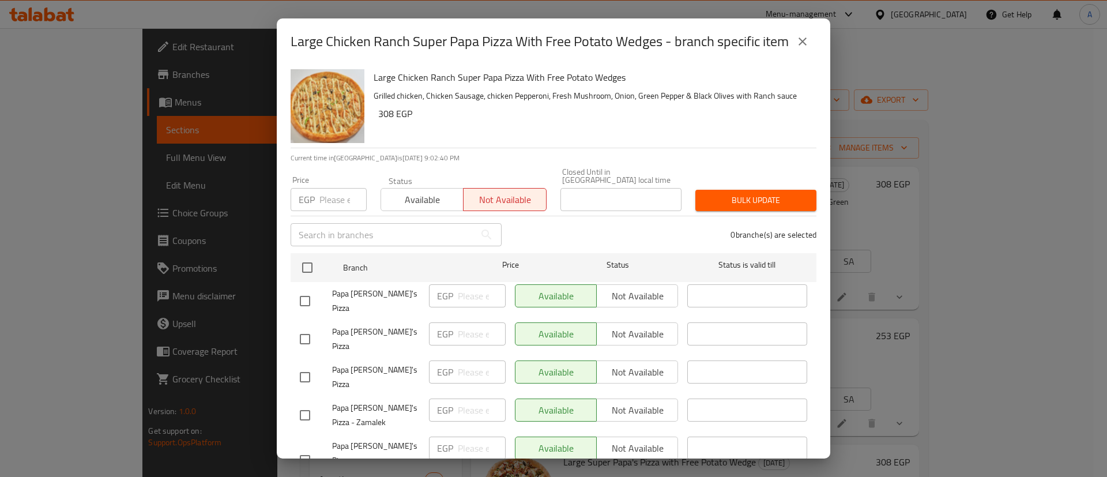
checkbox input "true"
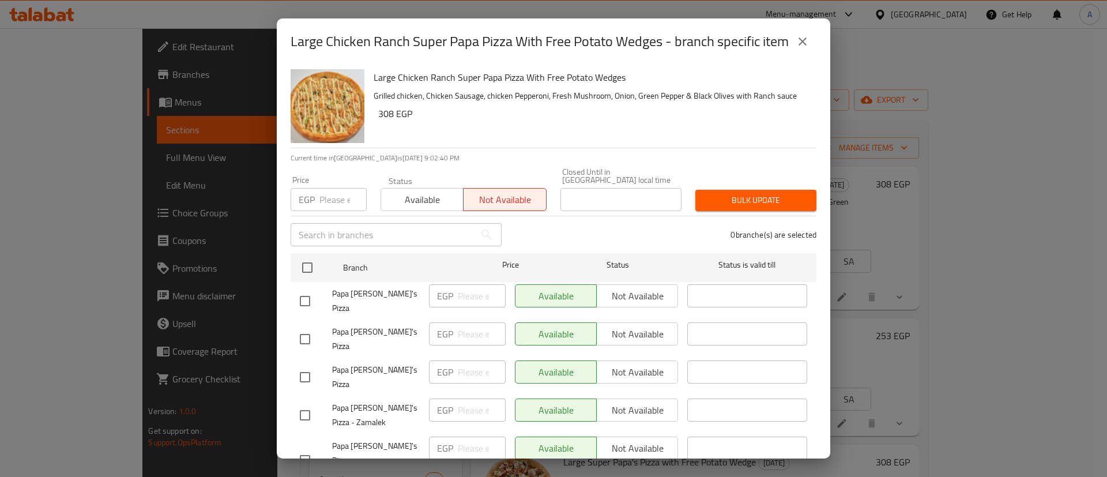
checkbox input "true"
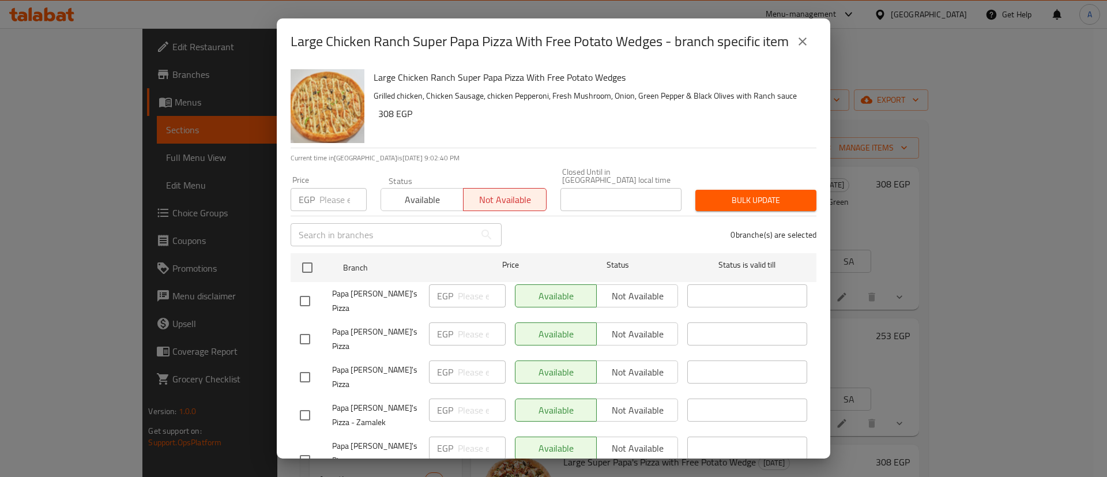
checkbox input "true"
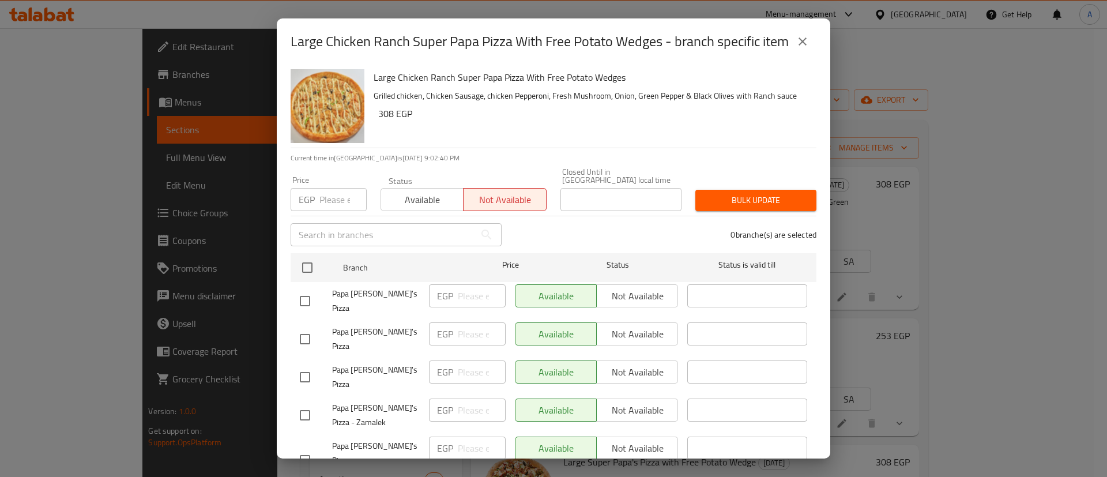
checkbox input "true"
click at [747, 201] on span "Bulk update" at bounding box center [756, 200] width 103 height 14
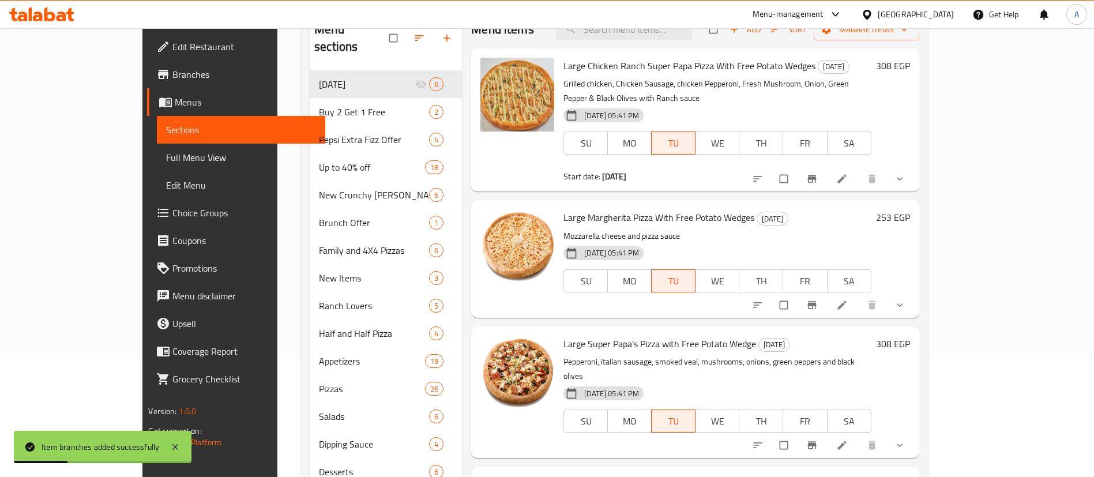
scroll to position [144, 0]
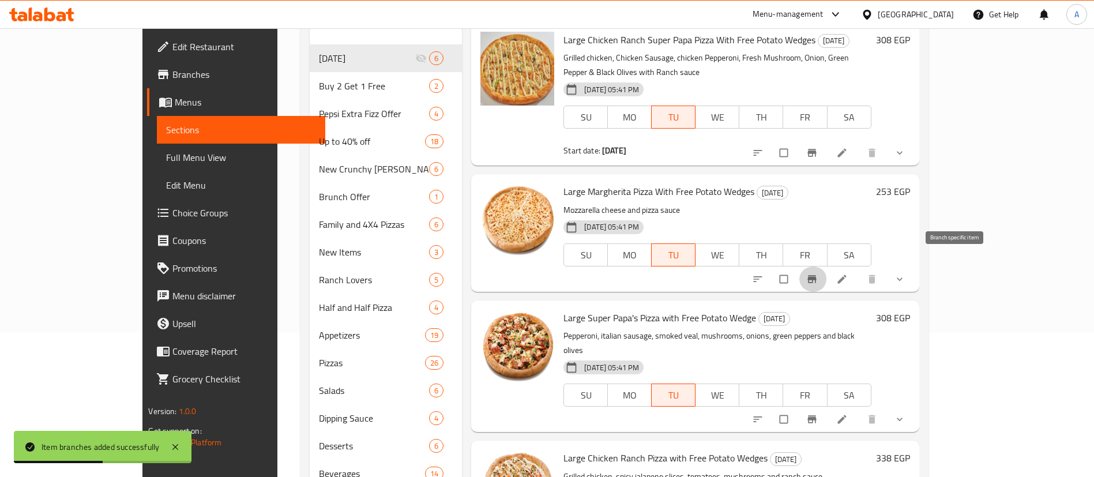
click at [818, 273] on icon "Branch-specific-item" at bounding box center [812, 279] width 12 height 12
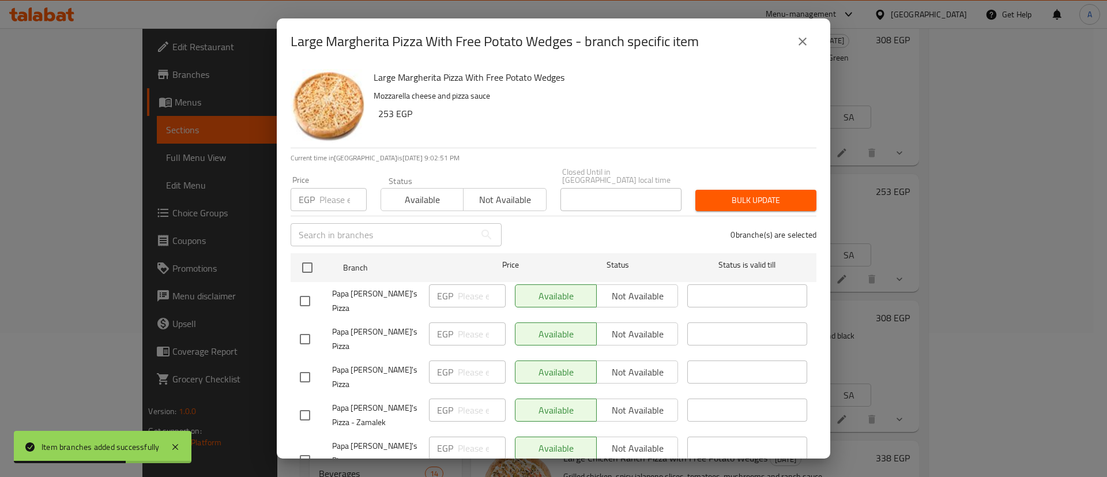
drag, startPoint x: 311, startPoint y: 255, endPoint x: 427, endPoint y: 220, distance: 121.5
click at [313, 256] on input "checkbox" at bounding box center [307, 268] width 24 height 24
checkbox input "true"
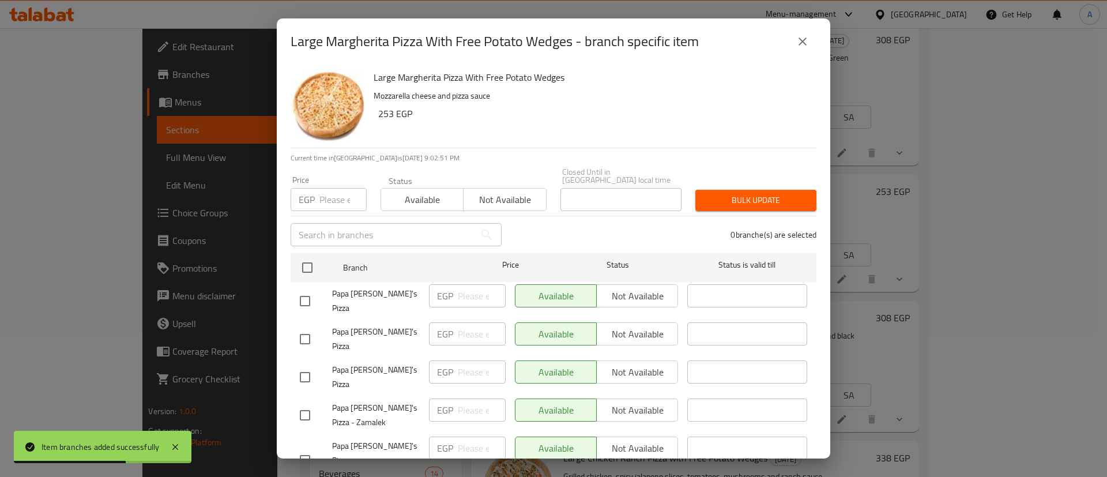
checkbox input "true"
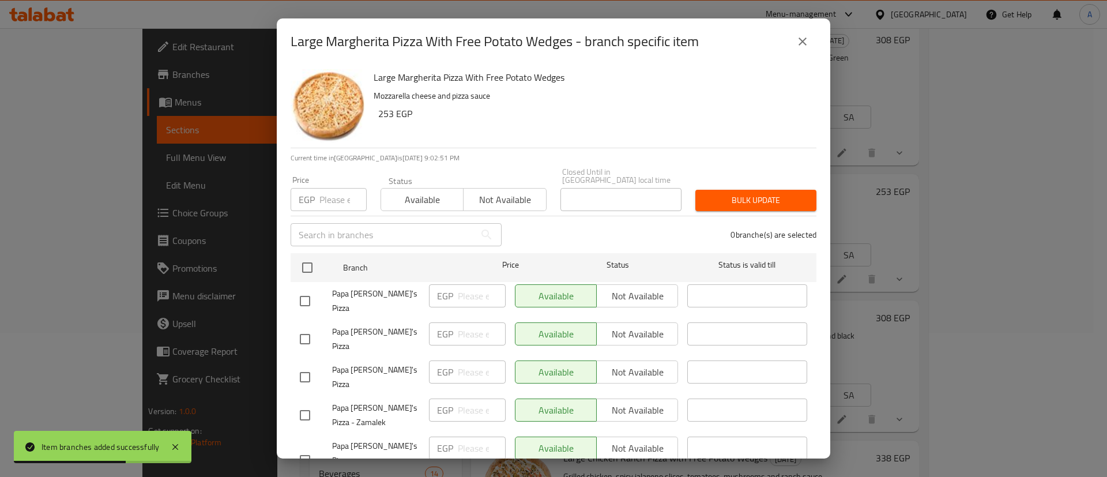
checkbox input "true"
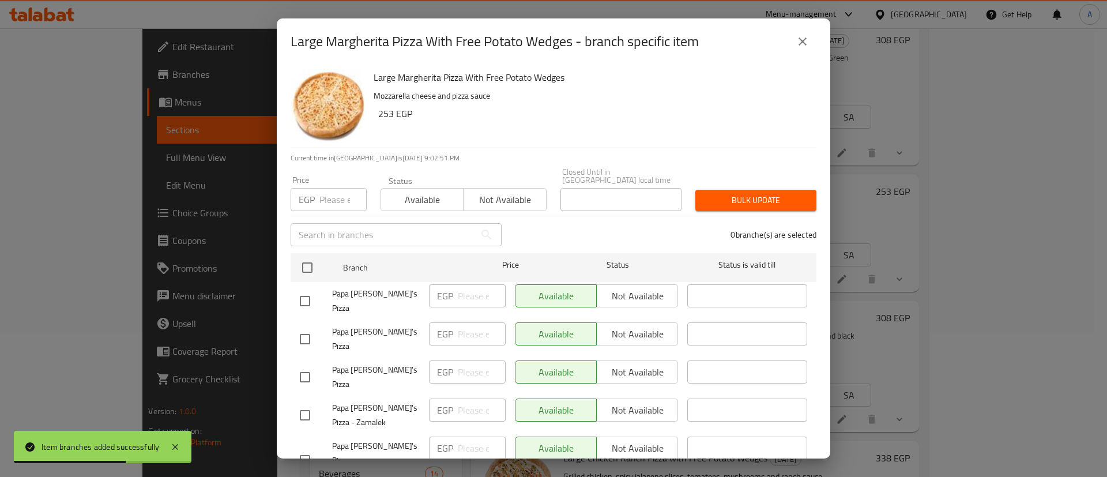
checkbox input "true"
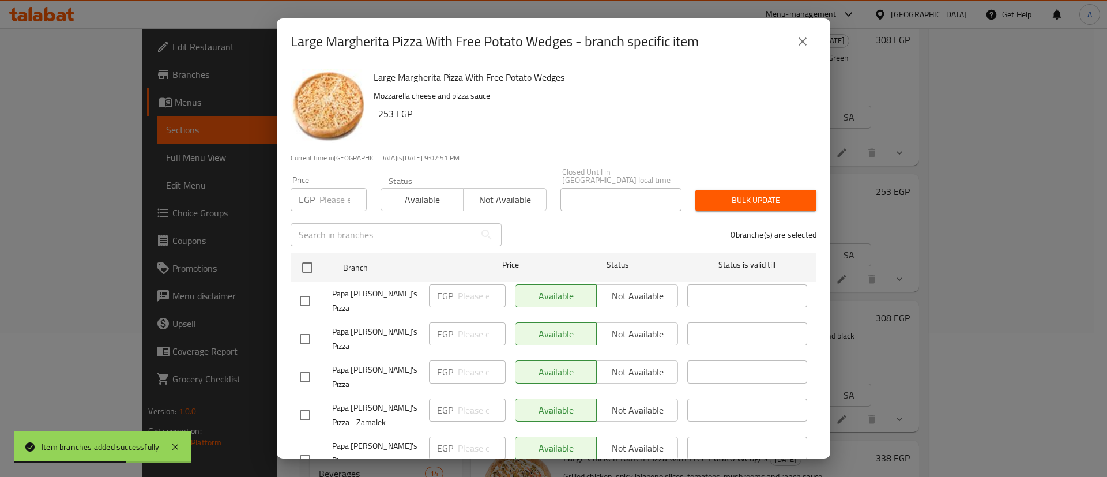
checkbox input "true"
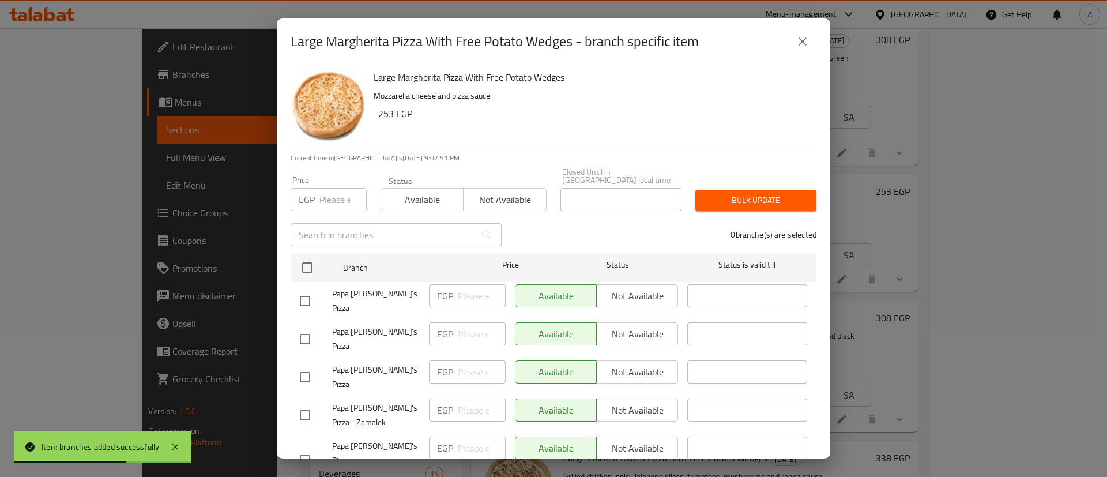
checkbox input "true"
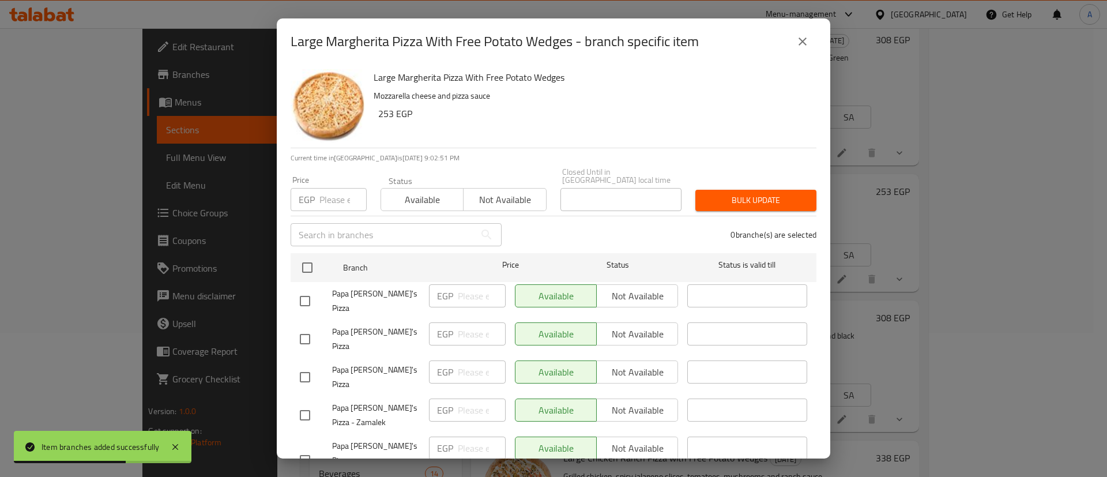
checkbox input "true"
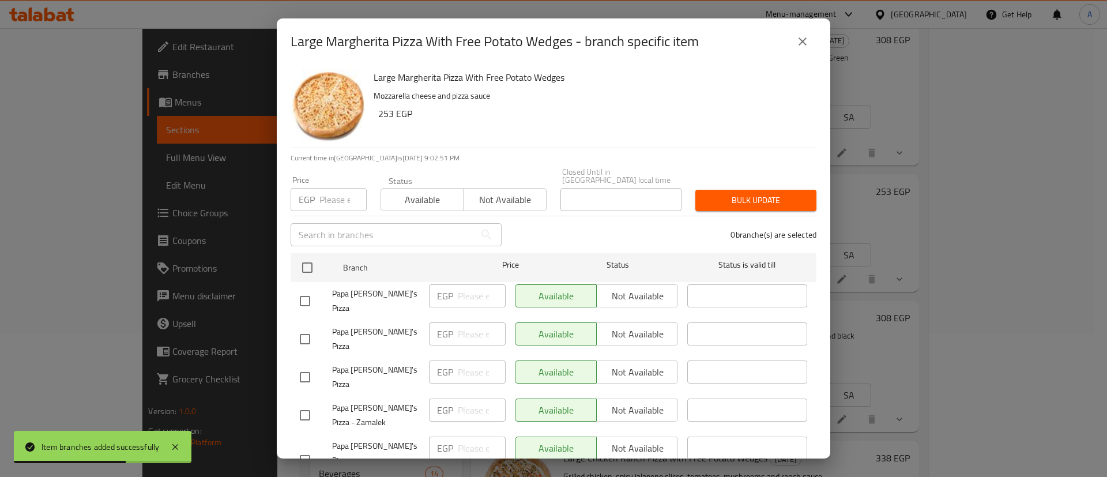
checkbox input "true"
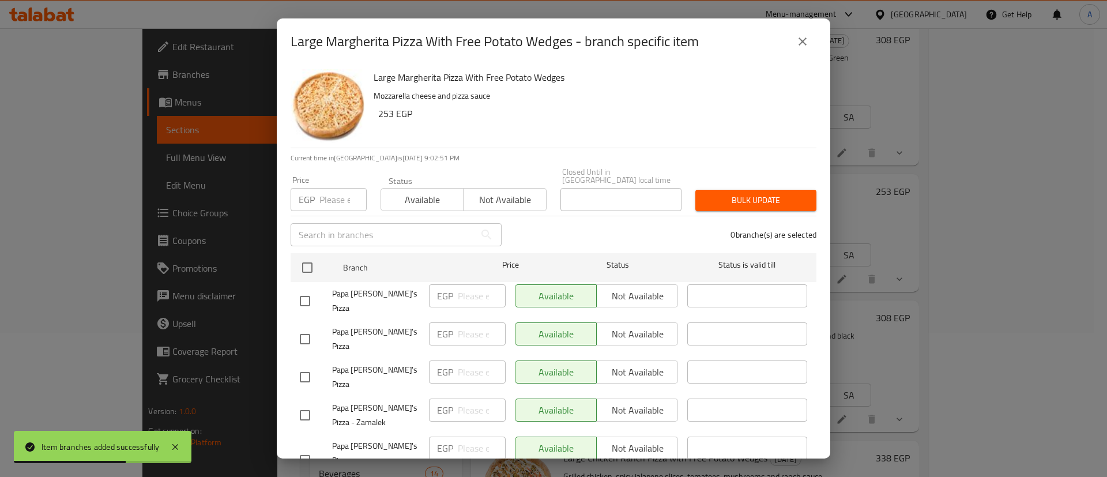
checkbox input "true"
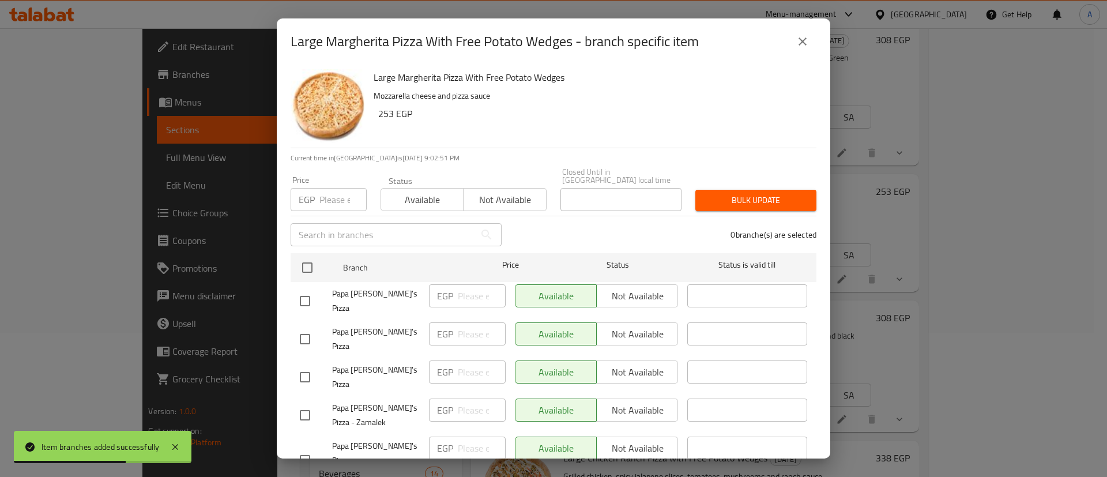
checkbox input "true"
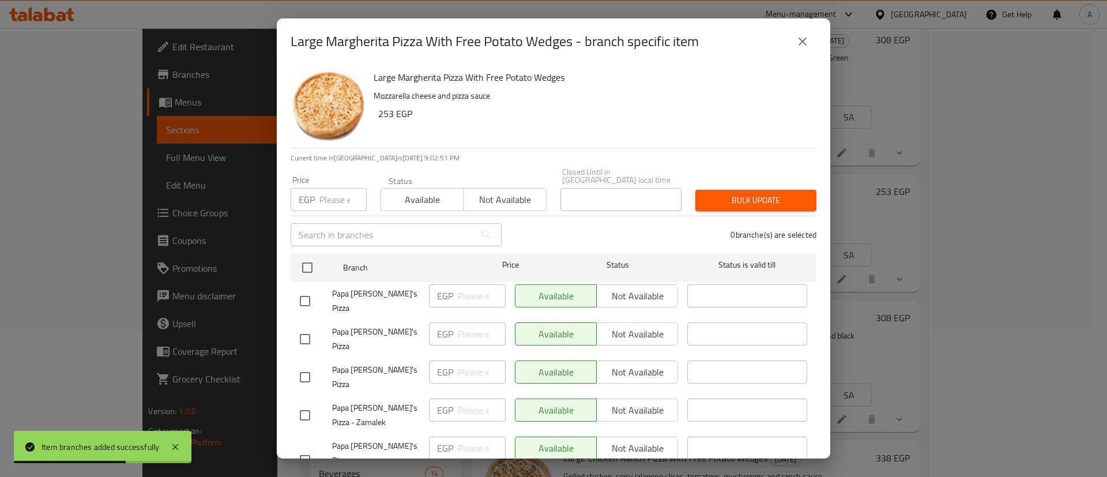
checkbox input "true"
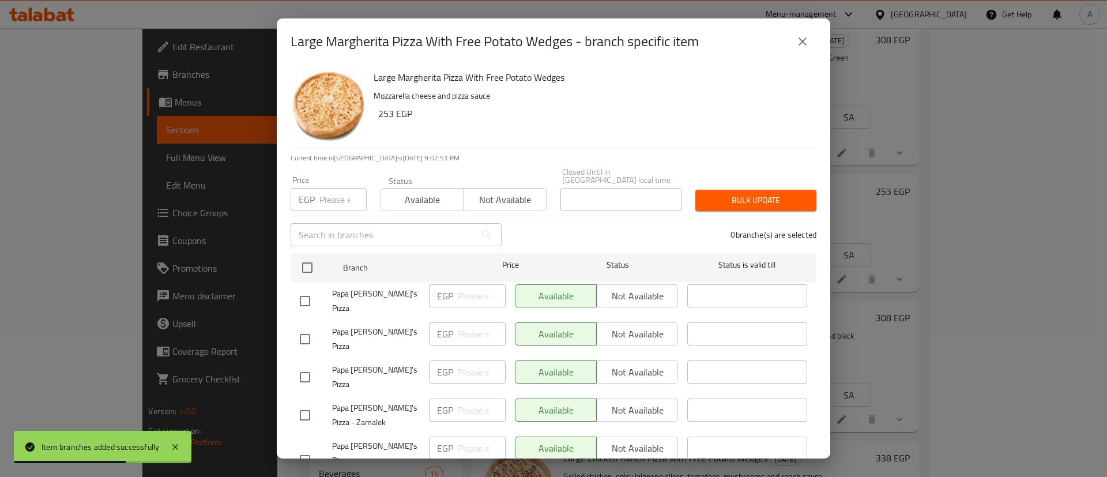
checkbox input "true"
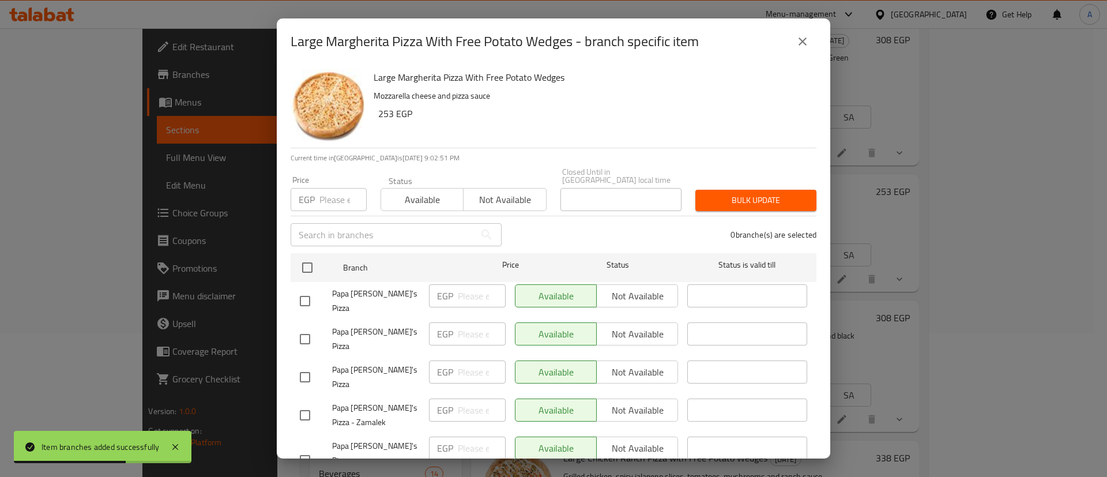
checkbox input "true"
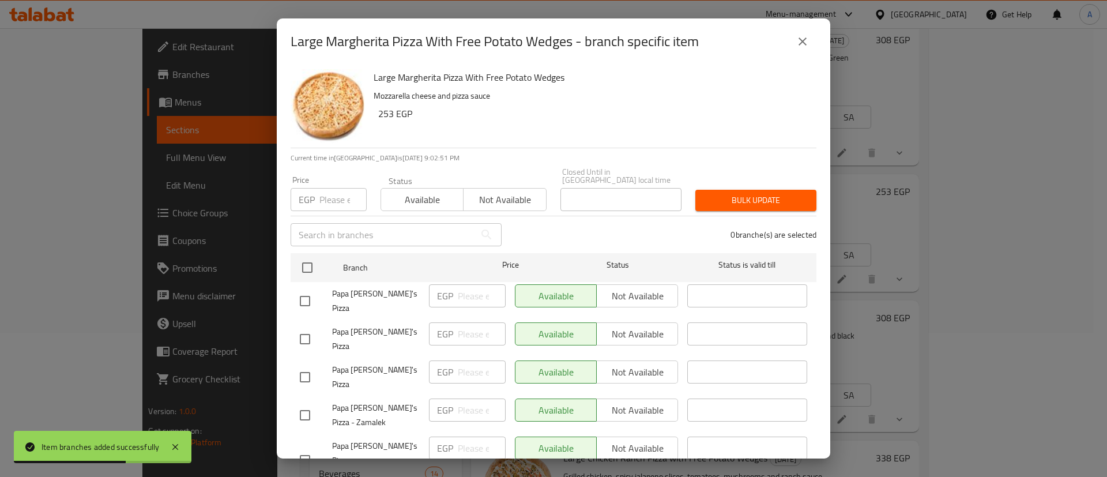
checkbox input "true"
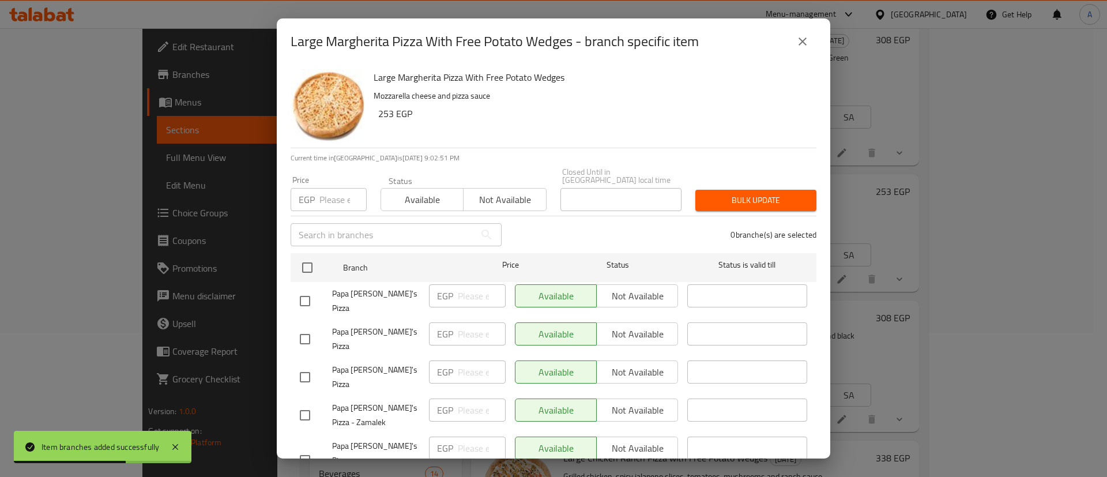
checkbox input "true"
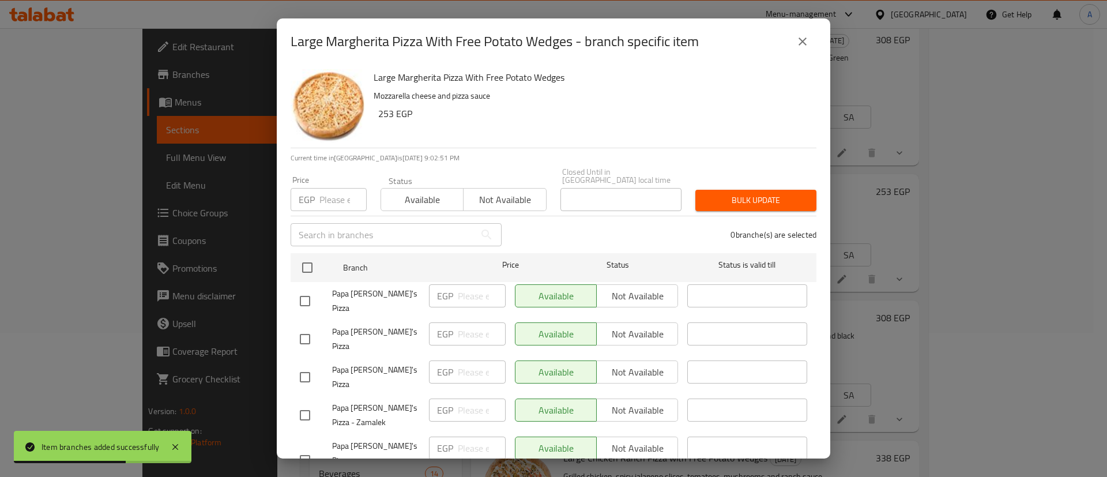
checkbox input "true"
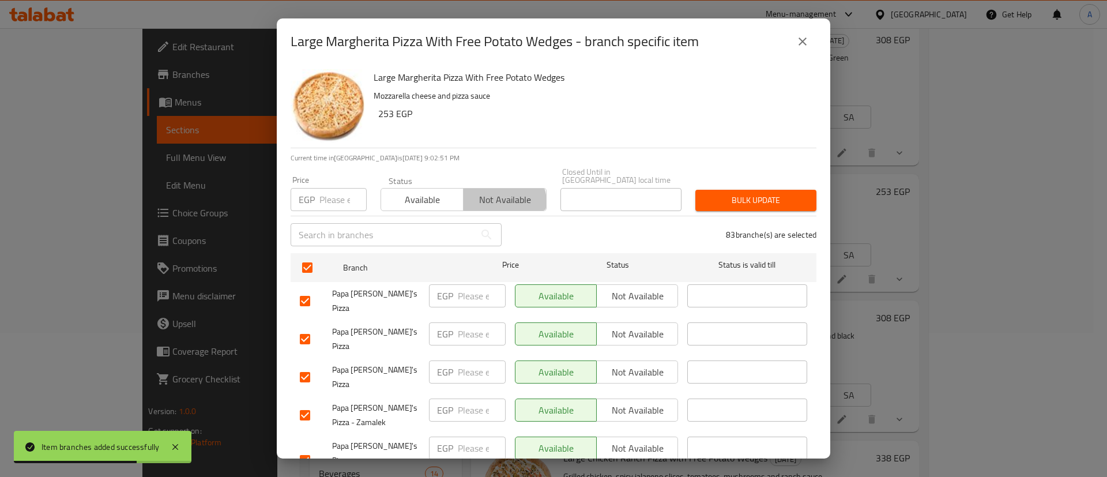
click at [494, 194] on span "Not available" at bounding box center [504, 200] width 73 height 17
click at [741, 197] on span "Bulk update" at bounding box center [756, 200] width 103 height 14
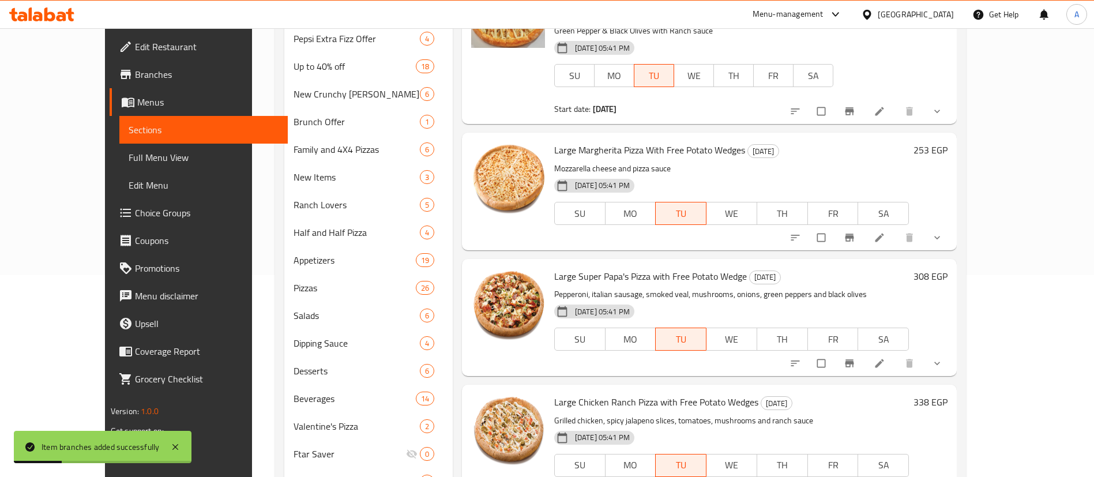
scroll to position [231, 0]
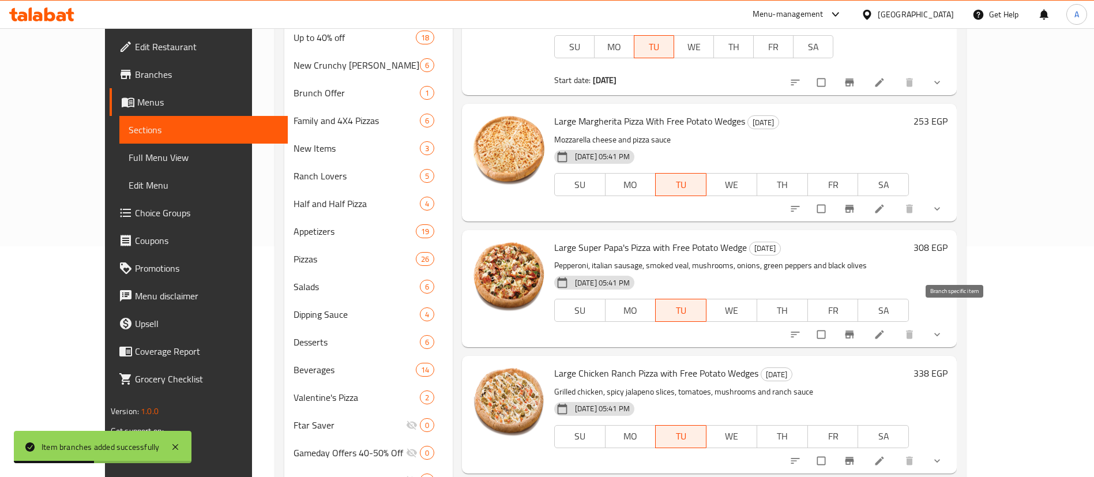
click at [855, 329] on icon "Branch-specific-item" at bounding box center [850, 335] width 12 height 12
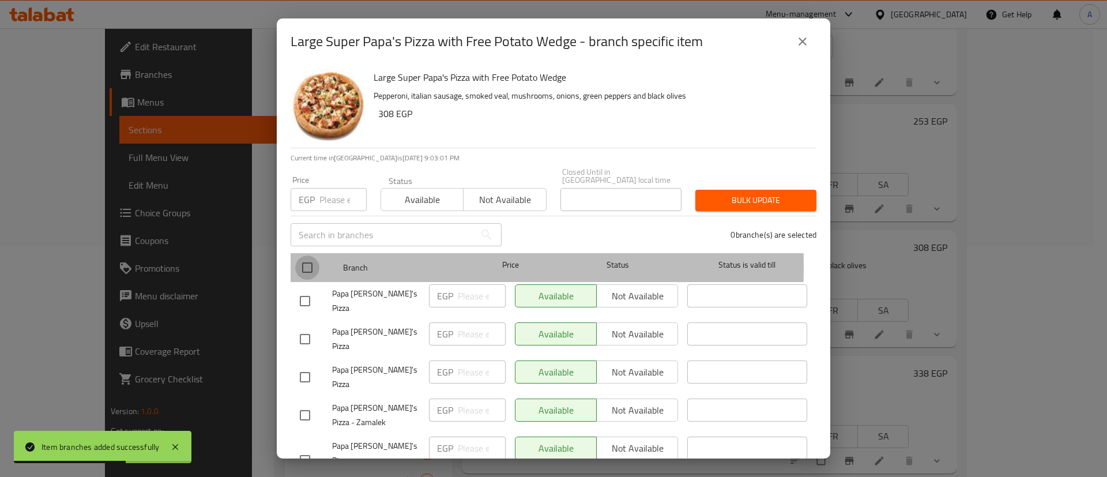
click at [310, 258] on input "checkbox" at bounding box center [307, 268] width 24 height 24
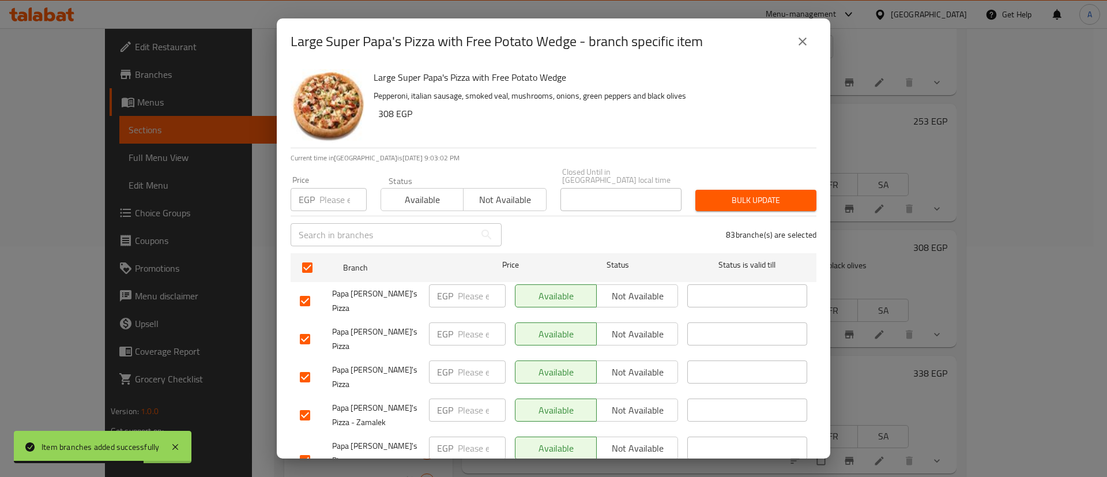
click at [526, 192] on span "Not available" at bounding box center [504, 200] width 73 height 17
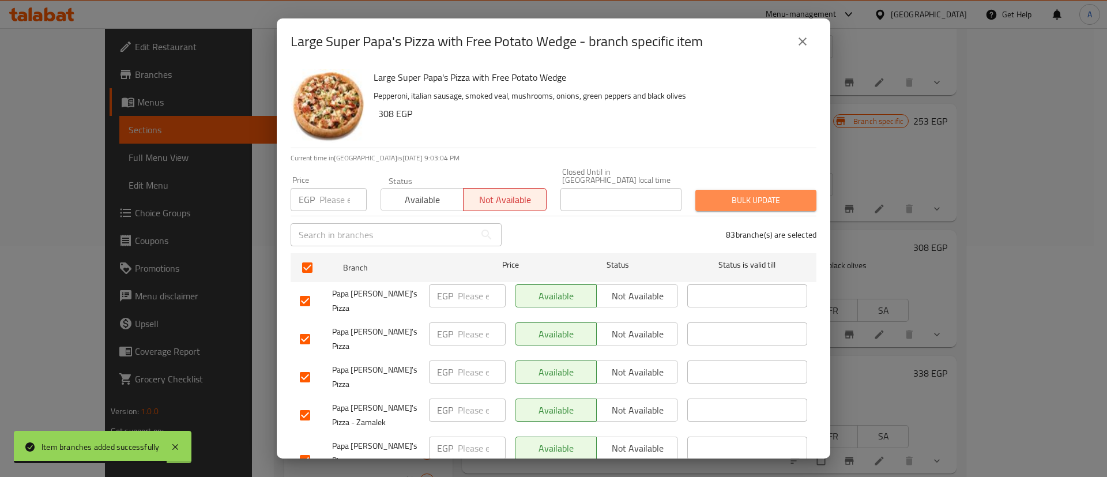
click at [775, 197] on span "Bulk update" at bounding box center [756, 200] width 103 height 14
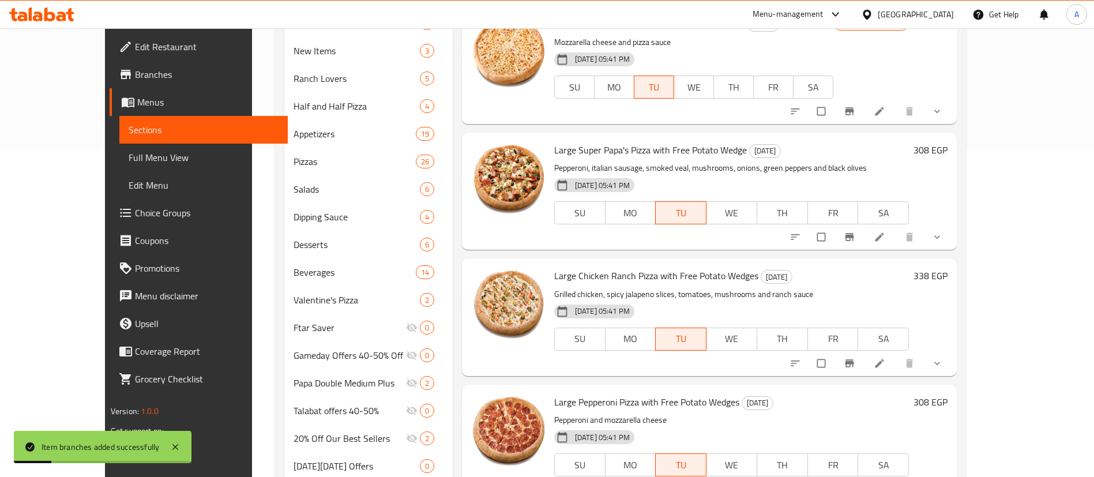
scroll to position [346, 0]
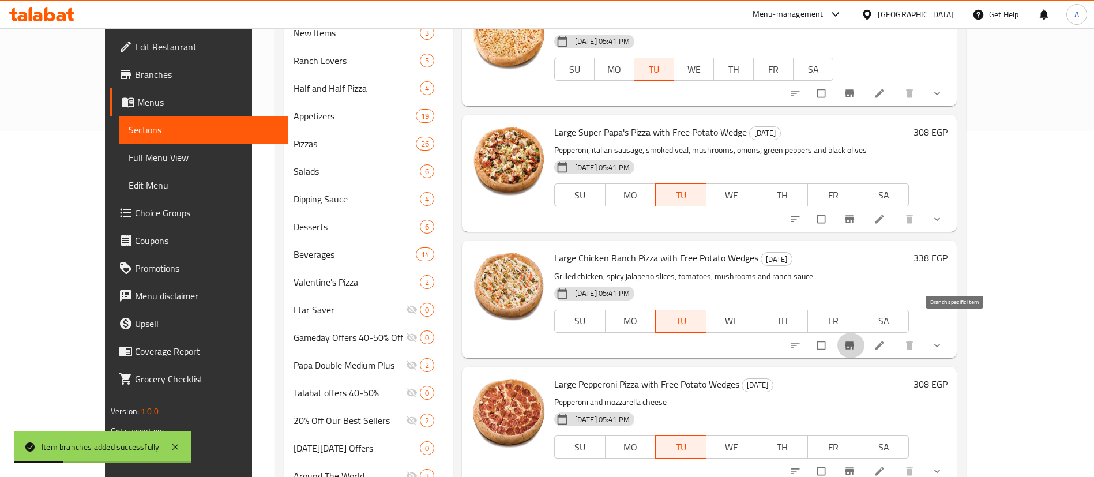
click at [855, 340] on icon "Branch-specific-item" at bounding box center [850, 346] width 12 height 12
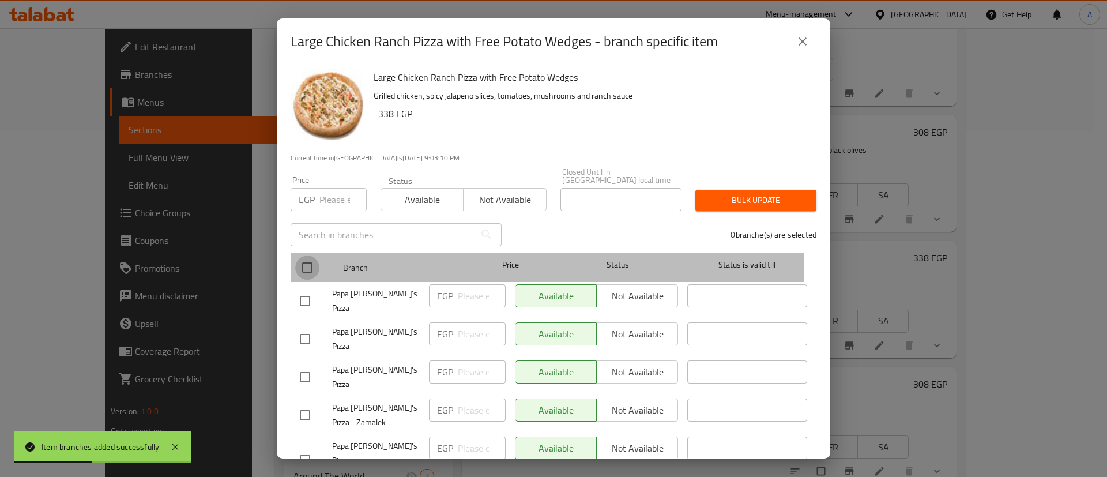
drag, startPoint x: 313, startPoint y: 262, endPoint x: 471, endPoint y: 216, distance: 164.1
click at [314, 261] on input "checkbox" at bounding box center [307, 268] width 24 height 24
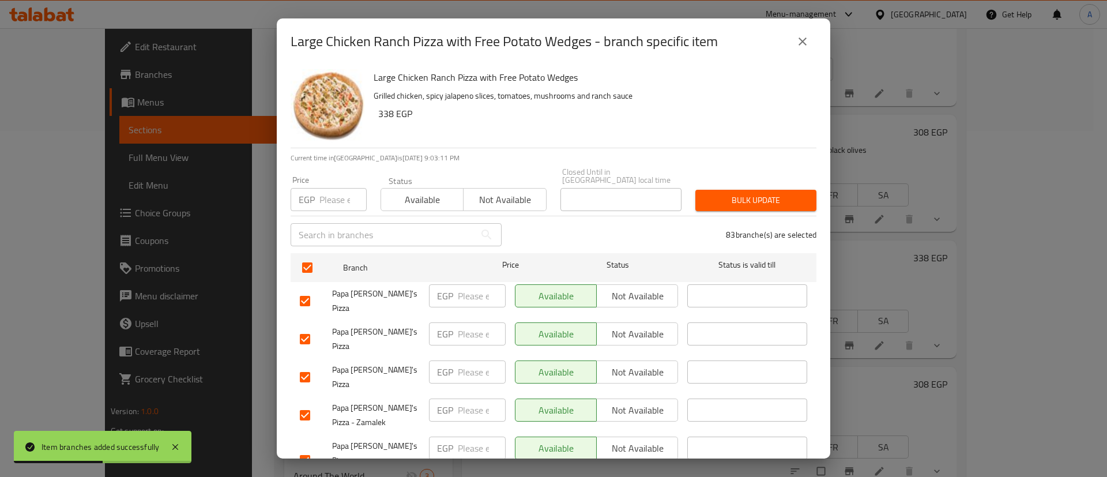
click at [490, 192] on span "Not available" at bounding box center [504, 200] width 73 height 17
click at [775, 194] on span "Bulk update" at bounding box center [756, 200] width 103 height 14
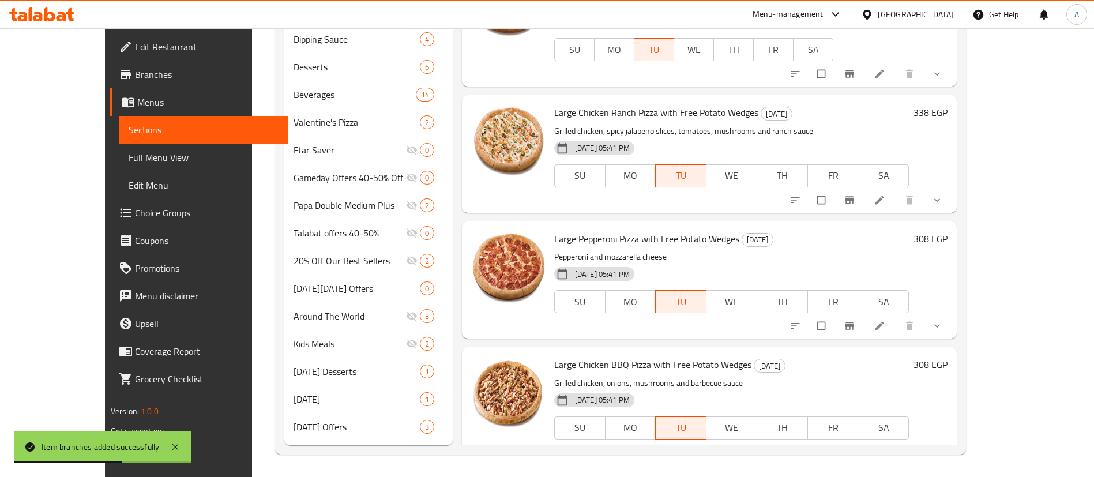
scroll to position [506, 0]
click at [855, 320] on icon "Branch-specific-item" at bounding box center [850, 326] width 12 height 12
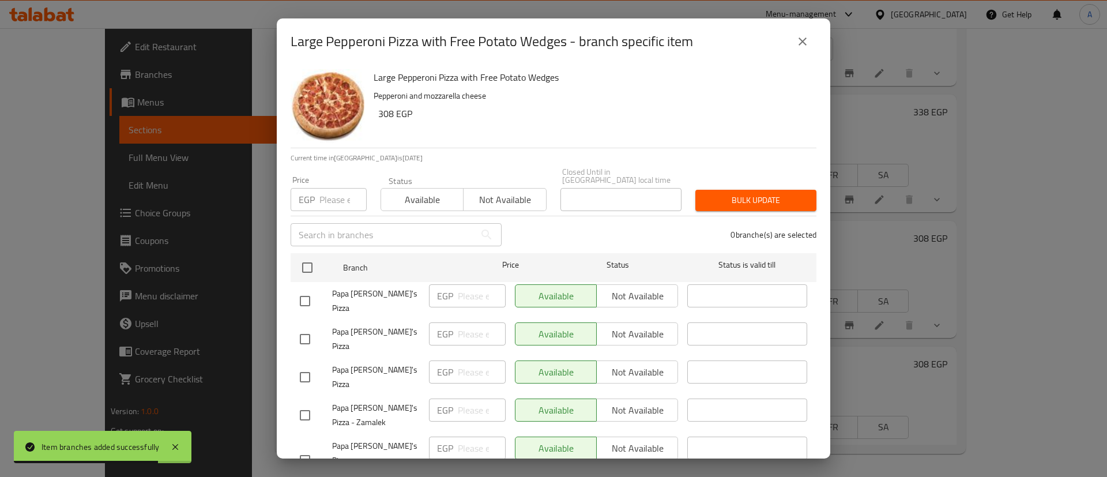
click at [310, 256] on input "checkbox" at bounding box center [307, 268] width 24 height 24
click at [467, 216] on div "​" at bounding box center [396, 234] width 225 height 37
click at [485, 192] on span "Not available" at bounding box center [504, 200] width 73 height 17
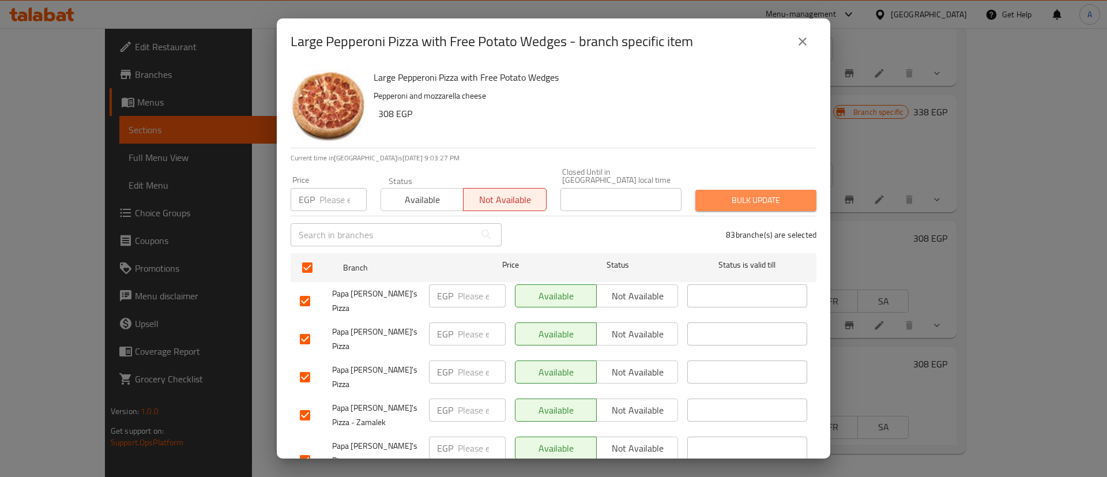
click at [783, 193] on span "Bulk update" at bounding box center [756, 200] width 103 height 14
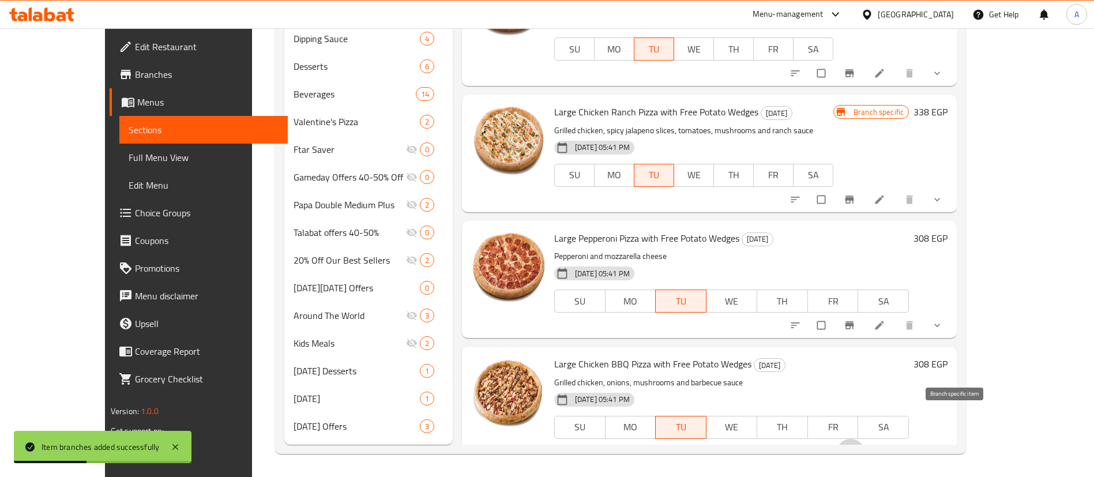
click at [865, 439] on button "Branch-specific-item" at bounding box center [851, 451] width 28 height 25
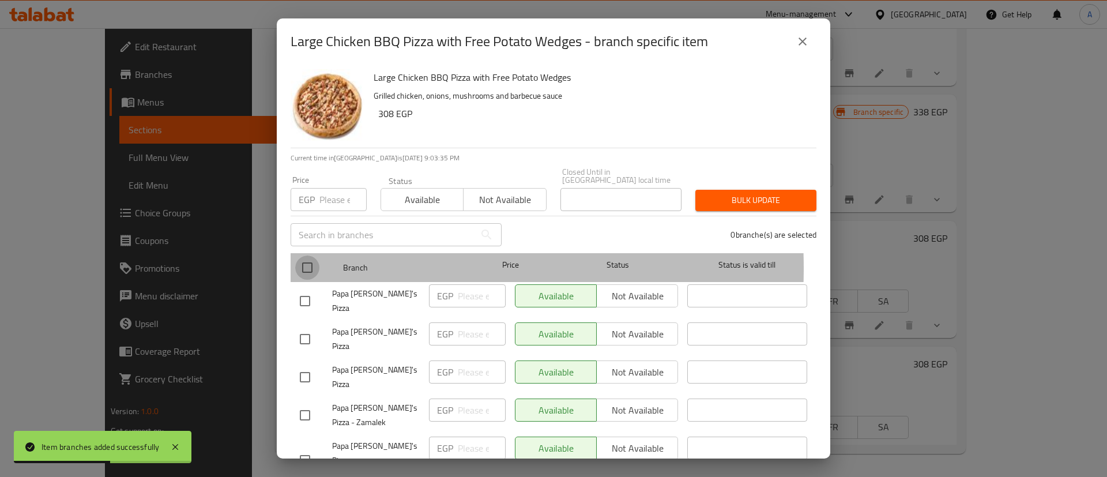
click at [302, 260] on input "checkbox" at bounding box center [307, 268] width 24 height 24
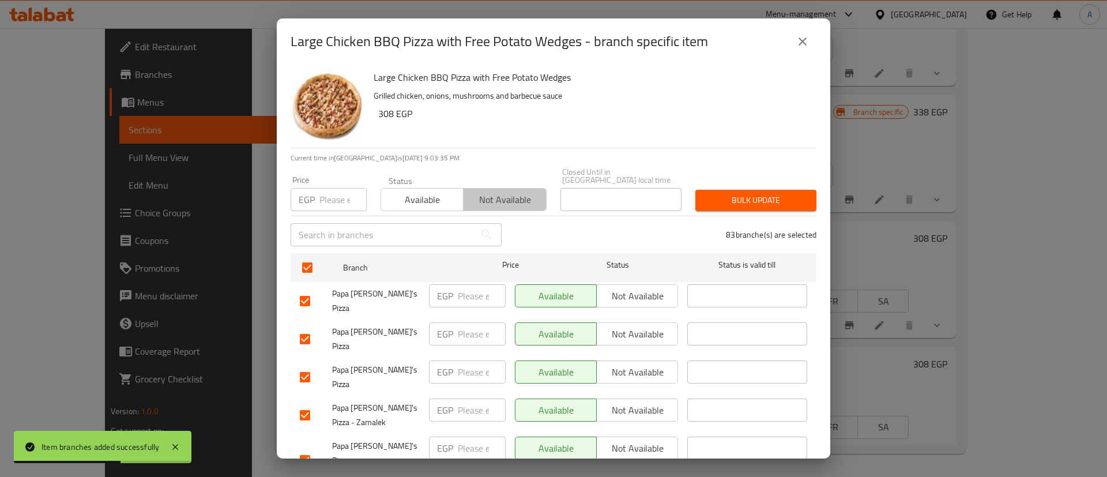
click at [511, 192] on span "Not available" at bounding box center [504, 200] width 73 height 17
click at [741, 195] on span "Bulk update" at bounding box center [756, 200] width 103 height 14
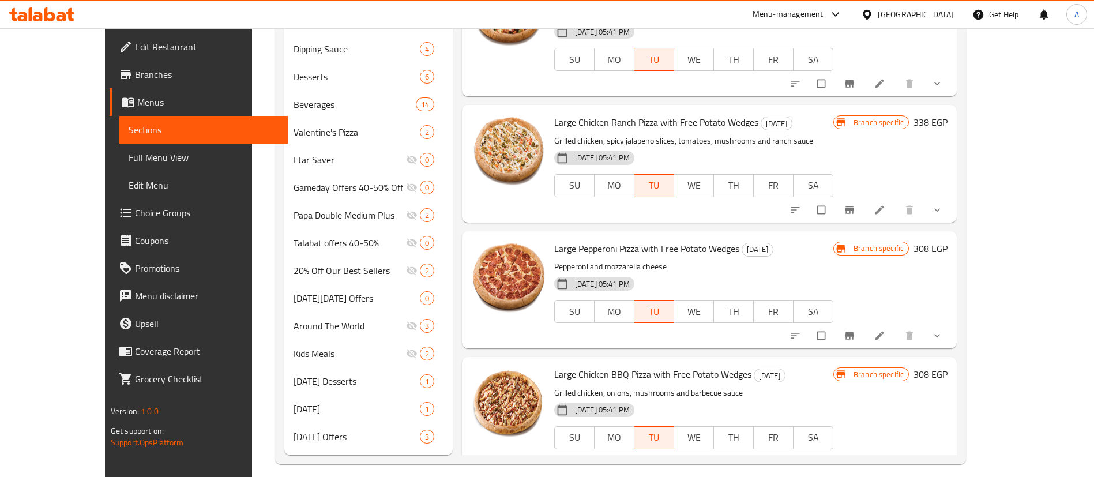
scroll to position [506, 0]
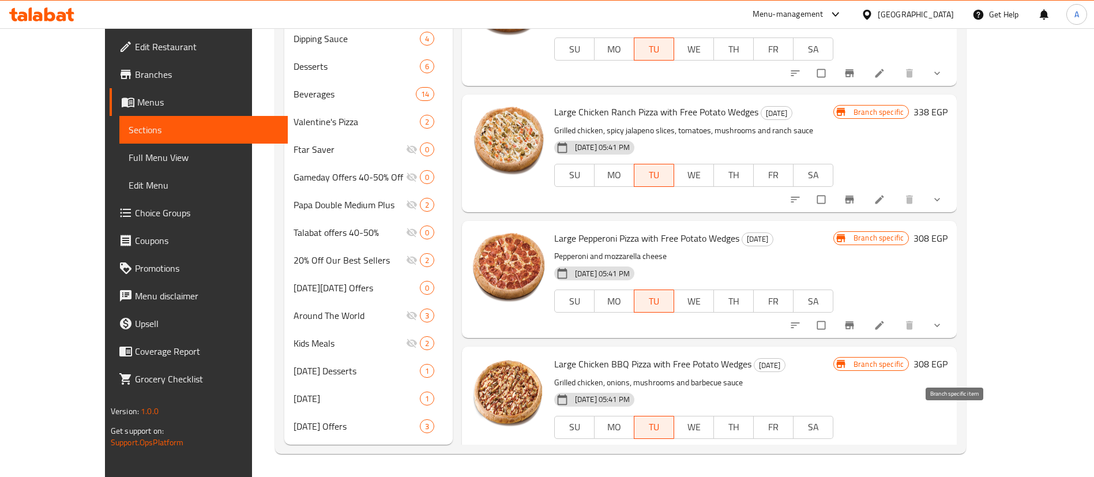
click at [865, 439] on button "Branch-specific-item" at bounding box center [851, 451] width 28 height 25
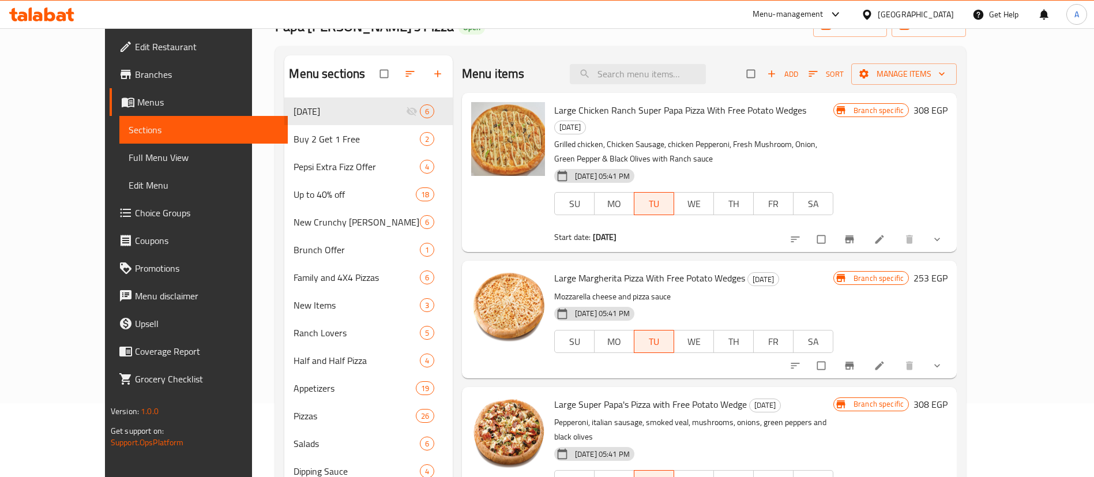
scroll to position [0, 0]
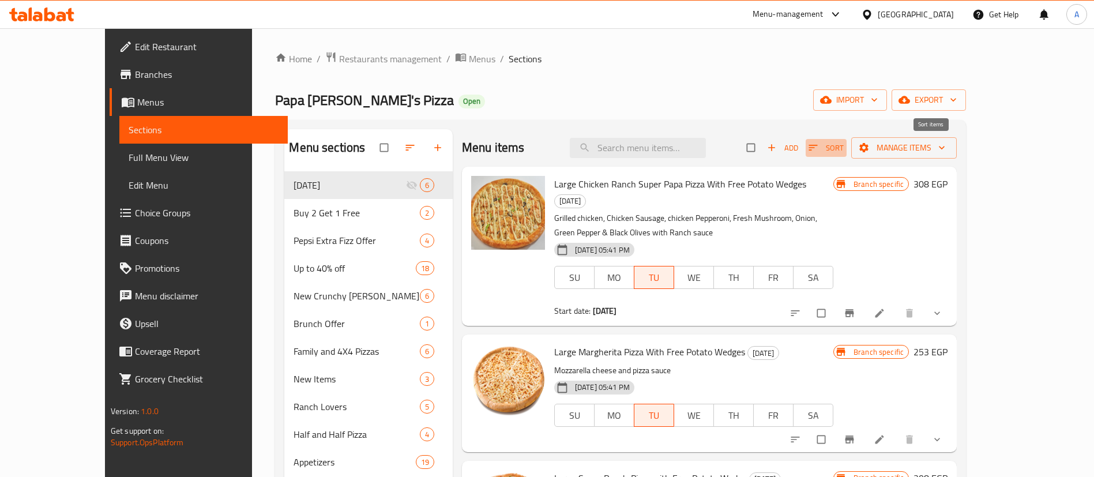
click at [821, 153] on span "button" at bounding box center [815, 148] width 14 height 12
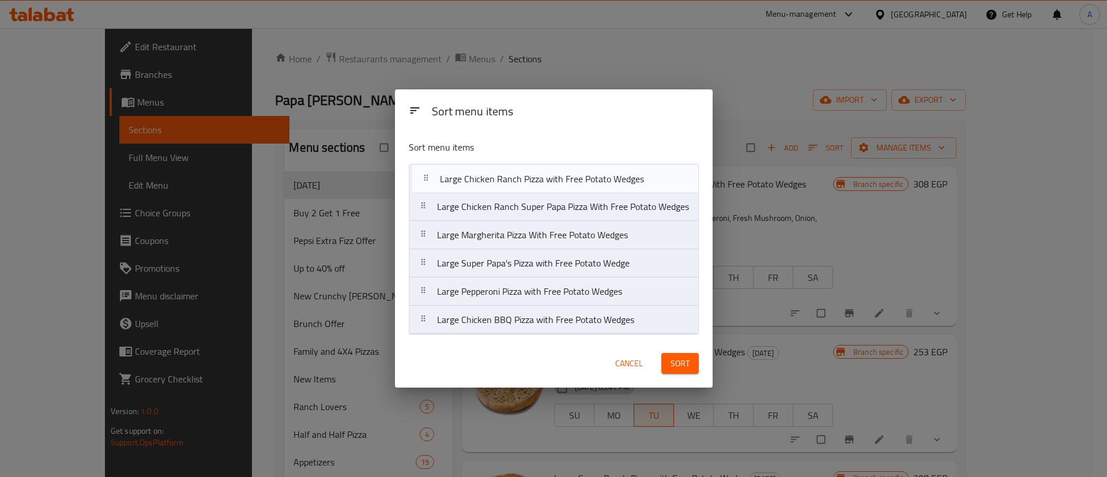
drag, startPoint x: 529, startPoint y: 266, endPoint x: 527, endPoint y: 175, distance: 91.2
click at [527, 175] on nav "Large Chicken Ranch Super Papa Pizza With Free Potato Wedges Large Margherita P…" at bounding box center [554, 249] width 290 height 171
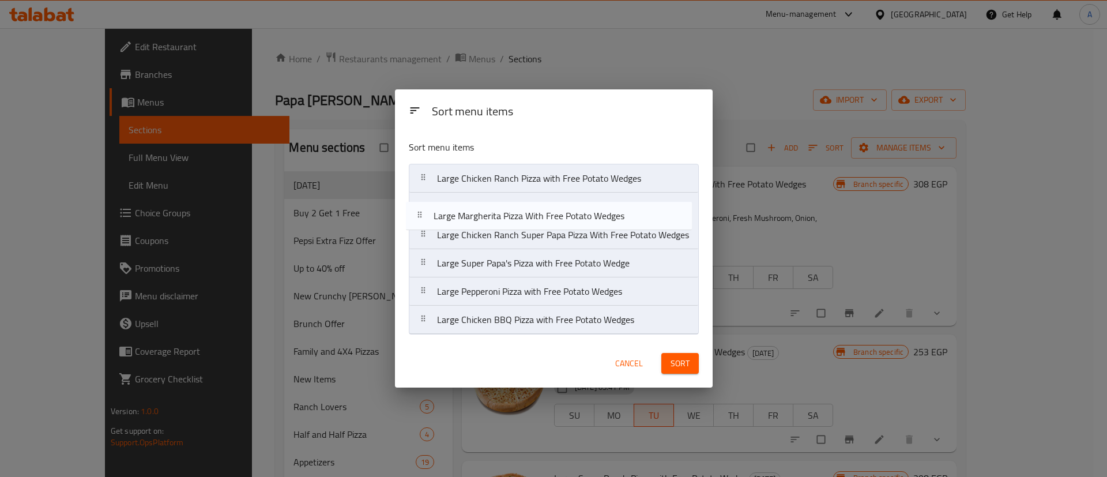
drag, startPoint x: 512, startPoint y: 238, endPoint x: 508, endPoint y: 205, distance: 33.8
click at [508, 205] on nav "Large Chicken Ranch Pizza with Free Potato Wedges Large Chicken Ranch Super Pap…" at bounding box center [554, 249] width 290 height 171
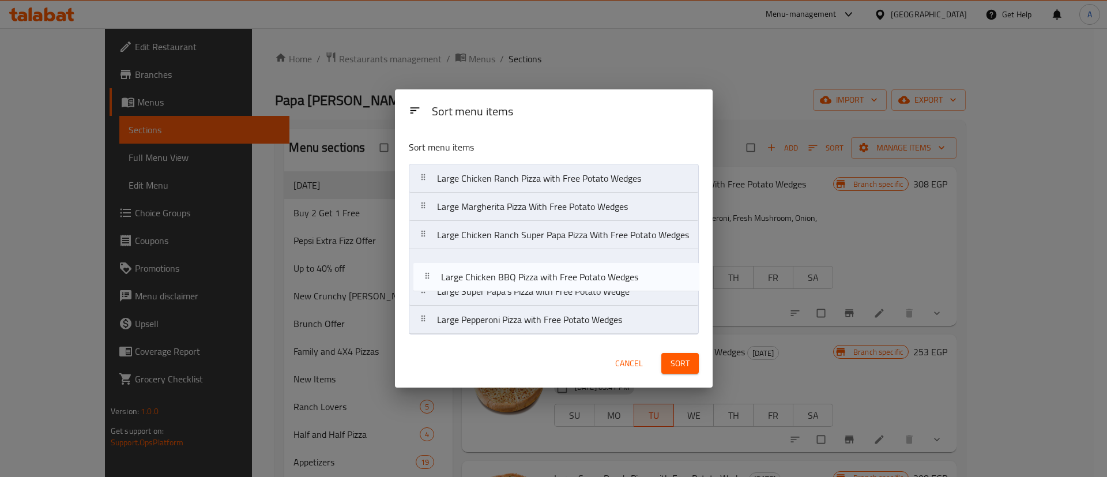
drag, startPoint x: 527, startPoint y: 306, endPoint x: 530, endPoint y: 261, distance: 44.5
click at [530, 261] on nav "Large Chicken Ranch Pizza with Free Potato Wedges Large Margherita Pizza With F…" at bounding box center [554, 249] width 290 height 171
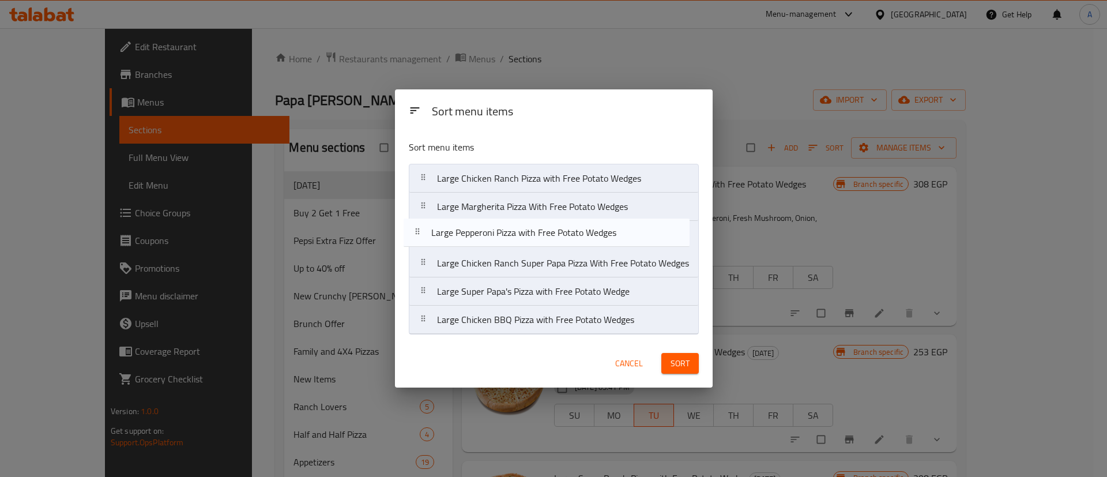
drag, startPoint x: 523, startPoint y: 316, endPoint x: 514, endPoint y: 221, distance: 94.4
click at [514, 221] on nav "Large Chicken Ranch Pizza with Free Potato Wedges Large Margherita Pizza With F…" at bounding box center [554, 249] width 290 height 171
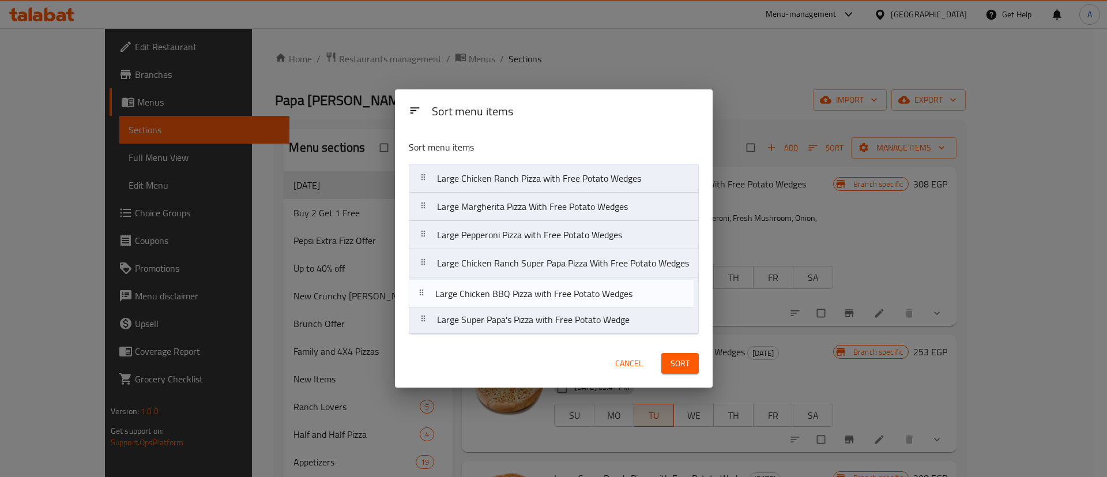
drag, startPoint x: 527, startPoint y: 326, endPoint x: 523, endPoint y: 293, distance: 33.8
click at [523, 293] on nav "Large Chicken Ranch Pizza with Free Potato Wedges Large Margherita Pizza With F…" at bounding box center [554, 249] width 290 height 171
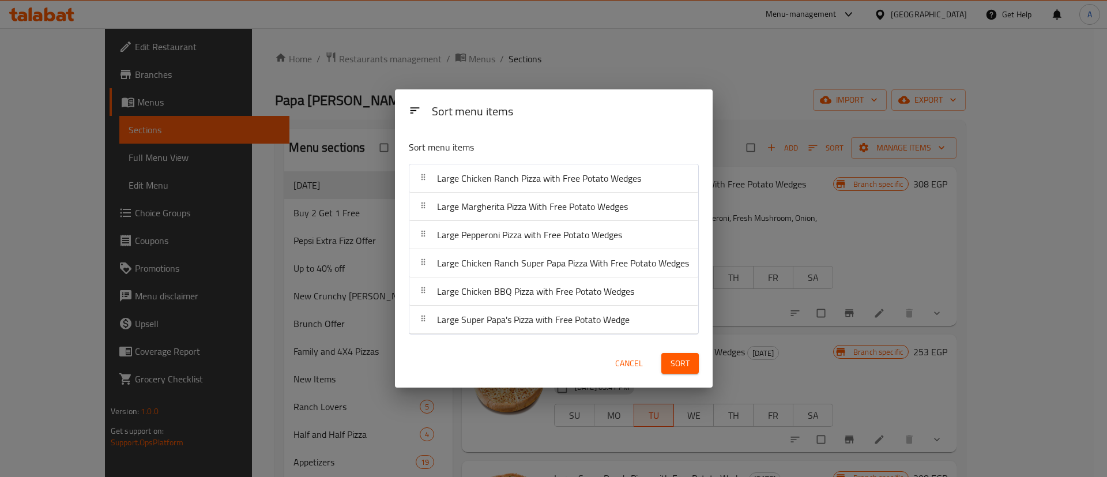
click at [689, 360] on button "Sort" at bounding box center [680, 363] width 37 height 21
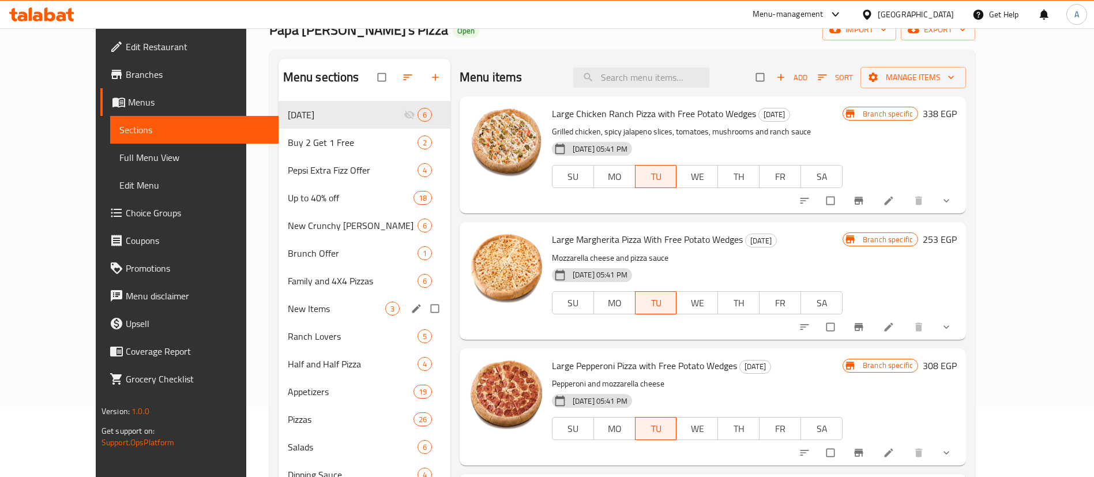
scroll to position [115, 0]
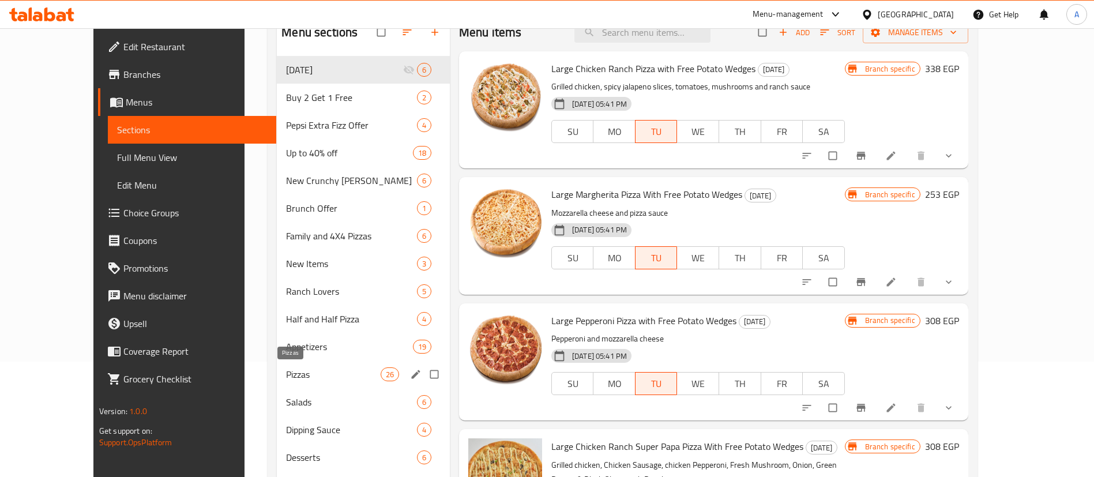
click at [286, 370] on span "Pizzas" at bounding box center [333, 374] width 94 height 14
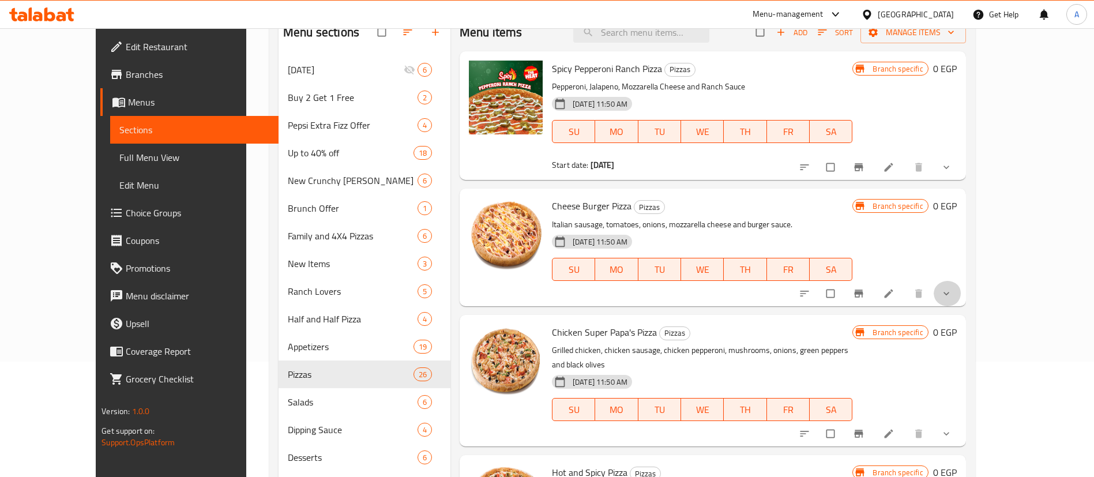
click at [962, 298] on button "show more" at bounding box center [948, 293] width 28 height 25
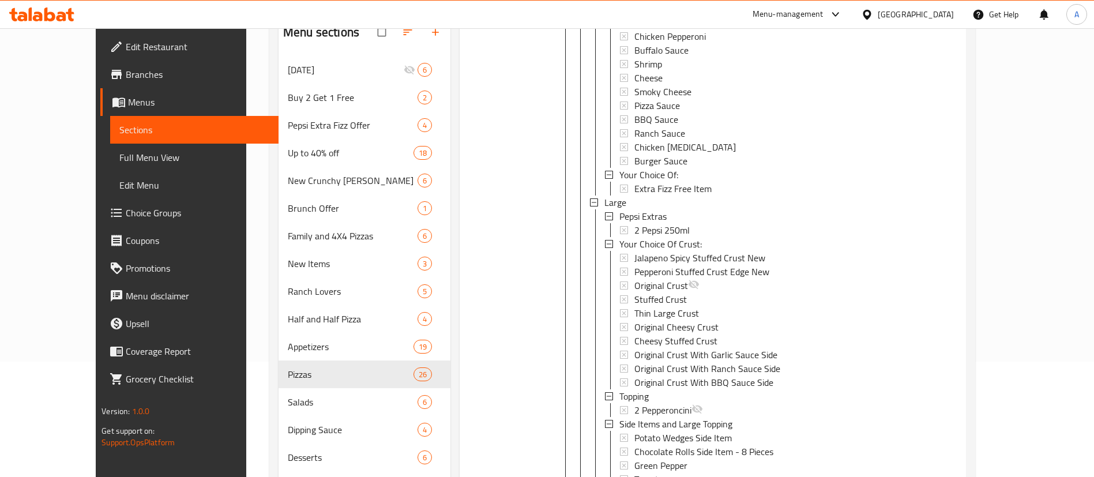
scroll to position [1993, 0]
click at [126, 213] on span "Choice Groups" at bounding box center [198, 213] width 144 height 14
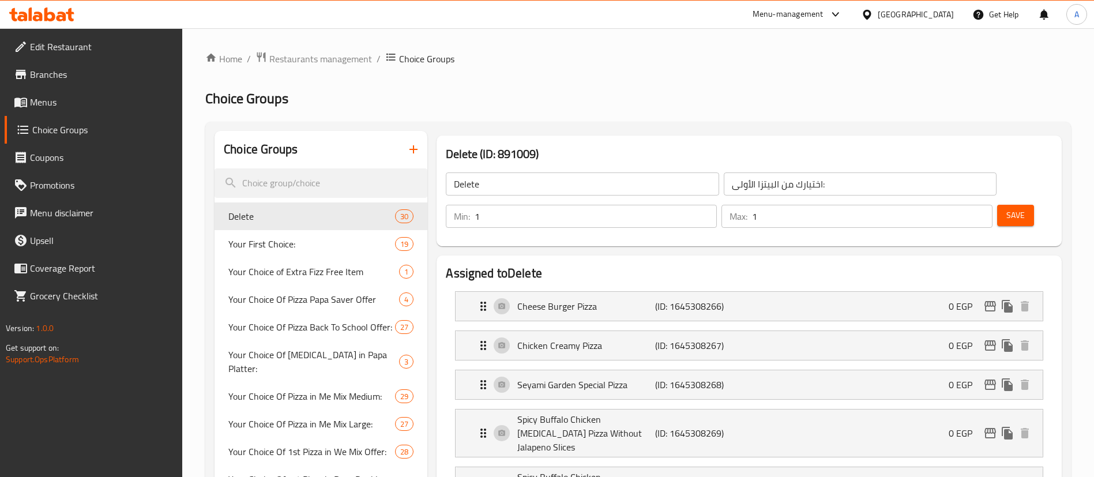
click at [296, 178] on input "search" at bounding box center [321, 182] width 213 height 29
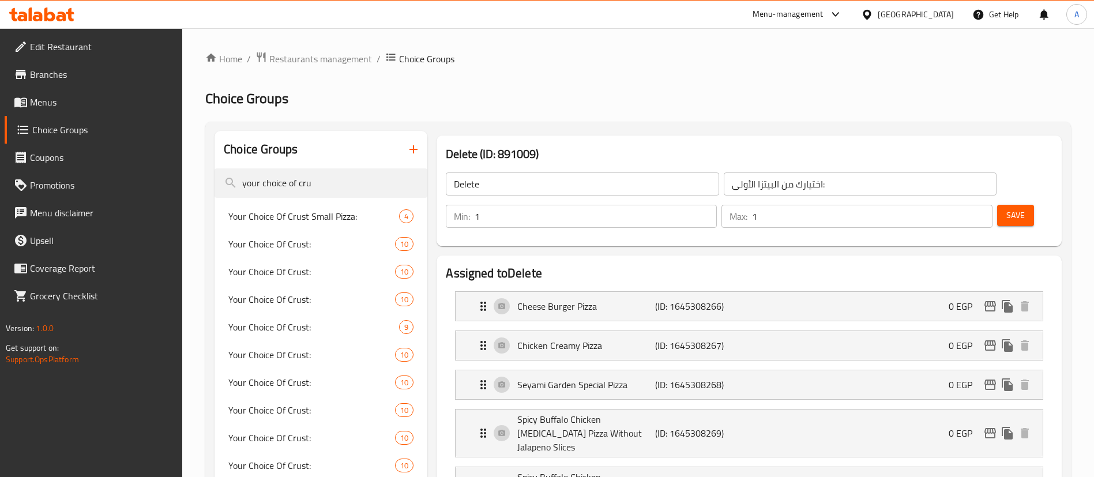
type input "your choice of cru"
click at [339, 242] on span "Your Choice Of Crust:" at bounding box center [294, 244] width 132 height 14
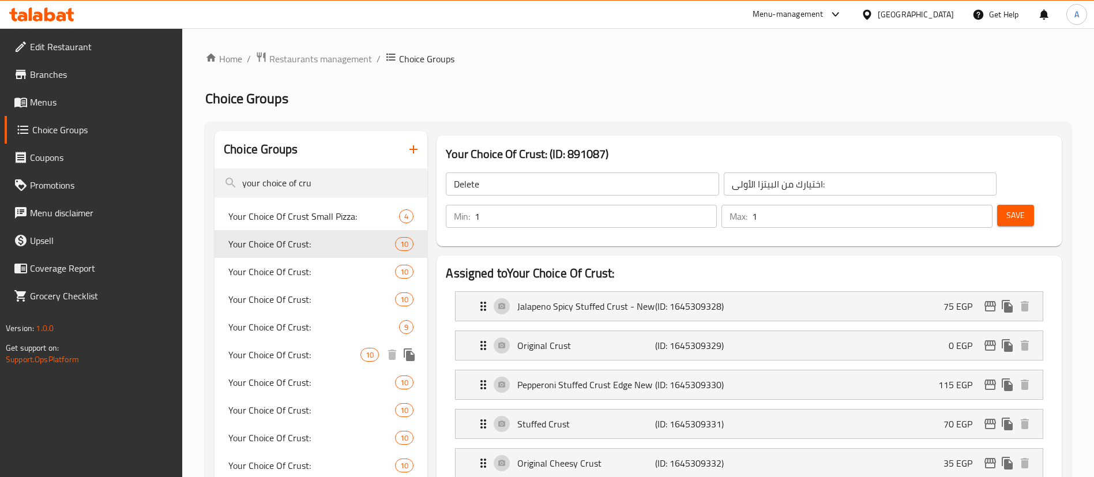
type input "Your Choice Of Crust:"
type input "إختيارك من العجينة:"
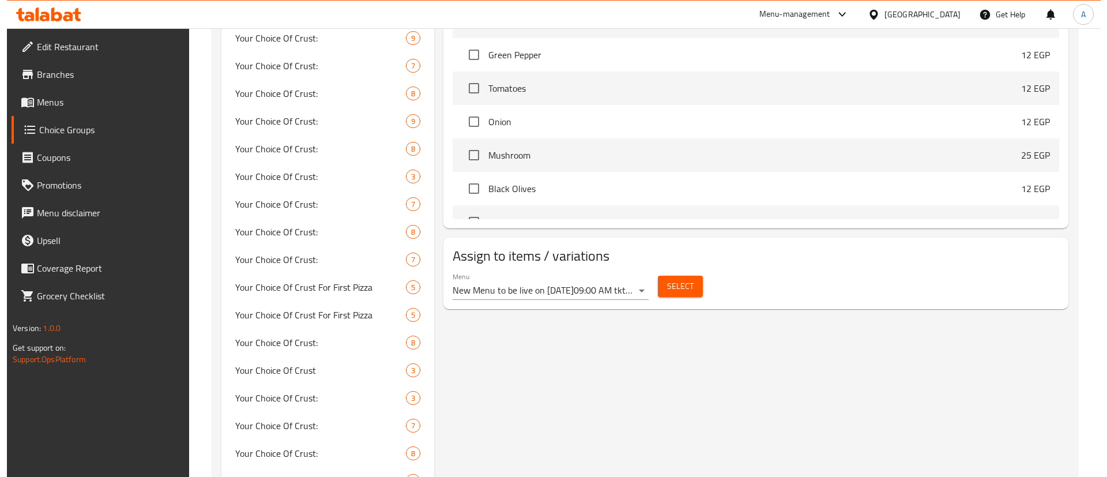
scroll to position [844, 0]
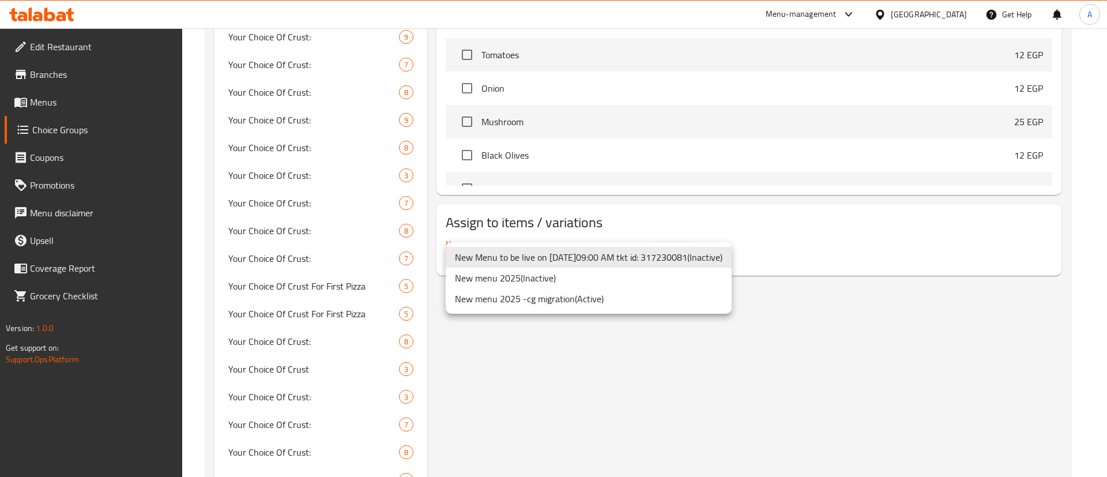
click at [556, 295] on li "New menu 2025 -cg migration ( Active )" at bounding box center [589, 298] width 286 height 21
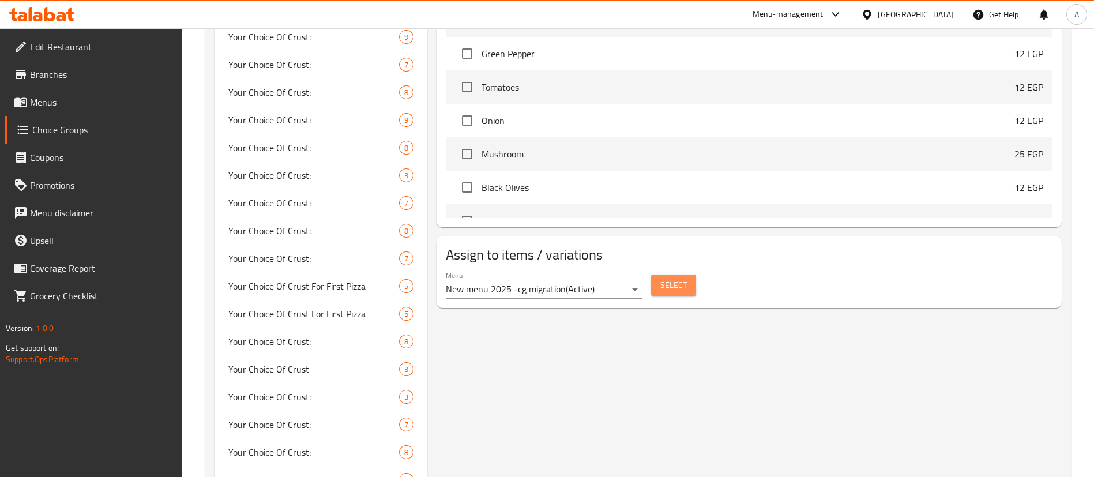
click at [681, 278] on span "Select" at bounding box center [673, 285] width 27 height 14
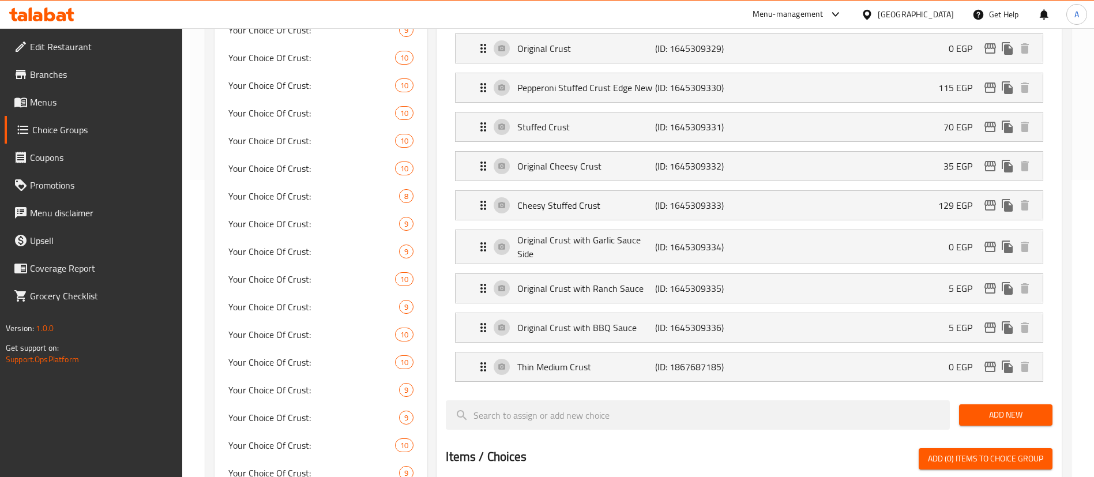
scroll to position [0, 0]
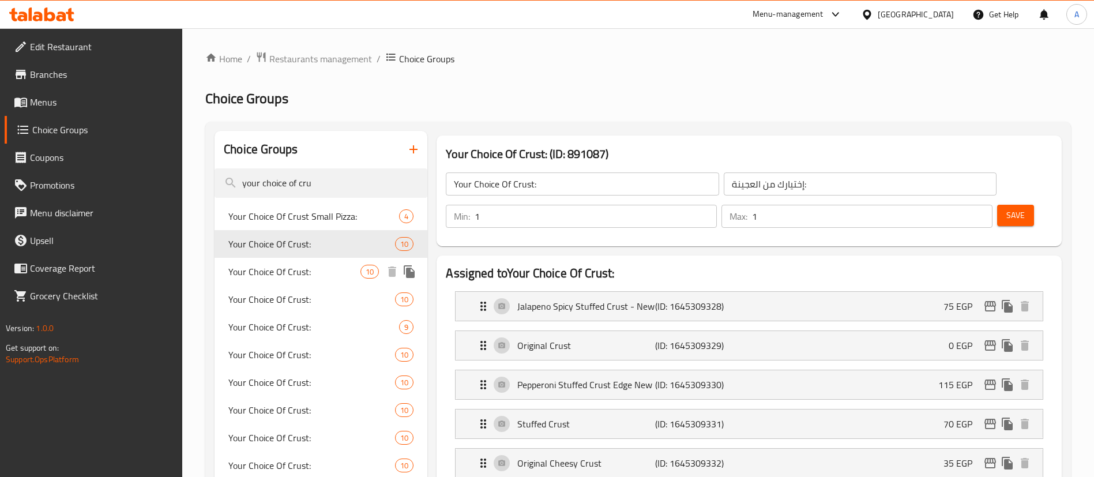
click at [292, 276] on span "Your Choice Of Crust:" at bounding box center [294, 272] width 132 height 14
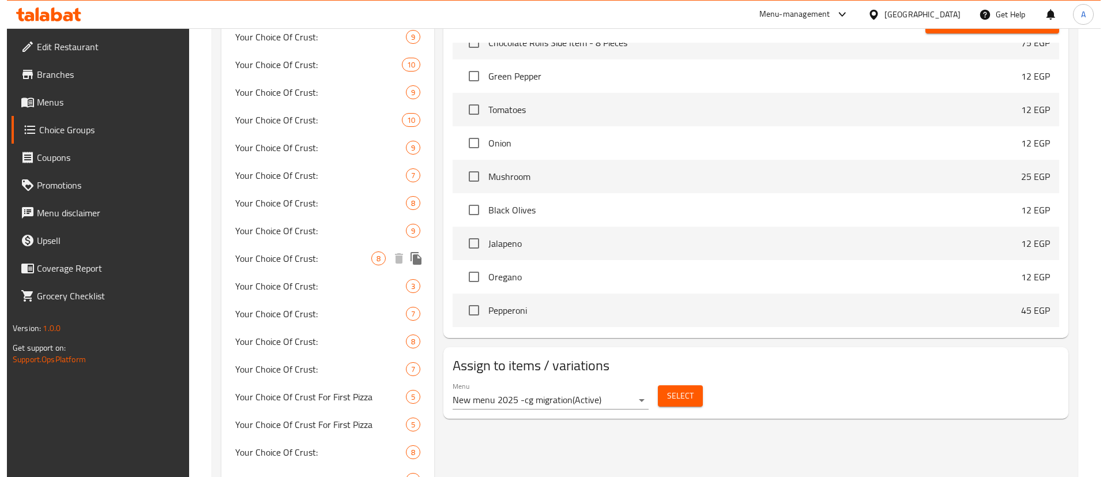
scroll to position [734, 0]
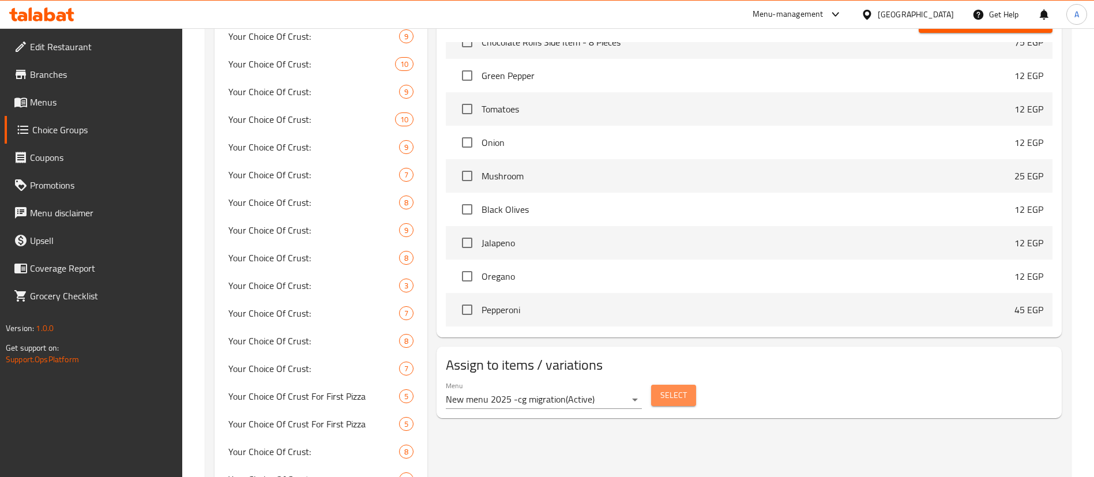
click at [679, 388] on span "Select" at bounding box center [673, 395] width 27 height 14
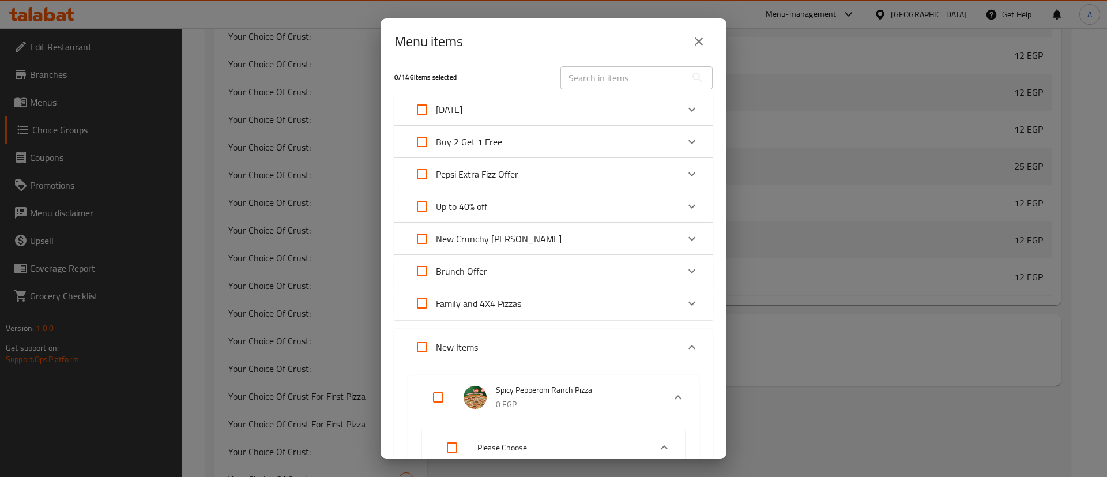
scroll to position [0, 0]
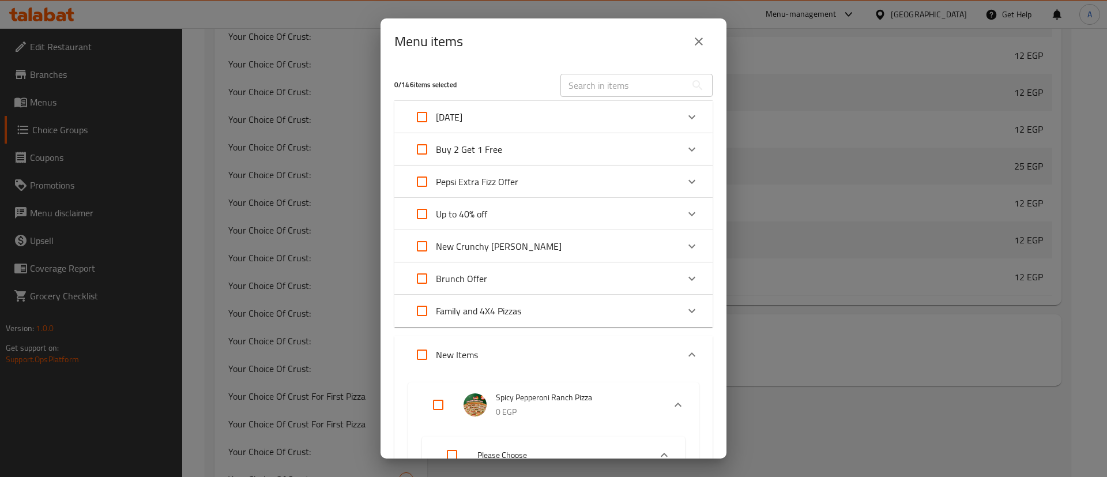
click at [685, 112] on icon "Expand" at bounding box center [692, 117] width 14 height 14
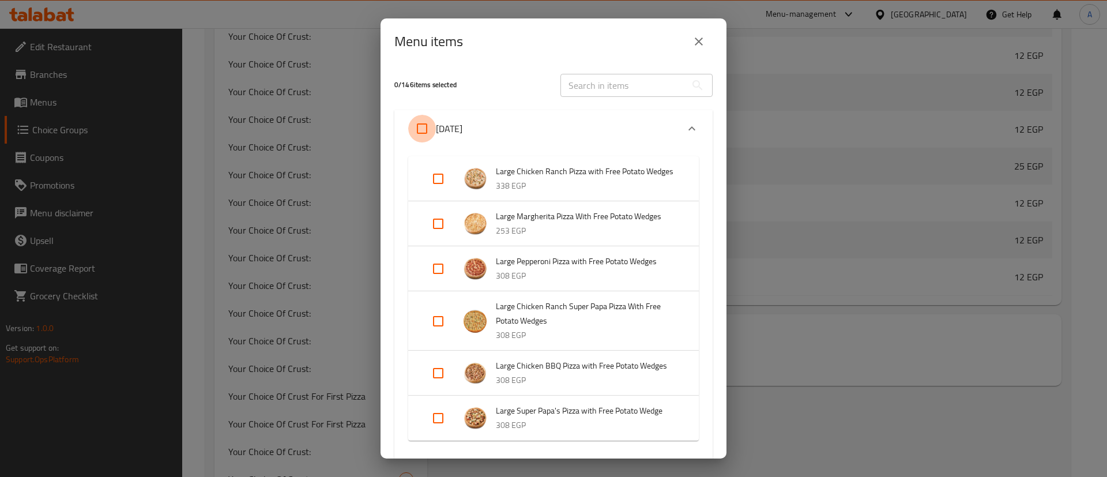
click at [420, 125] on input "Expand" at bounding box center [422, 129] width 28 height 28
checkbox input "true"
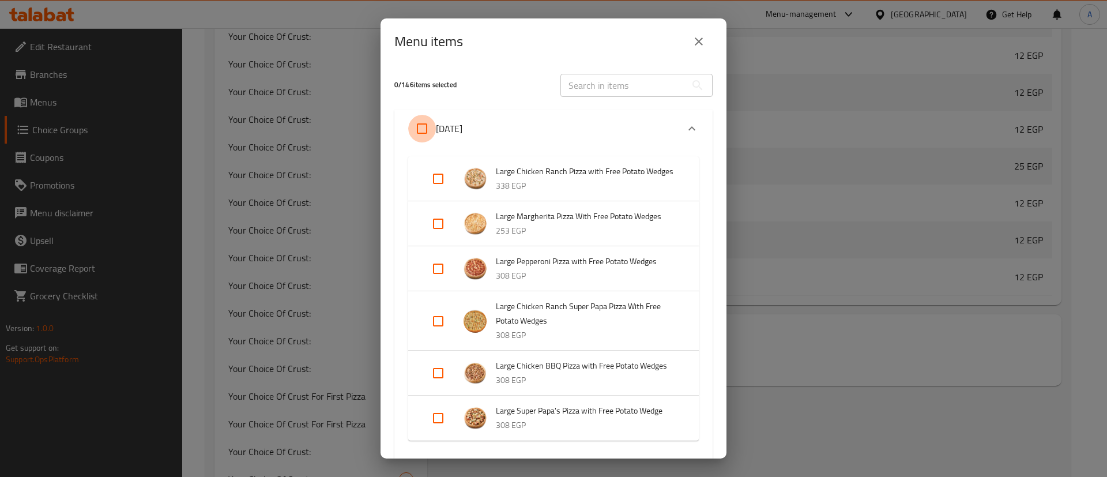
checkbox input "true"
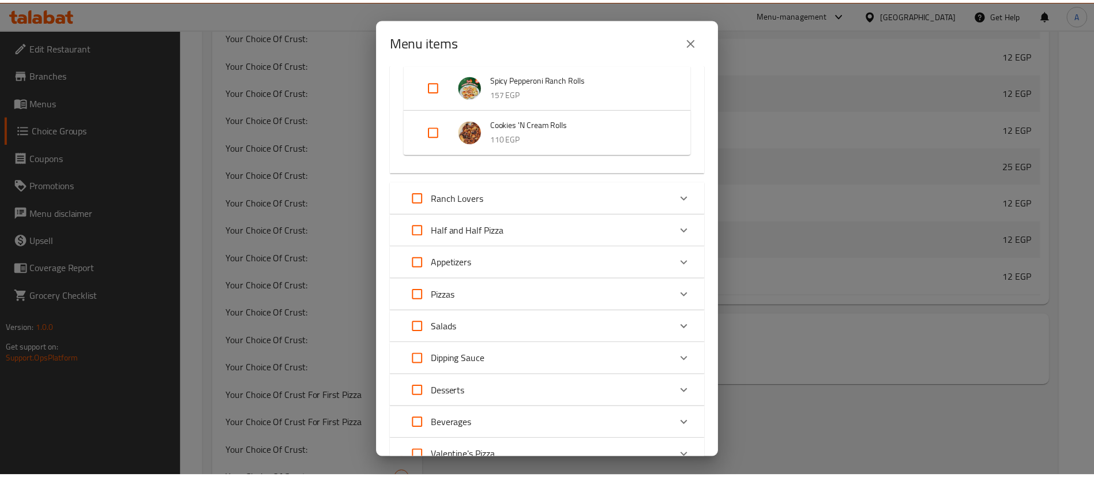
scroll to position [1365, 0]
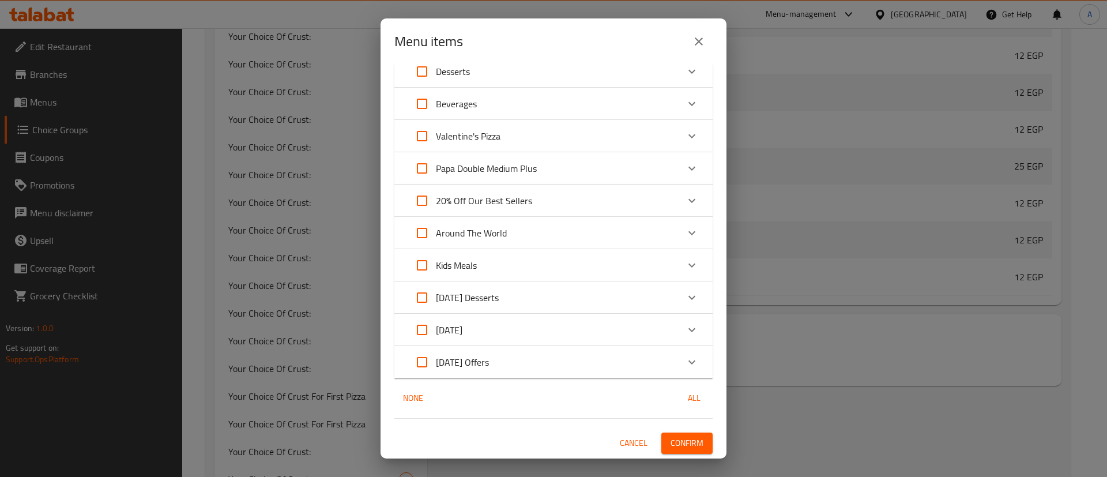
click at [679, 439] on span "Confirm" at bounding box center [687, 443] width 33 height 14
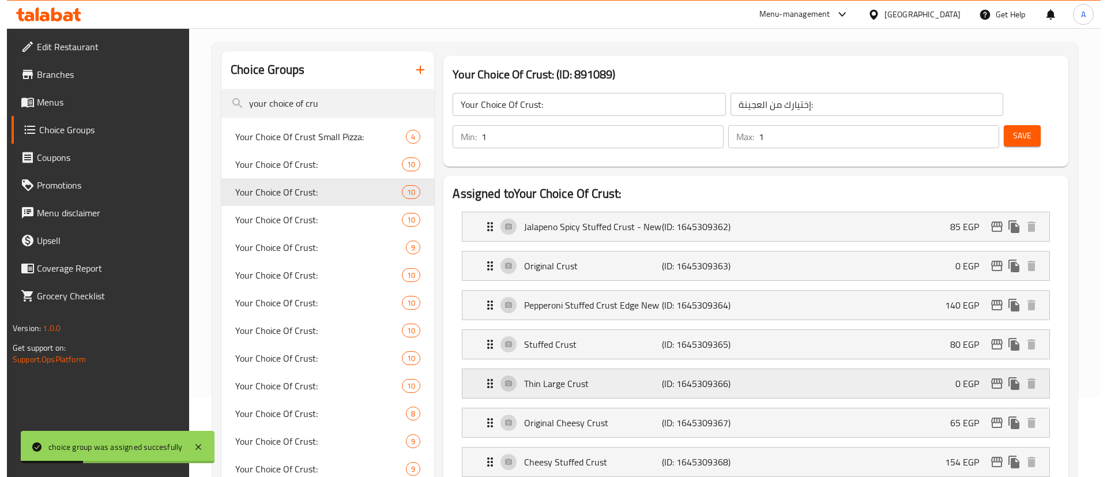
scroll to position [87, 0]
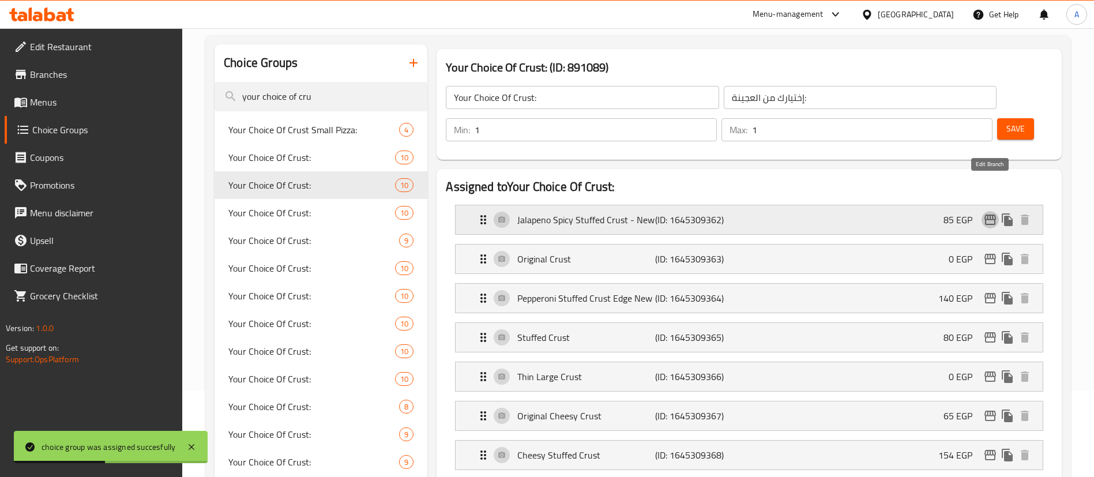
click at [987, 213] on icon "edit" at bounding box center [990, 220] width 14 height 14
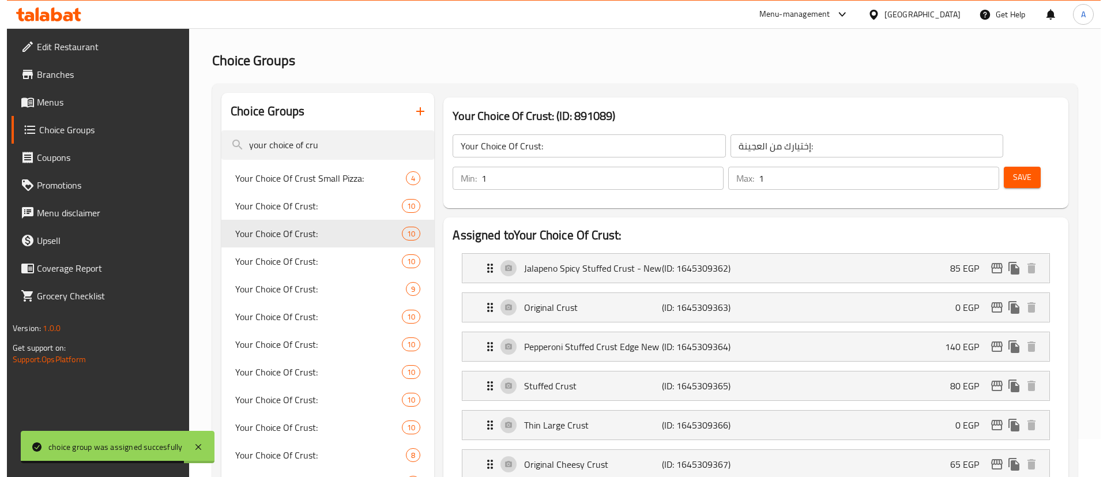
scroll to position [0, 0]
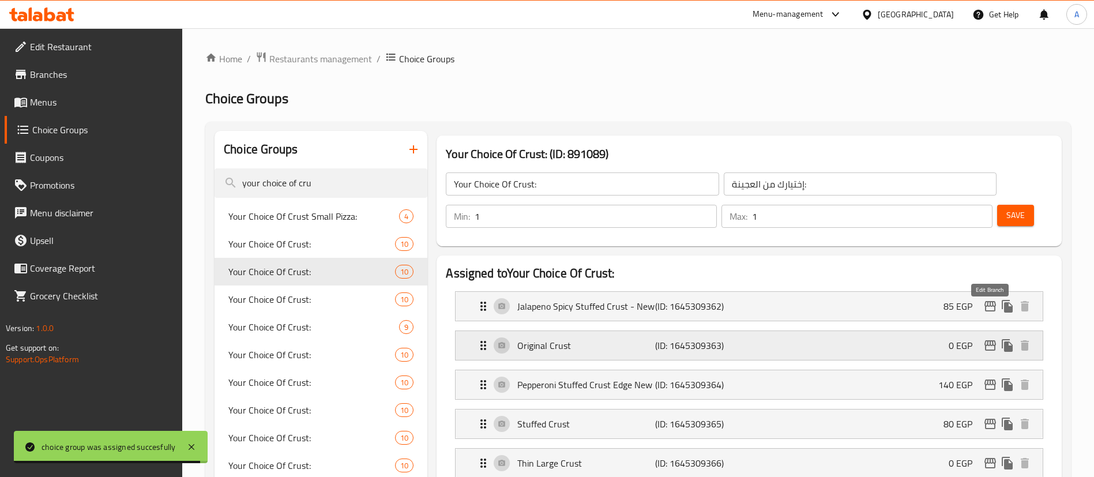
click at [991, 339] on icon "edit" at bounding box center [990, 346] width 14 height 14
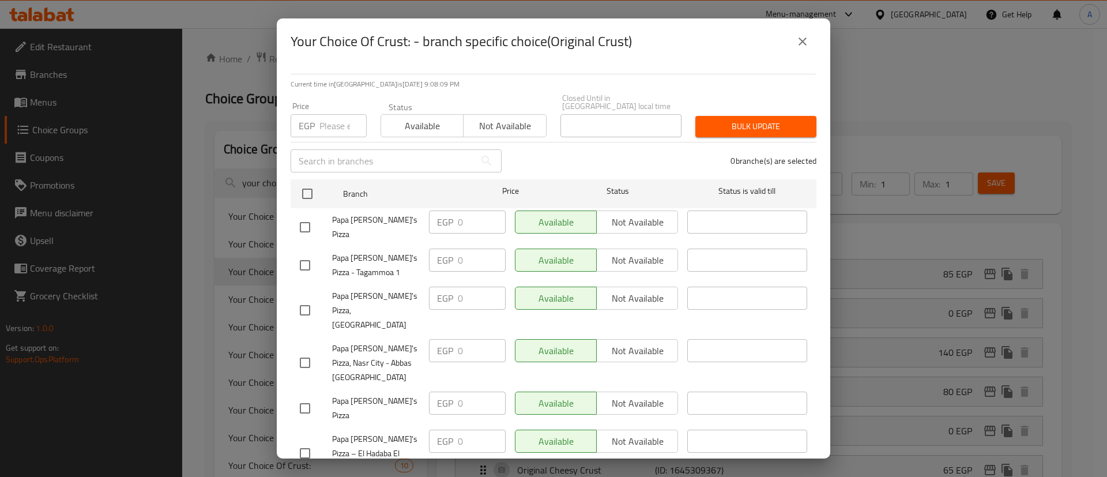
click at [808, 38] on icon "close" at bounding box center [803, 42] width 14 height 14
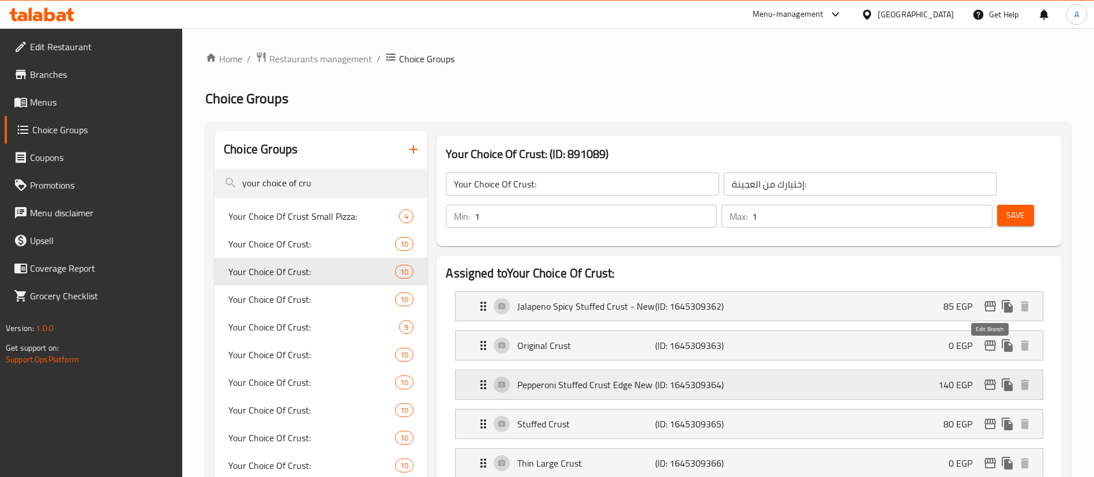
click at [992, 378] on icon "edit" at bounding box center [990, 385] width 14 height 14
click at [993, 419] on icon "edit" at bounding box center [991, 424] width 12 height 10
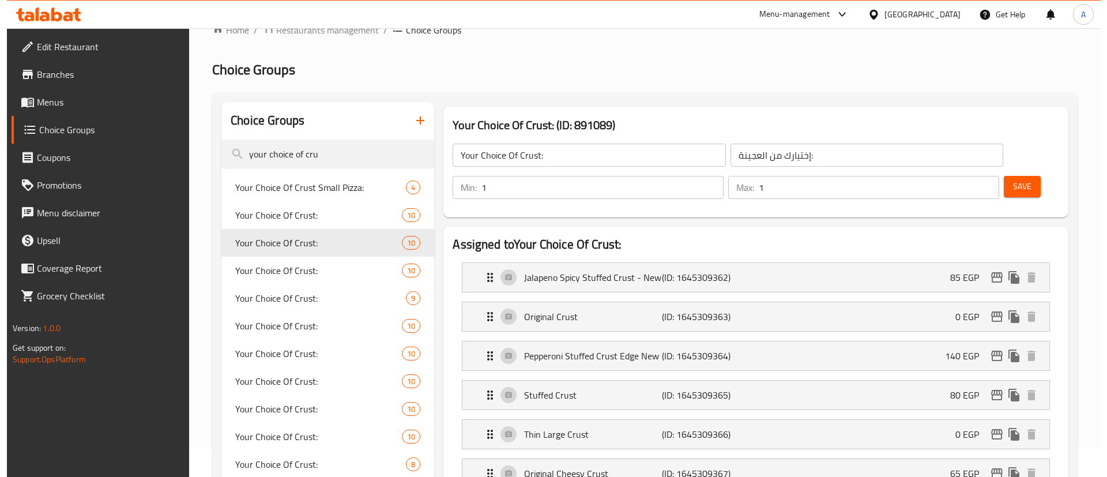
scroll to position [58, 0]
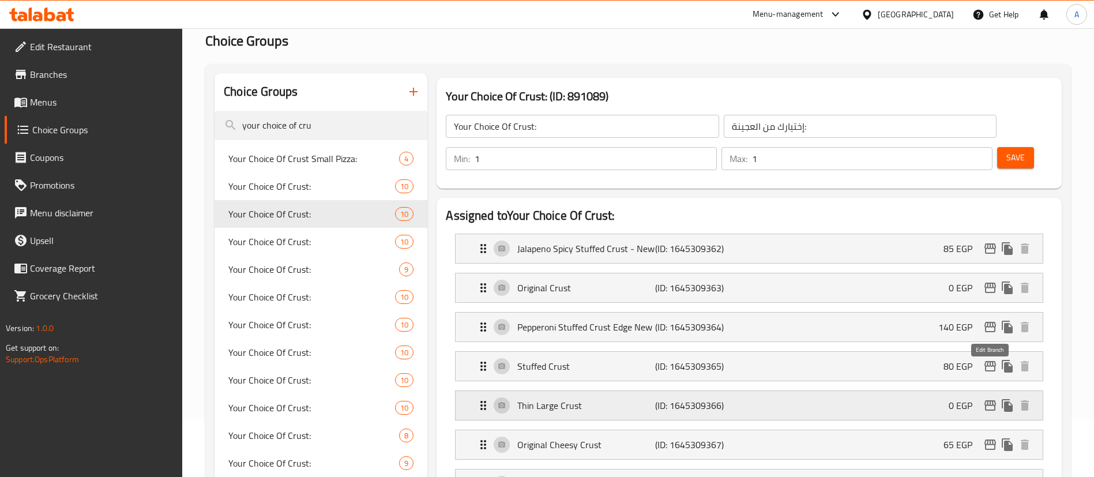
click at [992, 399] on icon "edit" at bounding box center [990, 406] width 14 height 14
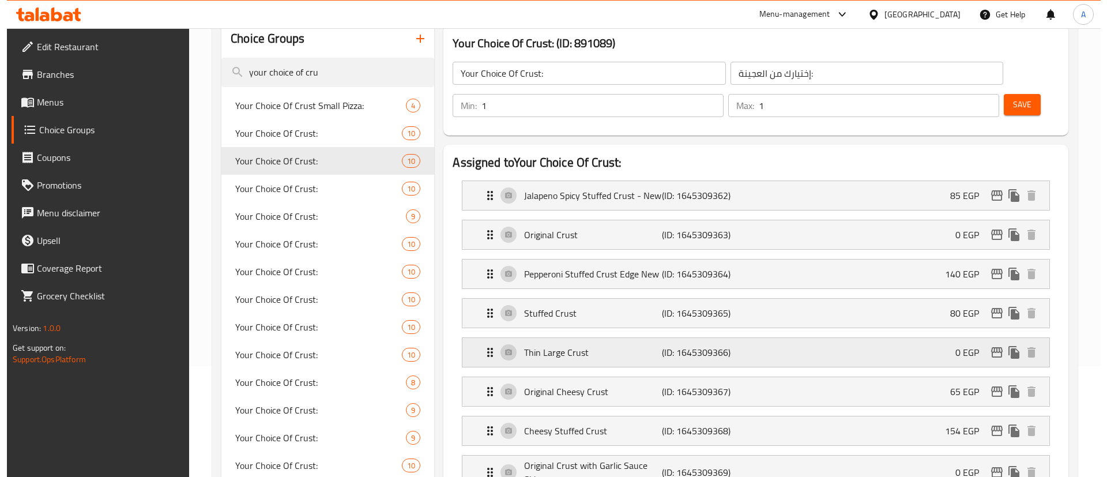
scroll to position [115, 0]
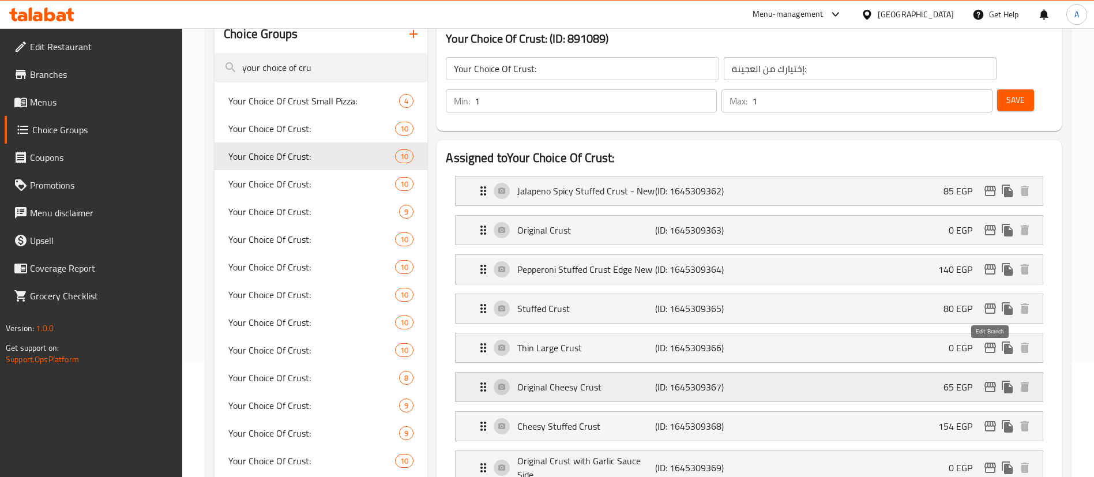
click at [990, 382] on icon "edit" at bounding box center [991, 387] width 12 height 10
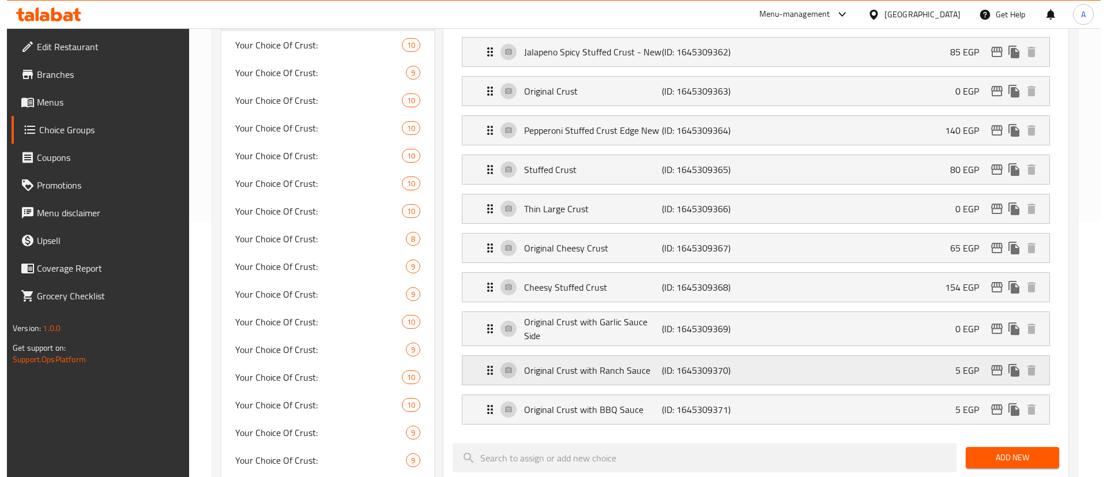
scroll to position [251, 0]
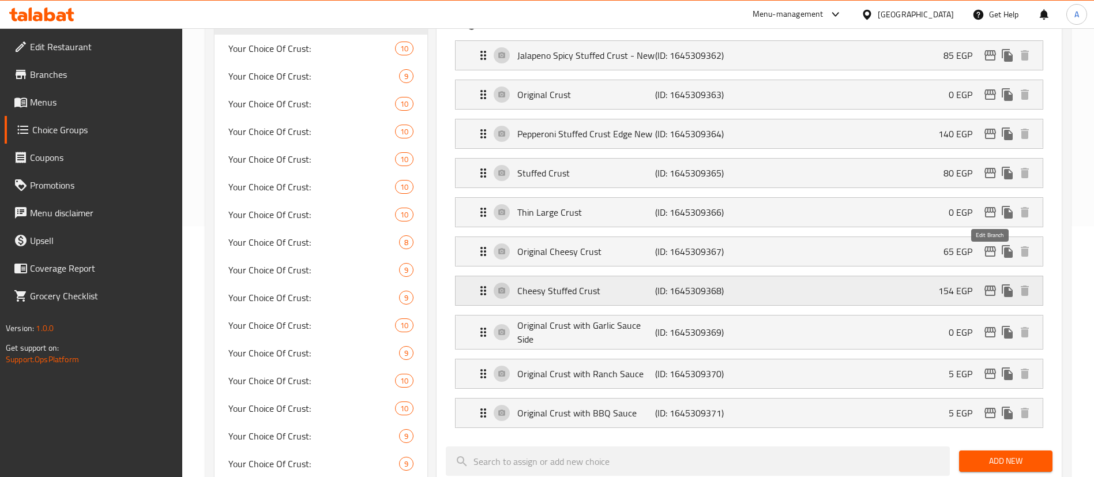
click at [989, 284] on icon "edit" at bounding box center [990, 291] width 14 height 14
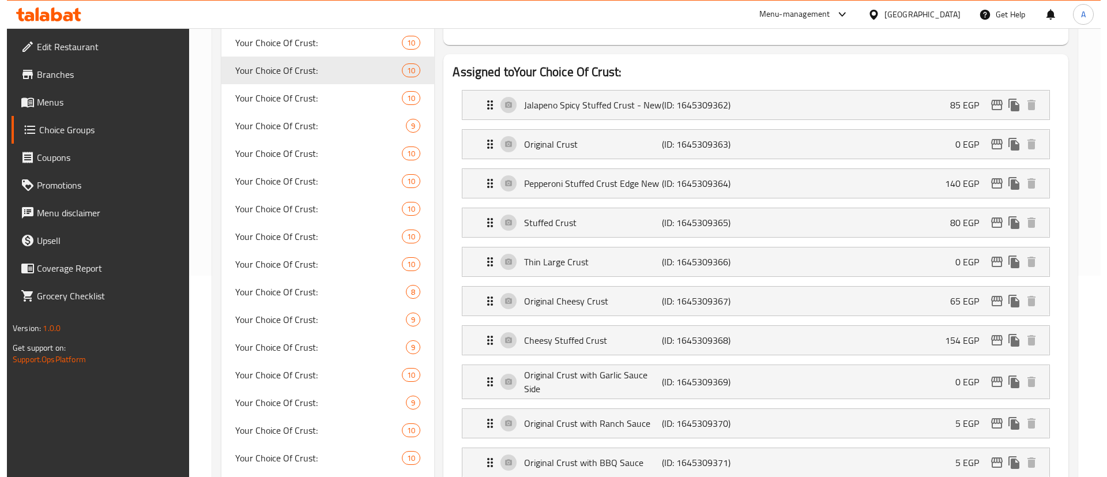
scroll to position [199, 0]
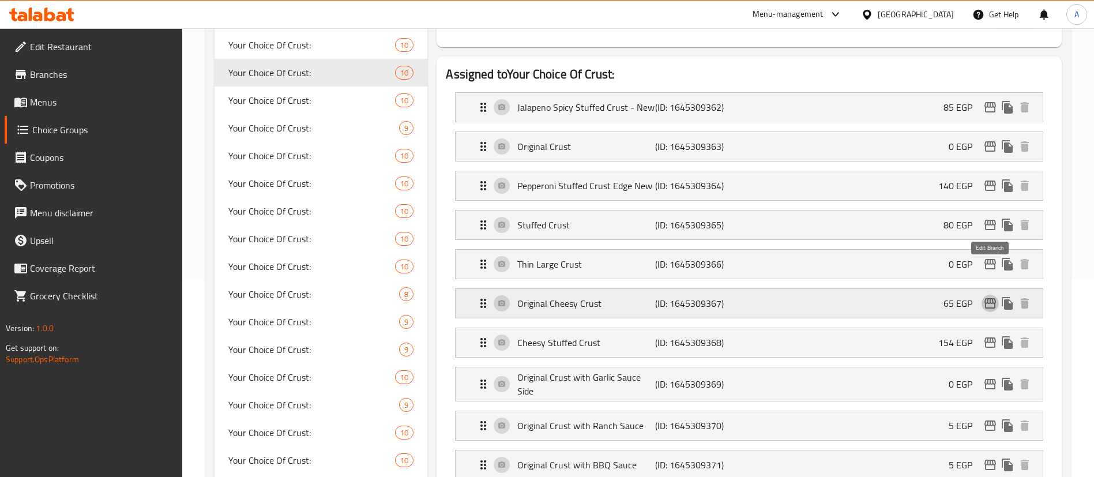
click at [991, 298] on icon "edit" at bounding box center [991, 303] width 12 height 10
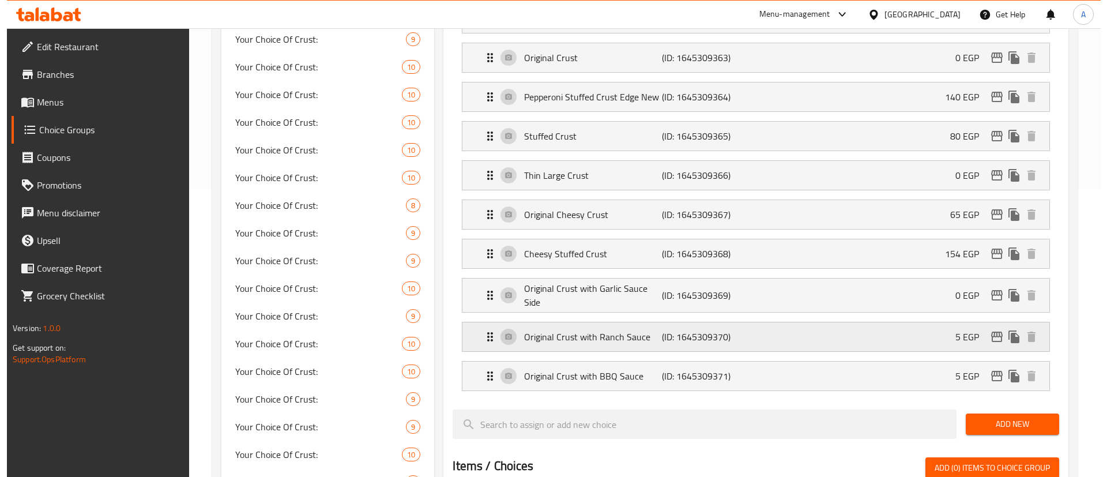
scroll to position [286, 0]
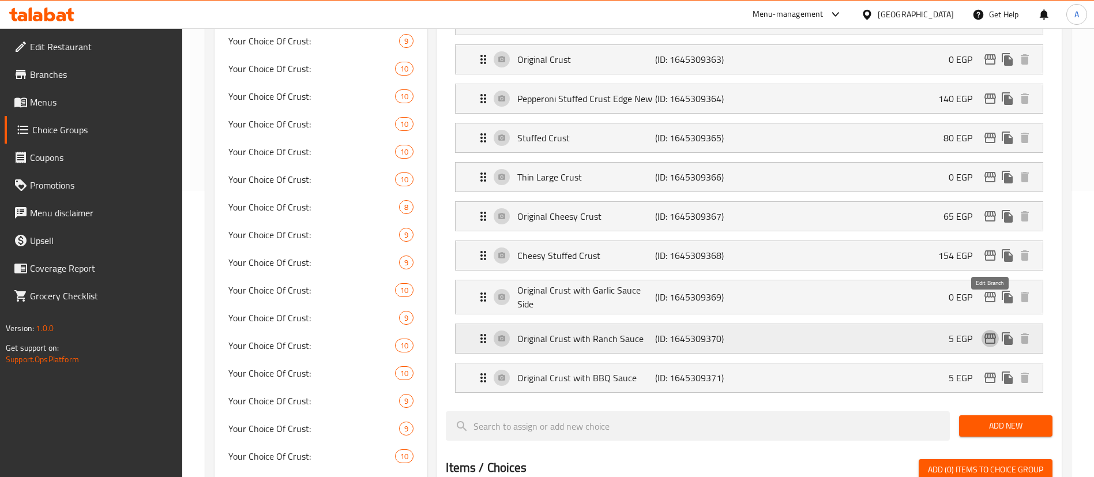
click at [992, 333] on icon "edit" at bounding box center [991, 338] width 12 height 10
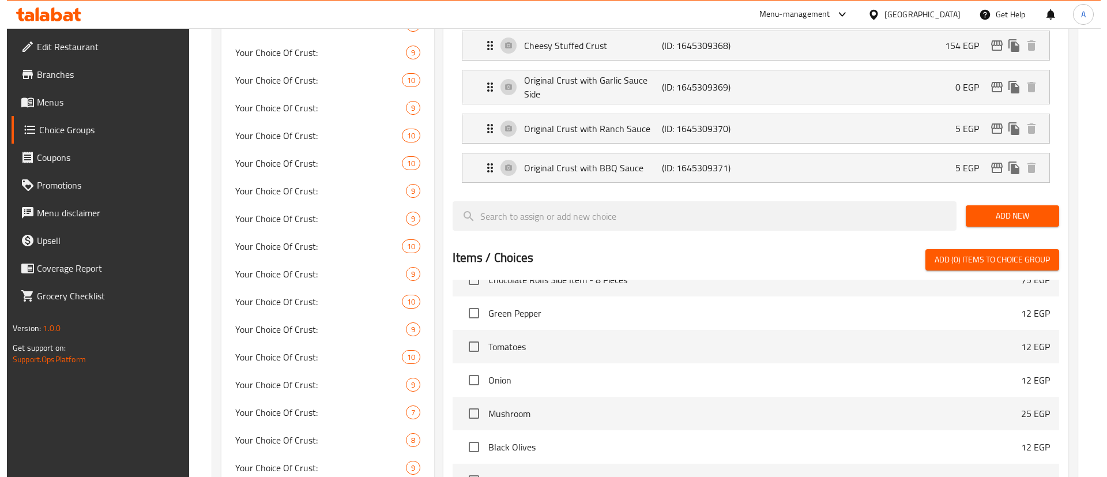
scroll to position [0, 0]
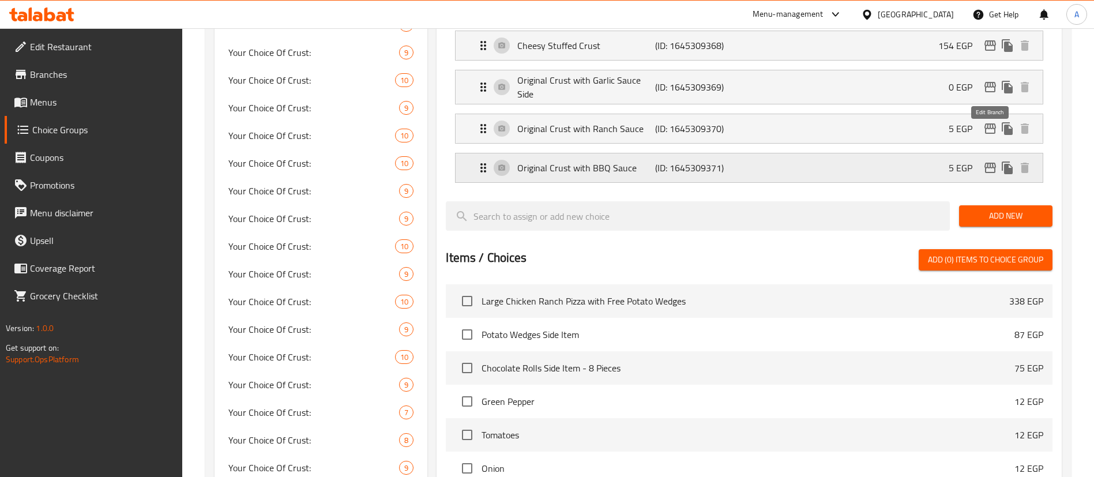
click at [993, 163] on icon "edit" at bounding box center [991, 168] width 12 height 10
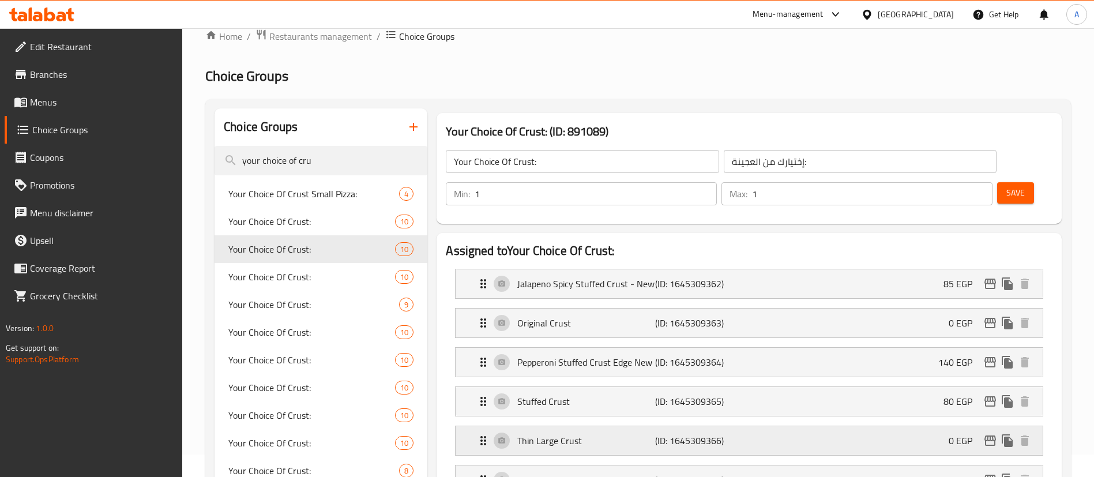
scroll to position [18, 0]
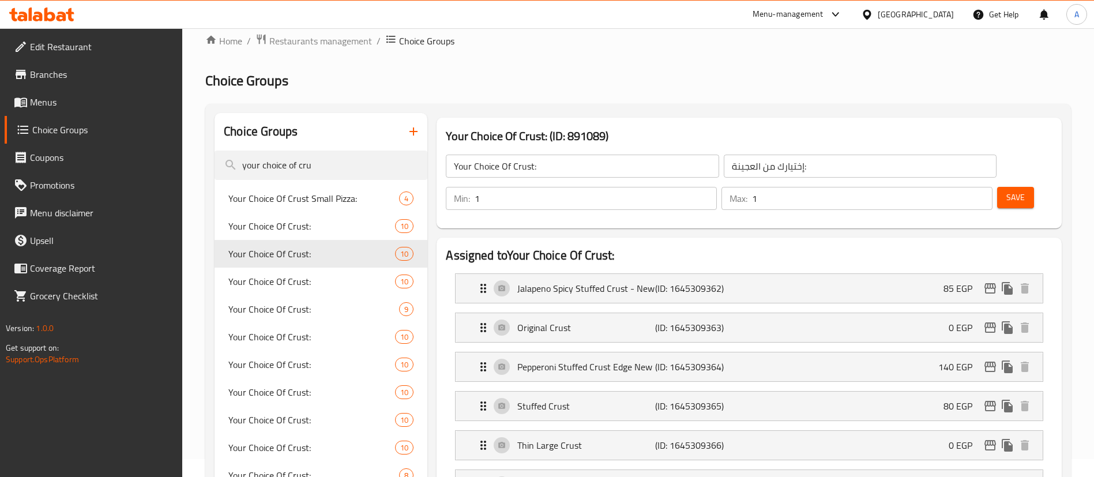
click at [58, 73] on span "Branches" at bounding box center [102, 74] width 144 height 14
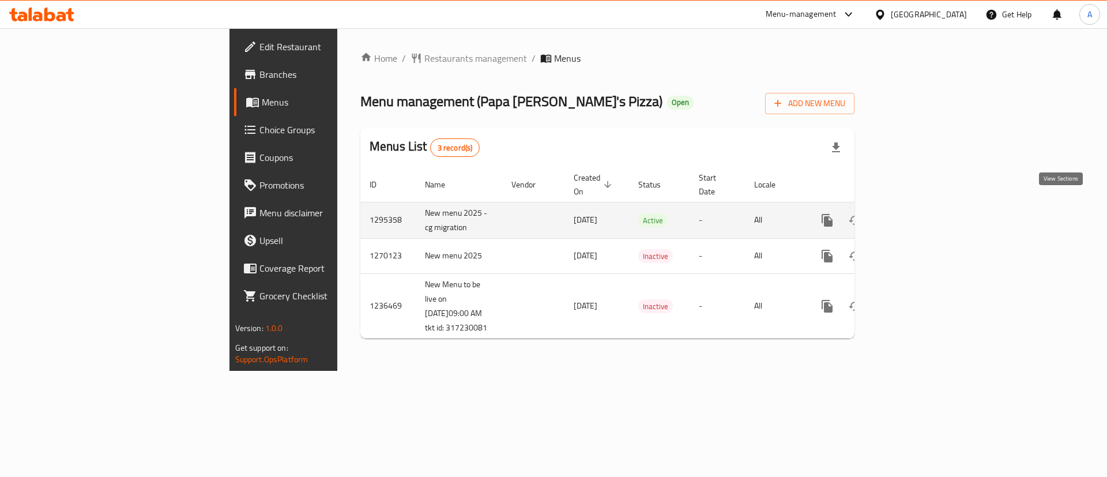
click at [918, 213] on icon "enhanced table" at bounding box center [911, 220] width 14 height 14
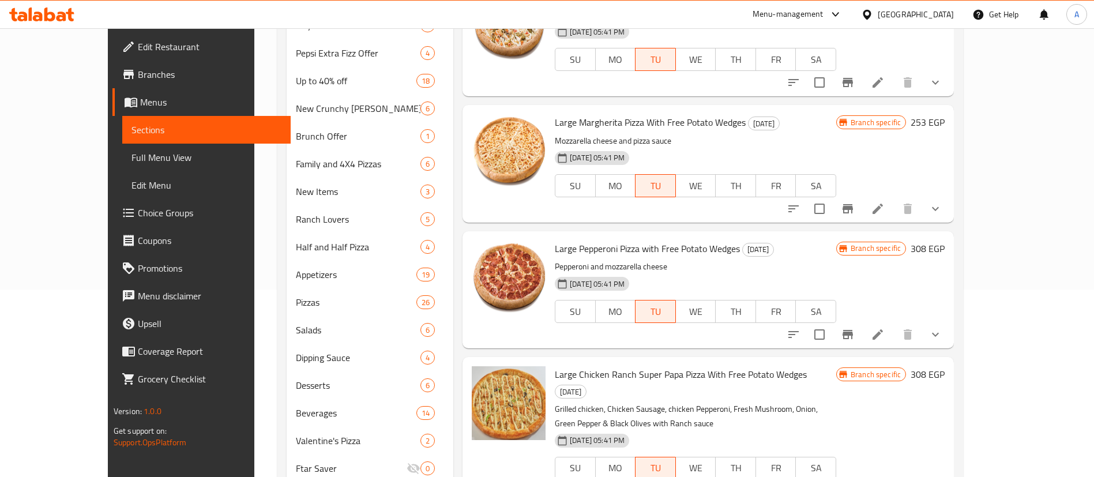
scroll to position [231, 0]
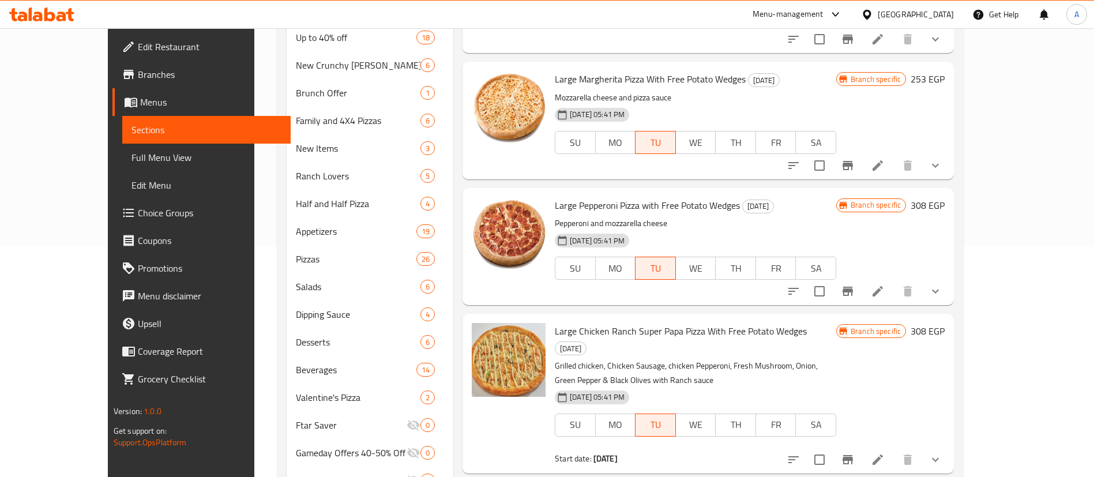
click at [949, 298] on button "show more" at bounding box center [936, 291] width 28 height 28
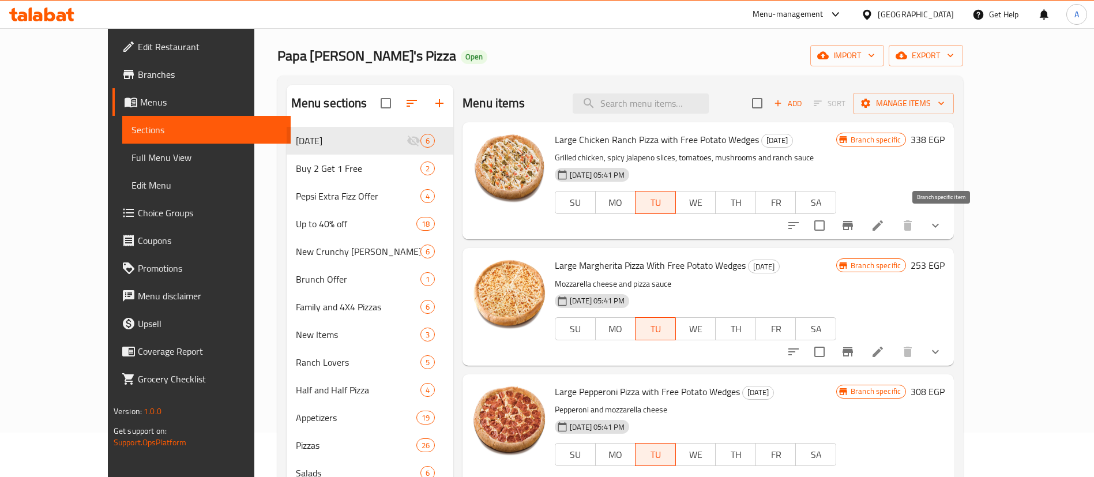
scroll to position [0, 0]
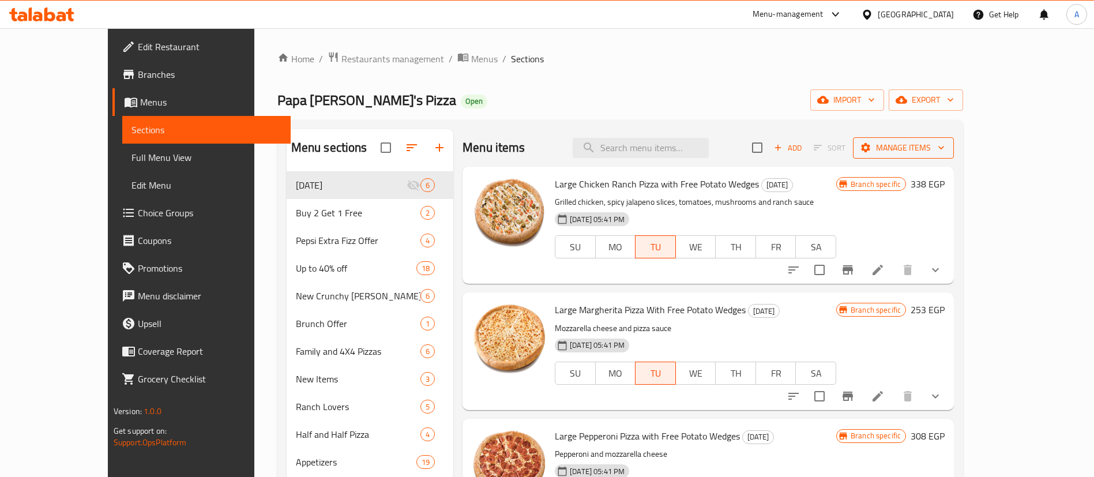
click at [945, 141] on span "Manage items" at bounding box center [903, 148] width 82 height 14
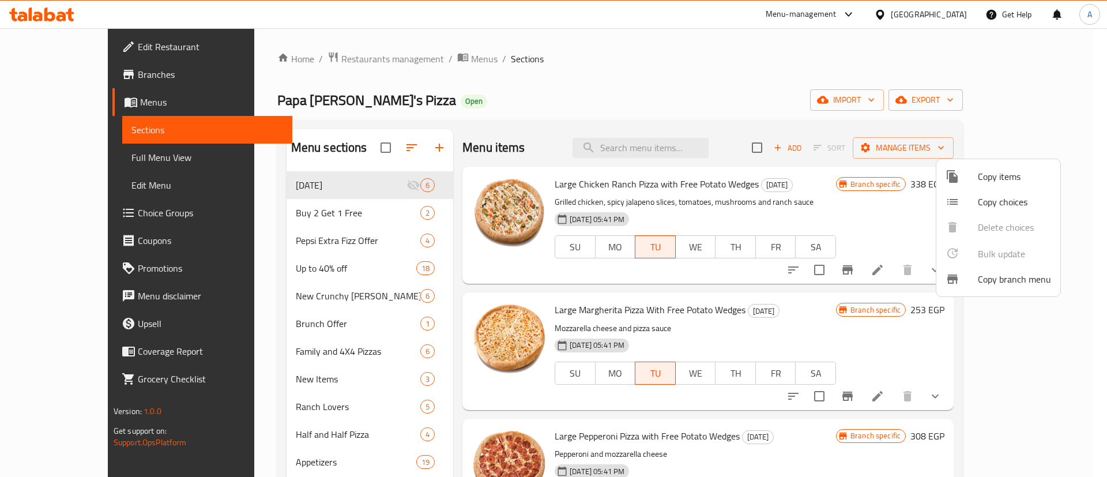
click at [888, 268] on div at bounding box center [553, 238] width 1107 height 477
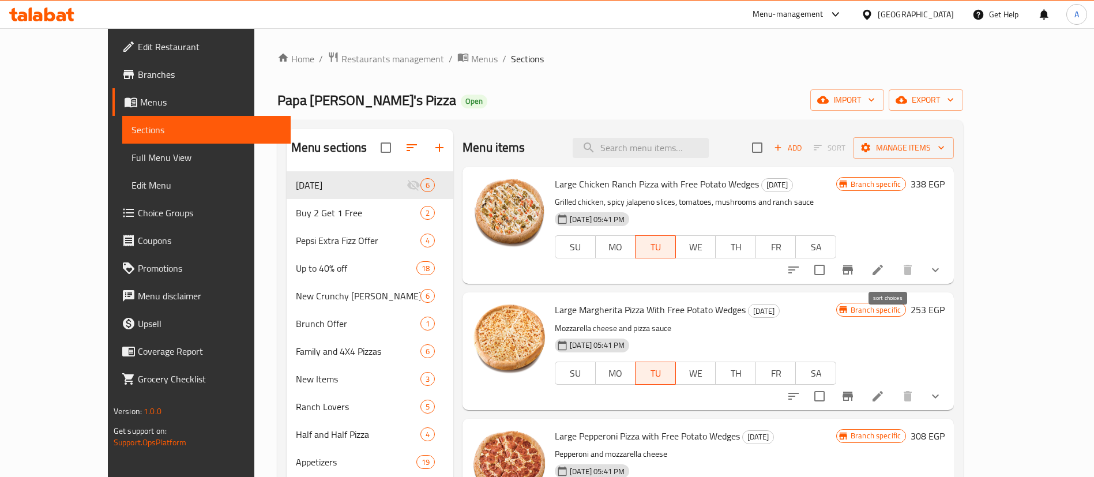
click at [801, 268] on icon "sort-choices" at bounding box center [794, 270] width 14 height 14
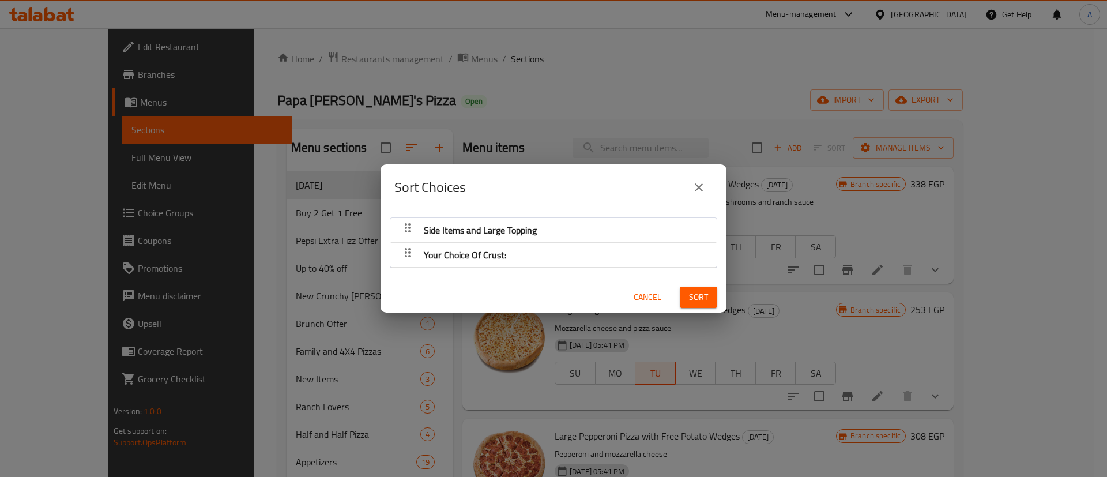
drag, startPoint x: 460, startPoint y: 254, endPoint x: 456, endPoint y: 211, distance: 44.1
click at [456, 211] on div "Side Items and Large Topping Your Choice Of Crust: Cancel Sort" at bounding box center [554, 262] width 346 height 102
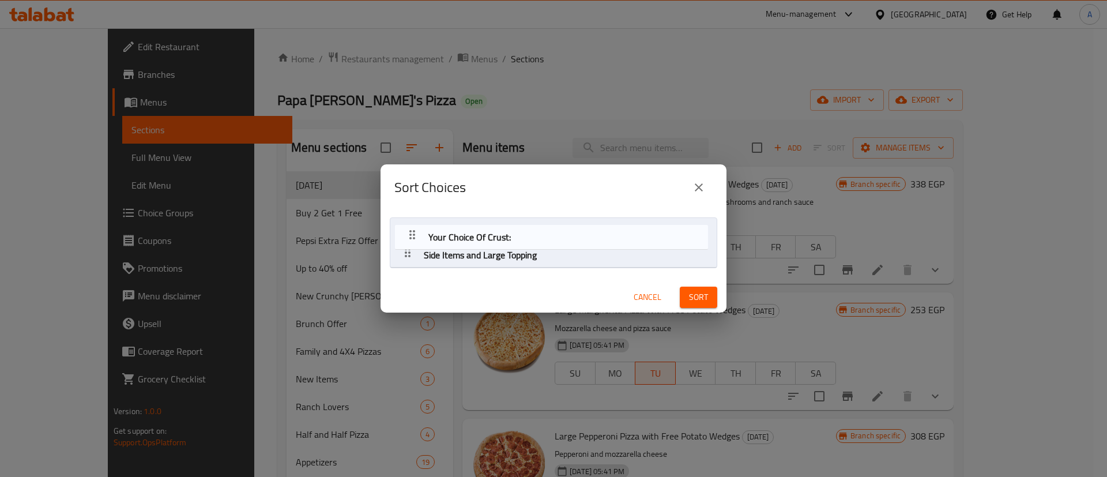
drag, startPoint x: 406, startPoint y: 252, endPoint x: 407, endPoint y: 225, distance: 27.1
click at [407, 225] on nav "Side Items and Large Topping Your Choice Of Crust:" at bounding box center [554, 242] width 328 height 51
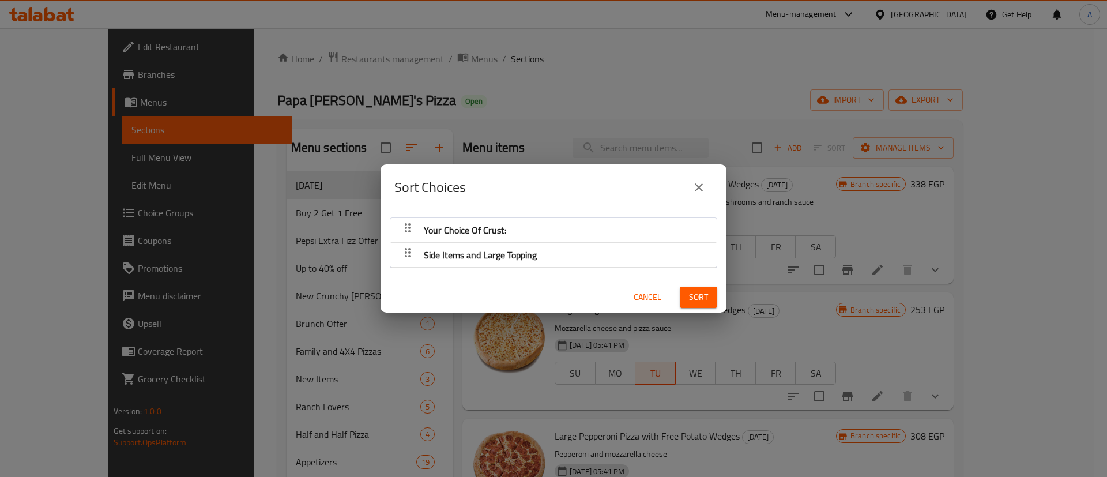
click at [693, 298] on span "Sort" at bounding box center [698, 297] width 19 height 14
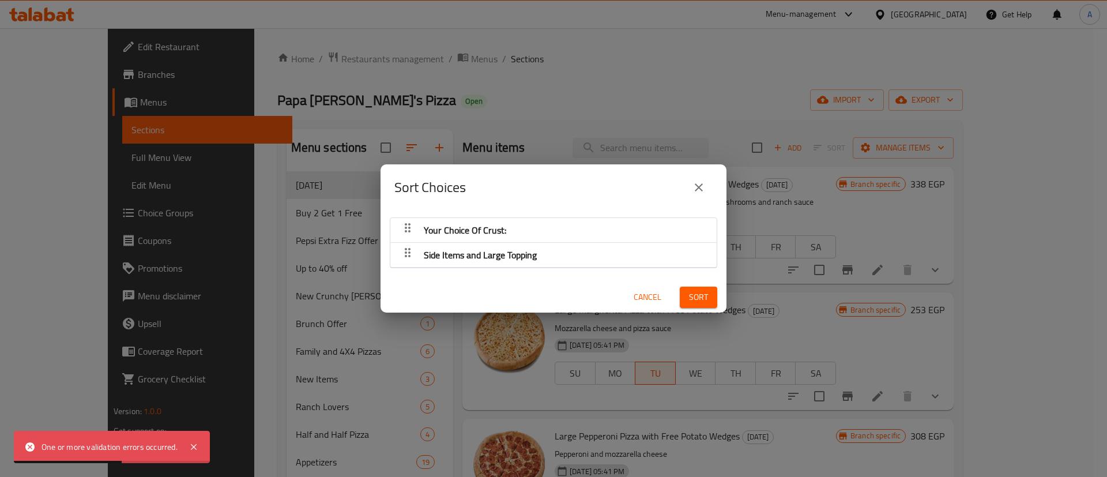
click at [634, 296] on span "Cancel" at bounding box center [648, 297] width 28 height 14
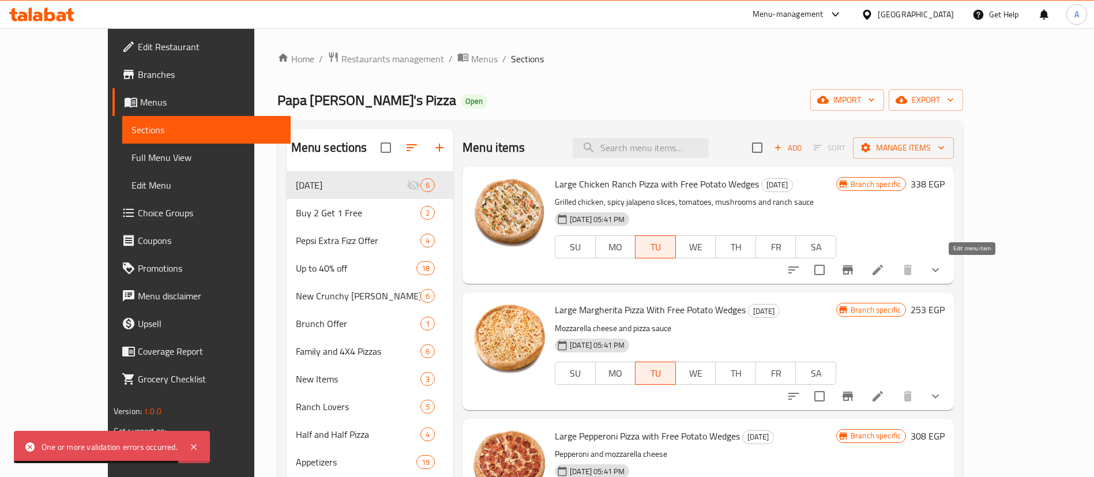
click at [883, 265] on icon at bounding box center [878, 270] width 10 height 10
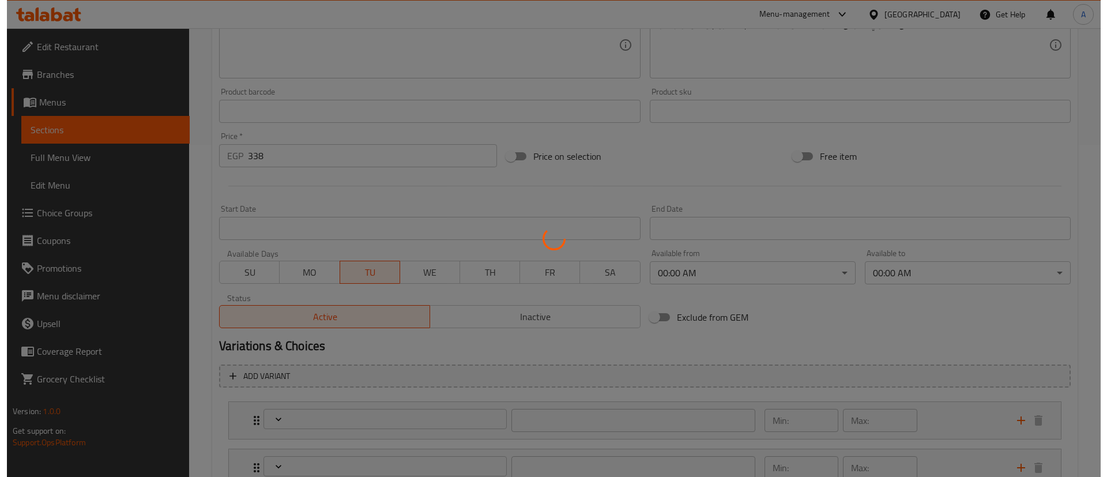
scroll to position [421, 0]
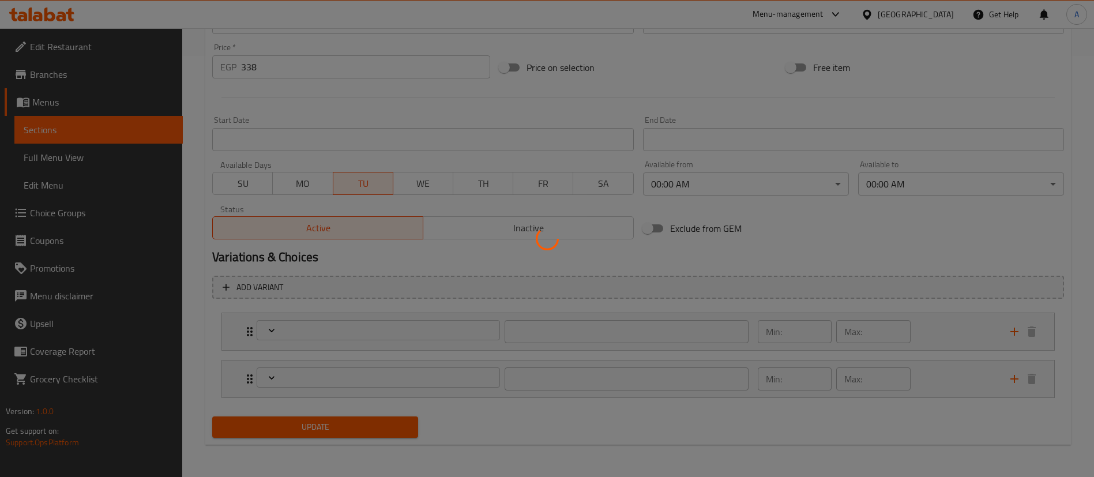
type input "الاصناف الجانبية و الإضافات الكبيرة"
type input "0"
type input "إختيارك من العجينة:"
type input "1"
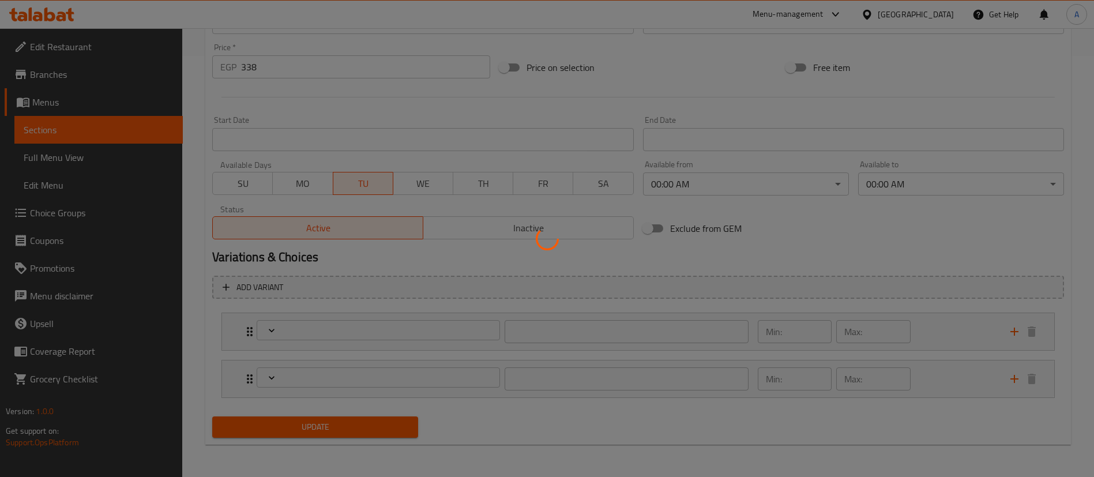
type input "1"
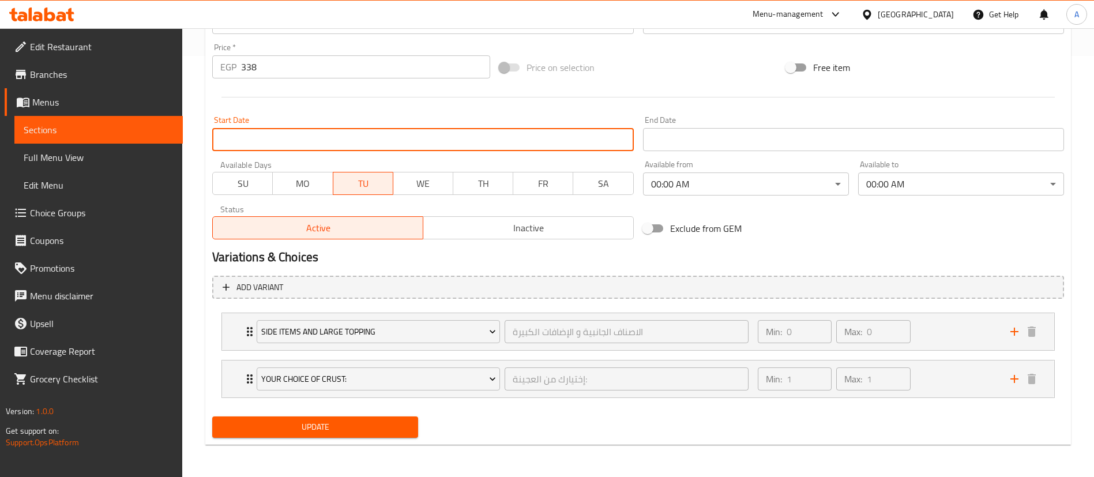
click at [395, 141] on input "Start Date" at bounding box center [422, 139] width 421 height 23
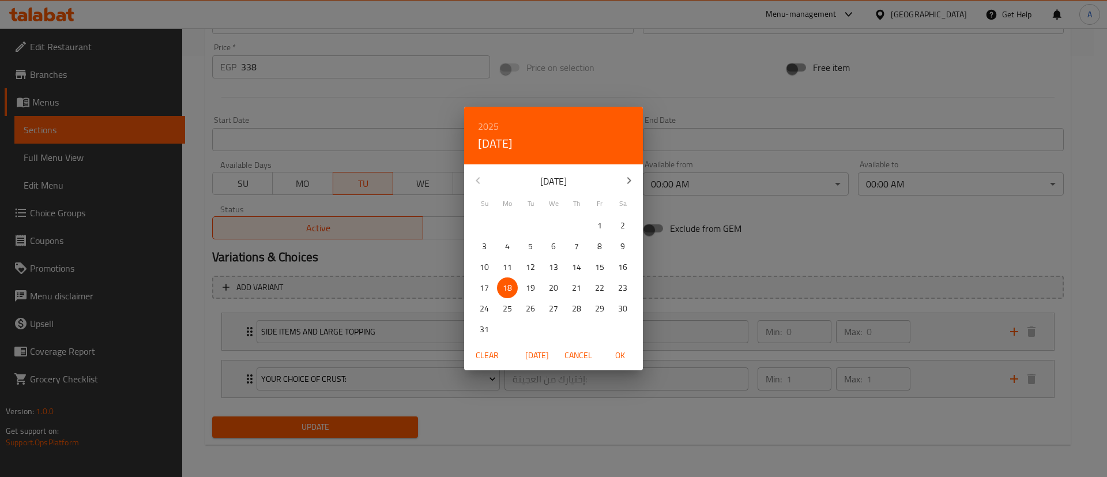
click at [362, 100] on div "2025 Mon, Aug [DATE] Mo Tu We Th Fr Sa 27 28 29 30 31 1 2 3 4 5 6 7 8 9 10 11 1…" at bounding box center [553, 238] width 1107 height 477
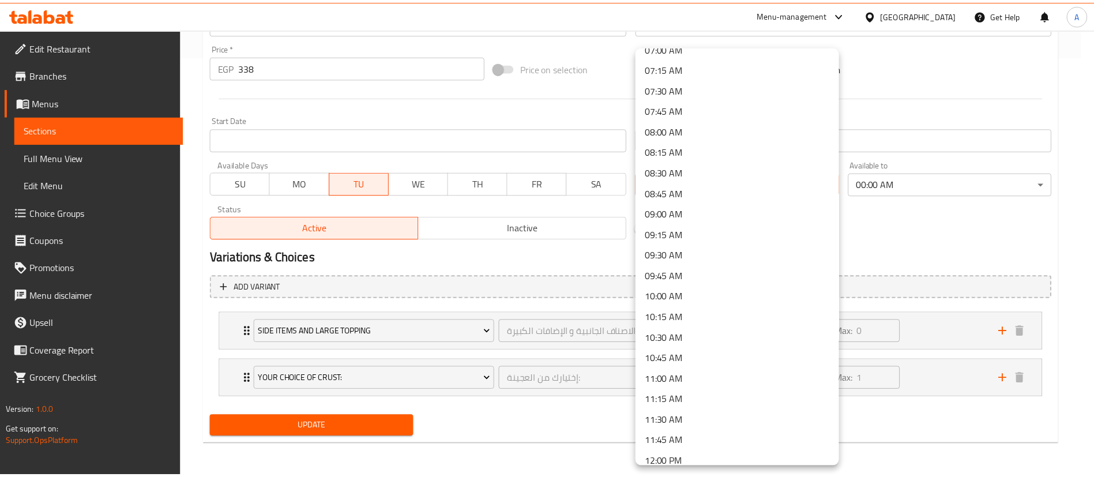
scroll to position [606, 0]
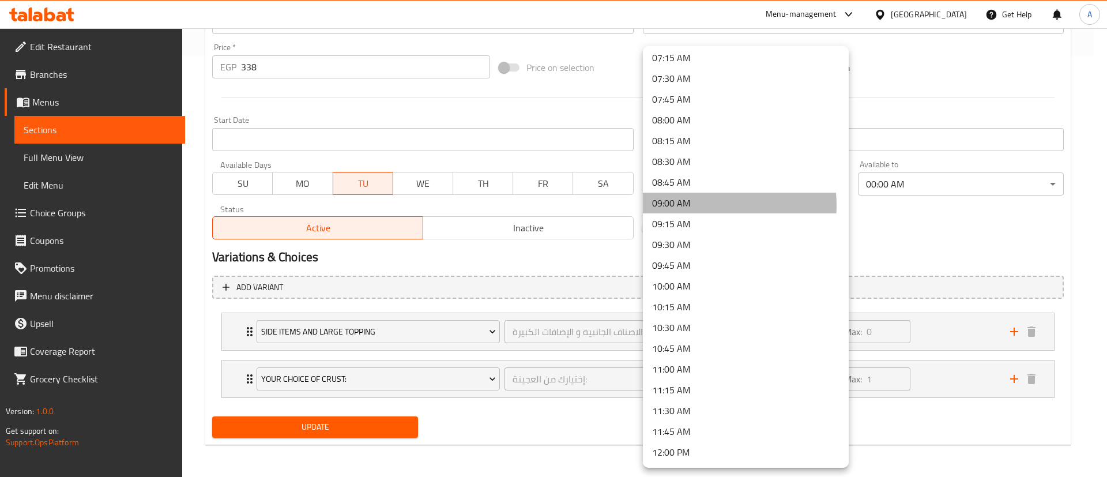
click at [700, 205] on li "09:00 AM" at bounding box center [746, 203] width 206 height 21
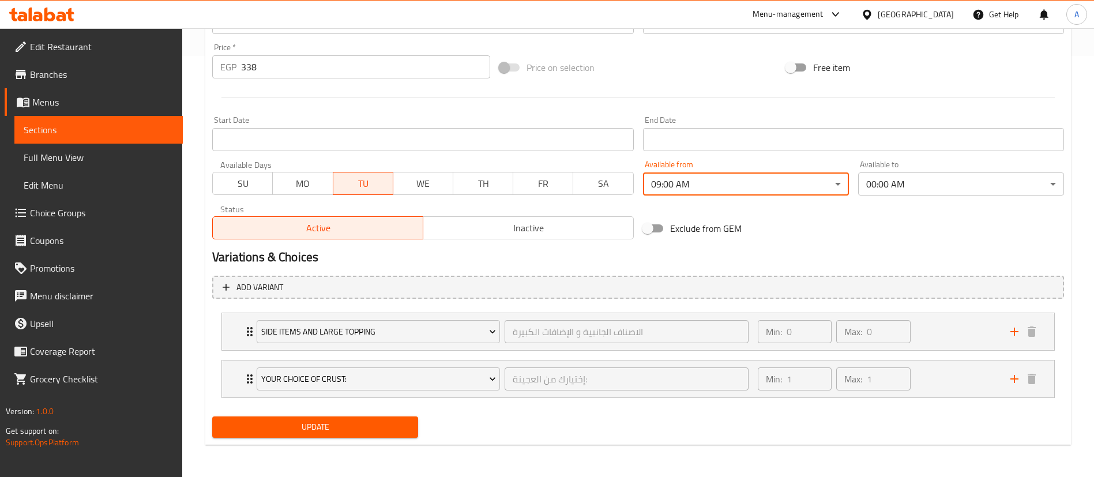
click at [314, 424] on span "Update" at bounding box center [314, 427] width 187 height 14
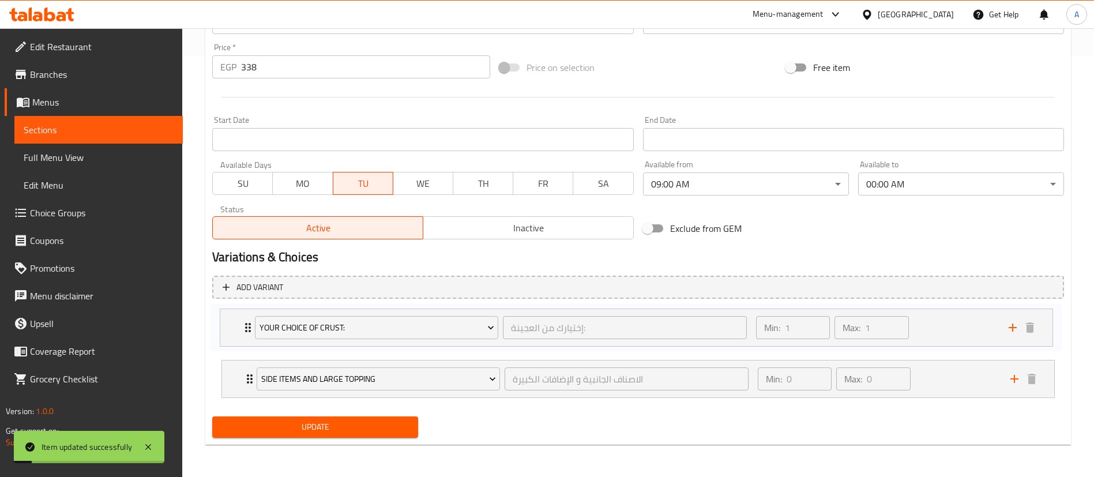
drag, startPoint x: 231, startPoint y: 377, endPoint x: 230, endPoint y: 323, distance: 54.2
click at [230, 323] on div "Side Items and Large Topping الاصناف الجانبية و الإضافات الكبيرة ​ Min: 0 ​ Max…" at bounding box center [638, 355] width 852 height 95
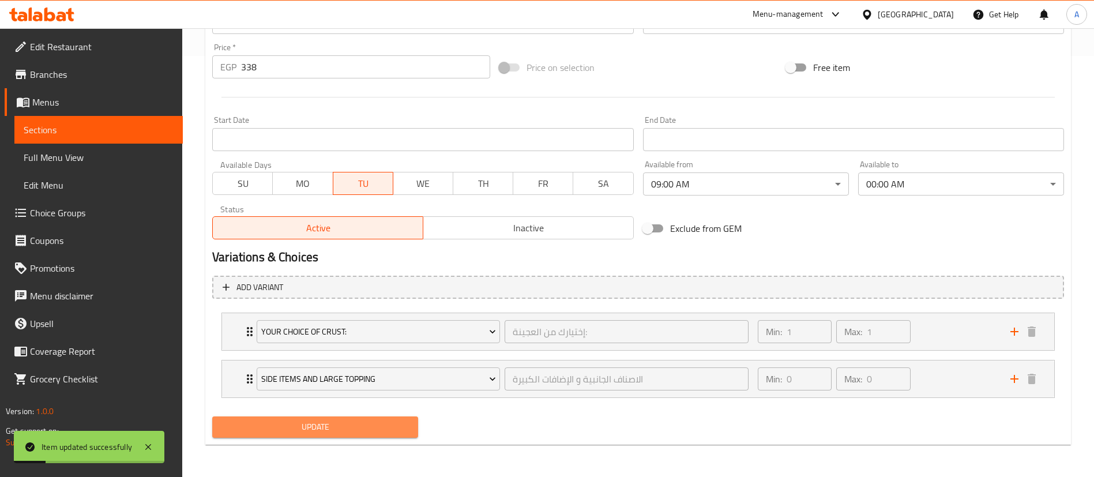
click at [336, 426] on span "Update" at bounding box center [314, 427] width 187 height 14
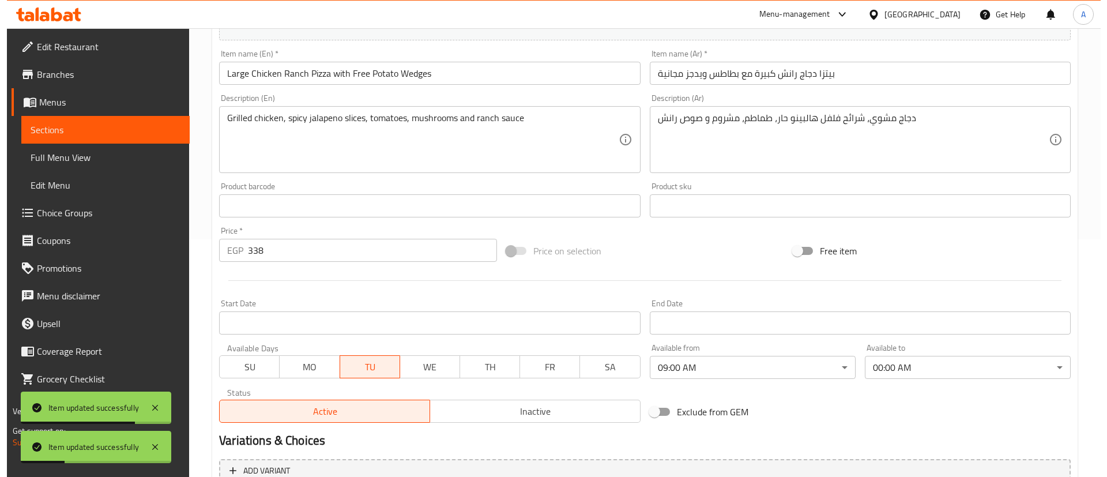
scroll to position [260, 0]
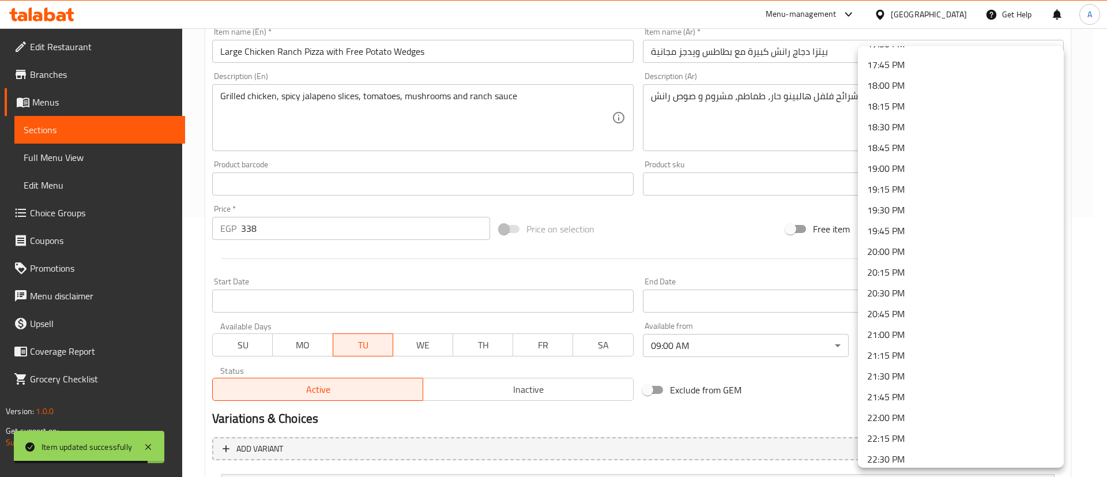
scroll to position [1602, 0]
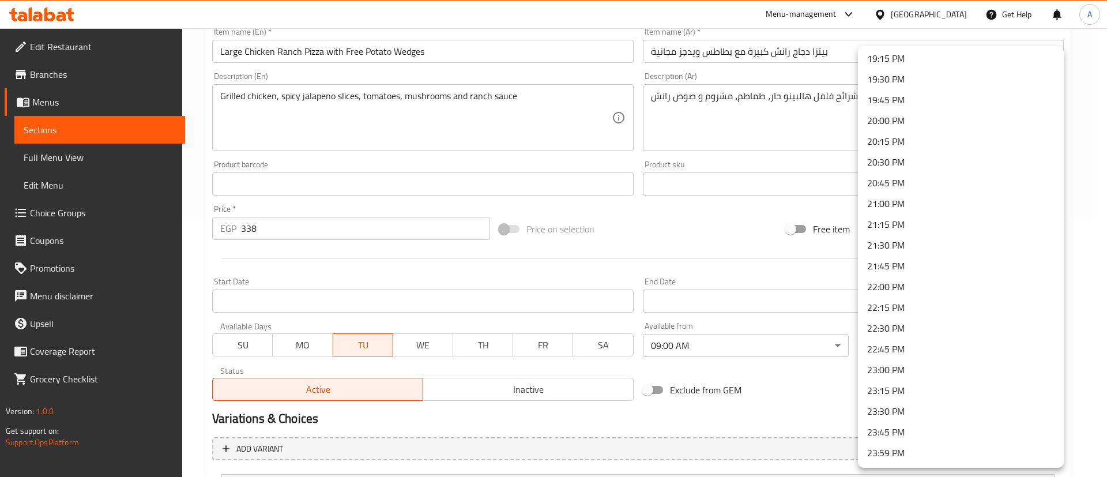
click at [798, 384] on div at bounding box center [553, 238] width 1107 height 477
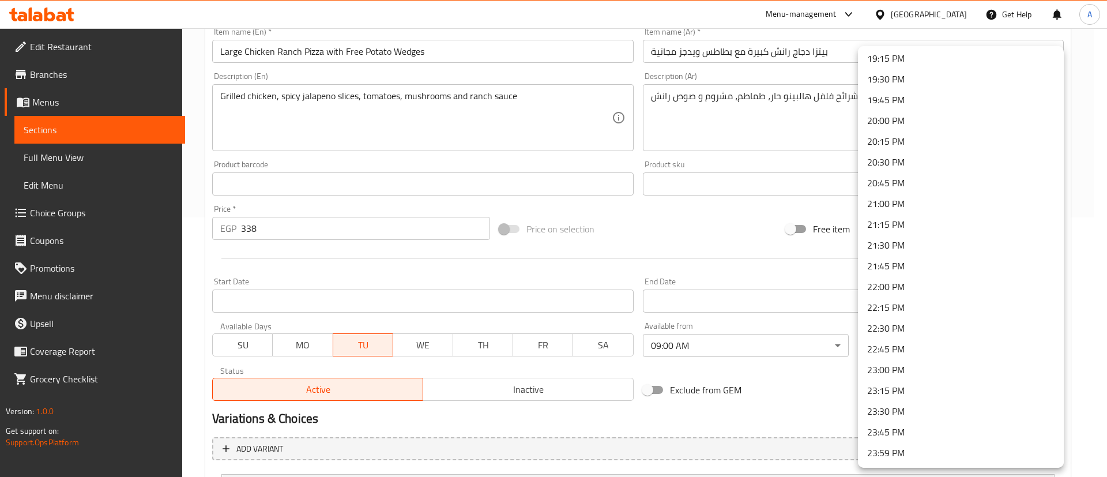
click at [899, 455] on li "23:59 PM" at bounding box center [961, 452] width 206 height 21
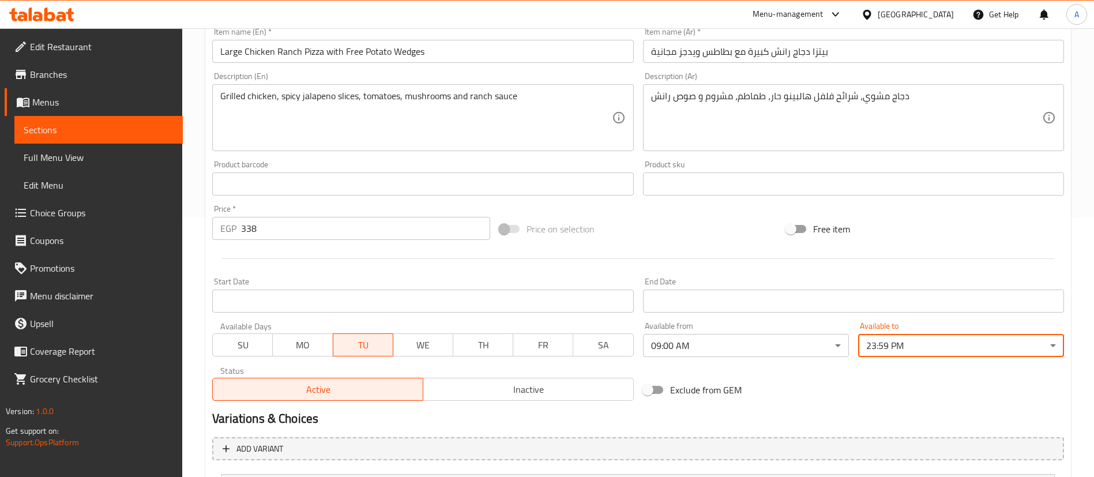
click at [886, 386] on div "Exclude from GEM" at bounding box center [782, 389] width 287 height 31
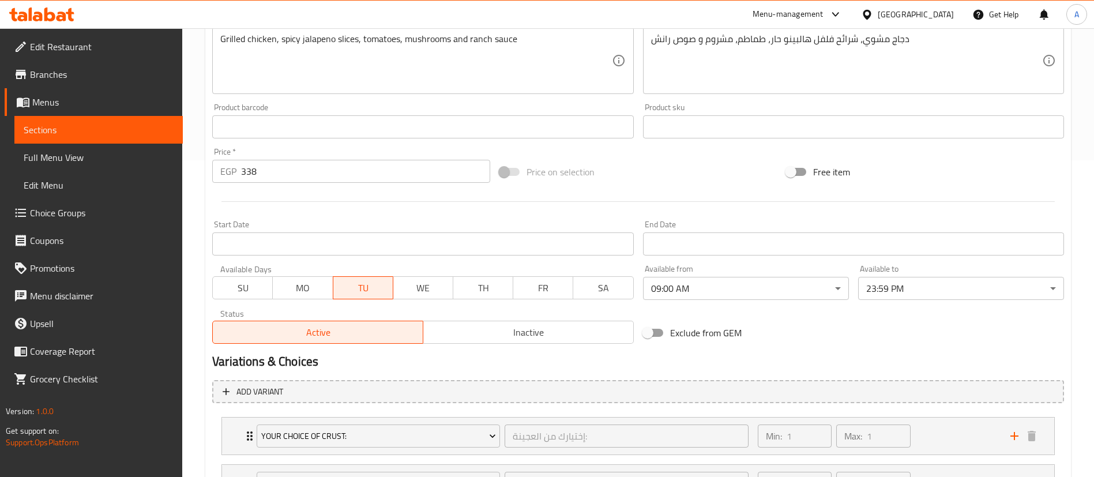
scroll to position [421, 0]
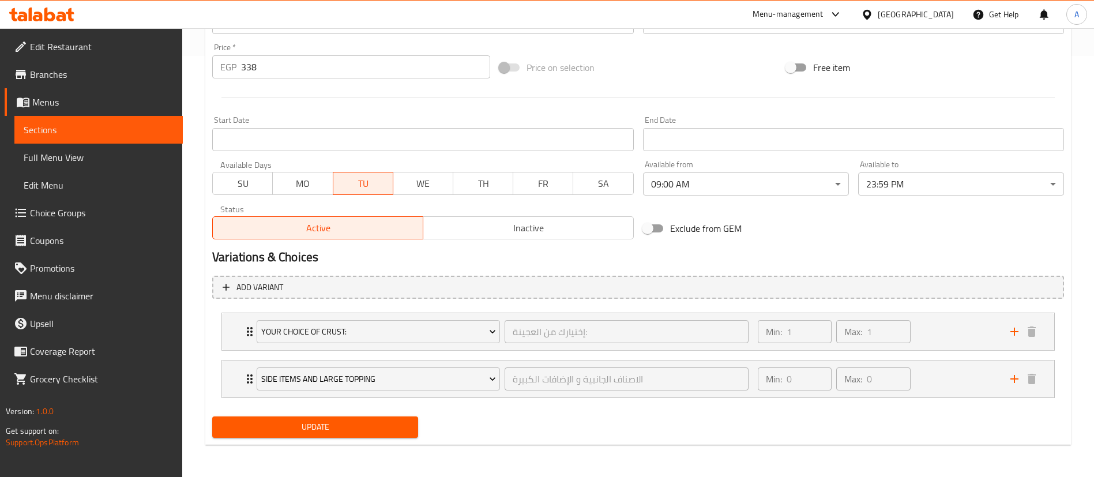
click at [325, 422] on span "Update" at bounding box center [314, 427] width 187 height 14
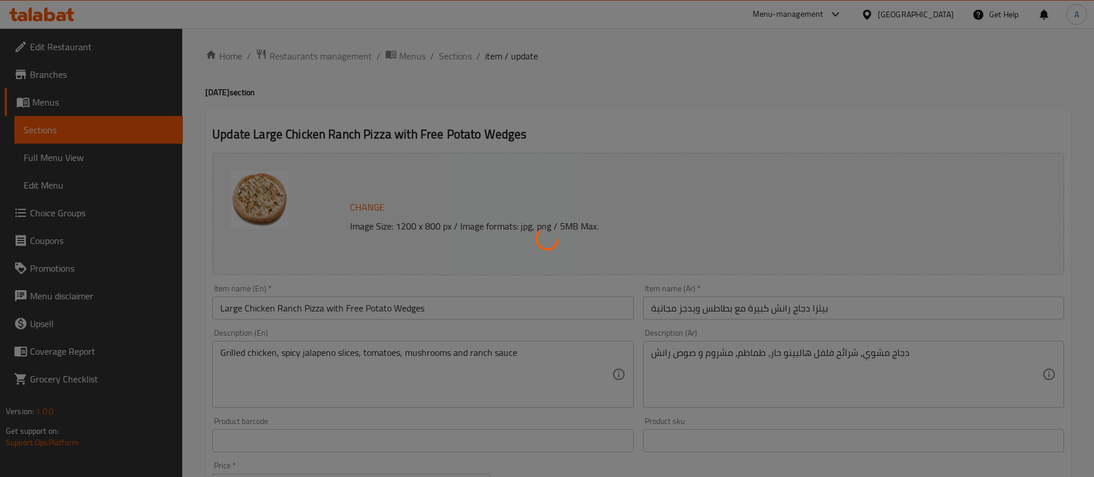
scroll to position [0, 0]
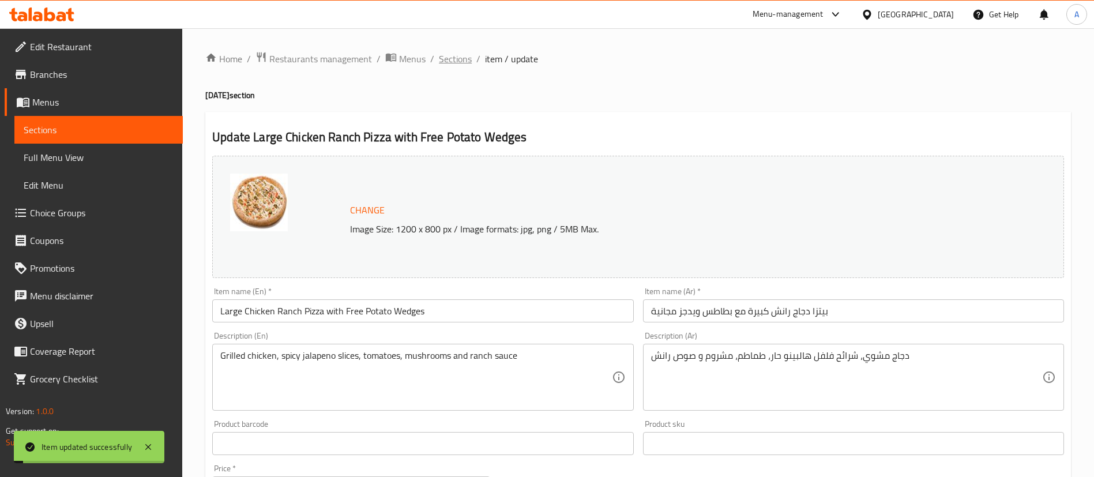
click at [455, 57] on span "Sections" at bounding box center [455, 59] width 33 height 14
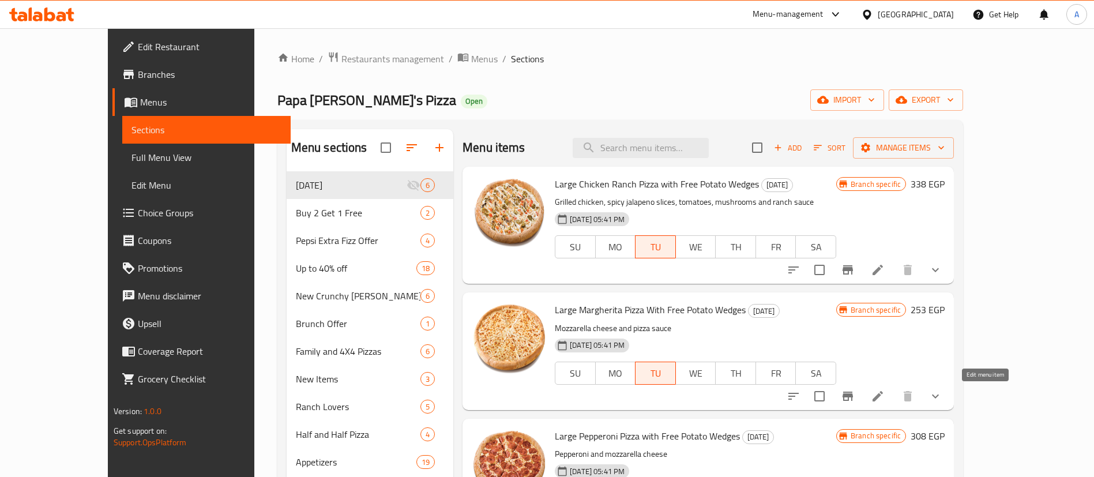
click at [885, 398] on icon at bounding box center [878, 396] width 14 height 14
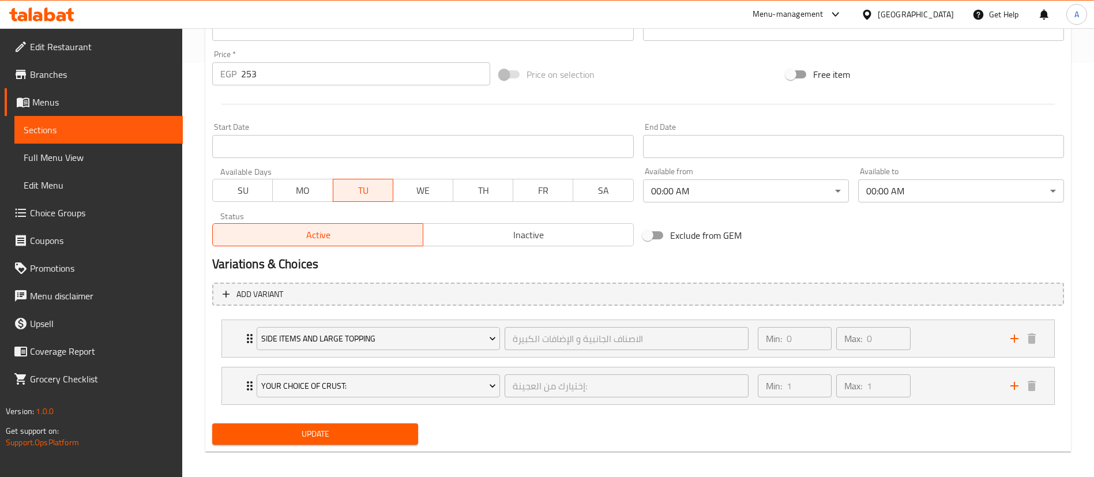
scroll to position [421, 0]
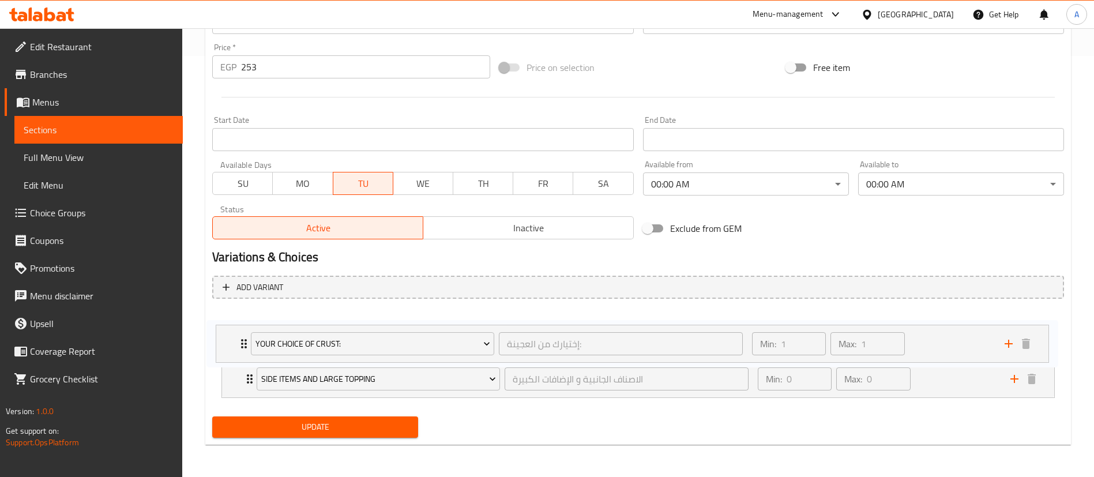
drag, startPoint x: 235, startPoint y: 382, endPoint x: 228, endPoint y: 339, distance: 43.2
click at [228, 339] on div "Side Items and Large Topping الاصناف الجانبية و الإضافات الكبيرة ​ Min: 0 ​ Max…" at bounding box center [638, 355] width 852 height 95
click at [336, 428] on span "Update" at bounding box center [314, 427] width 187 height 14
